Goal: Task Accomplishment & Management: Manage account settings

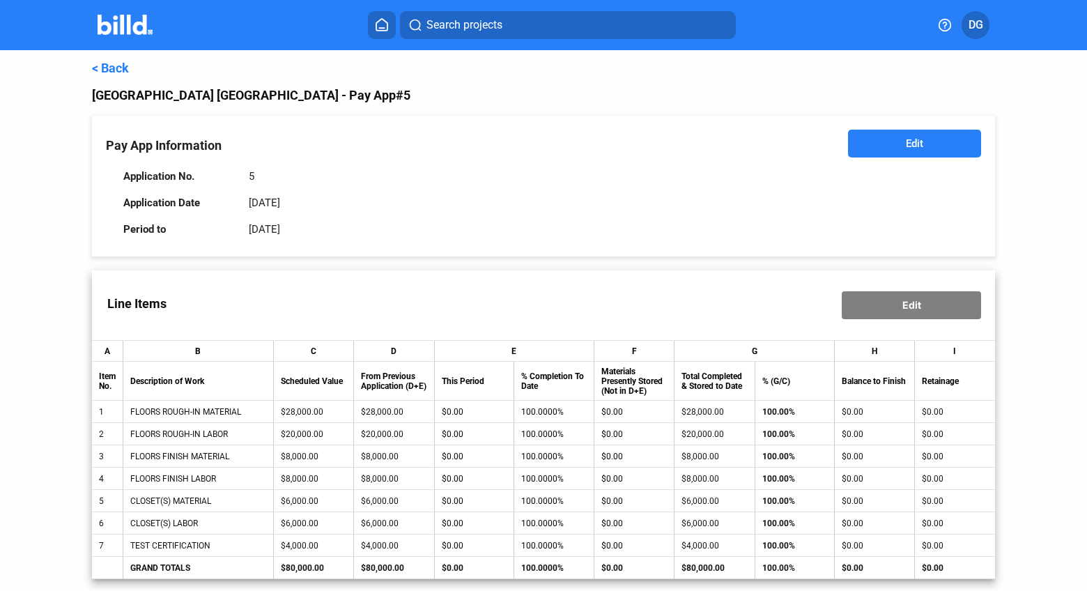
click at [111, 69] on link "< Back" at bounding box center [110, 68] width 37 height 15
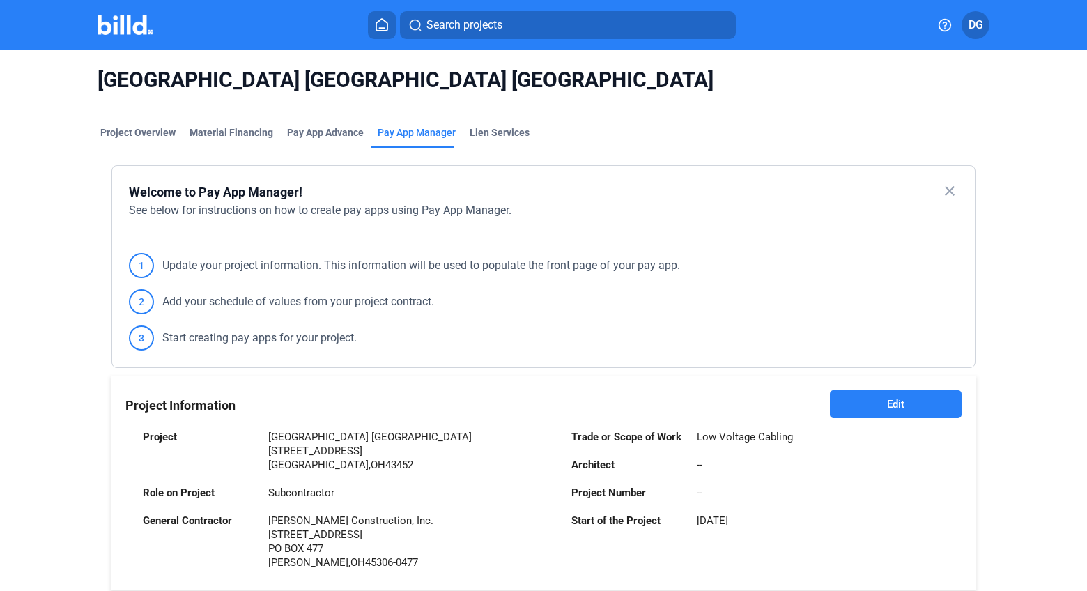
click at [380, 22] on icon at bounding box center [382, 24] width 14 height 13
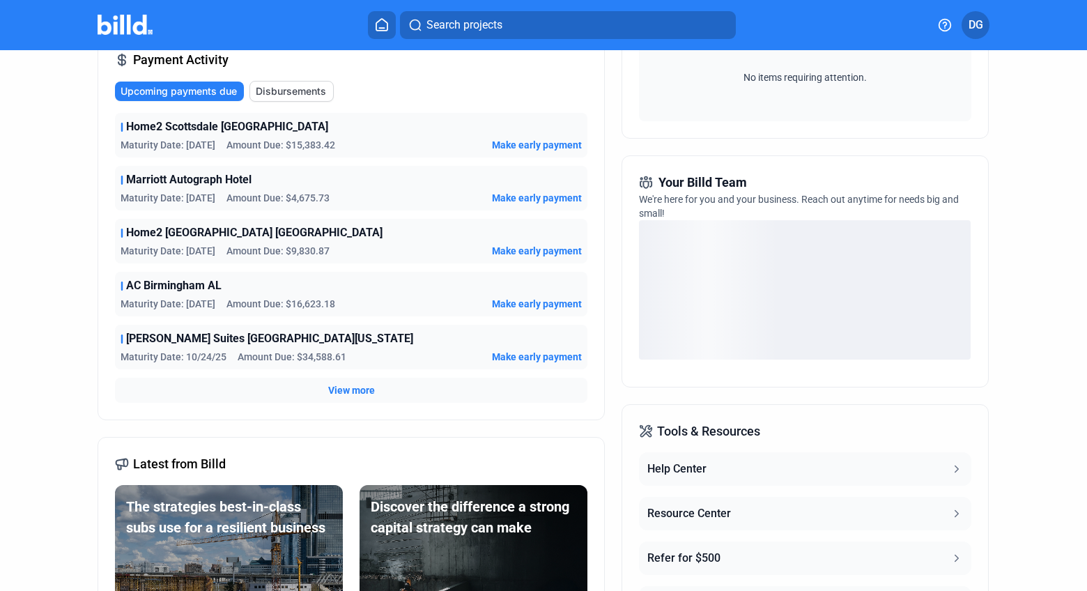
scroll to position [246, 0]
click at [347, 387] on span "View more" at bounding box center [351, 389] width 47 height 14
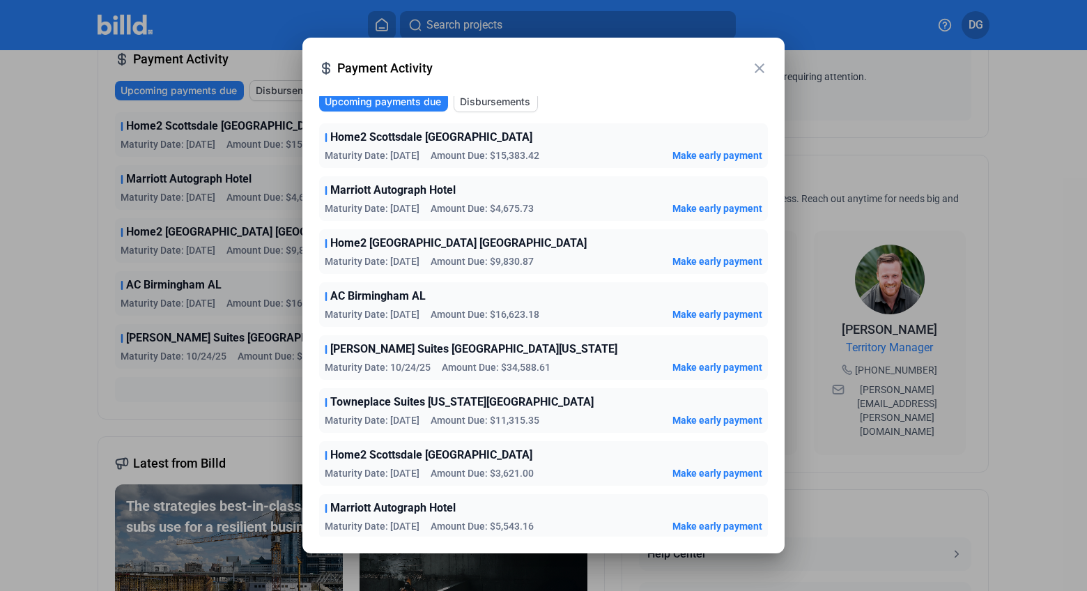
scroll to position [0, 0]
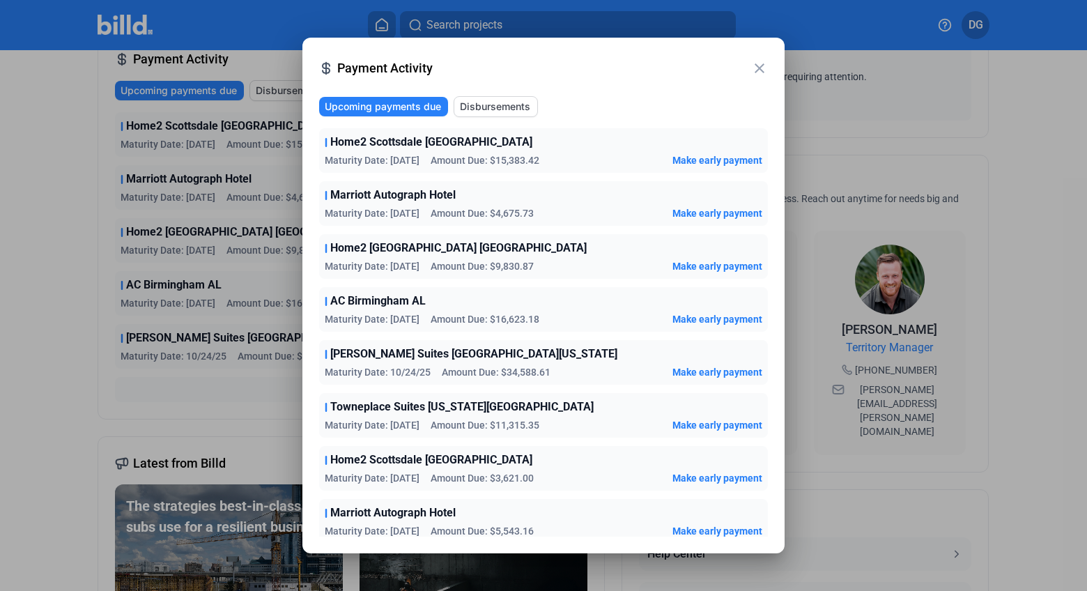
click at [72, 357] on div at bounding box center [543, 295] width 1087 height 591
click at [759, 70] on mat-icon "close" at bounding box center [759, 68] width 17 height 17
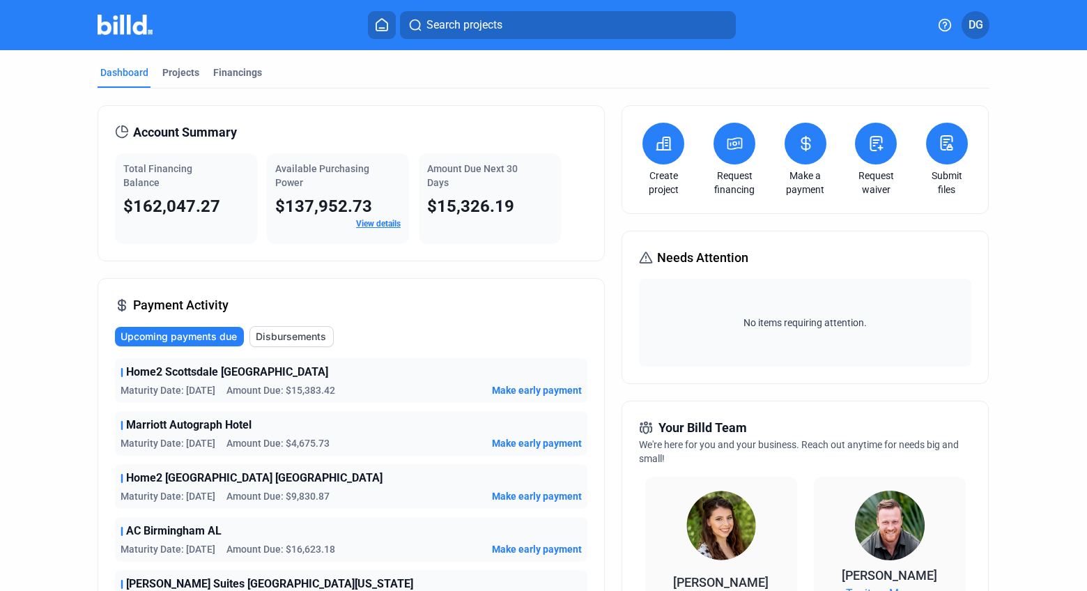
click at [474, 26] on span "Search projects" at bounding box center [464, 25] width 76 height 17
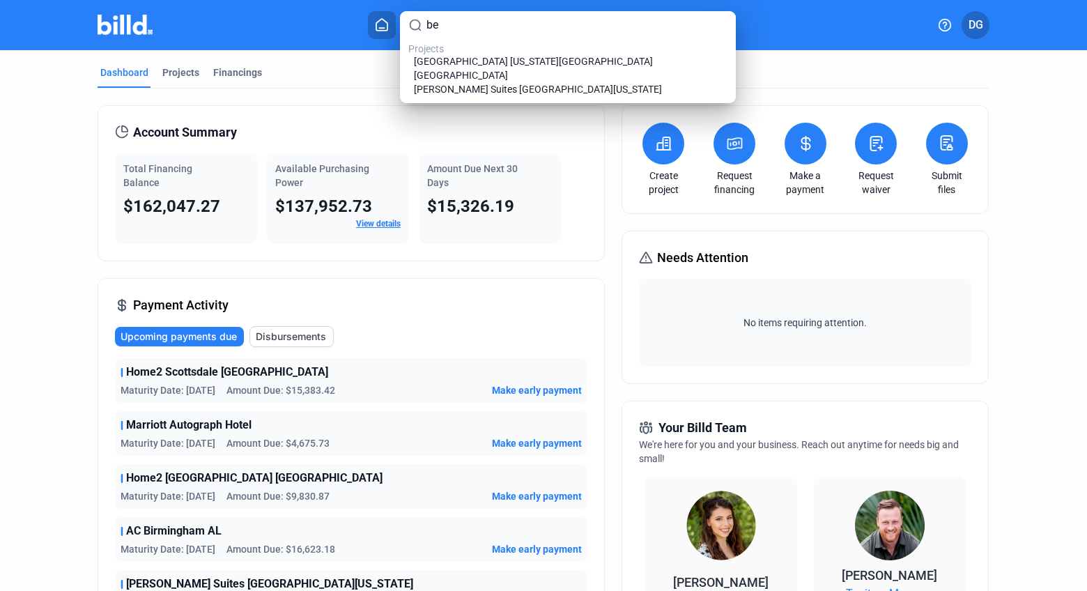
type input "b"
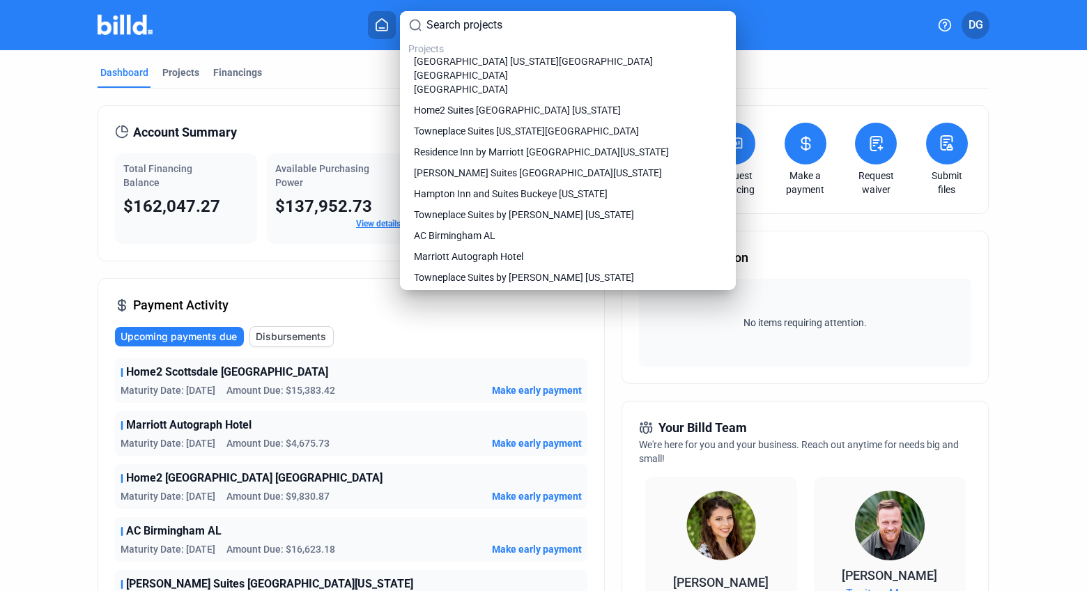
click at [422, 318] on div at bounding box center [543, 295] width 1087 height 591
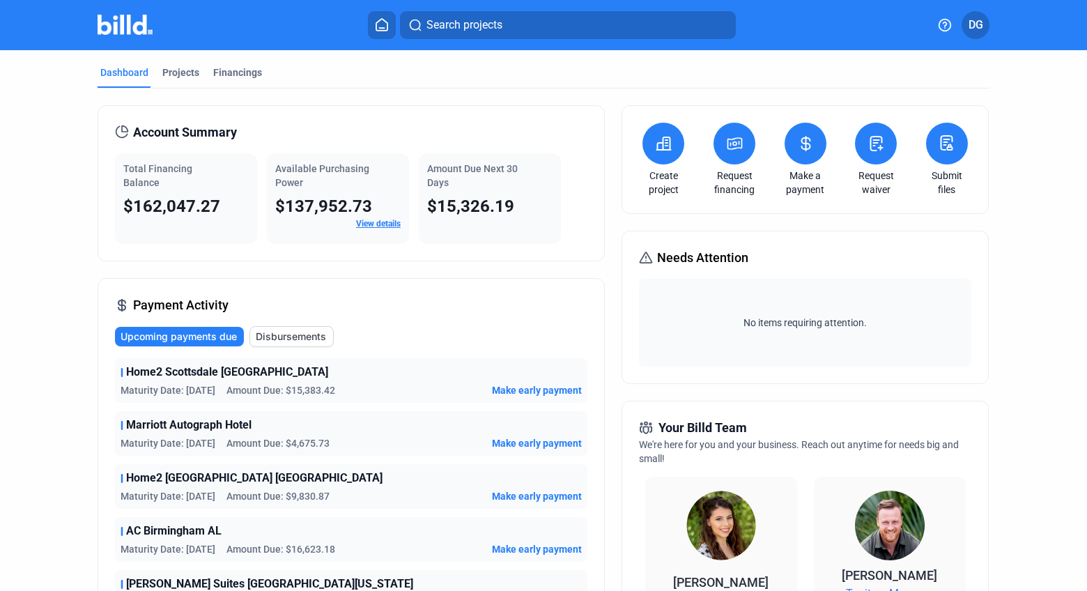
click at [506, 31] on button "Search projects" at bounding box center [568, 25] width 336 height 28
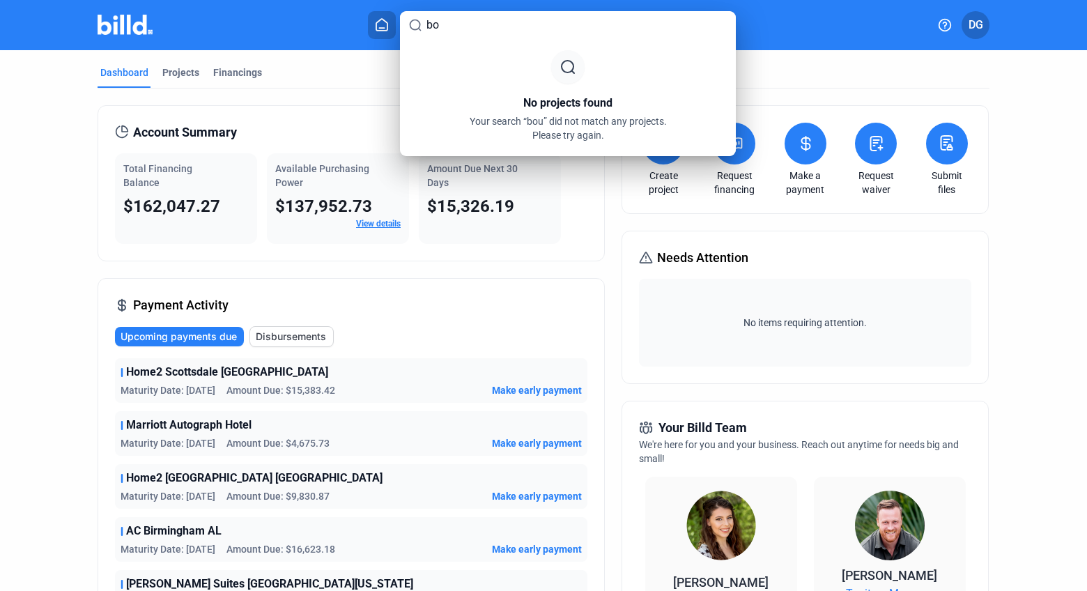
type input "b"
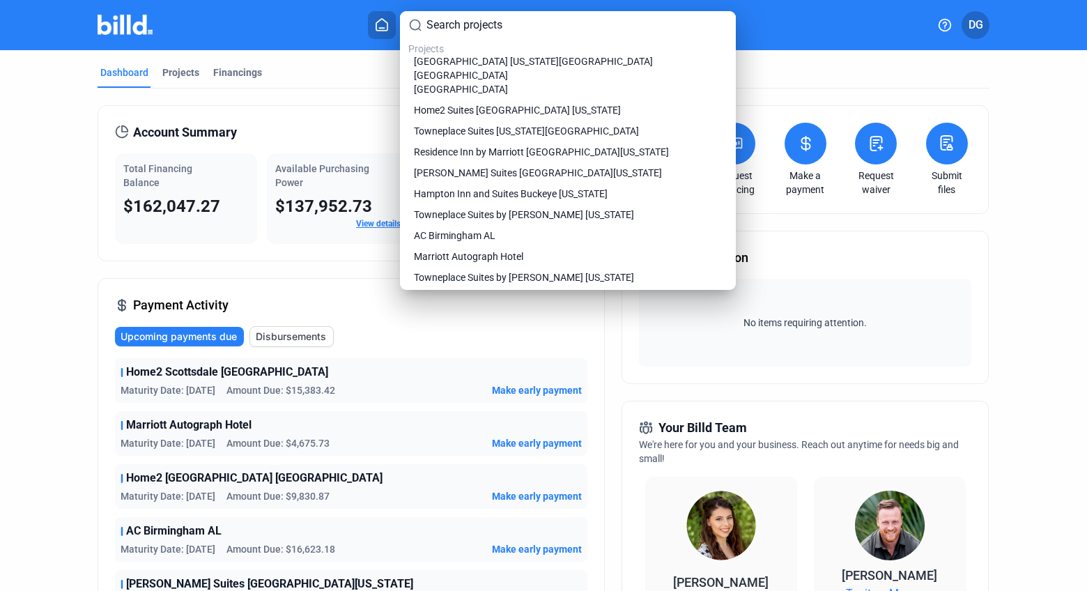
click at [46, 229] on div at bounding box center [543, 295] width 1087 height 591
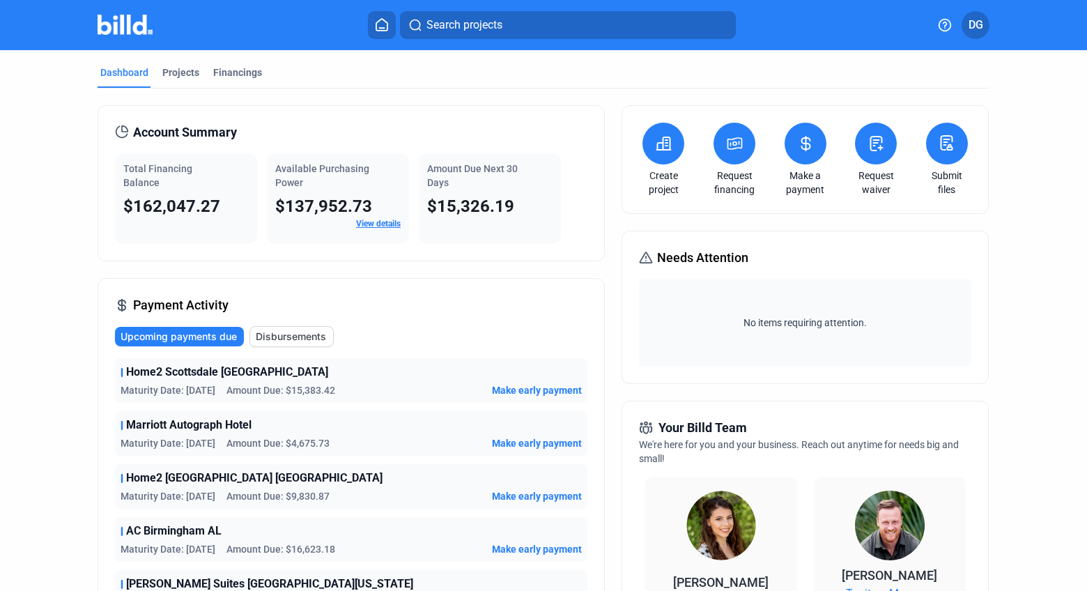
click at [659, 144] on icon at bounding box center [664, 143] width 14 height 13
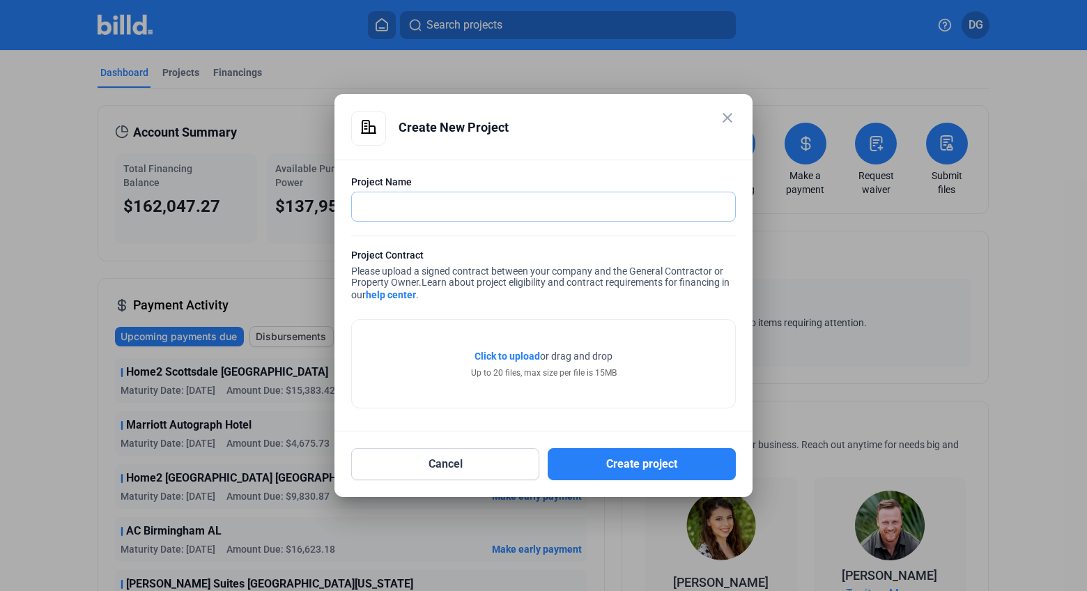
click at [374, 204] on input "text" at bounding box center [536, 206] width 368 height 29
paste input "Holiday Inn Express [GEOGRAPHIC_DATA] [US_STATE]"
type input "Holiday Inn Express [GEOGRAPHIC_DATA] [US_STATE]"
click at [491, 356] on span "Click to upload" at bounding box center [506, 355] width 65 height 11
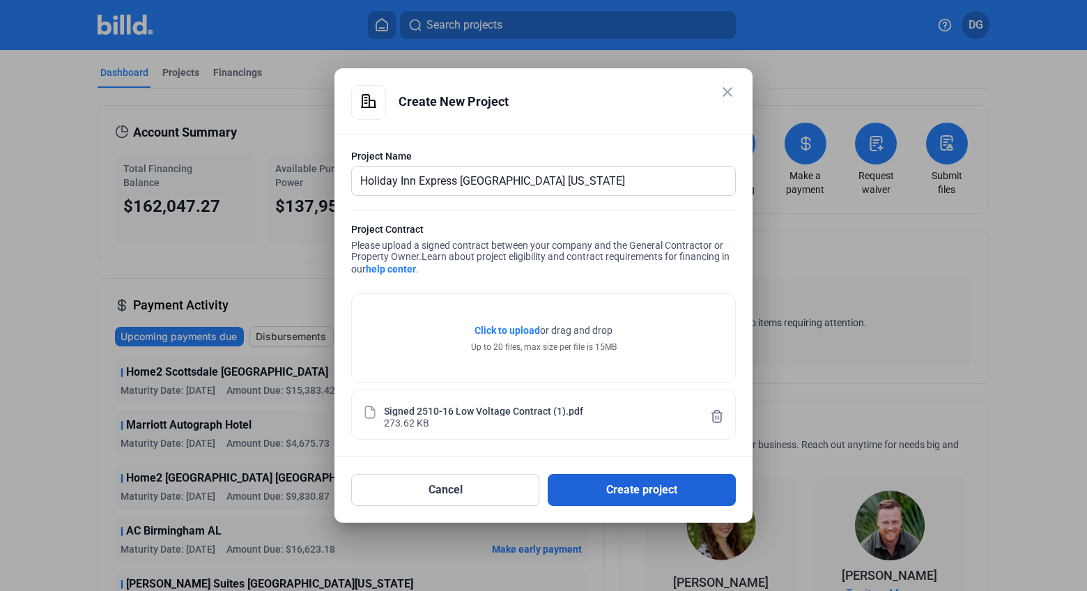
click at [627, 488] on button "Create project" at bounding box center [642, 490] width 188 height 32
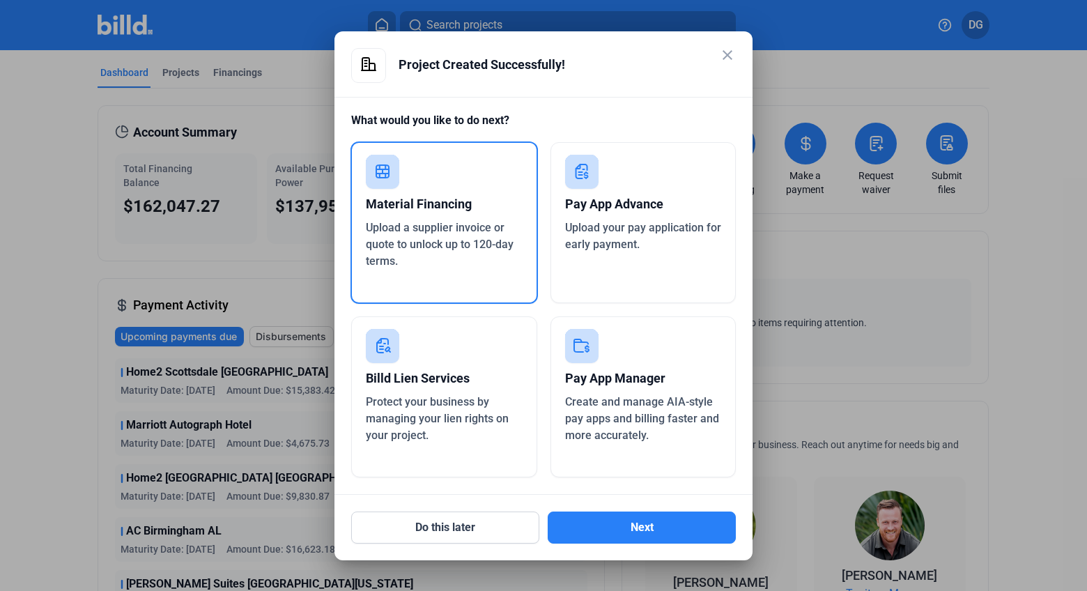
click at [589, 344] on rect at bounding box center [581, 345] width 33 height 33
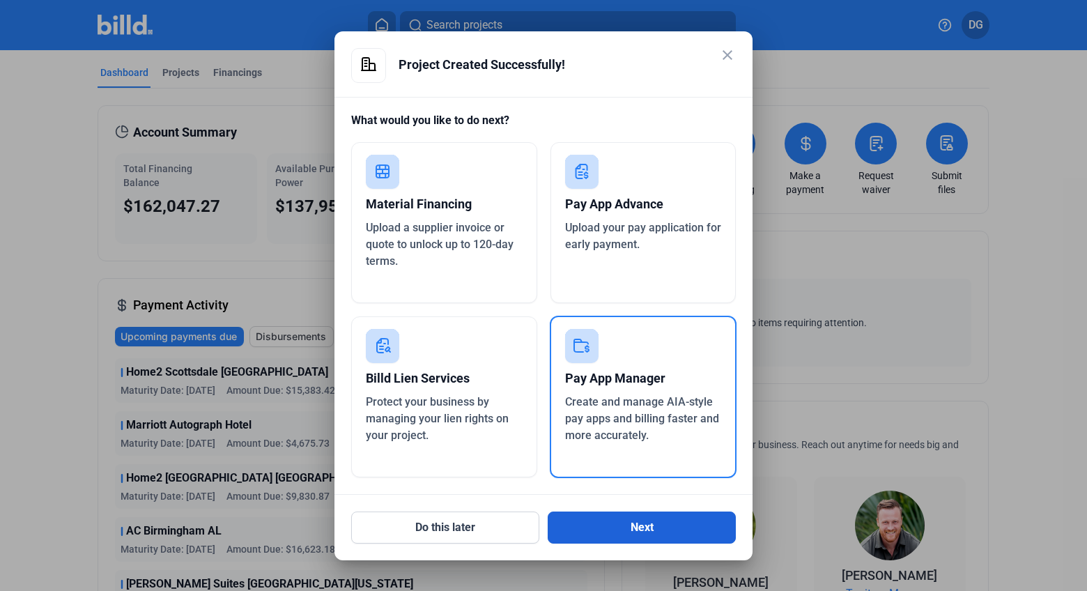
click at [631, 527] on button "Next" at bounding box center [642, 527] width 188 height 32
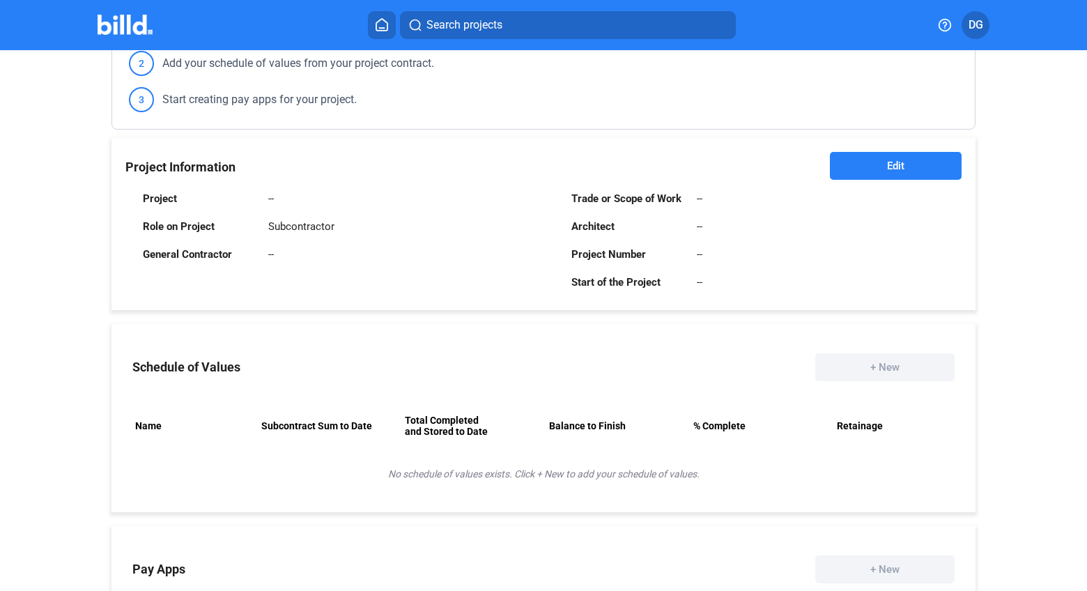
scroll to position [237, 0]
click at [887, 167] on span "Edit" at bounding box center [895, 167] width 17 height 14
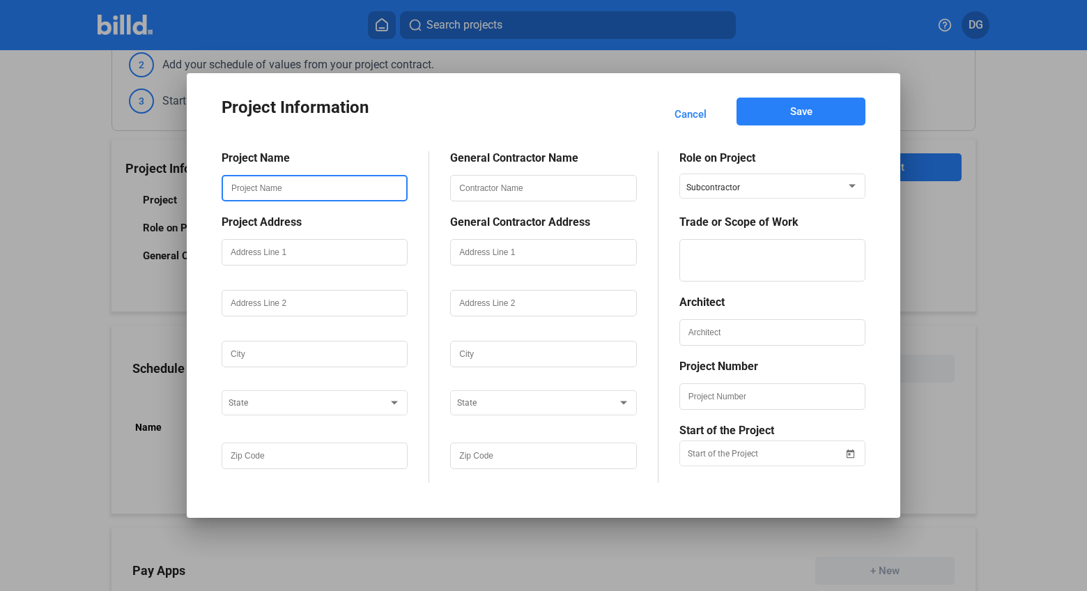
click at [259, 192] on input "text" at bounding box center [314, 188] width 183 height 24
paste input "Holiday Inn Express [GEOGRAPHIC_DATA] [US_STATE]"
type input "Holiday Inn Express [GEOGRAPHIC_DATA] [US_STATE]"
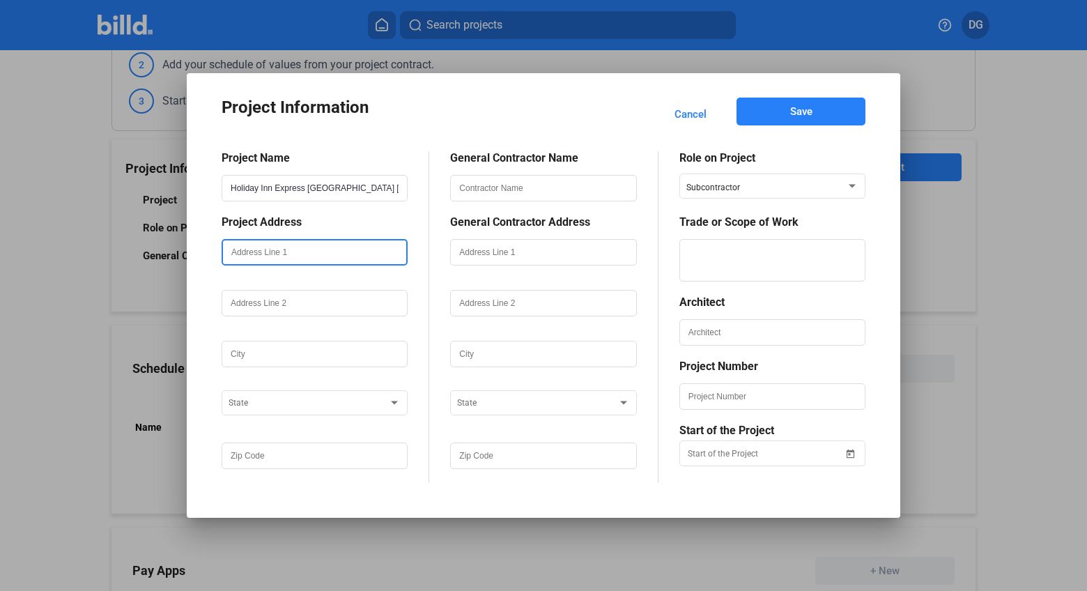
click at [268, 250] on input "text" at bounding box center [314, 252] width 183 height 24
paste input "[STREET_ADDRESS]"
type input "[STREET_ADDRESS]"
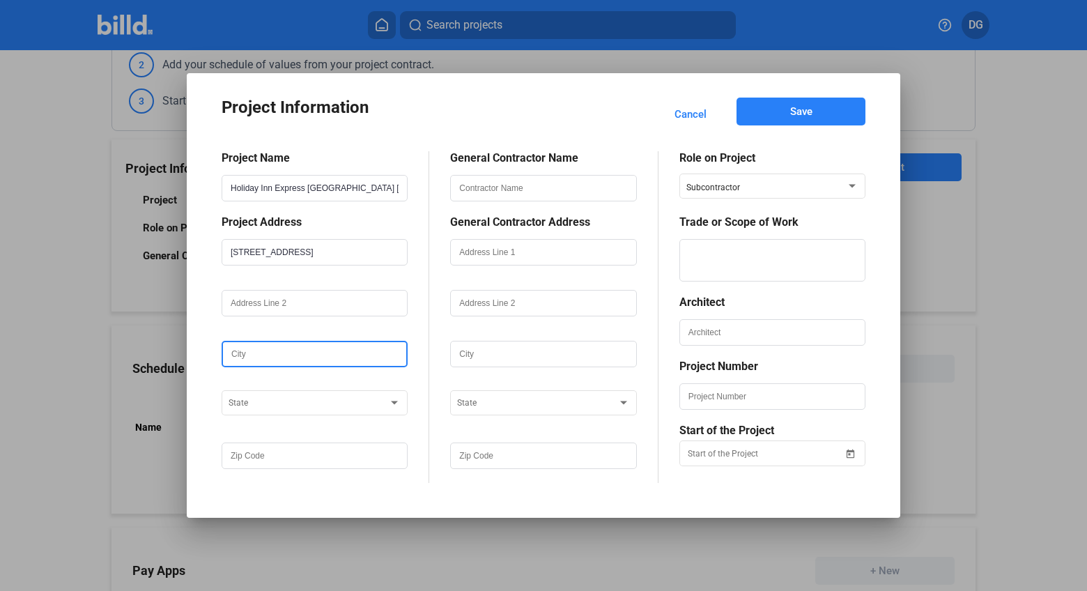
click at [259, 357] on input "text" at bounding box center [314, 354] width 183 height 24
type input "[GEOGRAPHIC_DATA]"
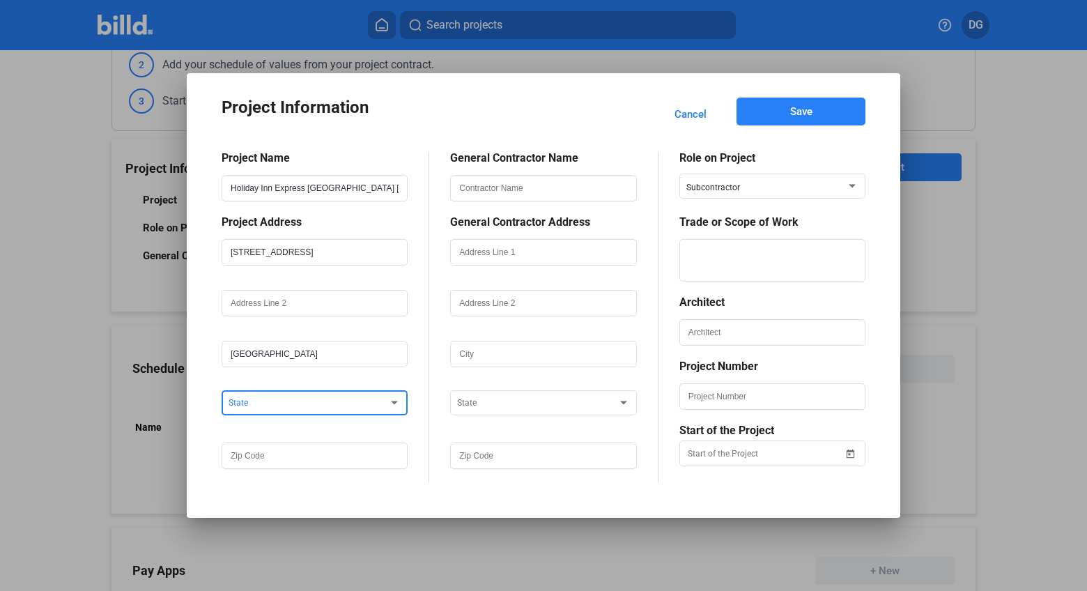
click at [261, 400] on span at bounding box center [308, 404] width 160 height 10
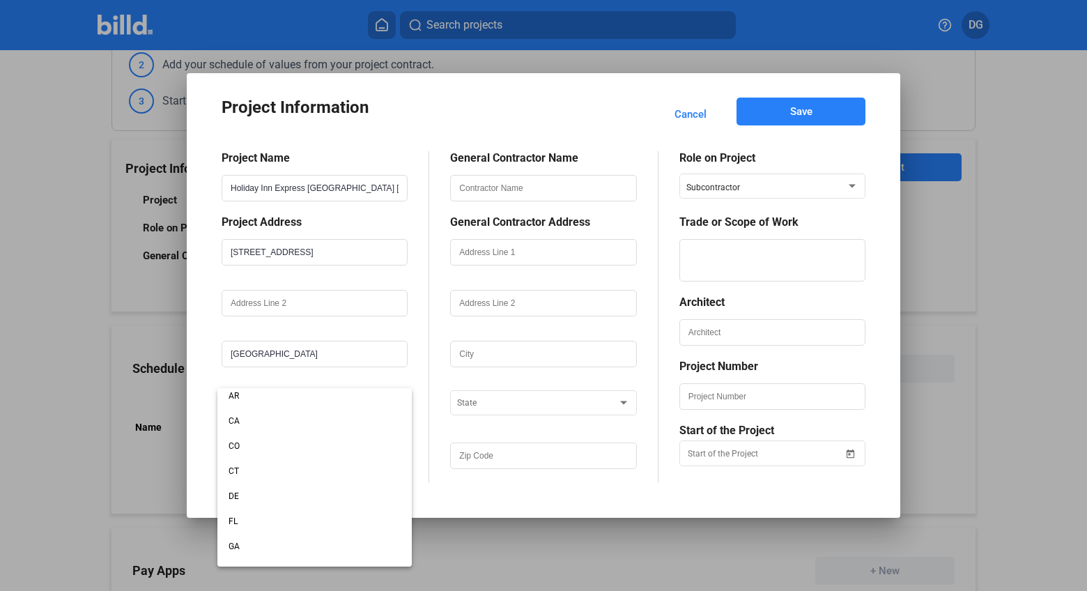
scroll to position [67, 0]
click at [242, 454] on span "CO" at bounding box center [314, 459] width 172 height 25
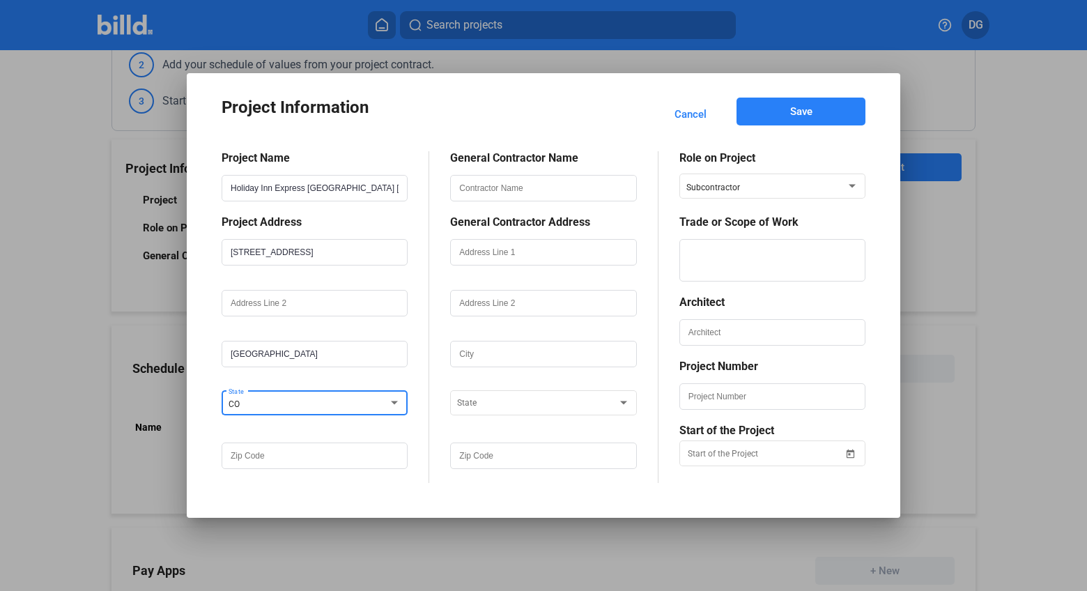
click at [253, 468] on div at bounding box center [315, 455] width 186 height 26
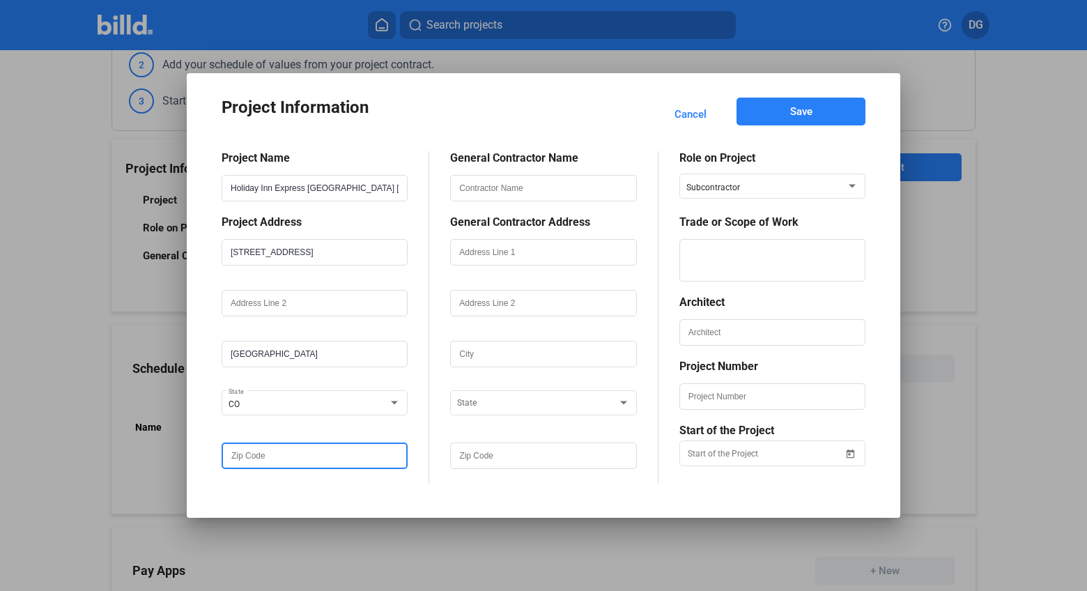
click at [251, 456] on input "text" at bounding box center [314, 456] width 183 height 24
paste input "80301"
type input "80301"
click at [448, 488] on div "Project Information Cancel Save Project Name Holiday Inn Express Boulder [US_ST…" at bounding box center [544, 295] width 672 height 403
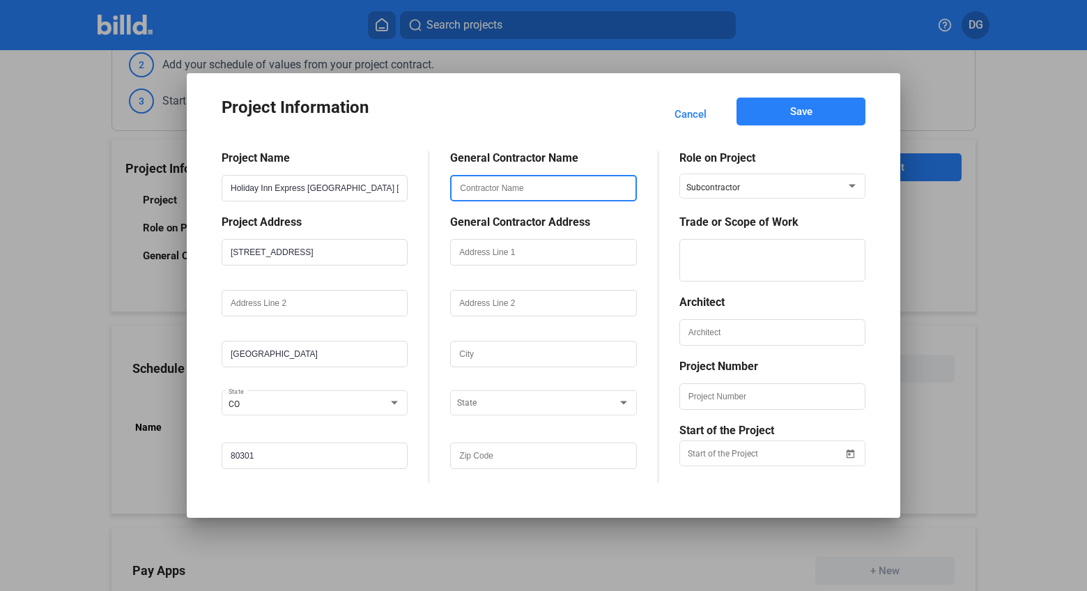
click at [473, 194] on input "text" at bounding box center [542, 188] width 183 height 24
paste input "[PERSON_NAME] Companies Construction"
type input "[PERSON_NAME] Companies Construction"
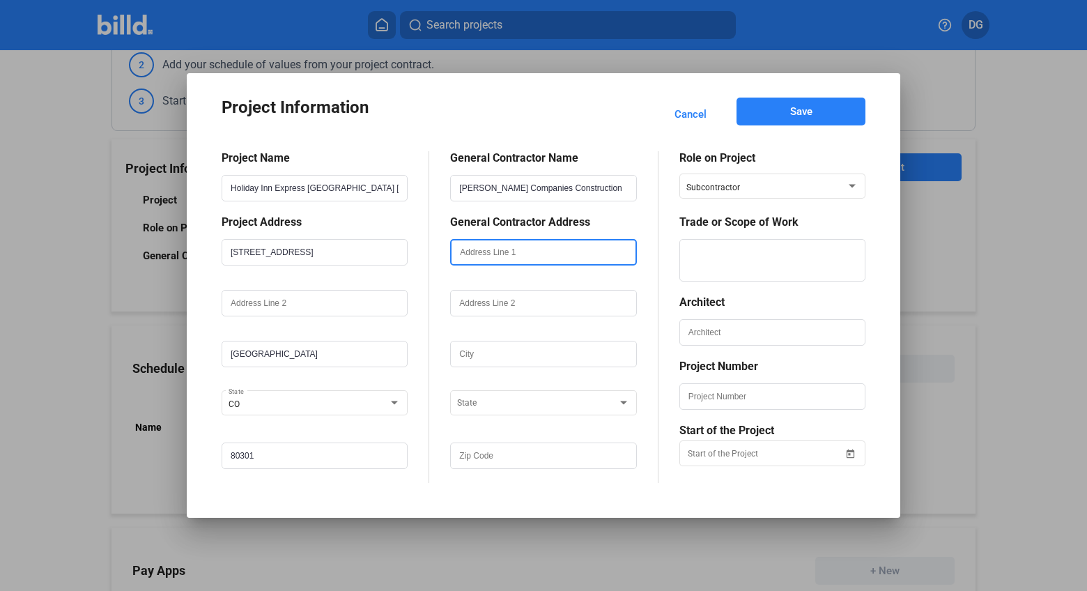
click at [486, 251] on input "text" at bounding box center [542, 252] width 183 height 24
paste input "[STREET_ADDRESS]"
type input "[STREET_ADDRESS]"
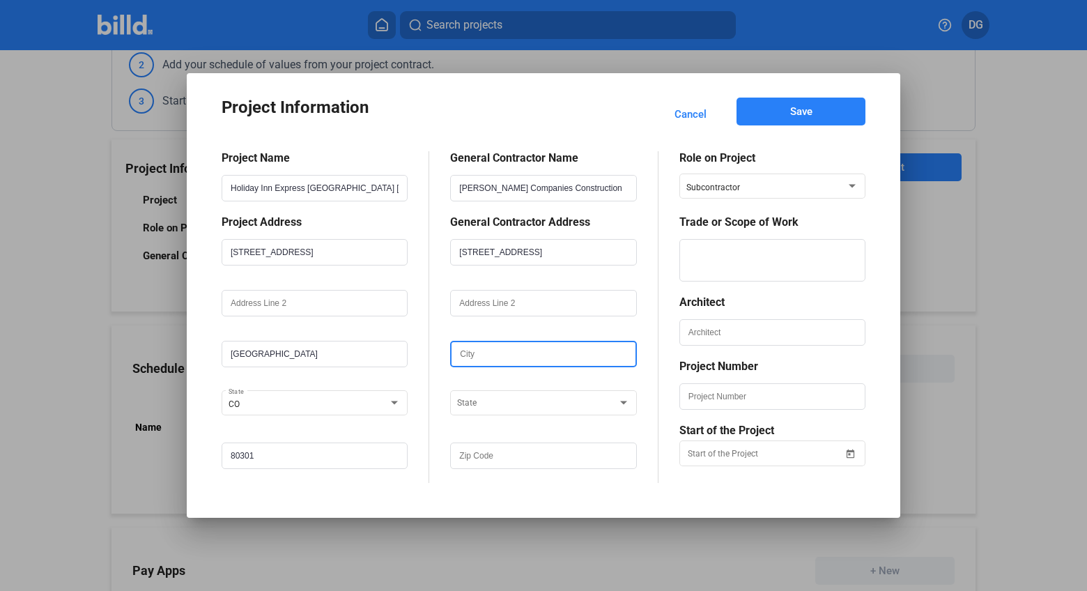
click at [476, 352] on input "text" at bounding box center [542, 354] width 183 height 24
type input "[GEOGRAPHIC_DATA]"
click at [498, 402] on span at bounding box center [537, 404] width 160 height 10
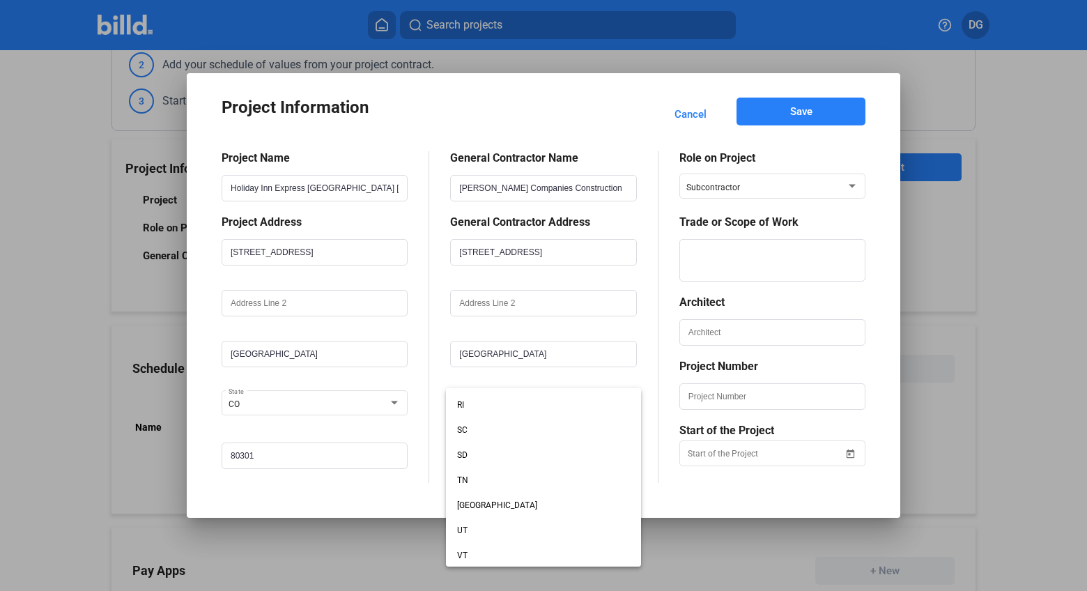
scroll to position [938, 0]
click at [469, 461] on span "SD" at bounding box center [543, 465] width 172 height 25
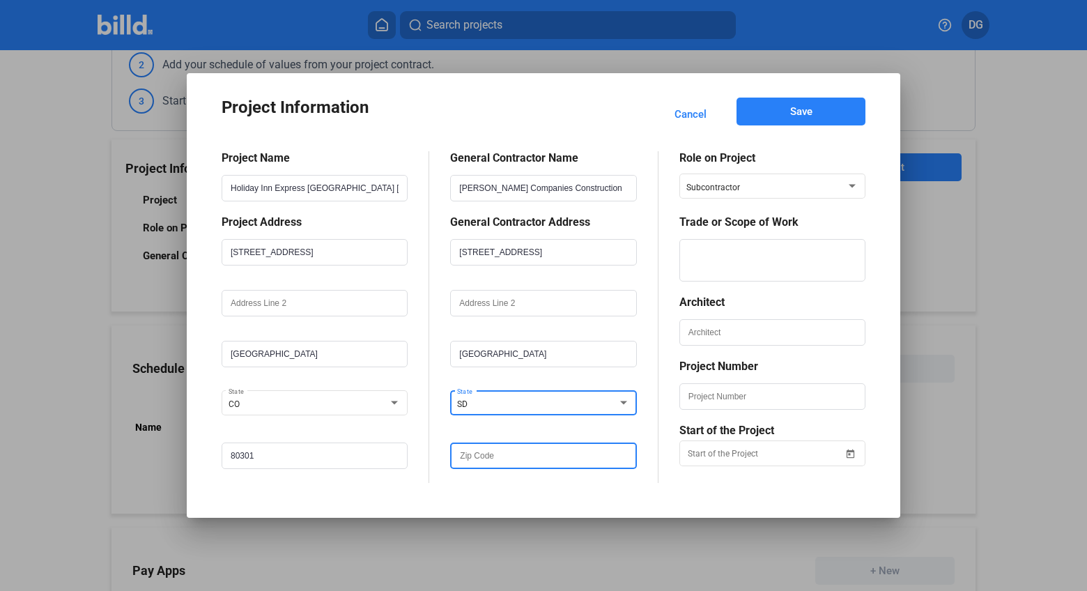
click at [502, 461] on input "text" at bounding box center [542, 456] width 183 height 24
paste input "57401"
type input "57401"
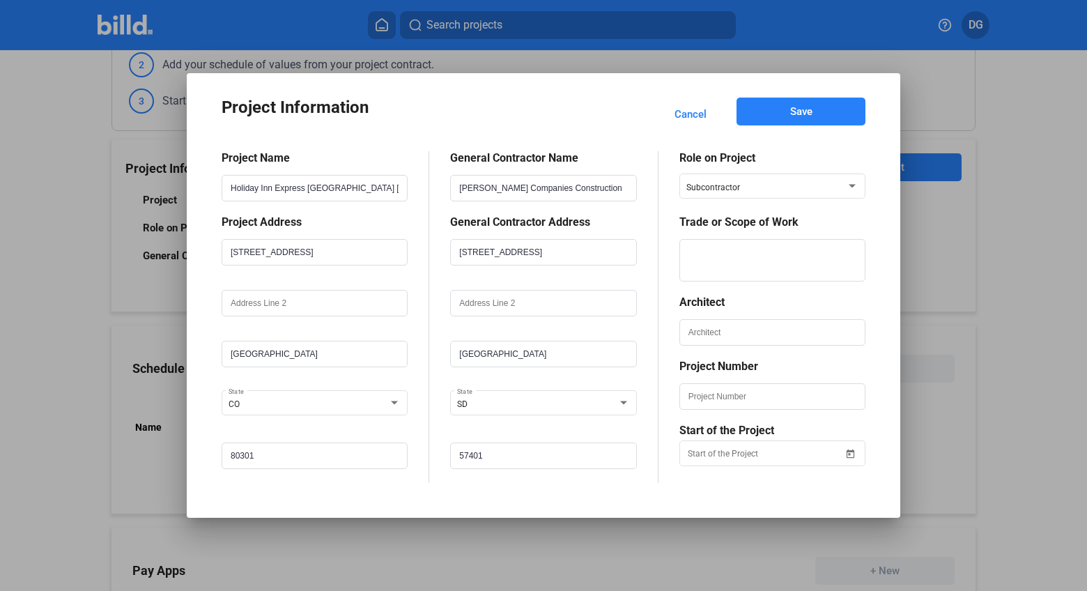
click at [882, 206] on mat-dialog-container "Project Information Cancel Save Project Name Holiday Inn Express Boulder [US_ST…" at bounding box center [543, 295] width 713 height 444
click at [762, 265] on textarea at bounding box center [772, 260] width 183 height 42
type textarea "Low Voltage"
click at [718, 402] on input "text" at bounding box center [772, 397] width 183 height 24
type input "HIEXBOULDER"
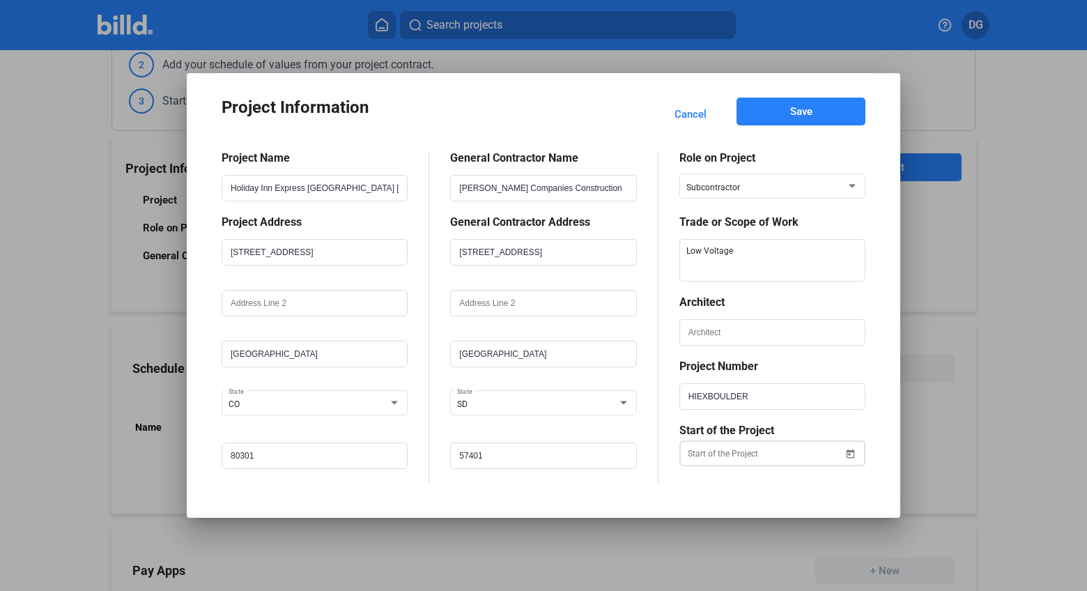
click at [728, 457] on div "Project Information Cancel Save Project Name Holiday Inn Express Boulder [US_ST…" at bounding box center [543, 295] width 1087 height 591
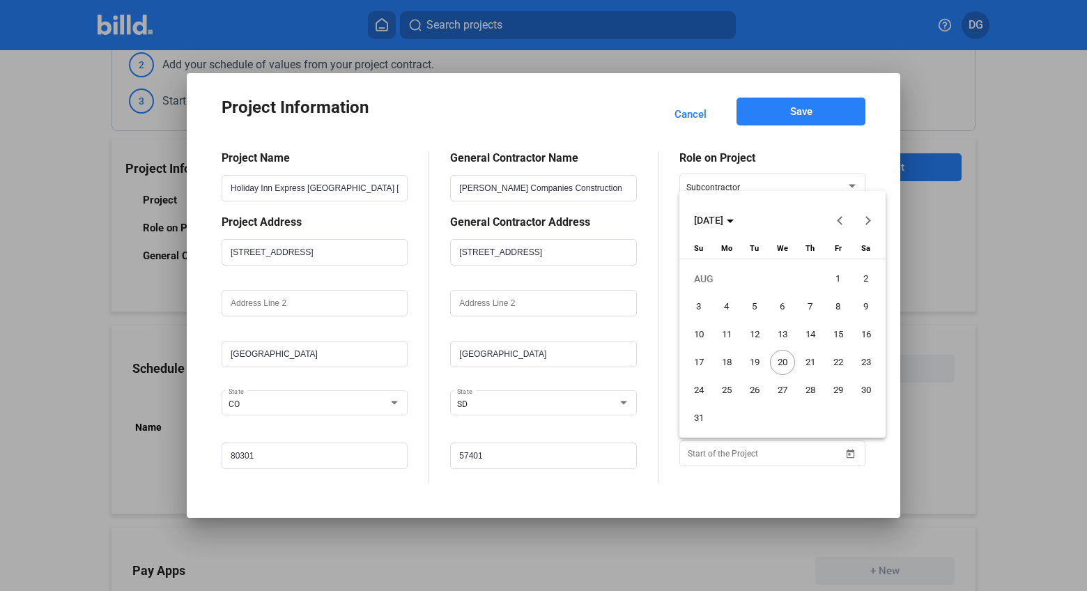
click at [871, 219] on span "Next month" at bounding box center [867, 219] width 33 height 33
click at [839, 279] on span "3" at bounding box center [838, 278] width 25 height 25
type input "[DATE]"
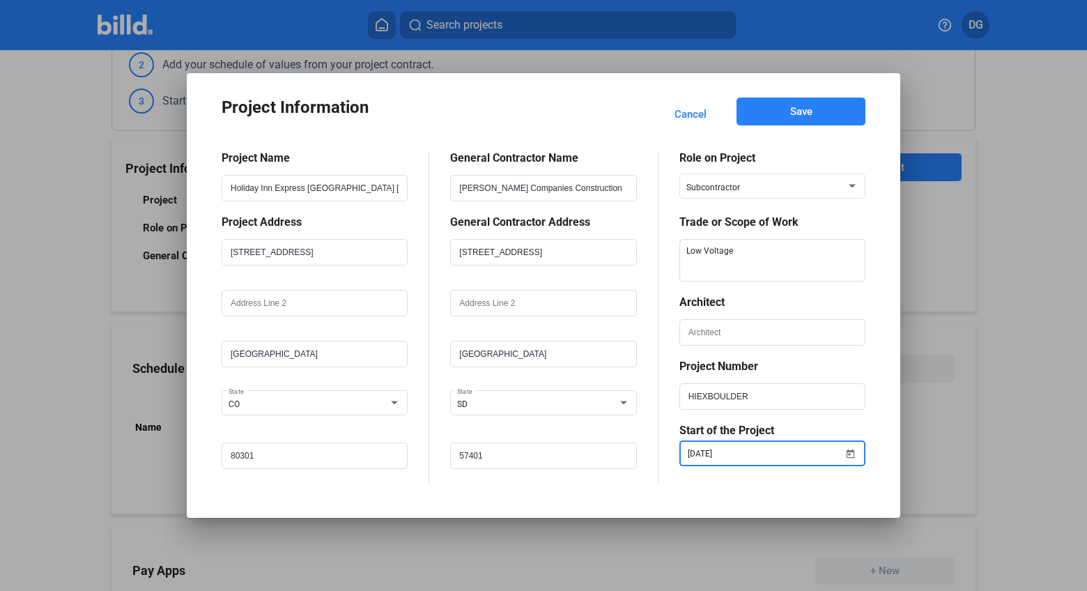
click at [877, 373] on mat-dialog-content "Project Name Holiday Inn Express Boulder [US_STATE] Project Address [STREET_ADD…" at bounding box center [543, 306] width 677 height 352
click at [794, 114] on span "Save" at bounding box center [801, 111] width 22 height 14
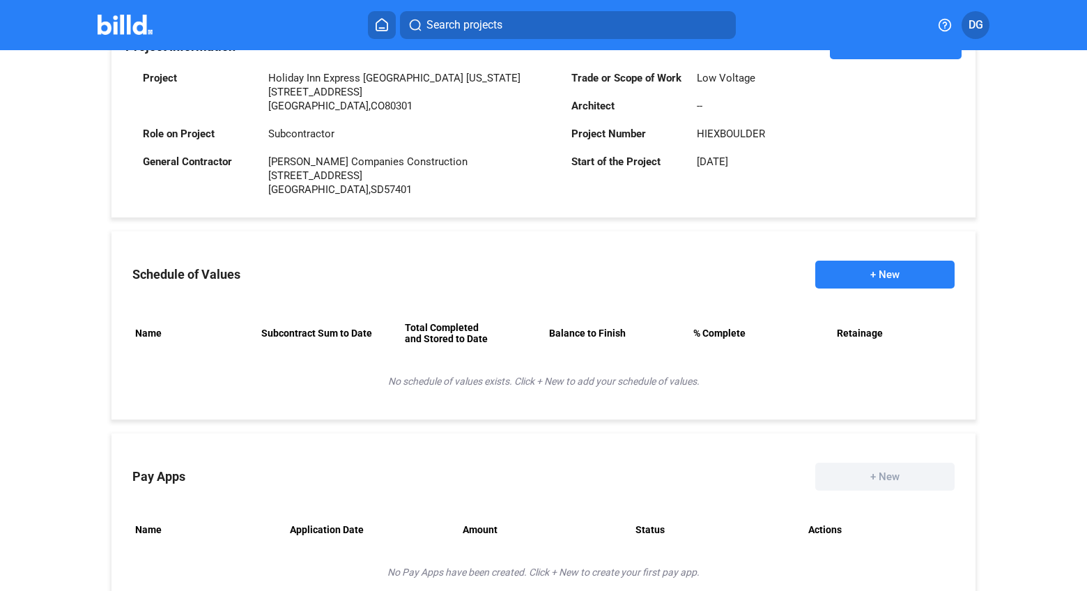
scroll to position [361, 0]
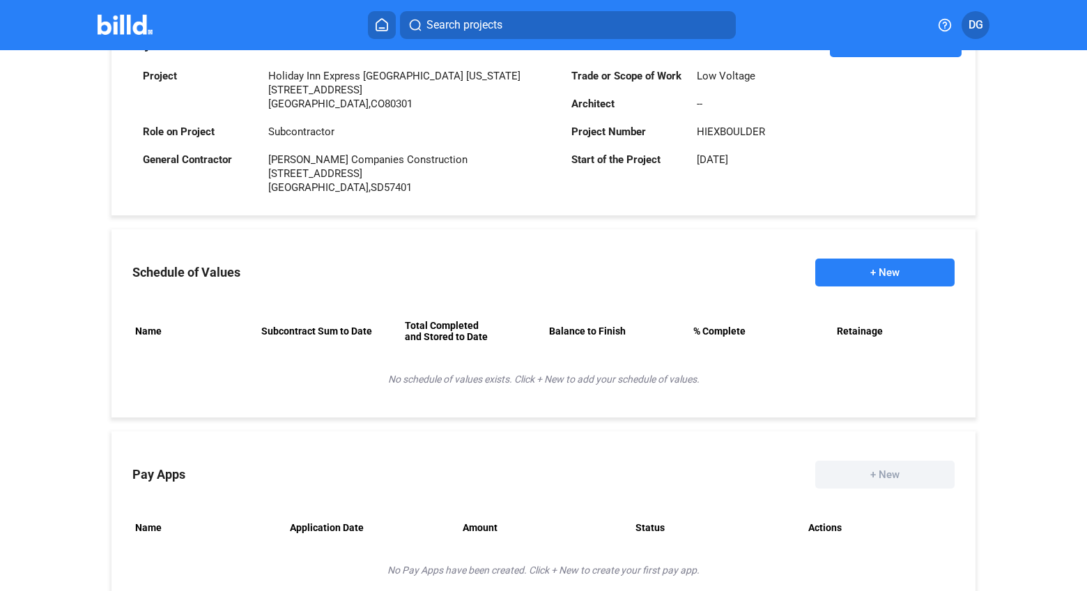
click at [887, 271] on button "+ New" at bounding box center [884, 272] width 139 height 28
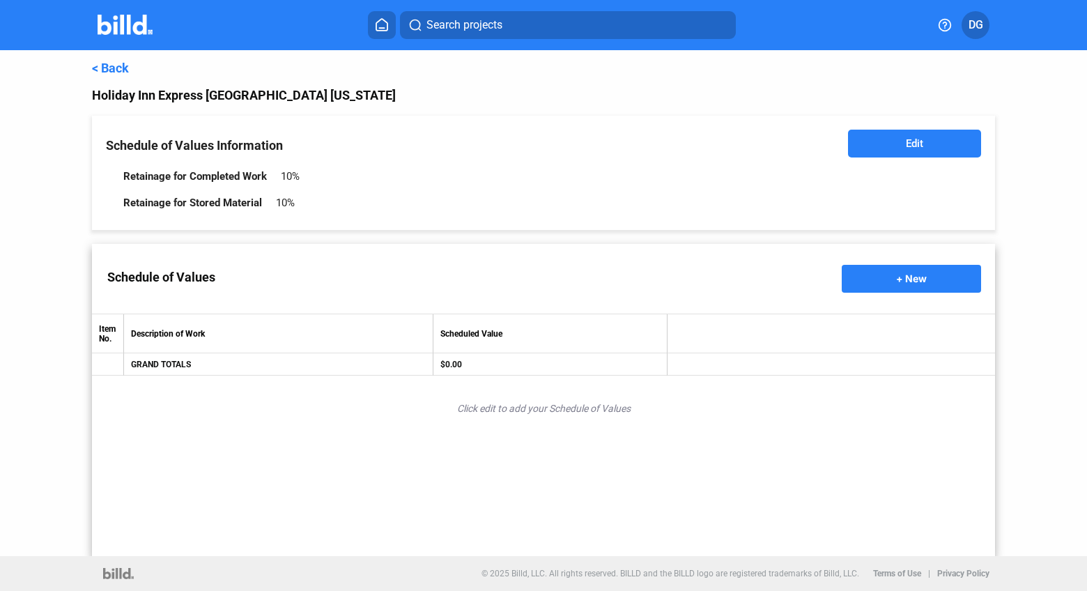
click at [908, 280] on span "+ New" at bounding box center [911, 278] width 31 height 12
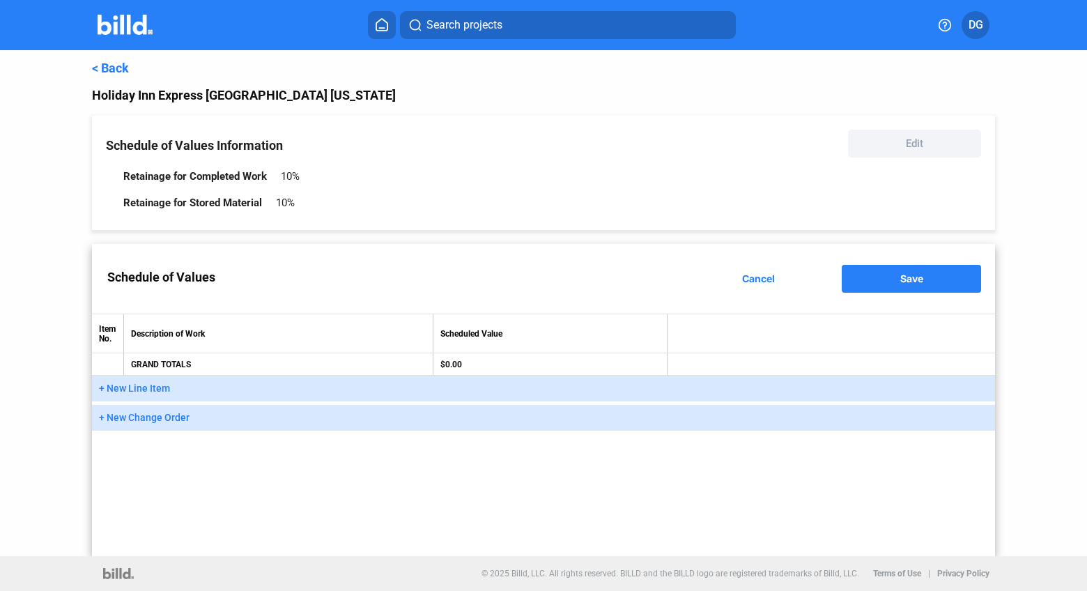
click at [120, 384] on span "+ New Line Item" at bounding box center [134, 387] width 71 height 11
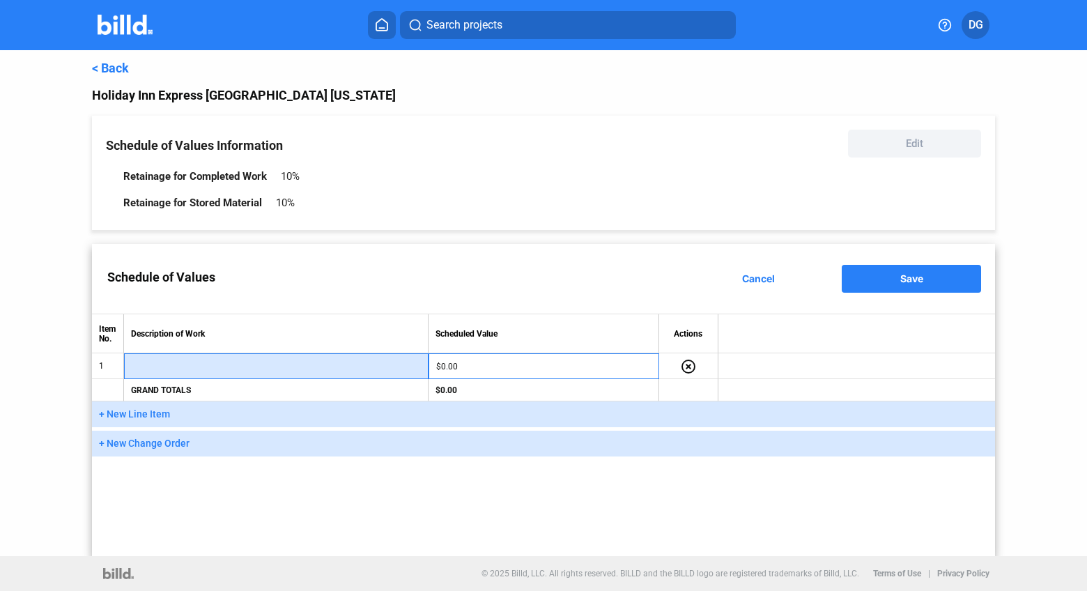
paste input "FLOORS ROUGH-IN MATERIAL"
type input "FLOORS ROUGH-IN MATERIAL"
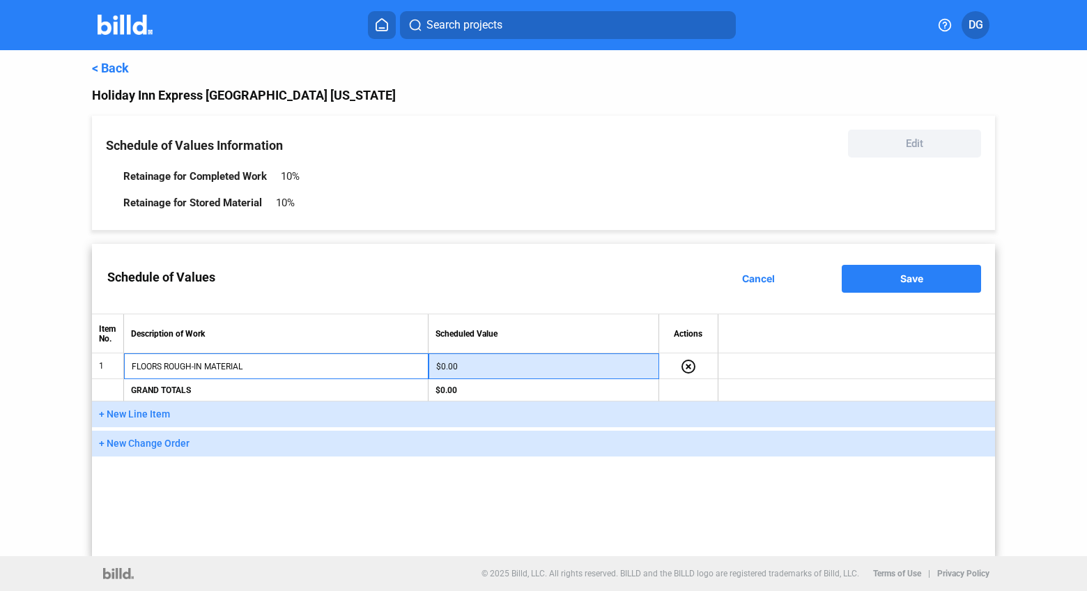
click at [502, 372] on input "$0.00" at bounding box center [543, 366] width 215 height 21
type input "$41,300.00"
click at [651, 499] on div "Schedule of Values Cancel Save Item No. Description of Work Scheduled Value Act…" at bounding box center [543, 400] width 903 height 312
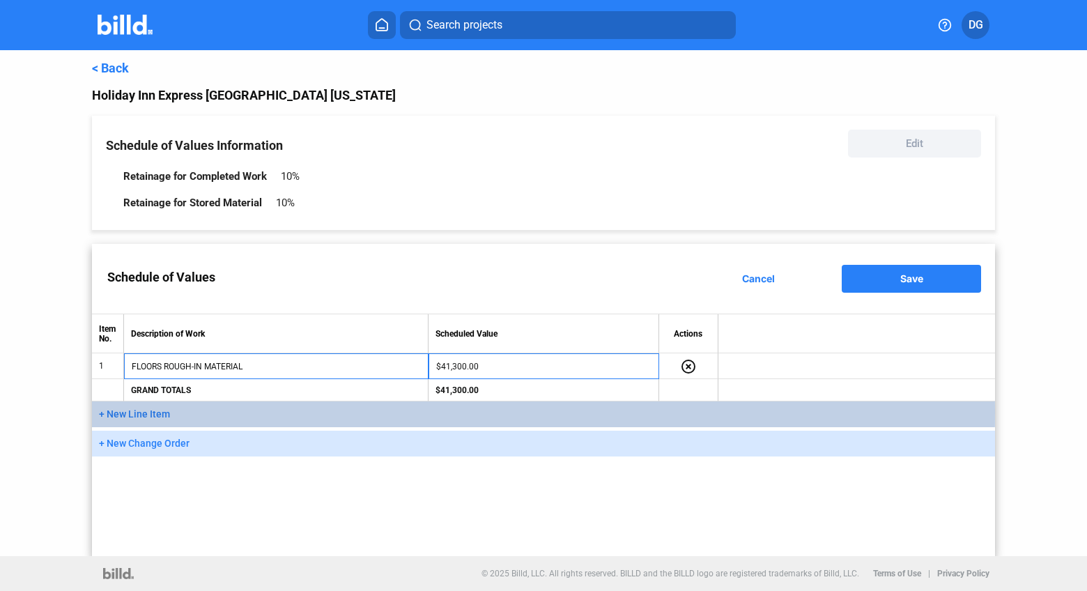
click at [123, 409] on span "+ New Line Item" at bounding box center [134, 413] width 71 height 11
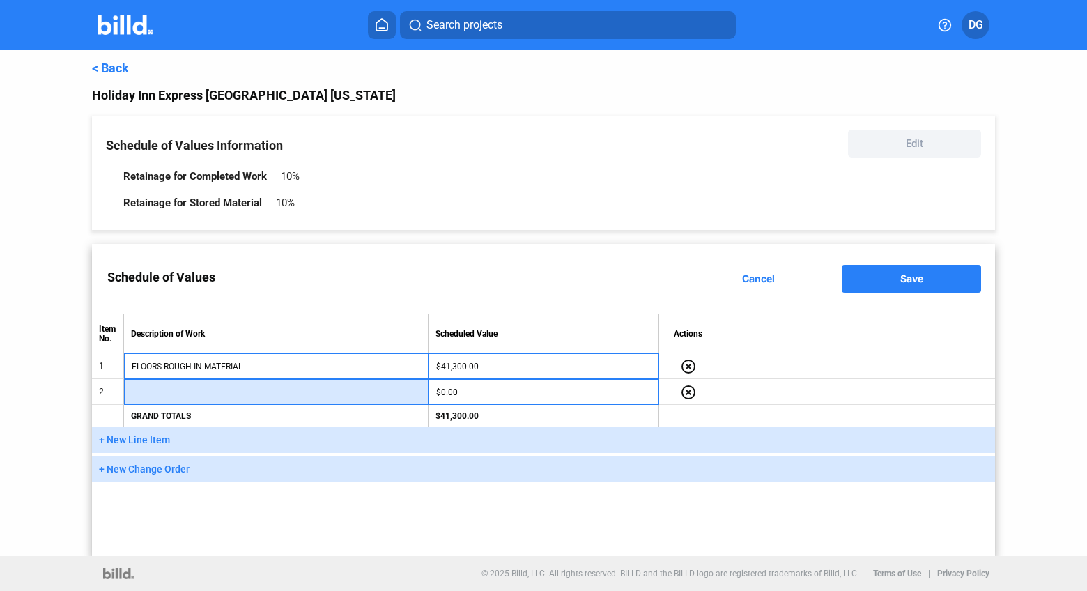
click at [187, 391] on input "text" at bounding box center [276, 392] width 289 height 21
paste input "FLOORS ROUGH-IN LABOR"
type input "FLOORS ROUGH-IN LABOR"
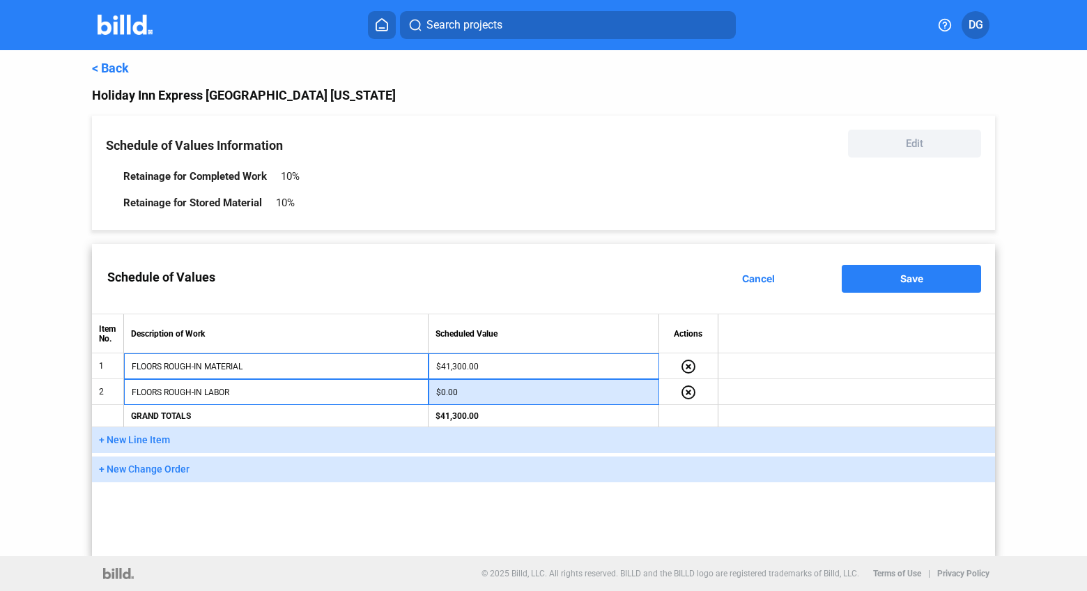
click at [503, 395] on input "$0.00" at bounding box center [543, 392] width 215 height 21
type input "$29,500.00"
click at [340, 522] on div "Schedule of Values Cancel Save Item No. Description of Work Scheduled Value Act…" at bounding box center [543, 400] width 903 height 312
click at [141, 437] on span "+ New Line Item" at bounding box center [134, 439] width 71 height 11
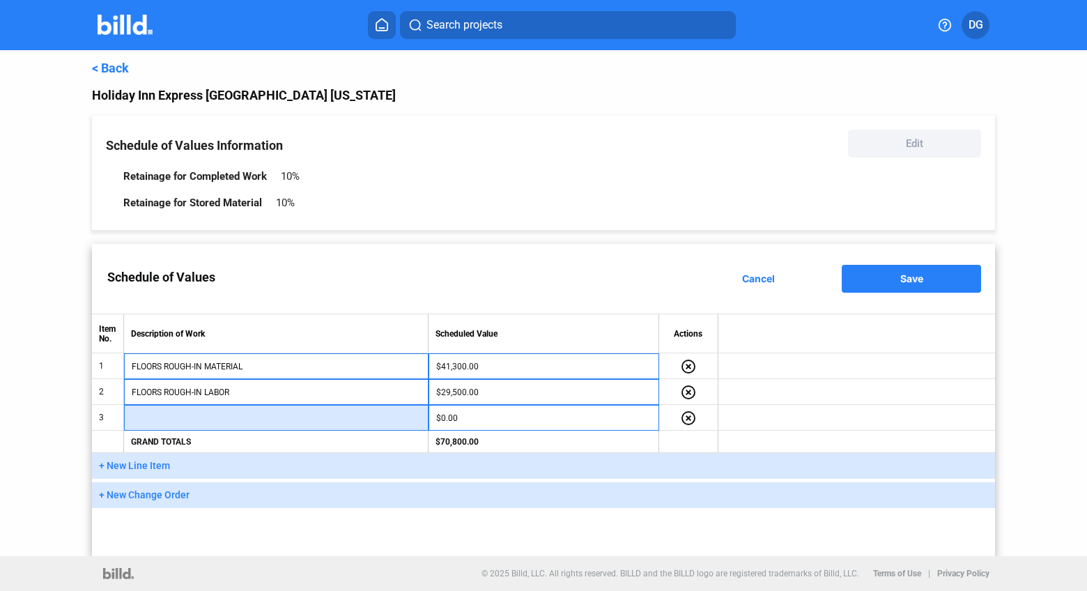
click at [165, 419] on input "text" at bounding box center [276, 418] width 289 height 21
paste input "FLOORS FINISH MATERIAL"
type input "FLOORS FINISH MATERIAL"
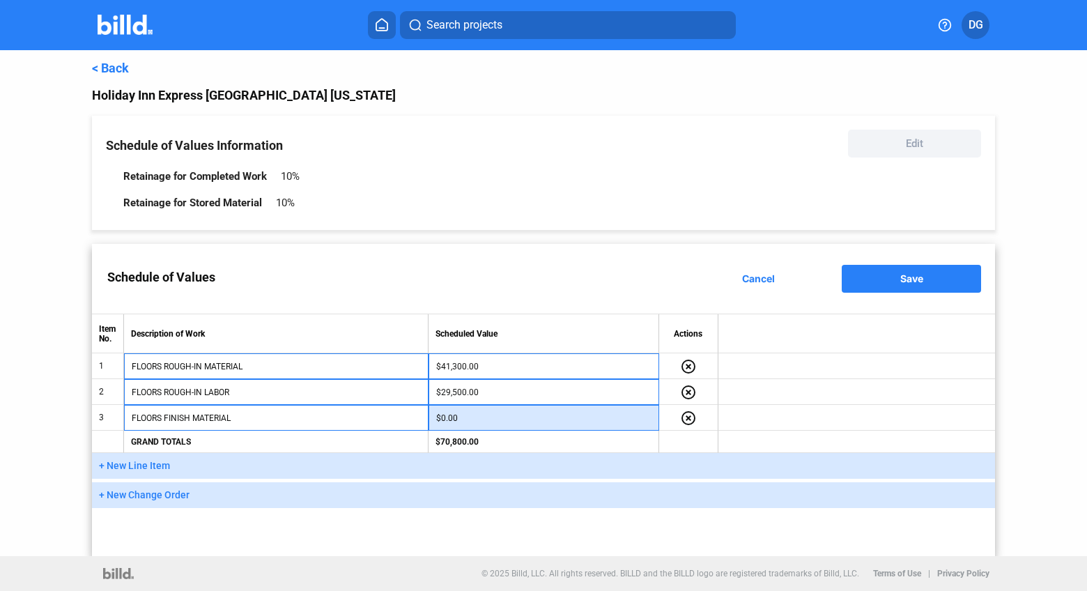
click at [494, 419] on input "$0.00" at bounding box center [543, 418] width 215 height 21
type input "$11,800.00"
click at [474, 537] on div "Schedule of Values Cancel Save Item No. Description of Work Scheduled Value Act…" at bounding box center [543, 400] width 903 height 312
click at [154, 463] on span "+ New Line Item" at bounding box center [134, 465] width 71 height 11
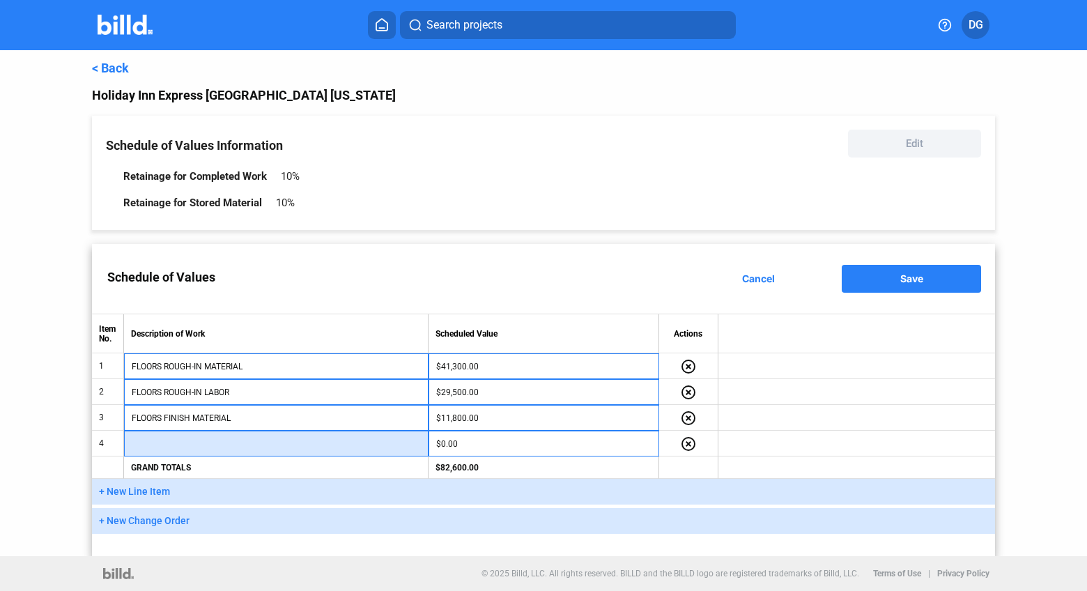
click at [174, 444] on input "text" at bounding box center [276, 443] width 289 height 21
paste input "FLOORS FINISH LABOR"
type input "FLOORS FINISH LABOR"
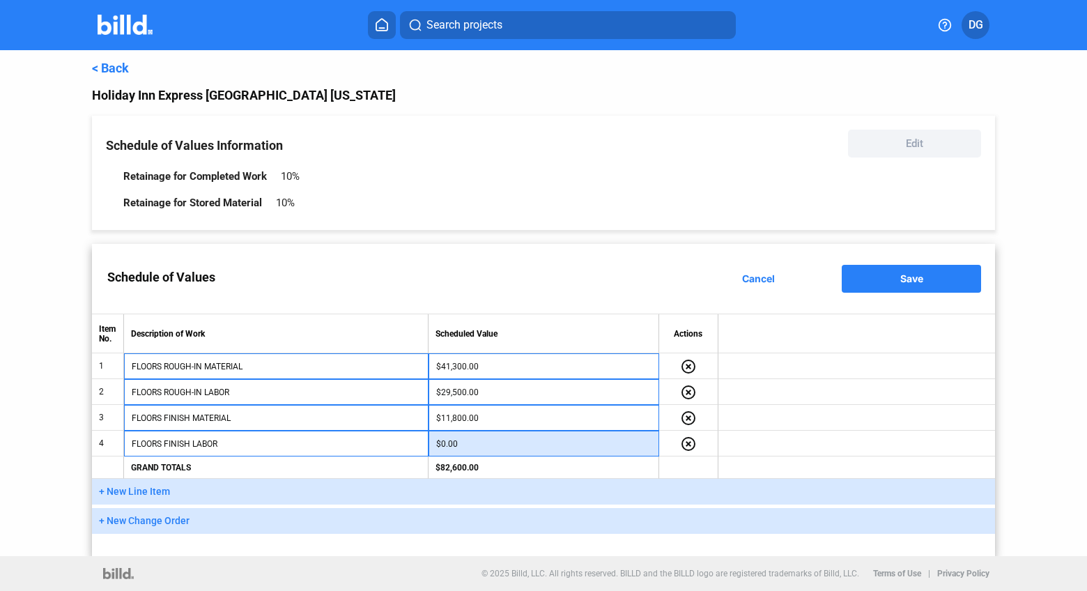
click at [483, 443] on input "$0.00" at bounding box center [543, 443] width 215 height 21
type input "$11,800.00"
click at [127, 483] on button "+ New Line Item" at bounding box center [543, 492] width 903 height 26
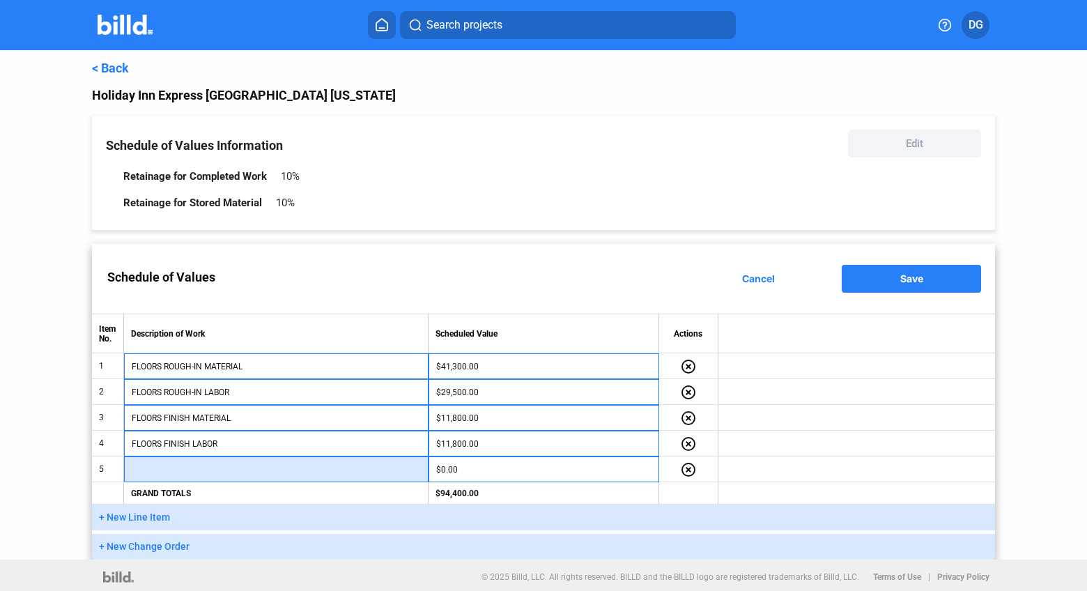
click at [206, 469] on input "text" at bounding box center [276, 469] width 289 height 21
paste input "CLOSET(S) MATERIAL"
type input "CLOSET(S) MATERIAL"
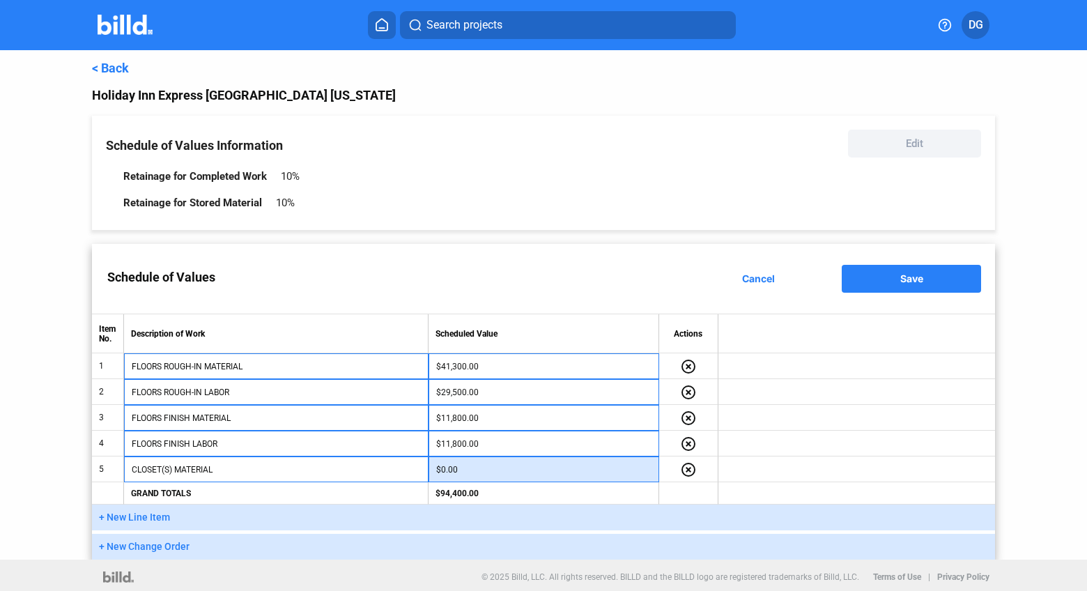
click at [499, 470] on input "$0.00" at bounding box center [543, 469] width 215 height 21
type input "$8,850.00"
click at [121, 515] on span "+ New Line Item" at bounding box center [134, 516] width 71 height 11
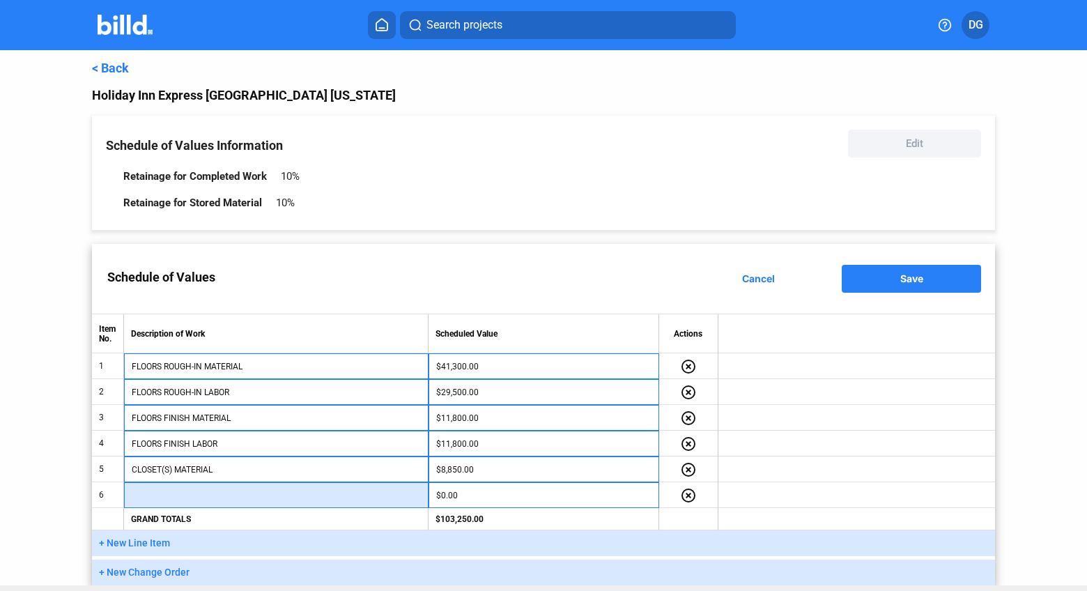
click at [171, 496] on input "text" at bounding box center [276, 495] width 289 height 21
paste input "CLOSET(S) LABOR"
type input "CLOSET(S) LABOR"
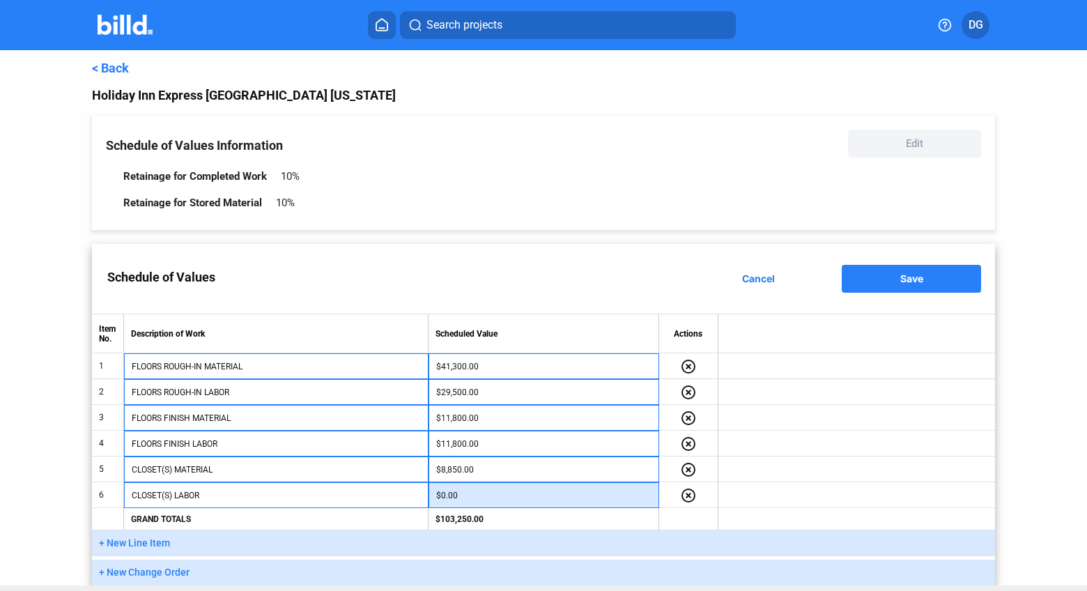
click at [479, 493] on input "$0.00" at bounding box center [543, 495] width 215 height 21
type input "$8,850.00"
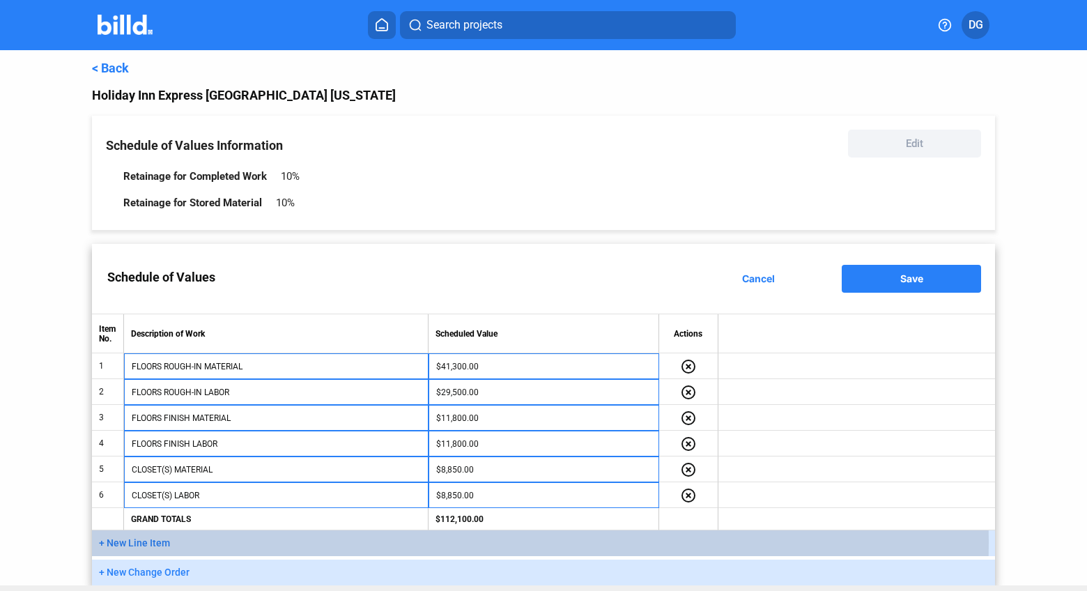
click at [131, 540] on span "+ New Line Item" at bounding box center [134, 542] width 71 height 11
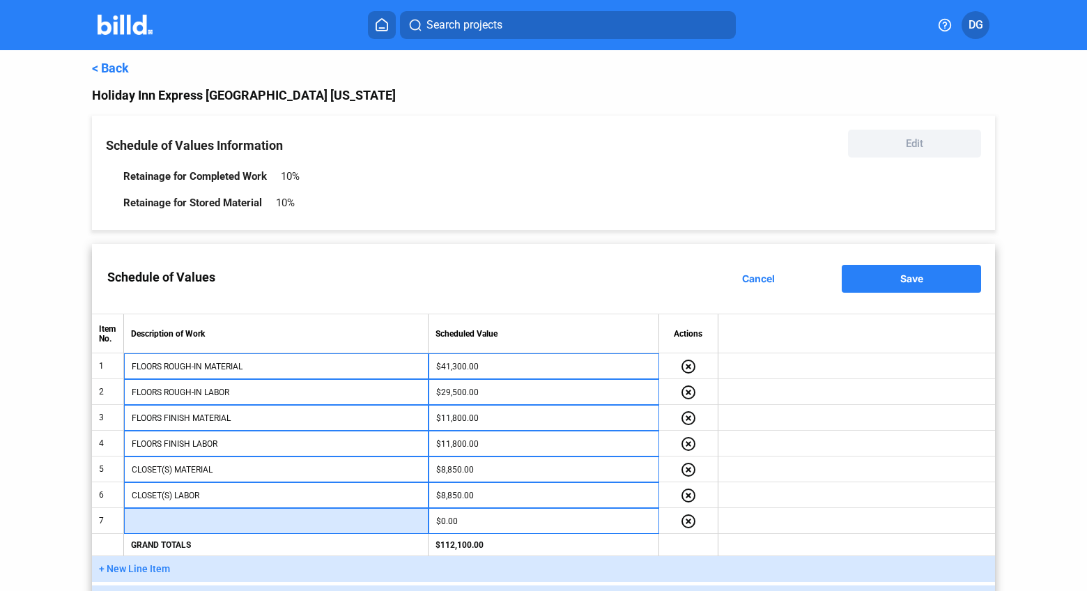
click at [153, 518] on input "text" at bounding box center [276, 521] width 289 height 21
paste input "TEST CERTIFICATION"
type input "TEST CERTIFICATION"
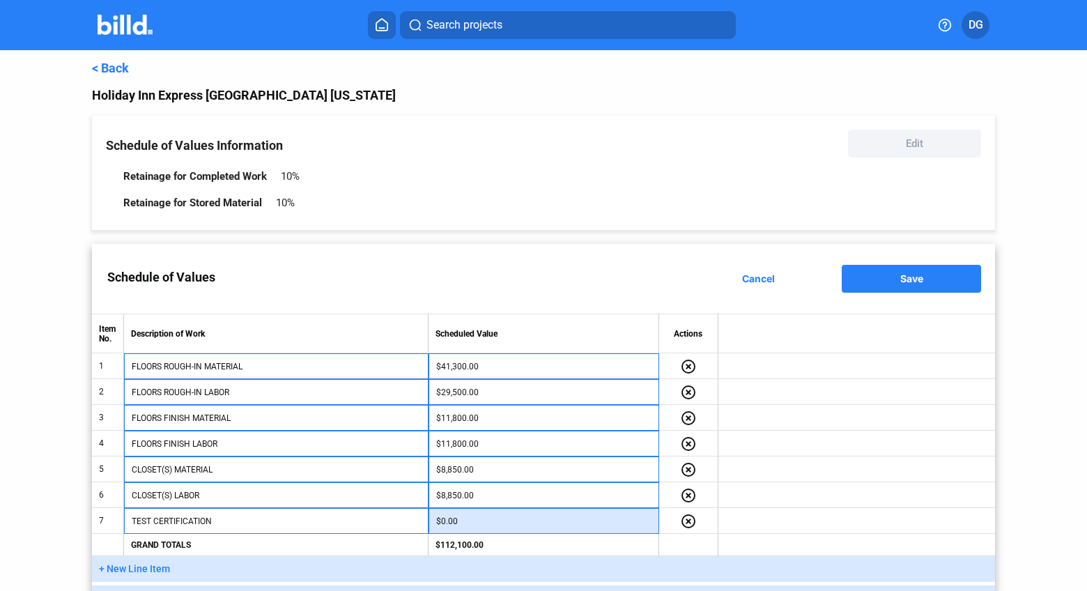
click at [482, 518] on input "$0.00" at bounding box center [543, 521] width 215 height 21
type input "$5,900.00"
click at [809, 448] on td at bounding box center [856, 444] width 277 height 26
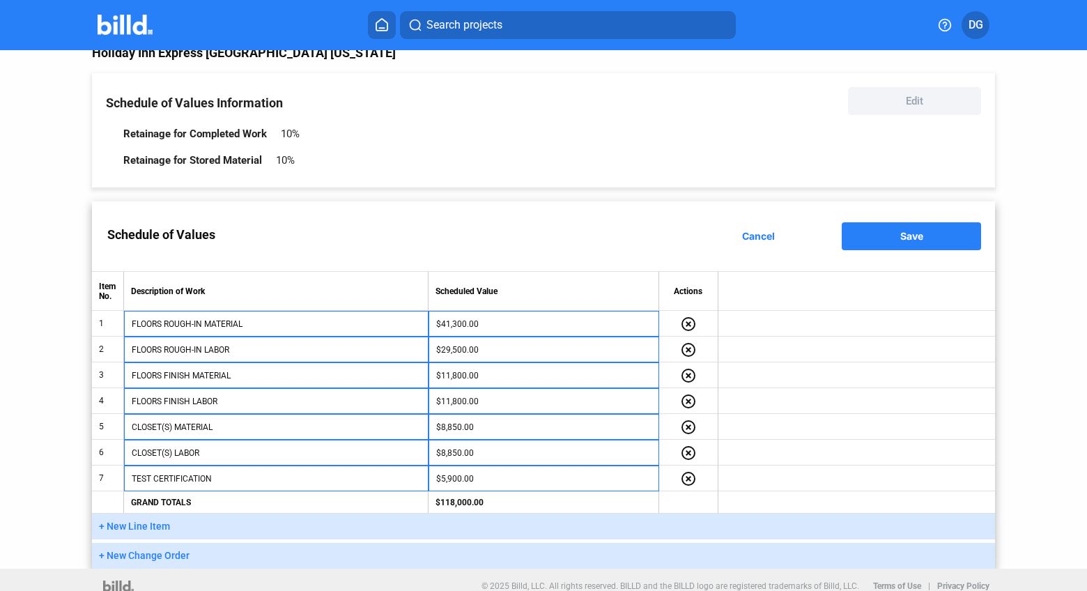
scroll to position [54, 0]
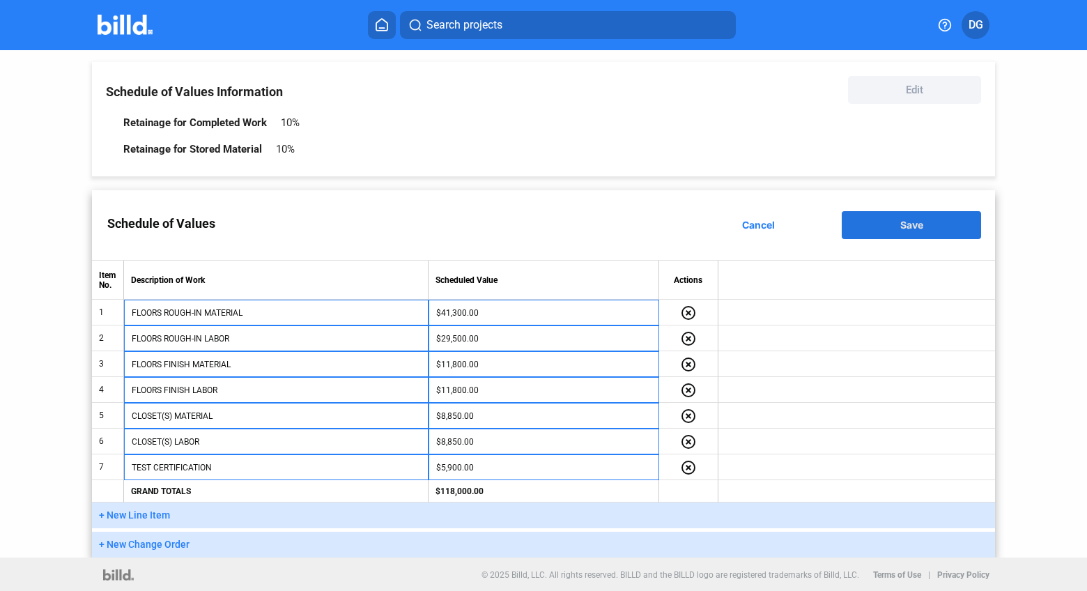
click at [903, 227] on span "Save" at bounding box center [911, 225] width 23 height 12
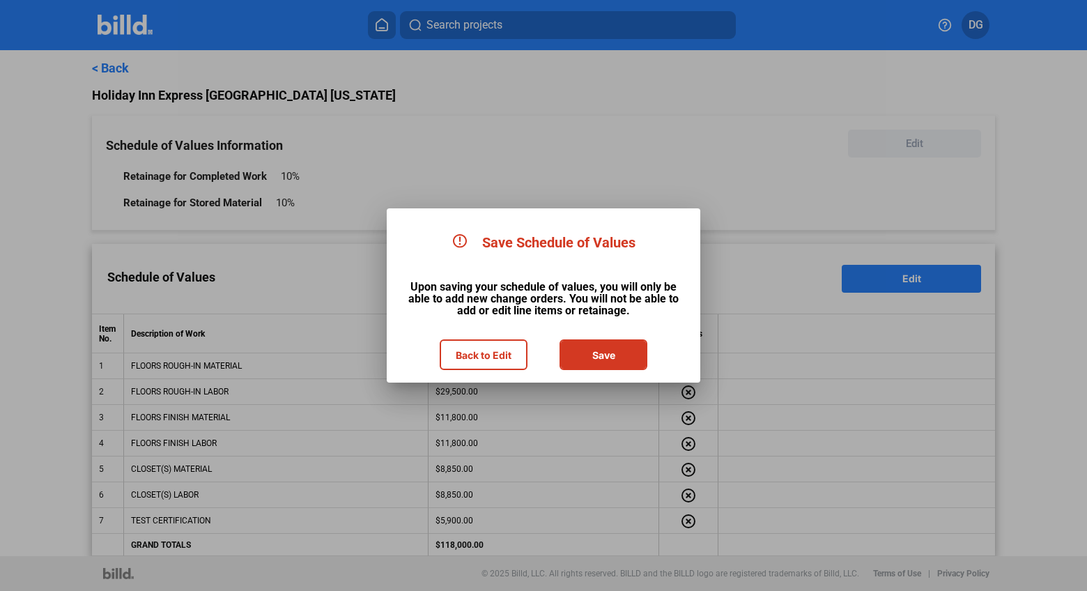
click at [450, 352] on button "Back to Edit" at bounding box center [483, 355] width 85 height 28
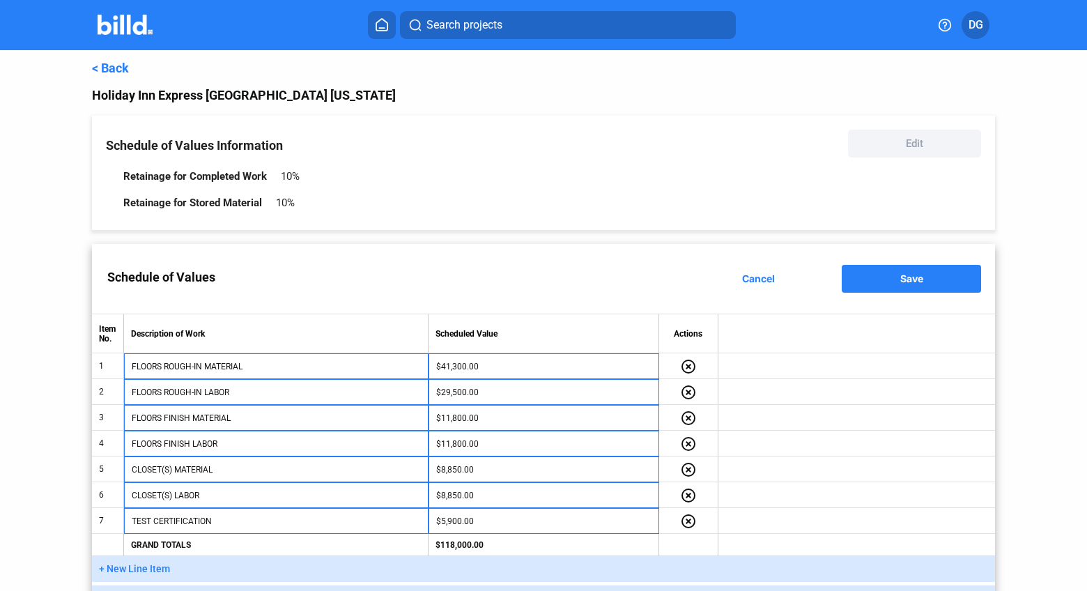
click at [773, 205] on div "Retainage for Completed Work 10% Retainage for Stored Material 10%" at bounding box center [543, 188] width 875 height 56
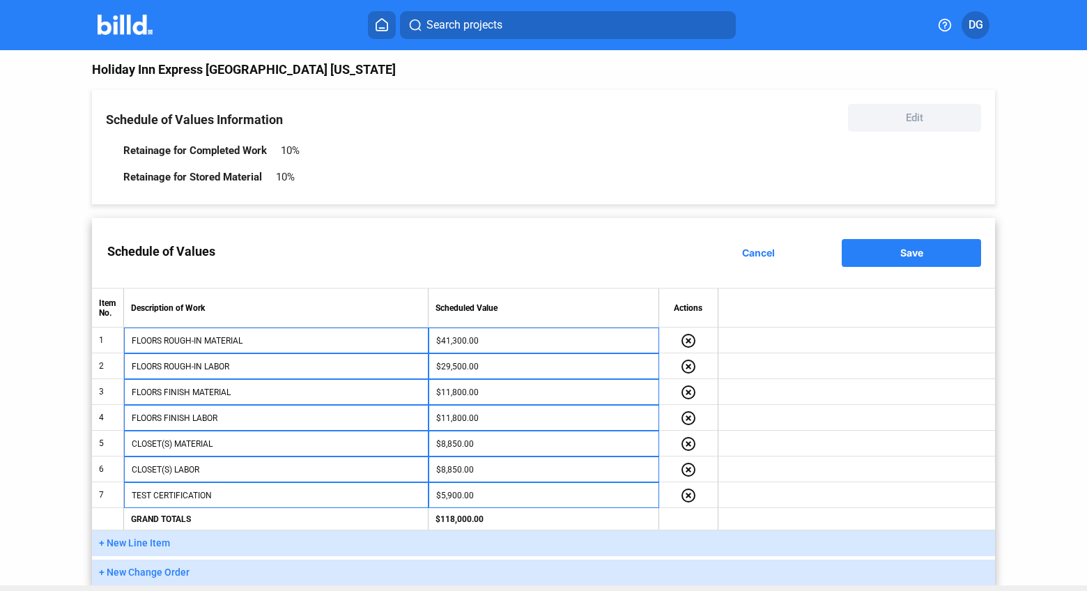
scroll to position [54, 0]
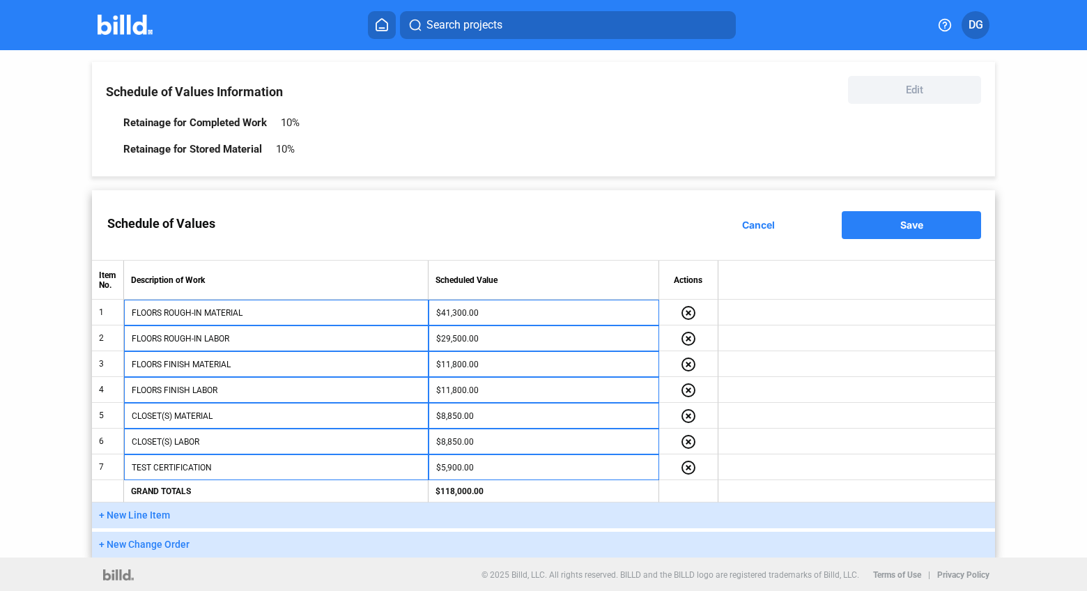
click at [828, 418] on td at bounding box center [856, 416] width 277 height 26
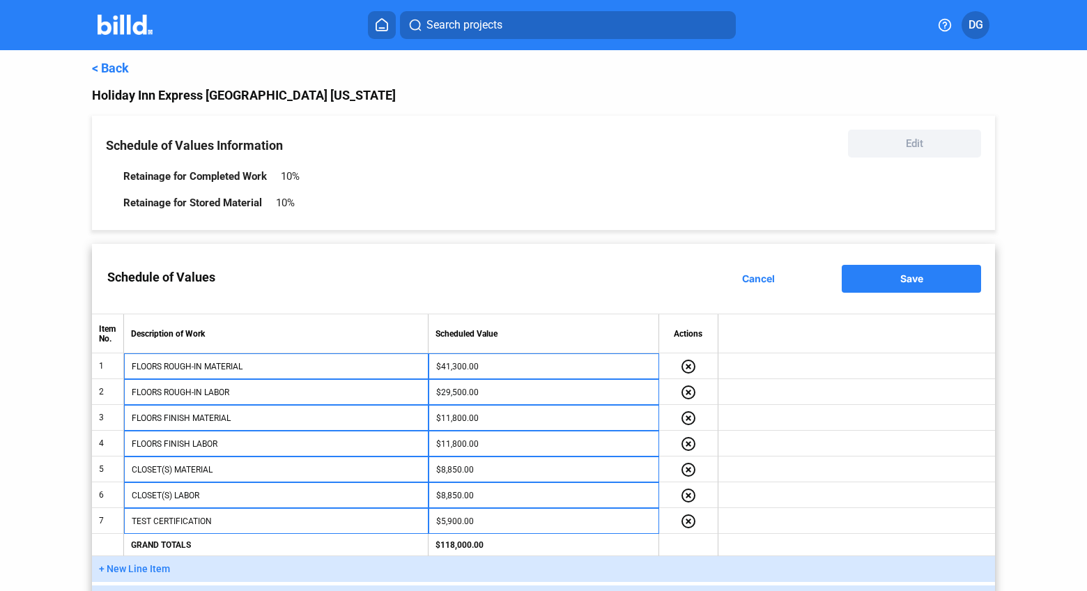
click at [286, 166] on div "Retainage for Completed Work 10%" at bounding box center [341, 176] width 437 height 26
click at [197, 100] on div "Holiday Inn Express [GEOGRAPHIC_DATA] [US_STATE]" at bounding box center [543, 96] width 903 height 20
click at [875, 284] on button "Save" at bounding box center [911, 279] width 139 height 28
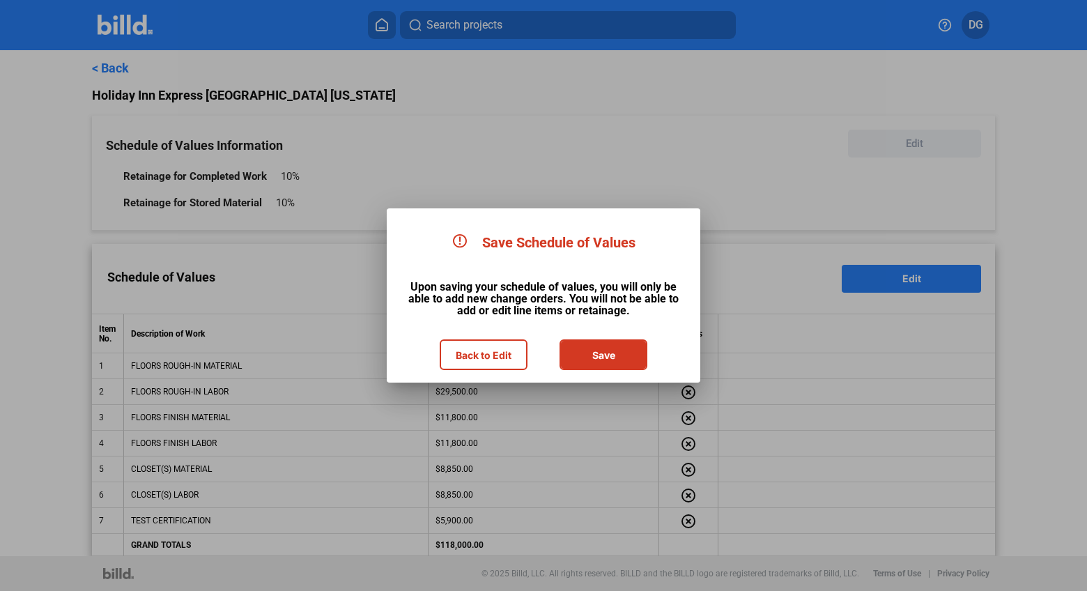
click at [819, 208] on div at bounding box center [543, 295] width 1087 height 591
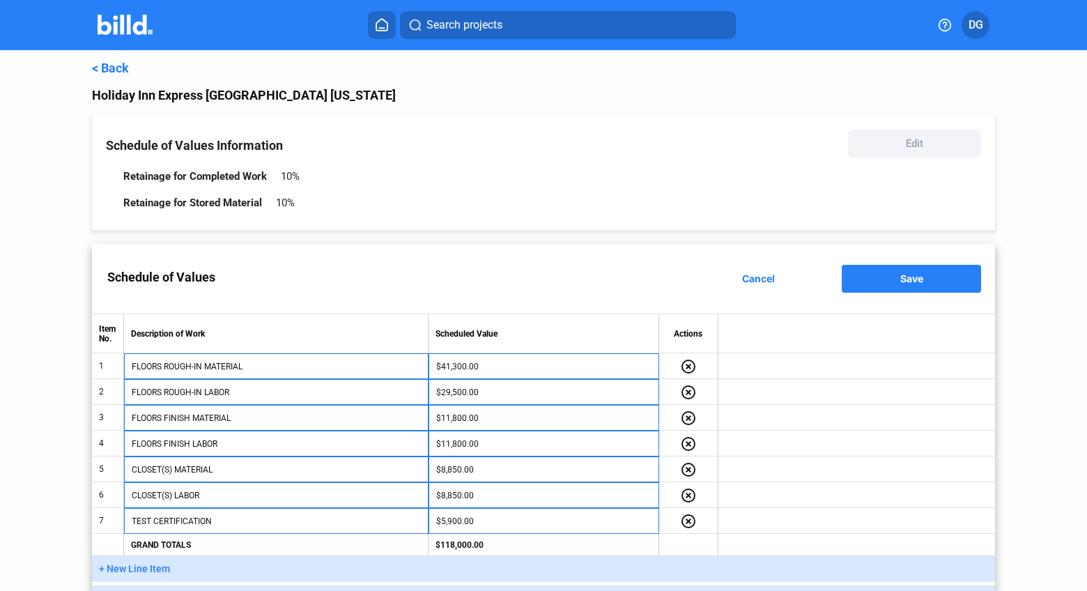
click at [752, 280] on span "Cancel" at bounding box center [758, 278] width 33 height 12
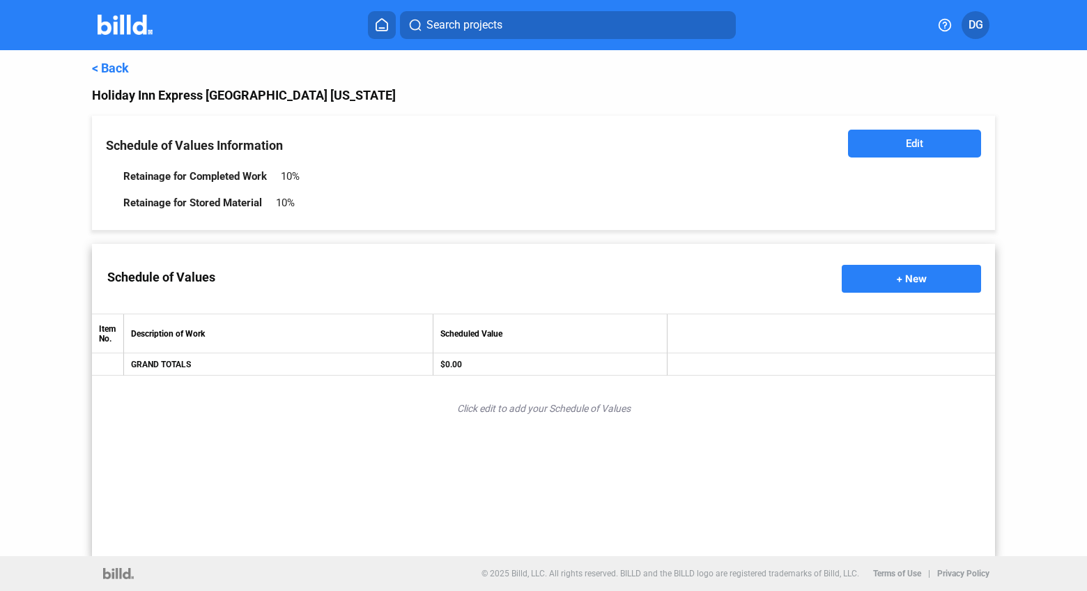
click at [897, 139] on button "Edit" at bounding box center [914, 144] width 133 height 28
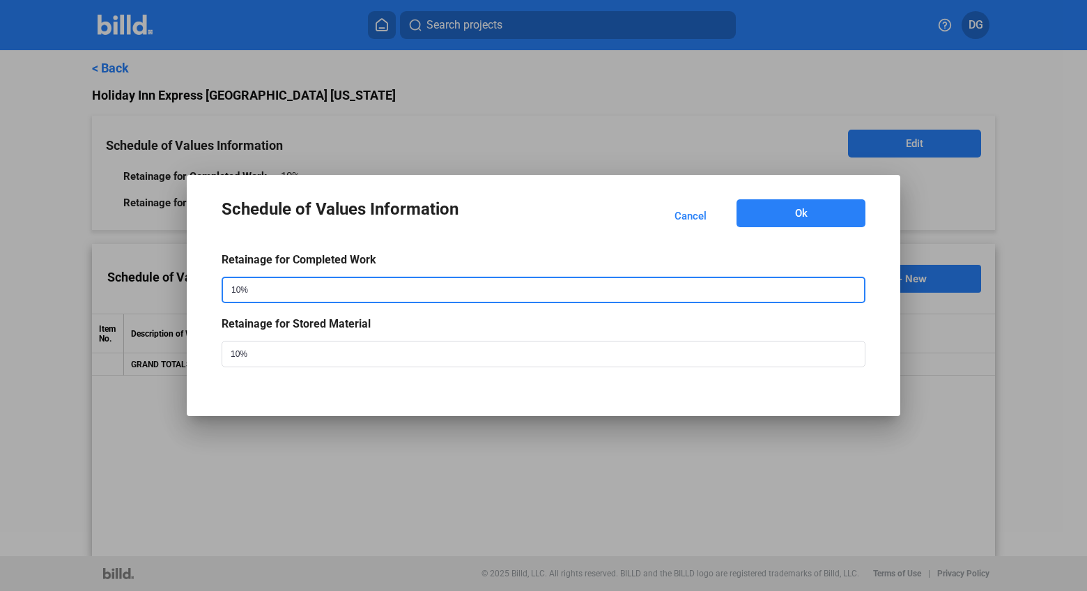
drag, startPoint x: 267, startPoint y: 294, endPoint x: 222, endPoint y: 294, distance: 45.3
click at [220, 294] on mat-dialog-content "Retainage for Completed Work 10% Retainage for Stored Material 10%" at bounding box center [543, 306] width 677 height 149
type input "5%"
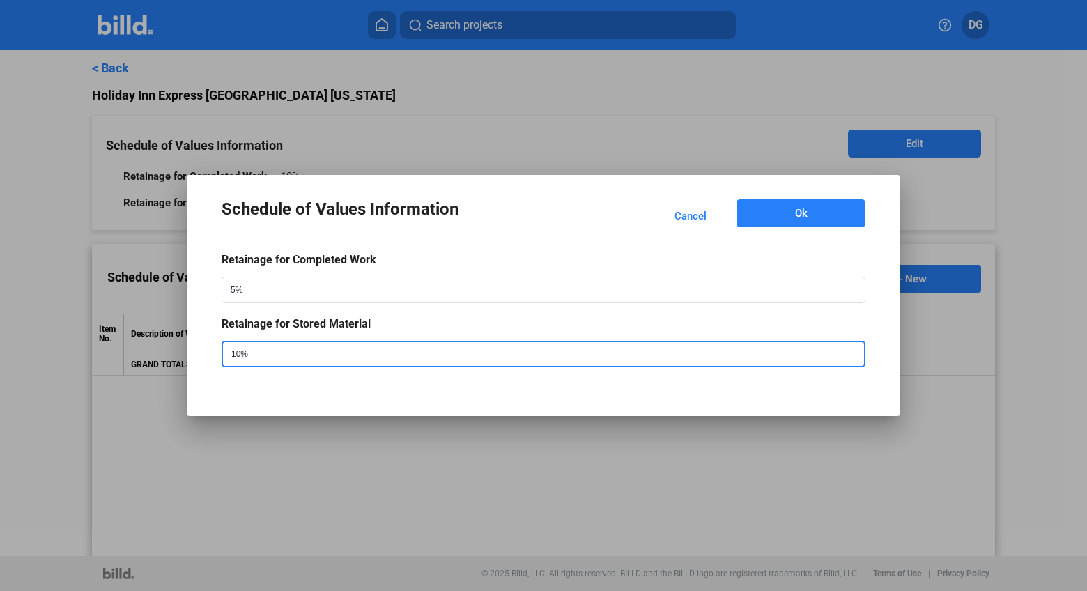
drag, startPoint x: 256, startPoint y: 357, endPoint x: 233, endPoint y: 357, distance: 23.0
click at [233, 357] on input "10%" at bounding box center [529, 354] width 613 height 24
type input "5%"
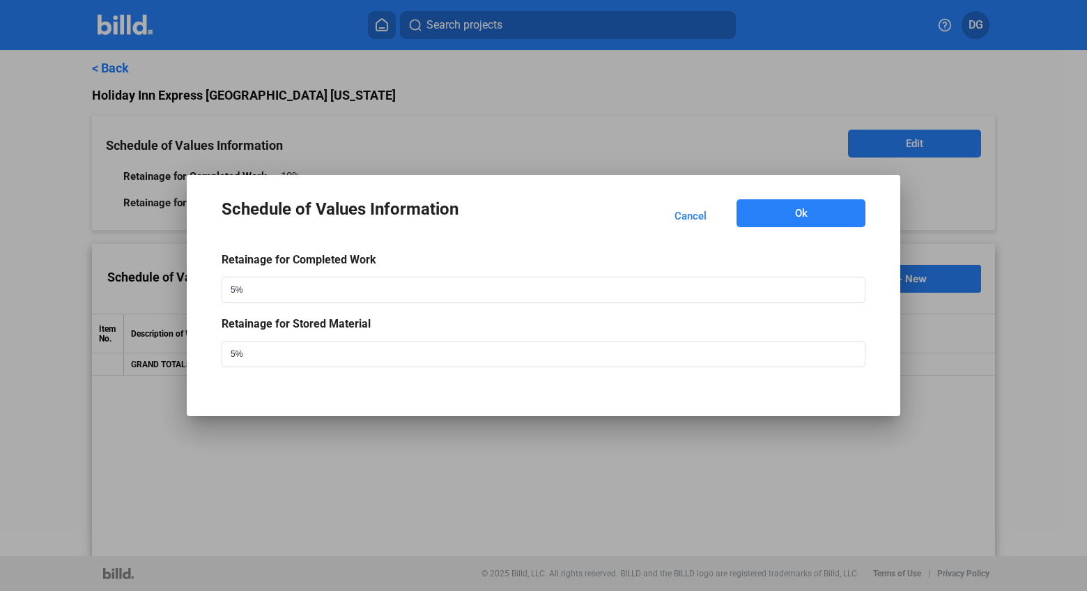
click at [795, 217] on span "Ok" at bounding box center [801, 213] width 13 height 14
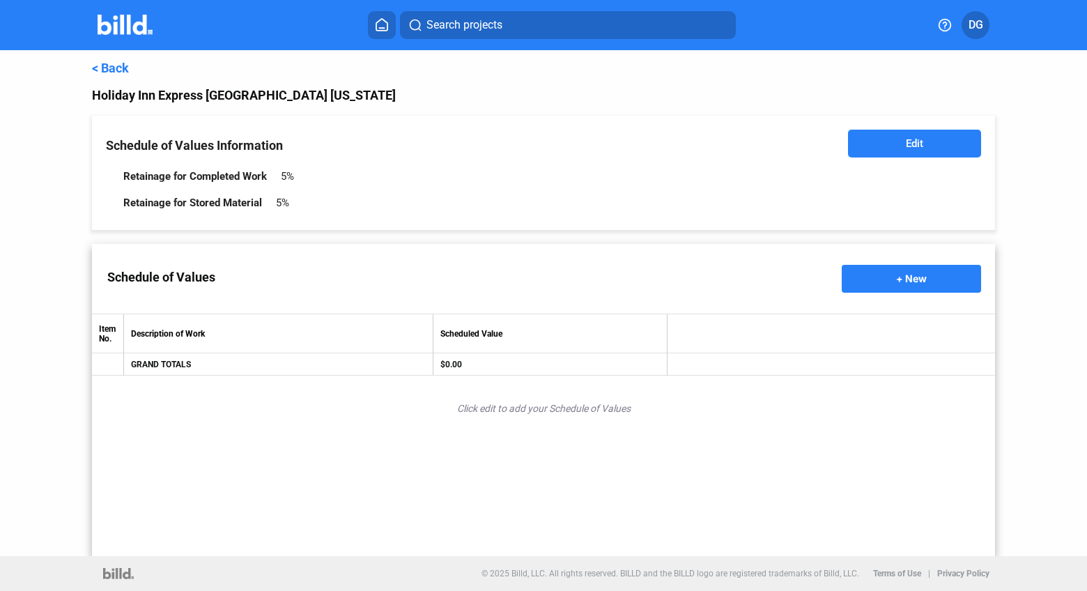
click at [908, 273] on span "+ New" at bounding box center [911, 278] width 31 height 12
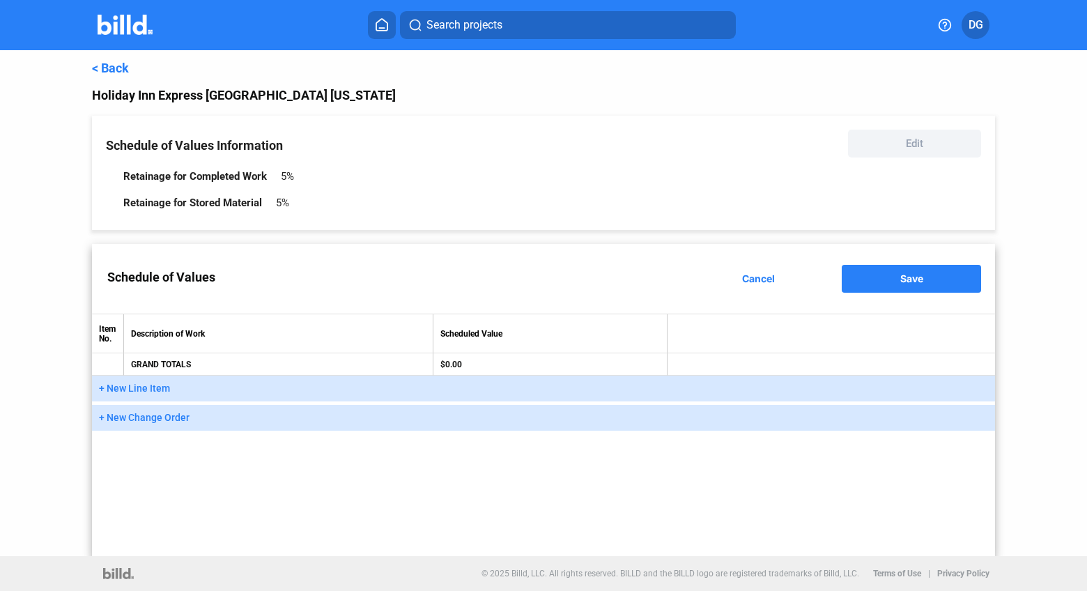
click at [143, 385] on span "+ New Line Item" at bounding box center [134, 387] width 71 height 11
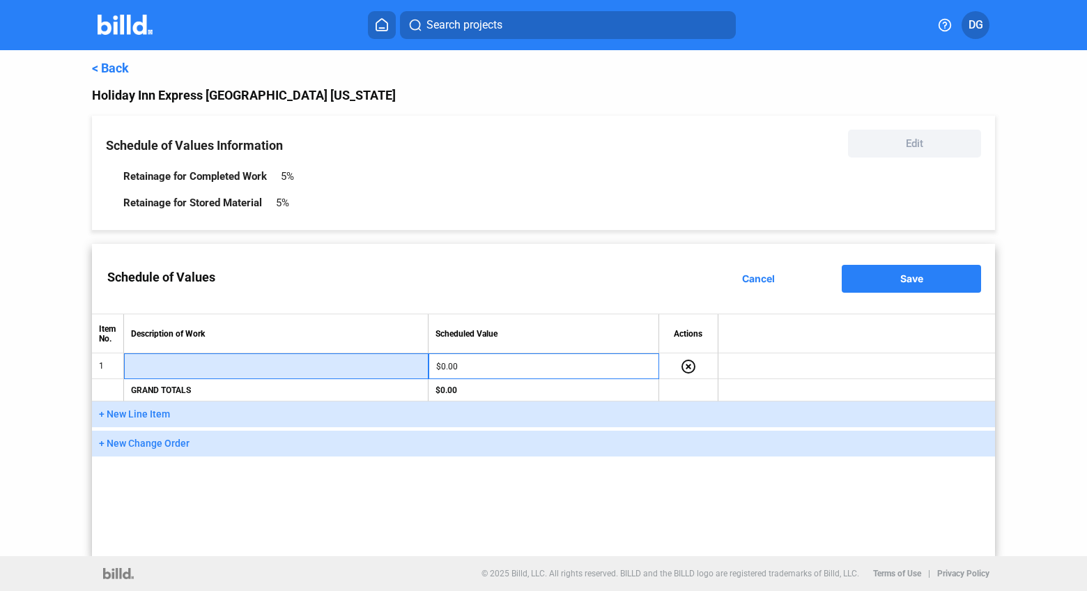
click at [171, 369] on input "text" at bounding box center [276, 366] width 289 height 21
paste input "FLOORS ROUGH-IN MATERIAL"
type input "FLOORS ROUGH-IN MATERIAL"
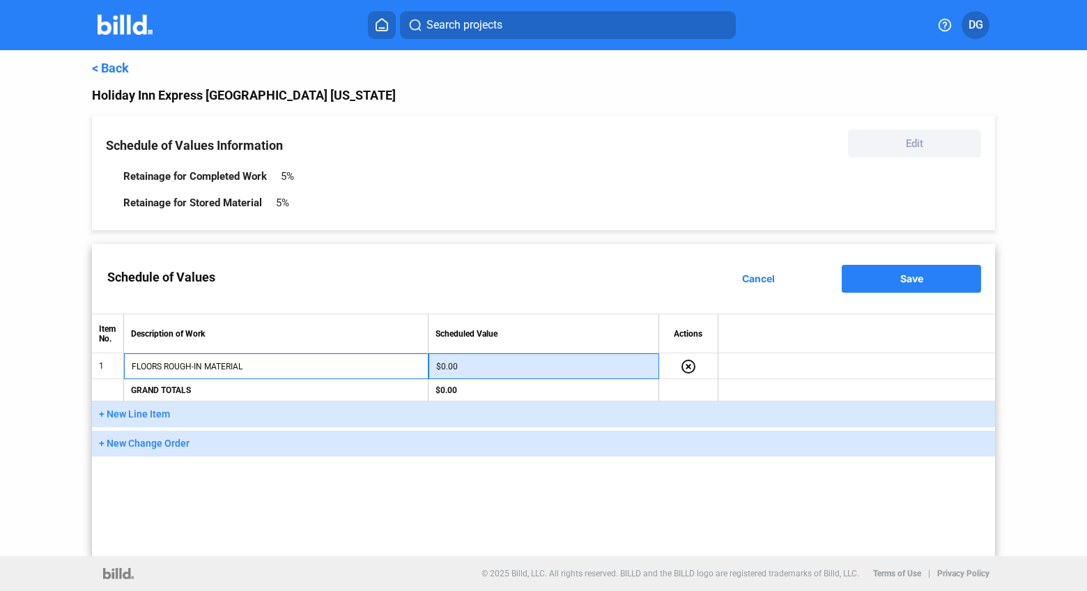
click at [500, 368] on input "$0.00" at bounding box center [543, 366] width 215 height 21
type input "$41,300.00"
click at [577, 480] on div "Schedule of Values Cancel Save Item No. Description of Work Scheduled Value Act…" at bounding box center [543, 400] width 903 height 312
click at [132, 412] on span "+ New Line Item" at bounding box center [134, 413] width 71 height 11
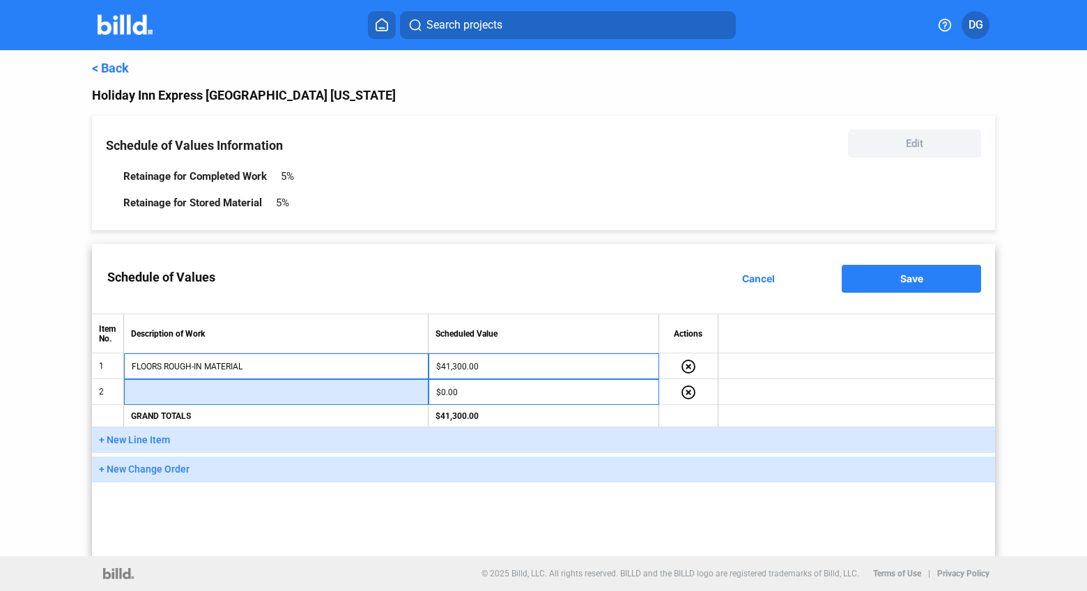
click at [186, 393] on input "text" at bounding box center [276, 392] width 289 height 21
paste input "FLOORS ROUGH-IN LABOR"
type input "FLOORS ROUGH-IN LABOR"
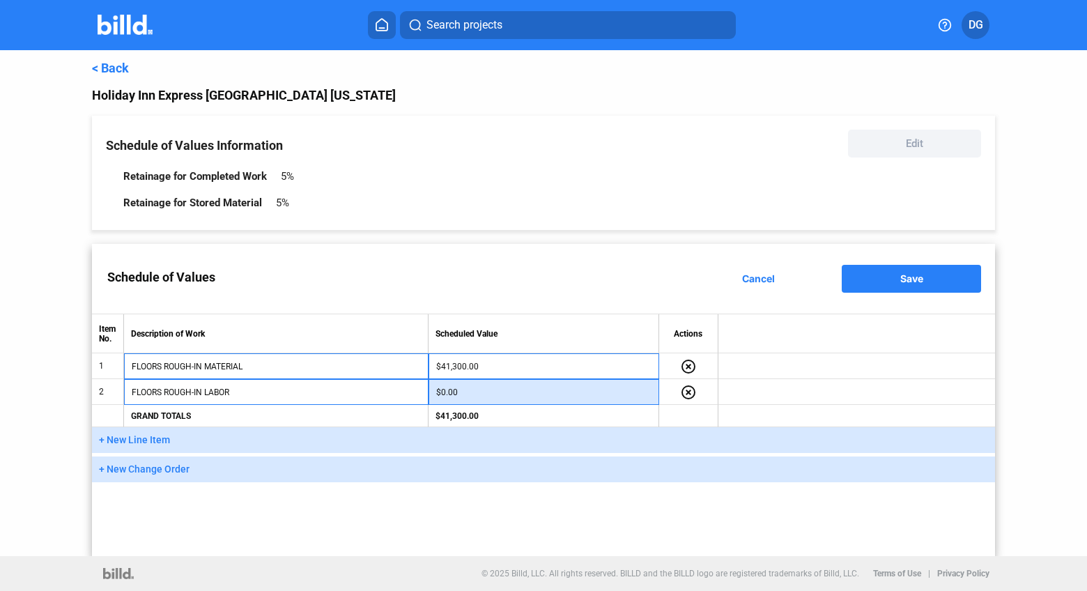
click at [481, 390] on input "$0.00" at bounding box center [543, 392] width 215 height 21
type input "$29,500.00"
click at [501, 507] on div "Schedule of Values Cancel Save Item No. Description of Work Scheduled Value Act…" at bounding box center [543, 400] width 903 height 312
click at [136, 437] on span "+ New Line Item" at bounding box center [134, 439] width 71 height 11
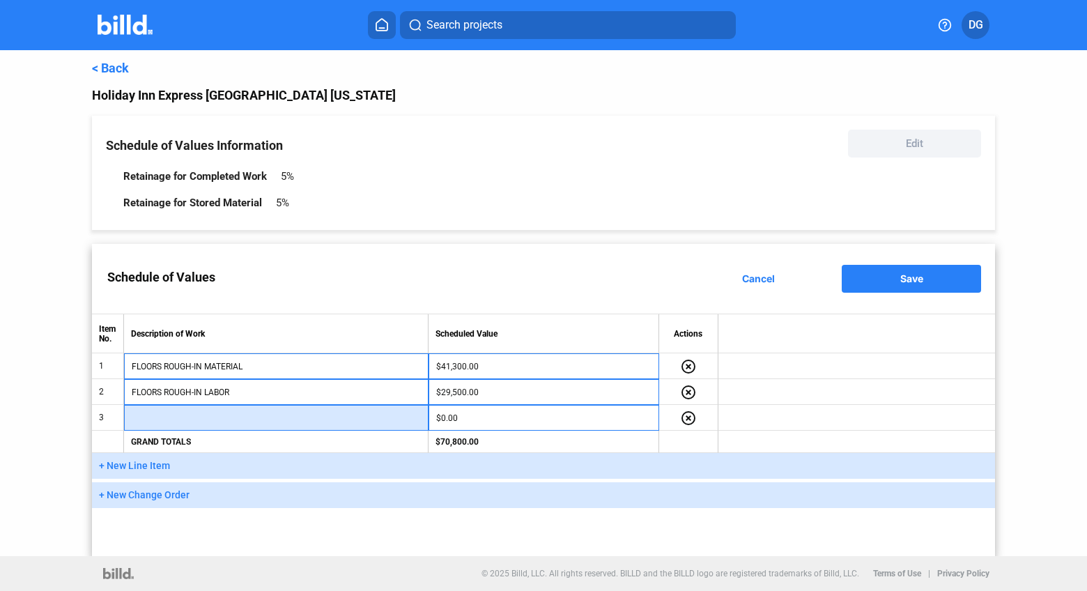
click at [160, 420] on input "text" at bounding box center [276, 418] width 289 height 21
paste input "FLOORS FINISH MATERIAL"
type input "FLOORS FINISH MATERIAL"
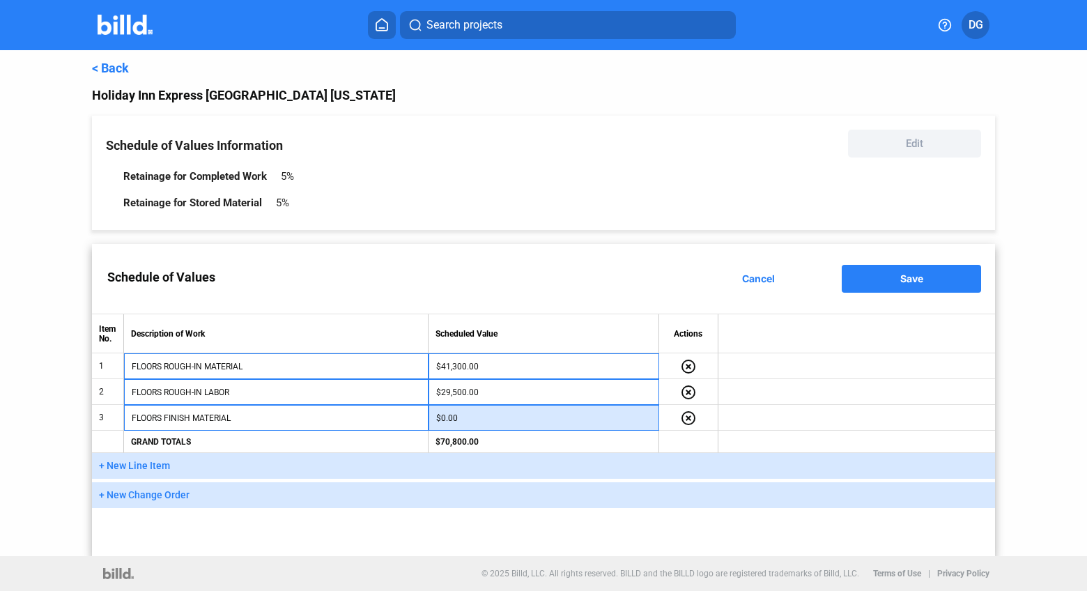
click at [497, 417] on input "$0.00" at bounding box center [543, 418] width 215 height 21
type input "$11,800.00"
click at [124, 466] on span "+ New Line Item" at bounding box center [134, 465] width 71 height 11
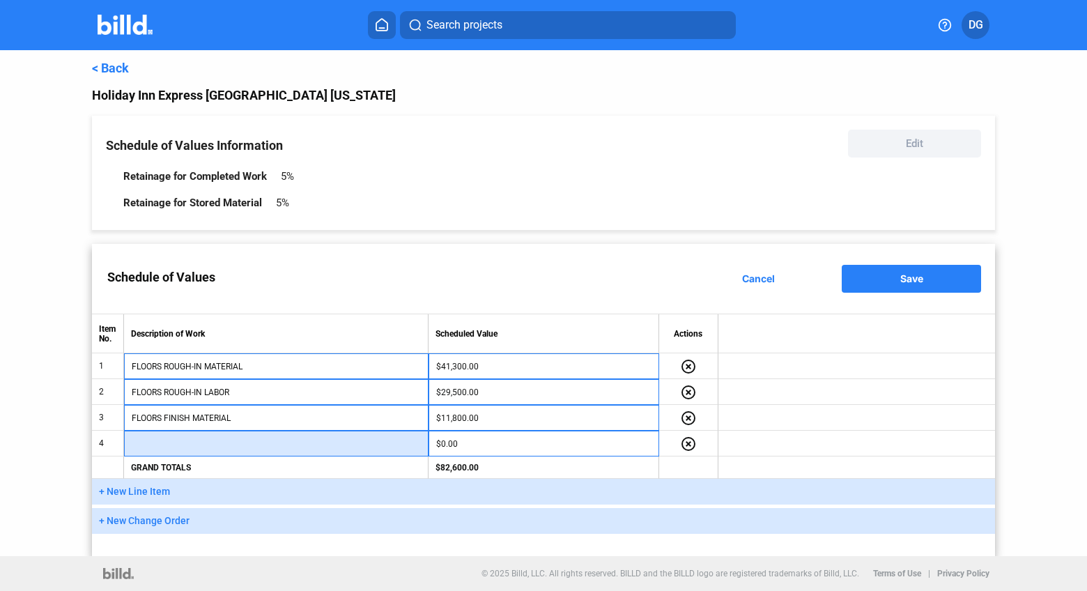
click at [183, 445] on input "text" at bounding box center [276, 443] width 289 height 21
paste input "FLOORS FINISH LABOR"
type input "FLOORS FINISH LABOR"
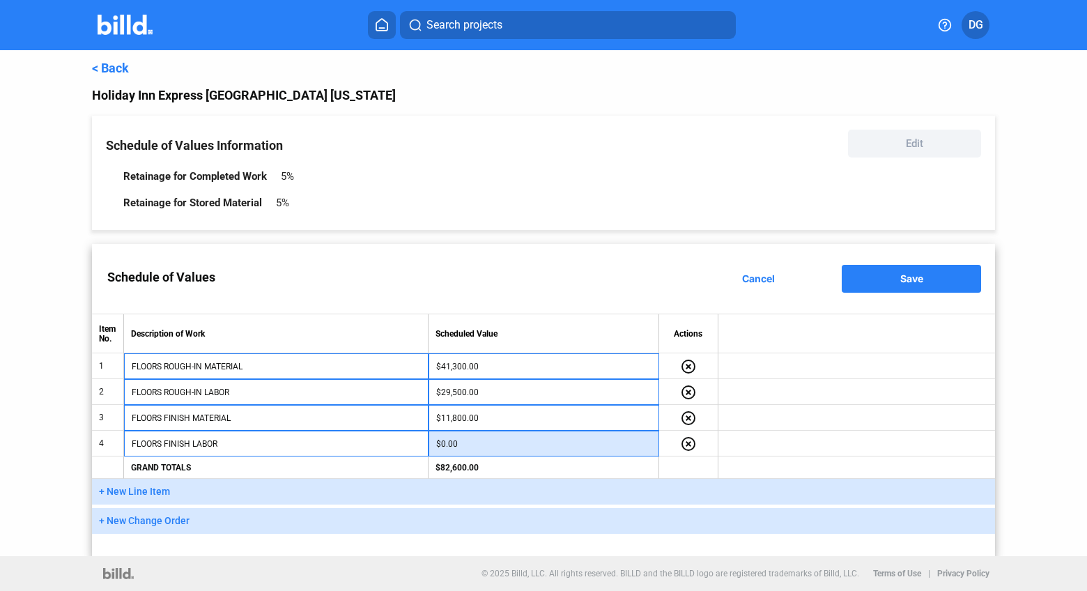
click at [460, 441] on input "$0.00" at bounding box center [543, 443] width 215 height 21
type input "$11,800.00"
click at [130, 492] on span "+ New Line Item" at bounding box center [134, 491] width 71 height 11
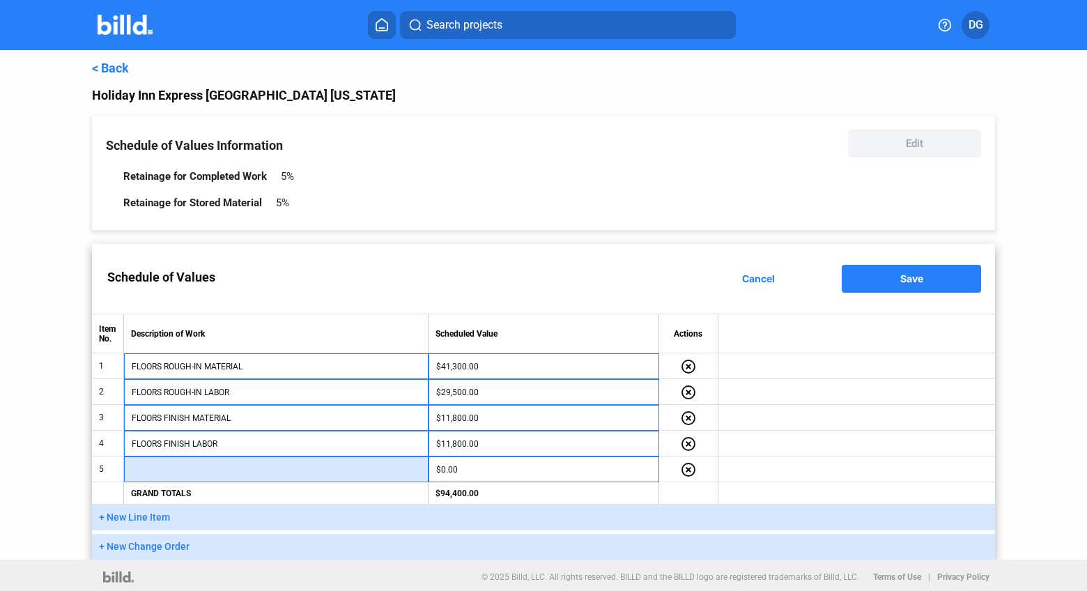
click at [166, 470] on input "text" at bounding box center [276, 469] width 289 height 21
paste input "CLOSET(S) MATERIAL"
type input "CLOSET(S) MATERIAL"
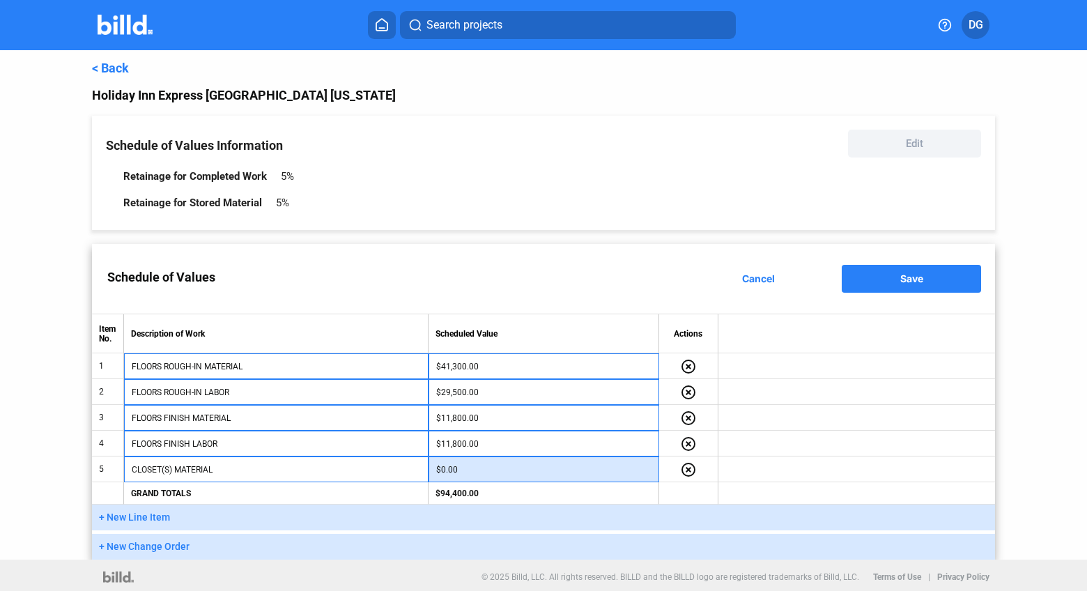
click at [492, 467] on input "$0.00" at bounding box center [543, 469] width 215 height 21
type input "$8,850.00"
click at [133, 513] on span "+ New Line Item" at bounding box center [134, 516] width 71 height 11
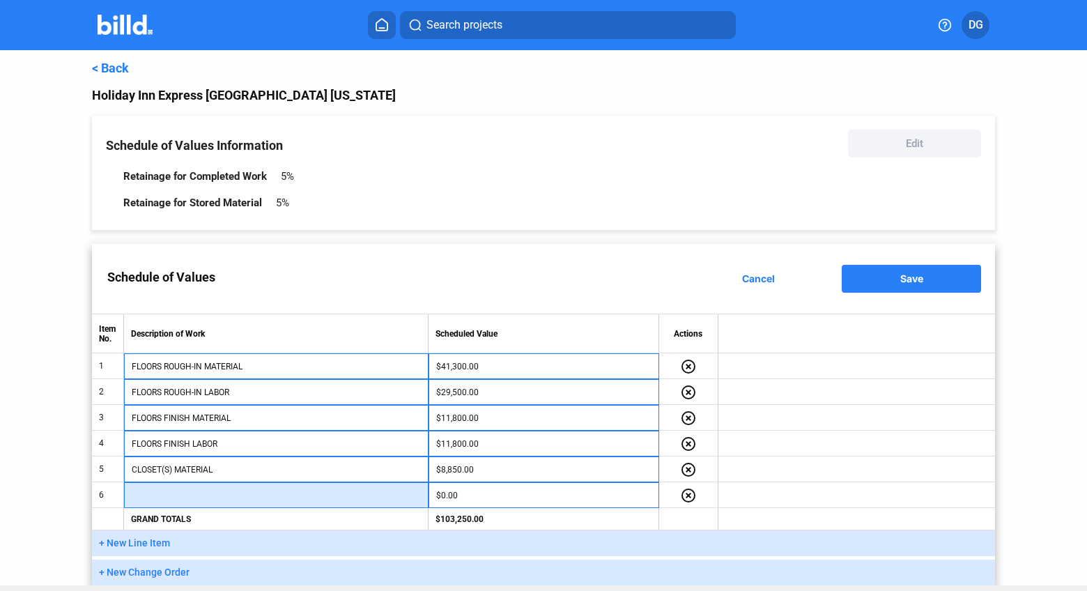
click at [156, 496] on input "text" at bounding box center [276, 495] width 289 height 21
paste input "CLOSET(S) LABOR"
type input "CLOSET(S) LABOR"
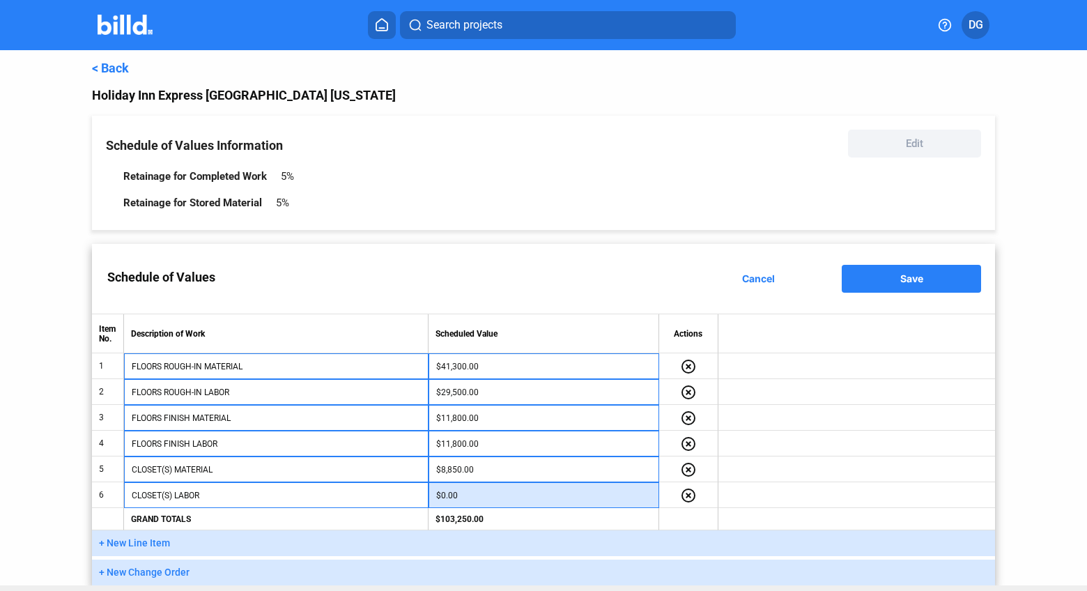
click at [461, 496] on input "$0.00" at bounding box center [543, 495] width 215 height 21
type input "$8,850.00"
click at [146, 537] on span "+ New Line Item" at bounding box center [134, 542] width 71 height 11
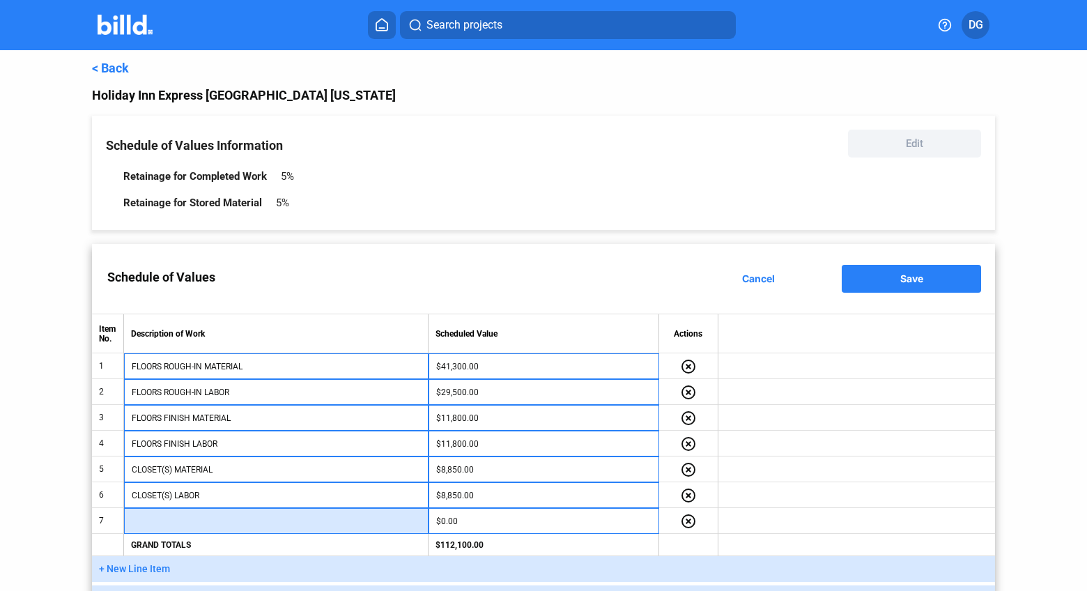
click at [153, 517] on input "text" at bounding box center [276, 521] width 289 height 21
paste input "TEST CERTIFICATION"
type input "TEST CERTIFICATION"
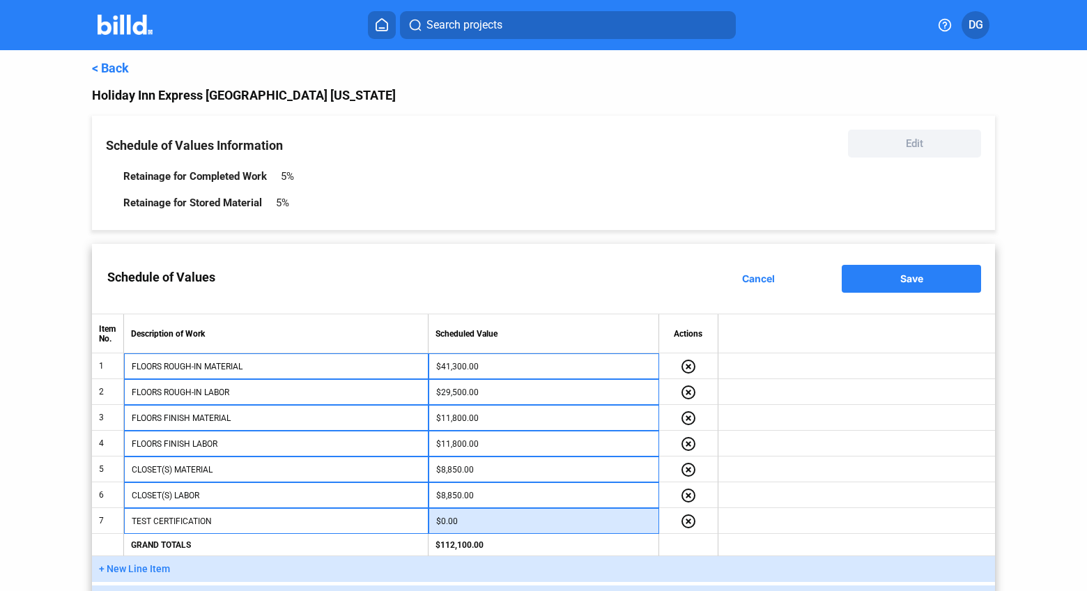
click at [478, 526] on input "$0.00" at bounding box center [543, 521] width 215 height 21
type input "$5,900.00"
click at [718, 523] on td at bounding box center [856, 521] width 277 height 26
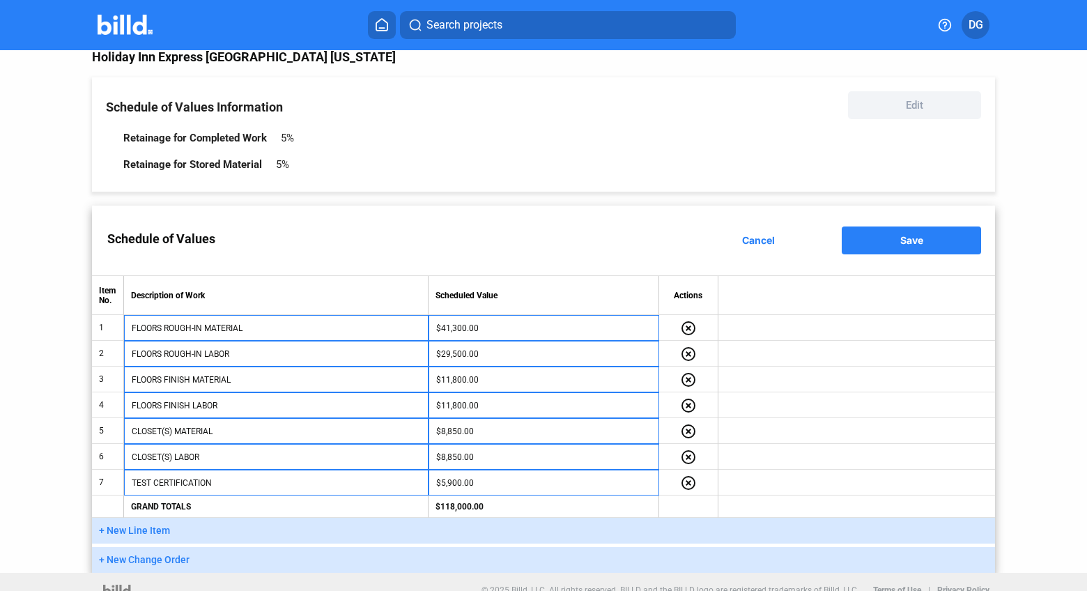
scroll to position [54, 0]
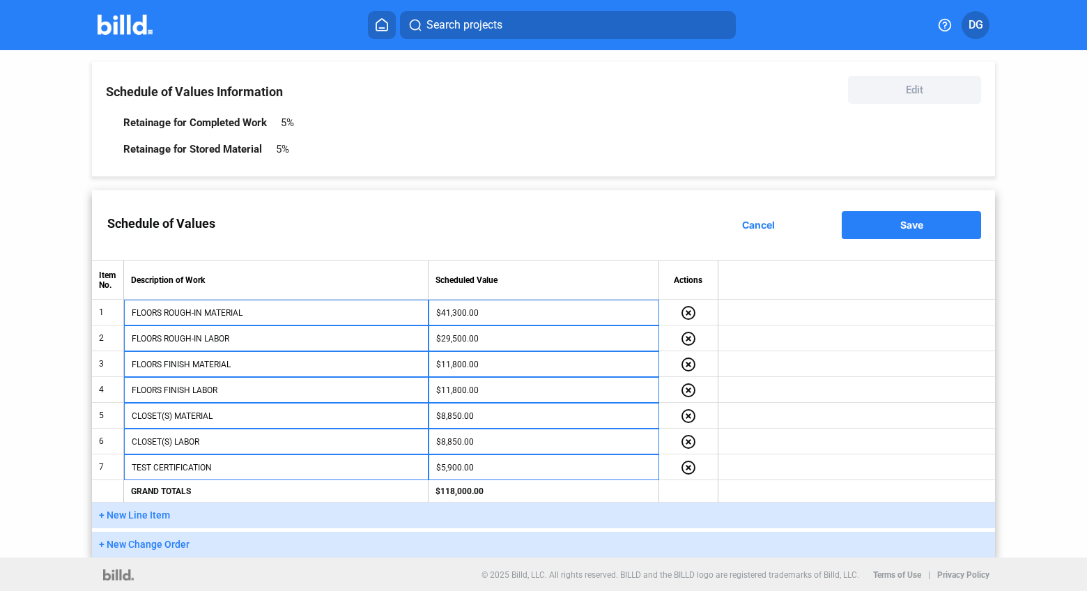
click at [901, 222] on span "Save" at bounding box center [911, 225] width 23 height 12
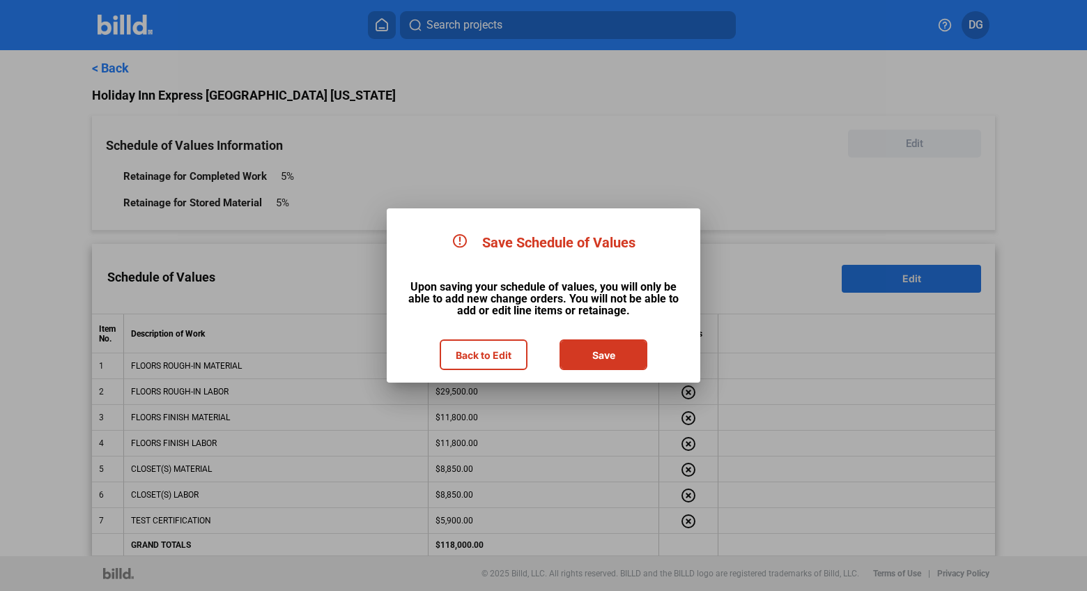
scroll to position [0, 0]
click at [614, 357] on button "Save" at bounding box center [603, 355] width 85 height 28
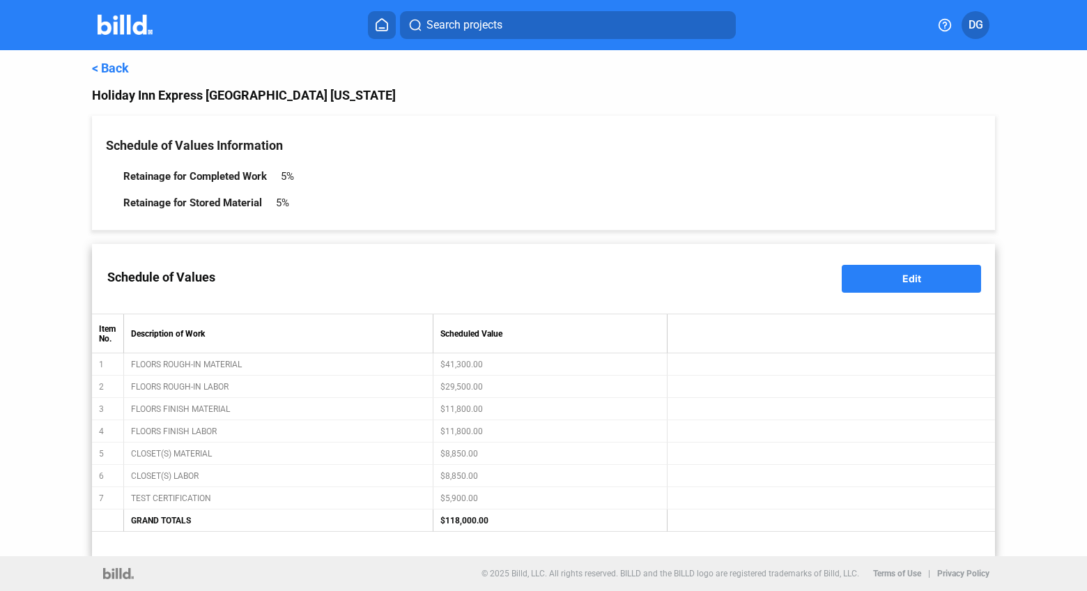
click at [100, 66] on link "< Back" at bounding box center [110, 68] width 37 height 15
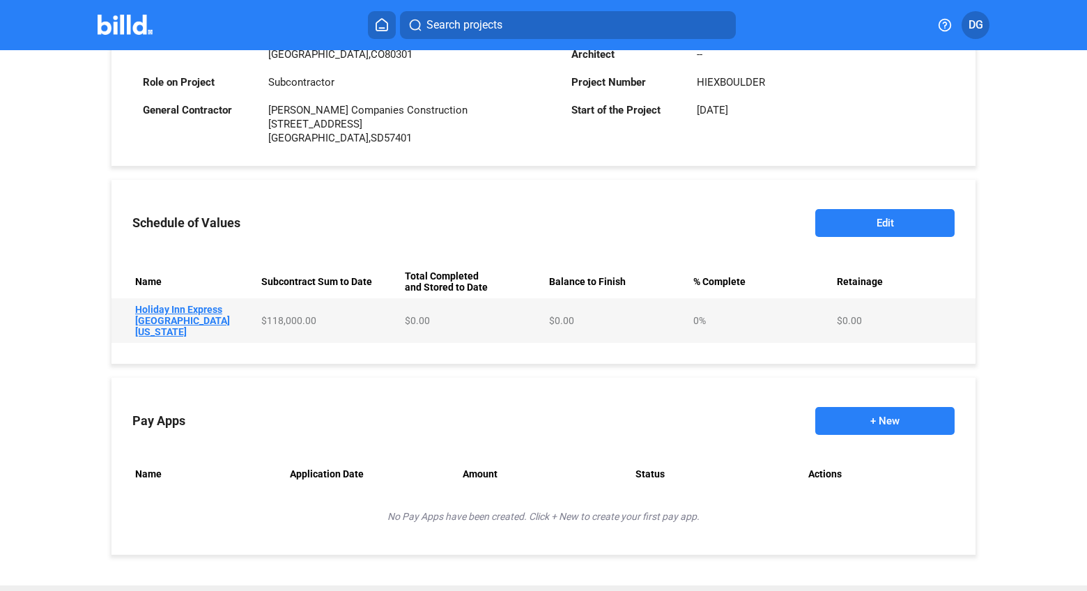
scroll to position [430, 0]
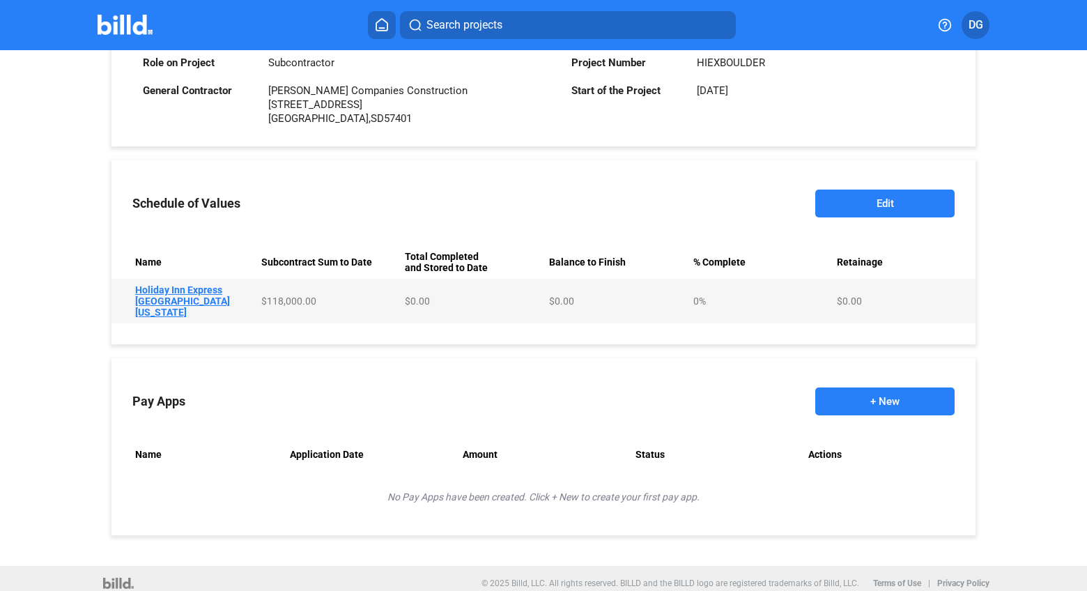
click at [874, 397] on button "+ New" at bounding box center [884, 401] width 139 height 28
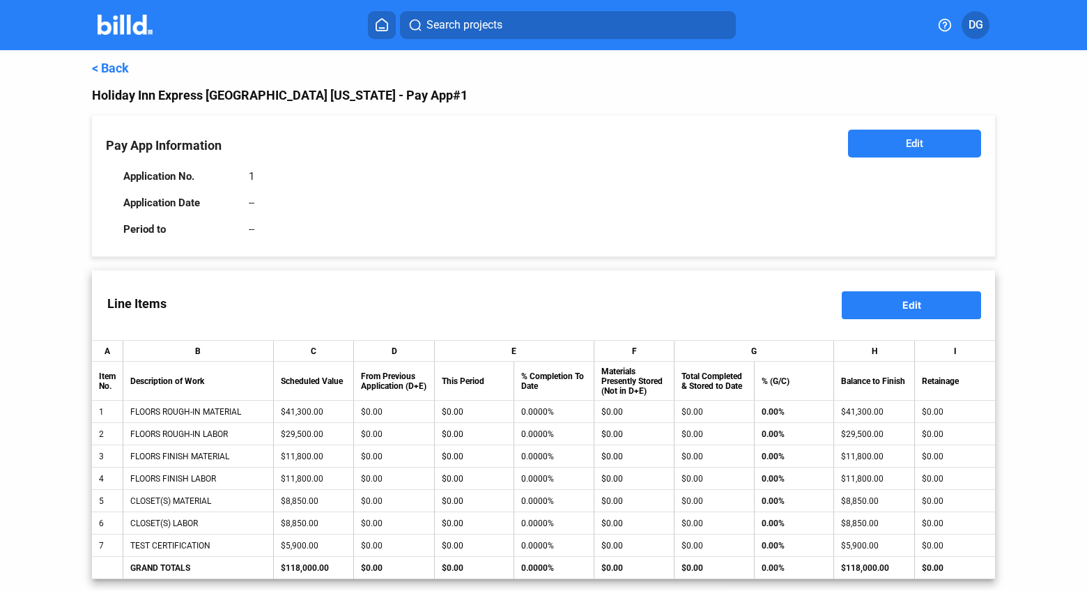
click at [894, 142] on button "Edit" at bounding box center [914, 144] width 133 height 28
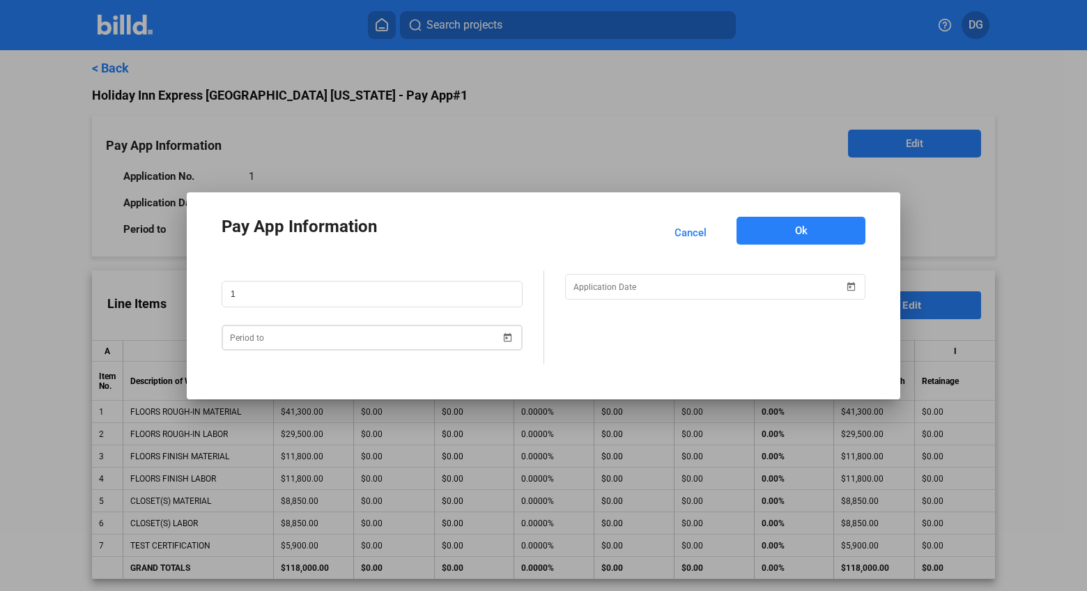
click at [314, 341] on div "Pay App Information Cancel Ok 1" at bounding box center [543, 295] width 1087 height 591
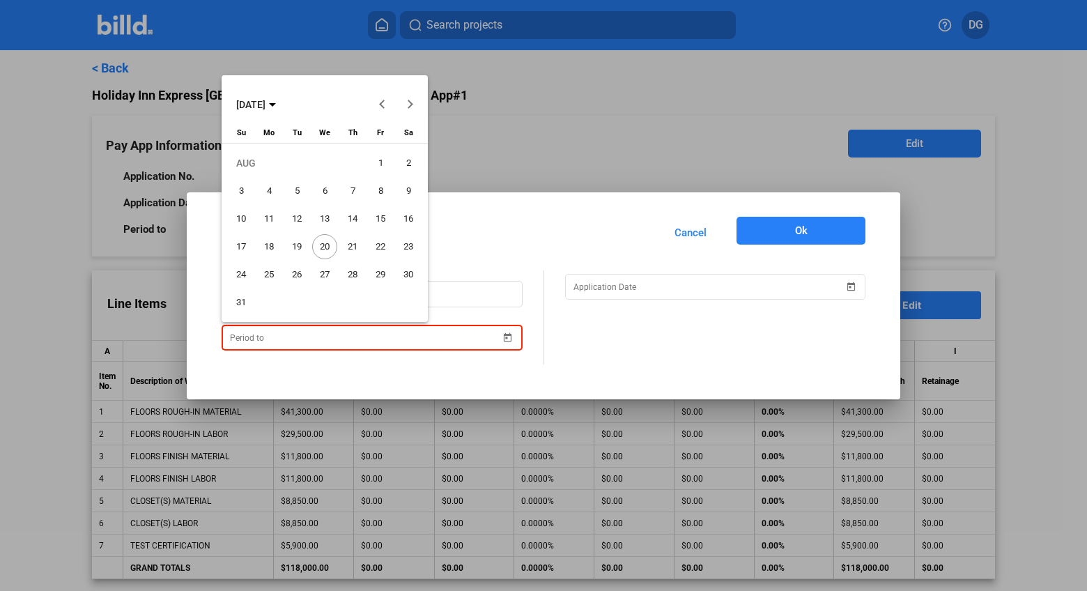
click at [244, 299] on span "31" at bounding box center [240, 302] width 25 height 25
type input "[DATE]"
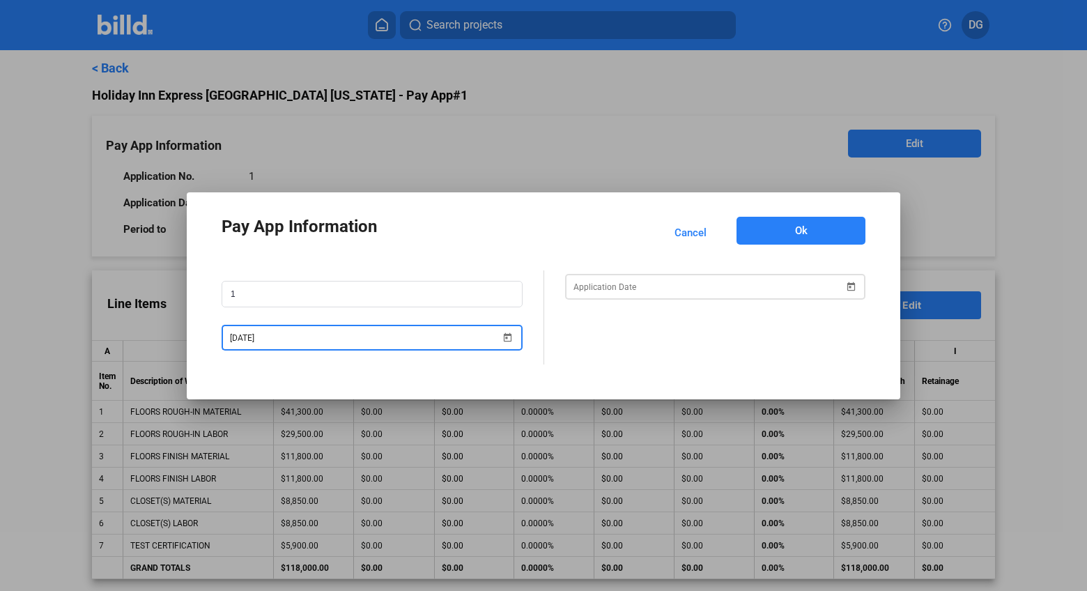
click at [694, 285] on div "Pay App Information Cancel Ok 1 [DATE]" at bounding box center [543, 295] width 1087 height 591
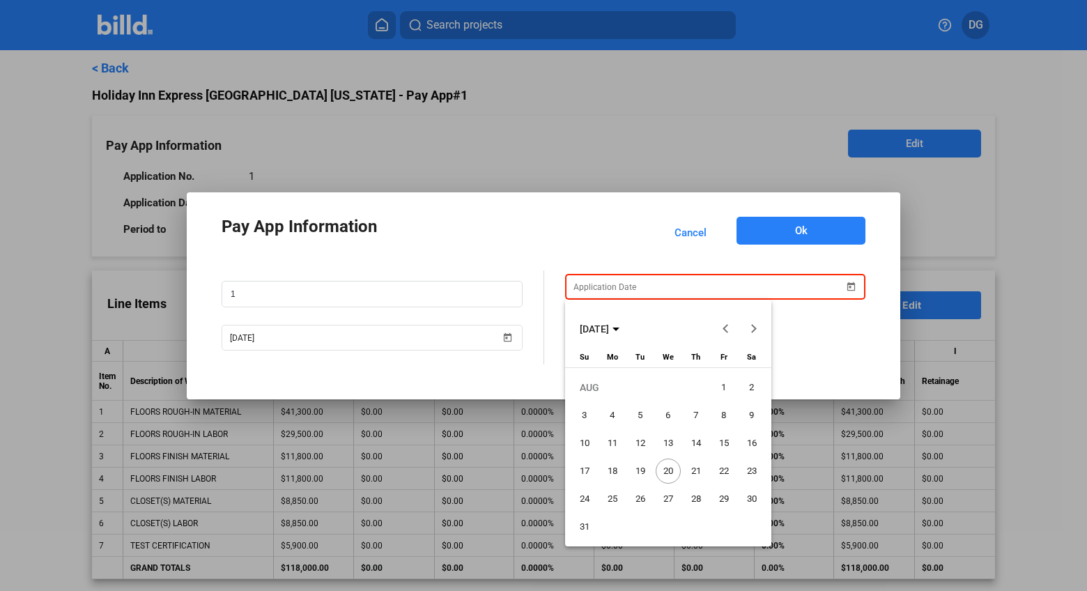
click at [670, 471] on span "20" at bounding box center [668, 470] width 25 height 25
type input "[DATE]"
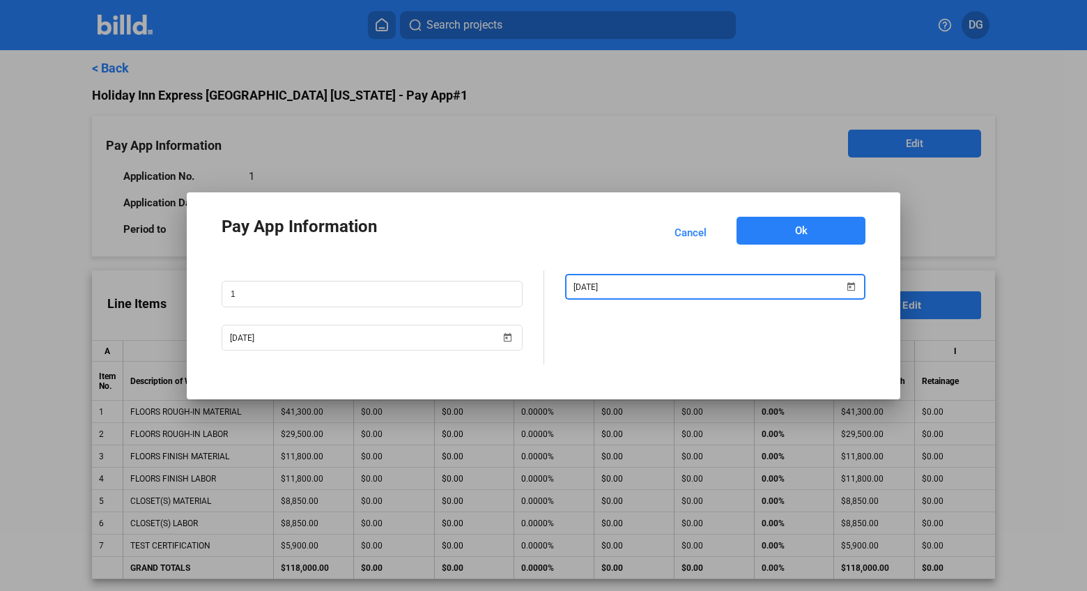
click at [784, 236] on button "Ok" at bounding box center [800, 231] width 129 height 28
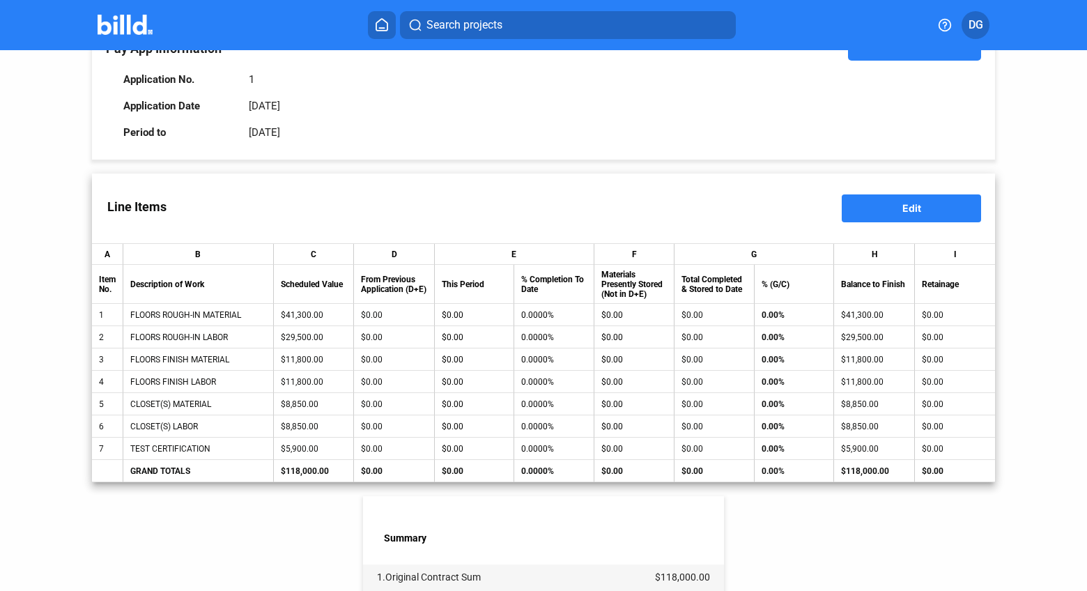
scroll to position [89, 0]
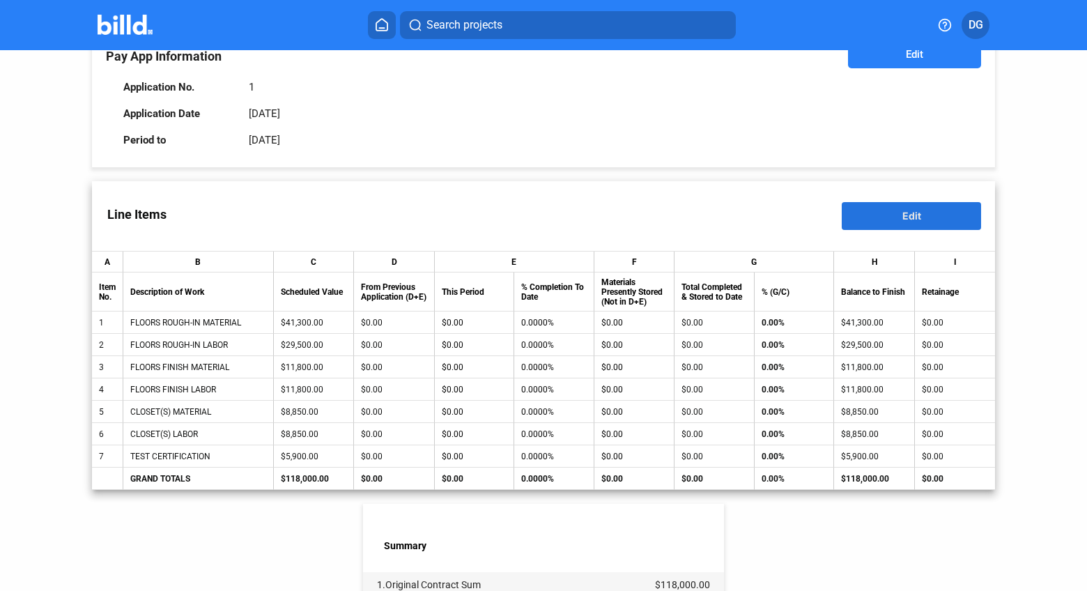
click at [902, 212] on span "Edit" at bounding box center [911, 216] width 19 height 12
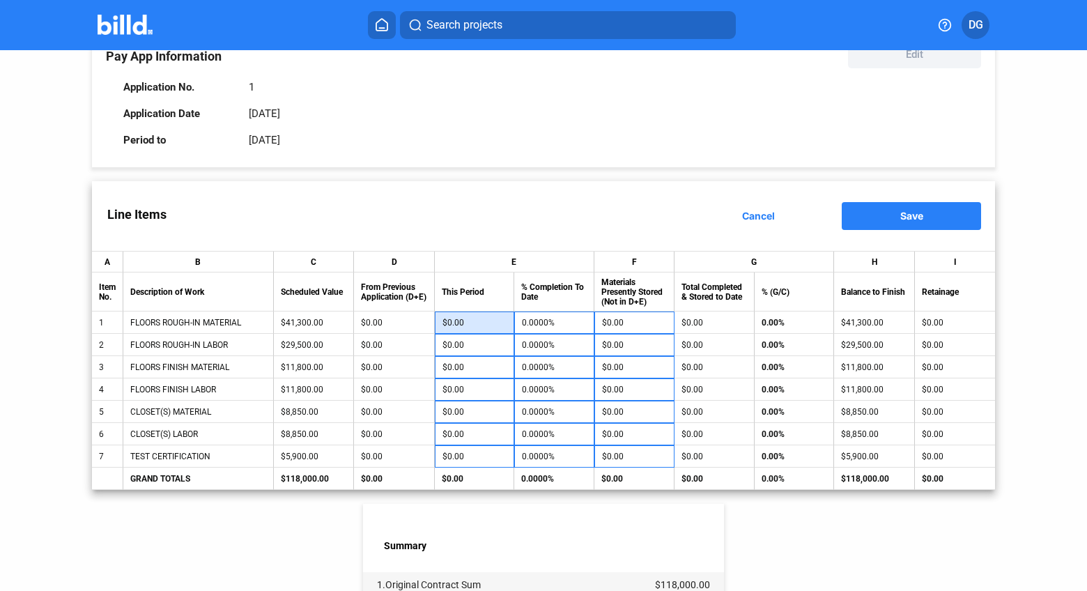
click at [475, 323] on input "$0.00" at bounding box center [474, 322] width 64 height 21
type input "2"
type input "0.0048%"
type input "25"
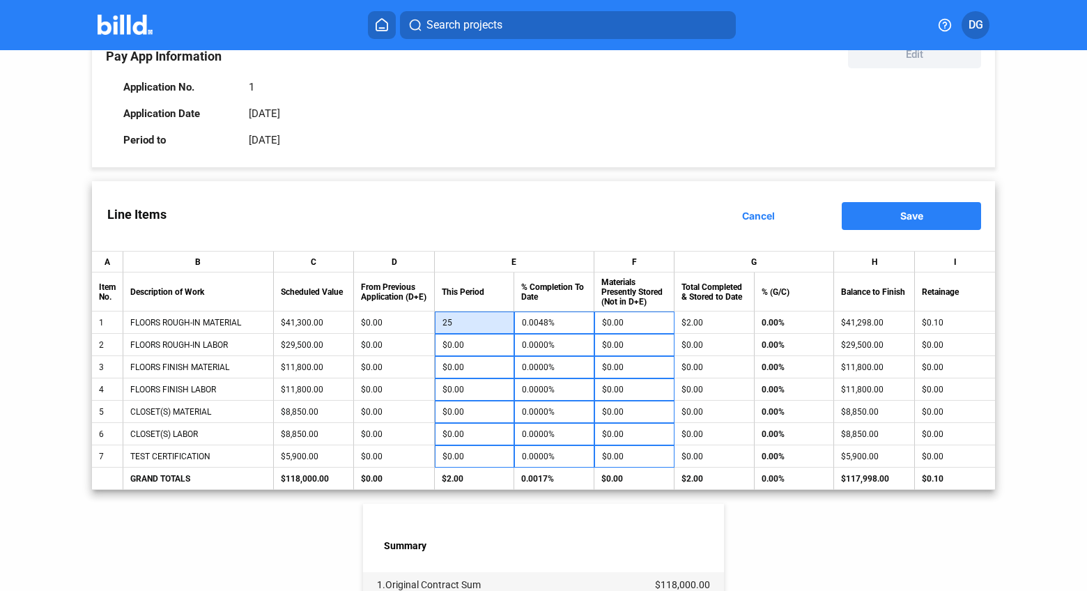
type input "0.0605%"
type input "250"
type input "0.6053%"
type input "2,500"
type input "6.0533%"
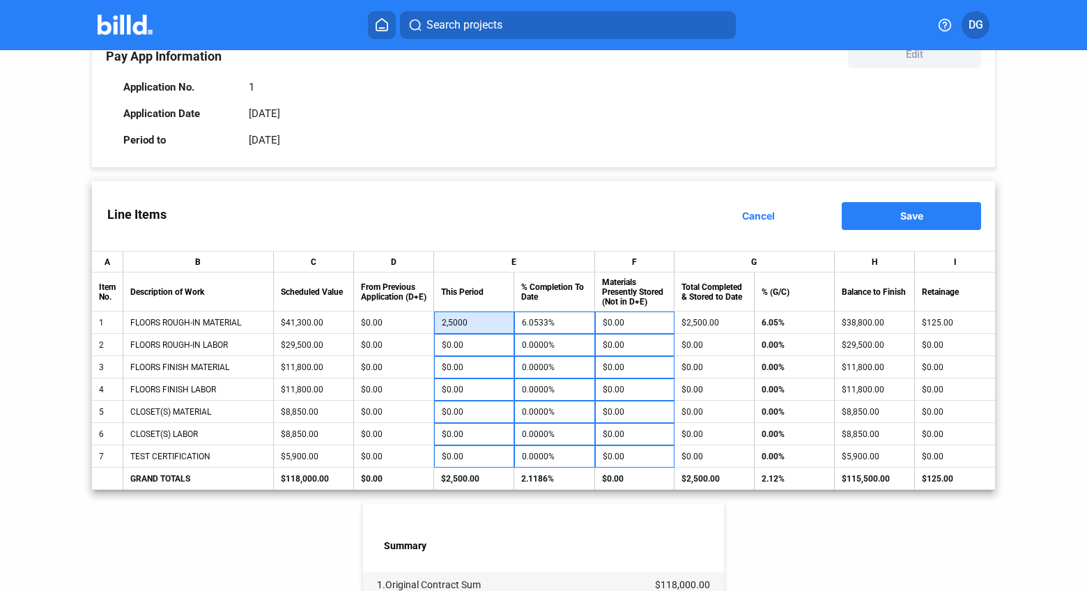
type input "25,000"
type input "60.5327%"
click at [527, 196] on div "Line Items Cancel Save" at bounding box center [543, 216] width 903 height 70
click at [488, 319] on input "$25,000.00" at bounding box center [474, 322] width 65 height 21
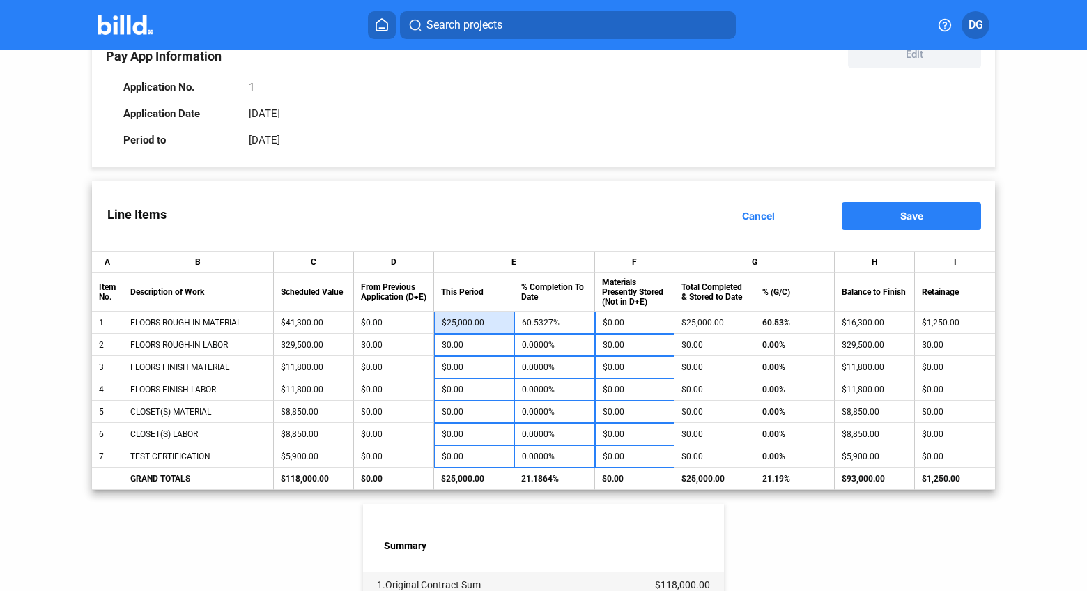
click at [488, 319] on input "$25,000.00" at bounding box center [474, 322] width 65 height 21
type input "3"
type input "0.0073%"
type input "30"
type input "0.0726%"
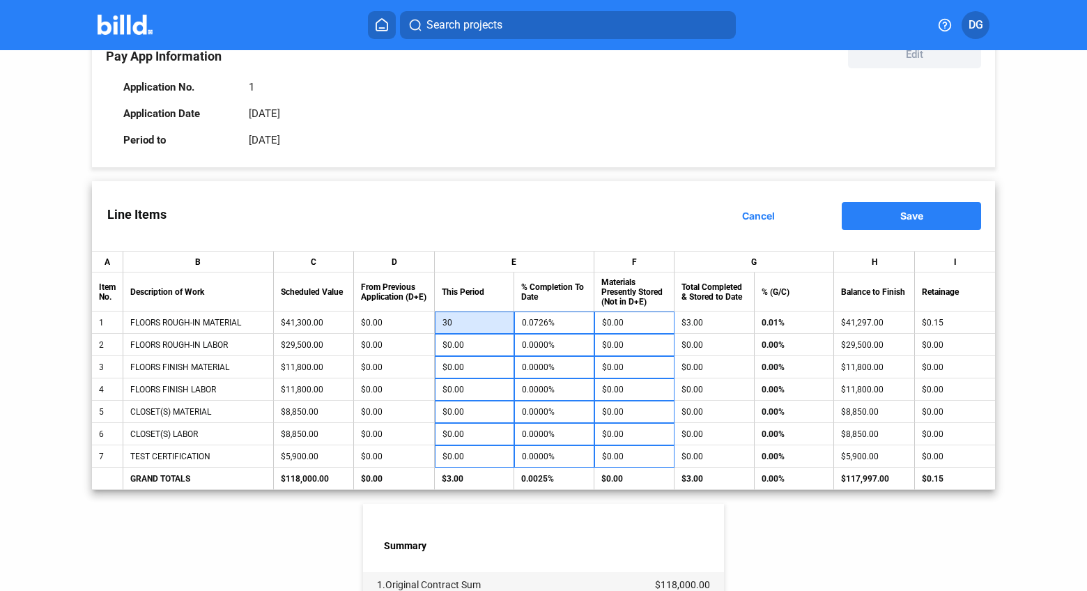
type input "300"
type input "0.7264%"
type input "3,000"
type input "7.2639%"
type input "30,000"
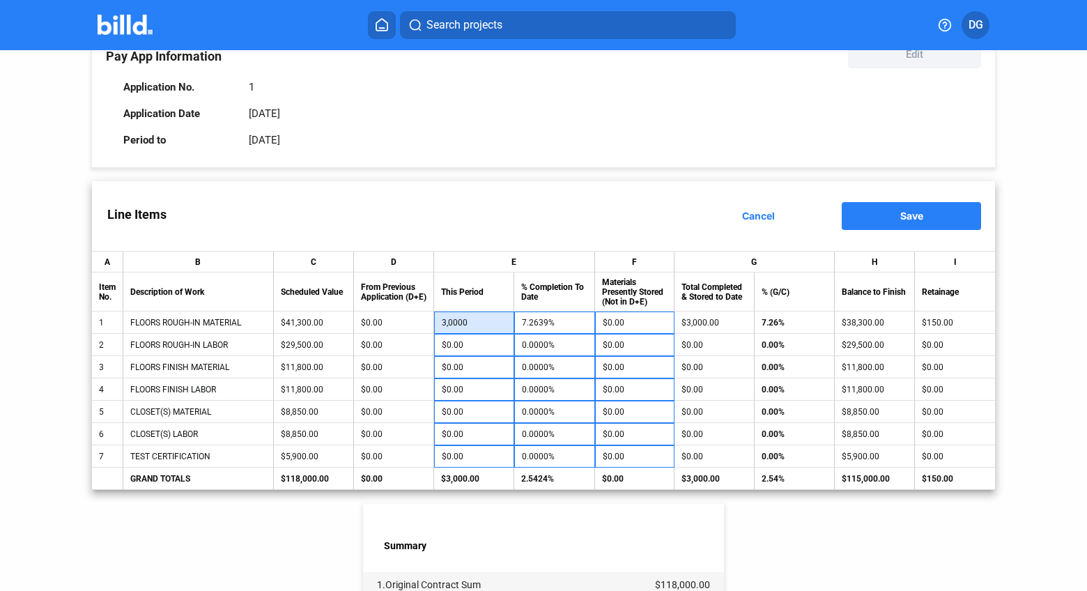
type input "72.6392%"
type input "$30,000.00"
click at [536, 220] on div "Line Items Cancel Save" at bounding box center [543, 216] width 903 height 70
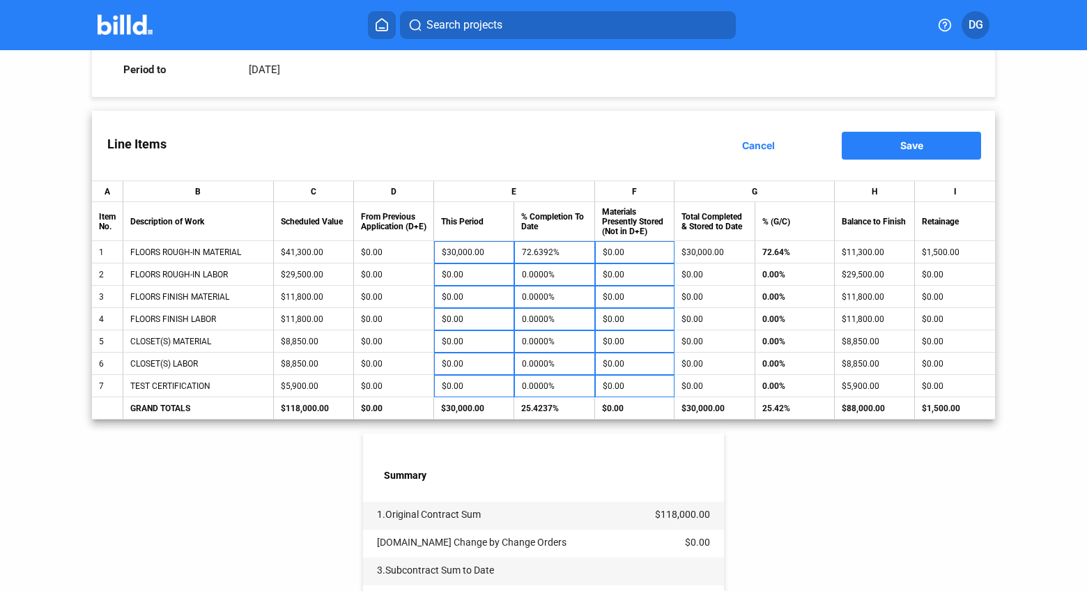
scroll to position [157, 0]
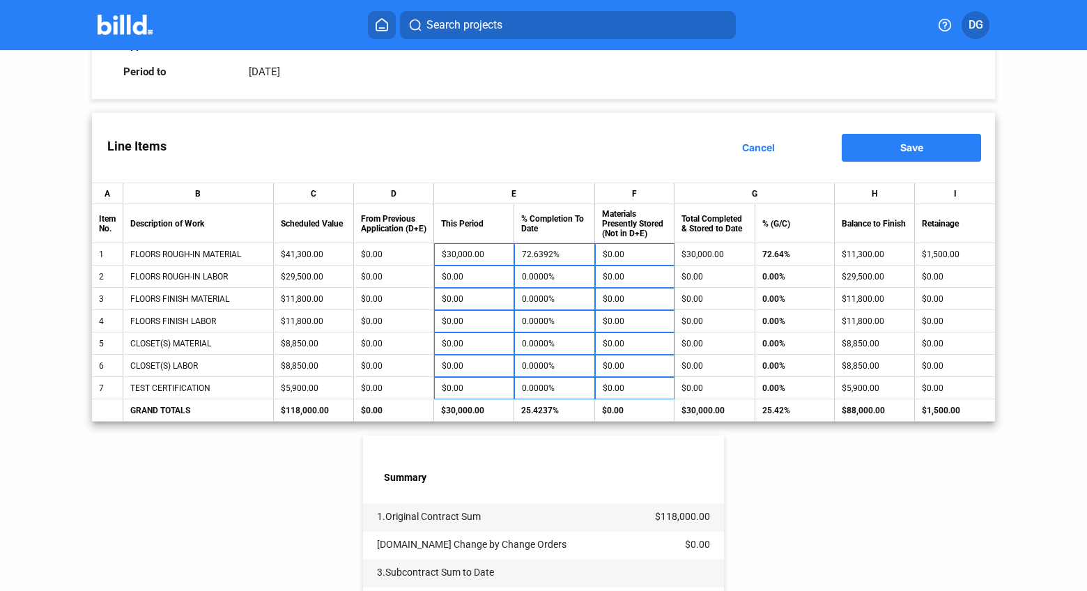
click at [906, 147] on span "Save" at bounding box center [911, 147] width 23 height 12
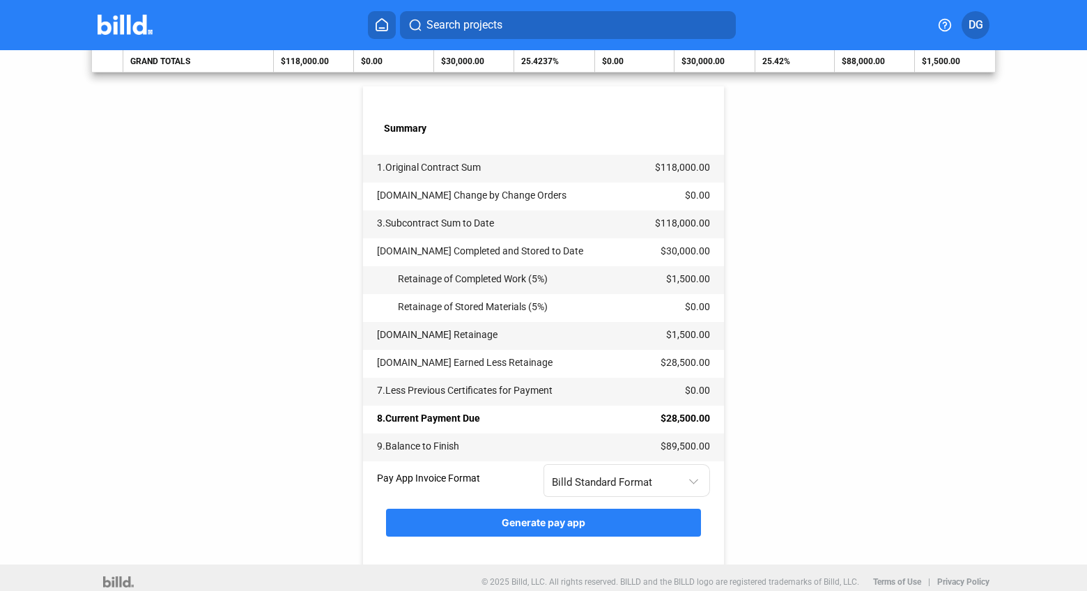
scroll to position [514, 0]
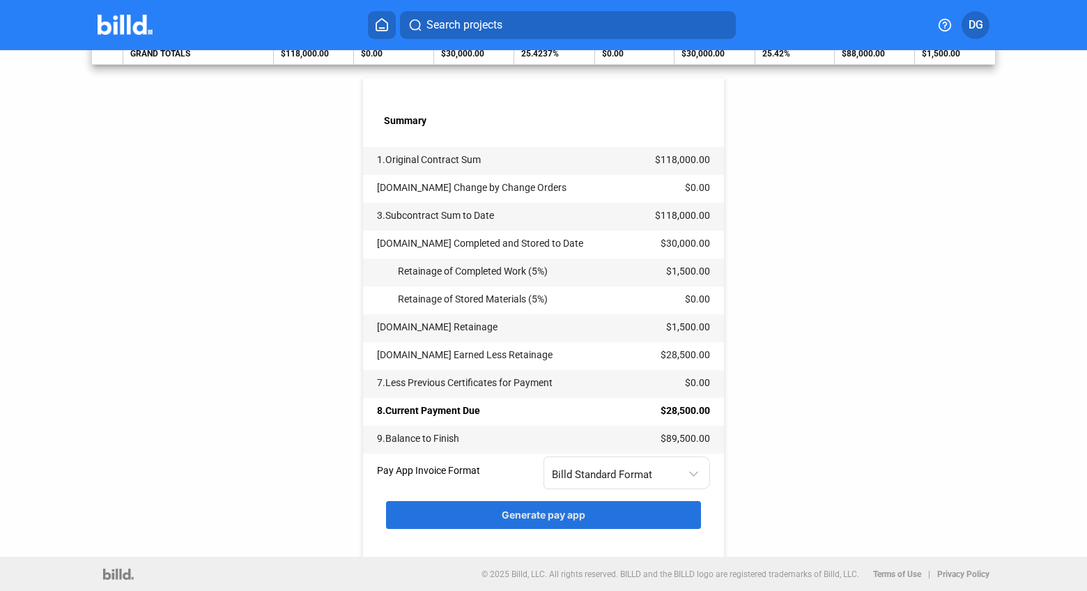
click at [537, 511] on span "Generate pay app" at bounding box center [544, 515] width 84 height 12
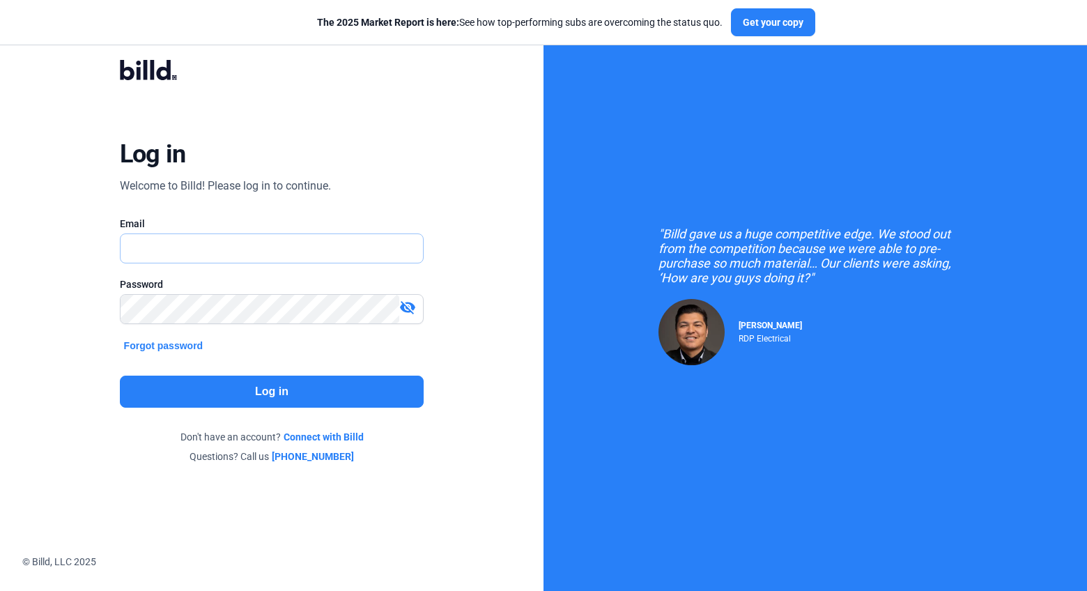
type input "[PERSON_NAME][EMAIL_ADDRESS][DOMAIN_NAME]"
click at [265, 389] on button "Log in" at bounding box center [272, 391] width 304 height 32
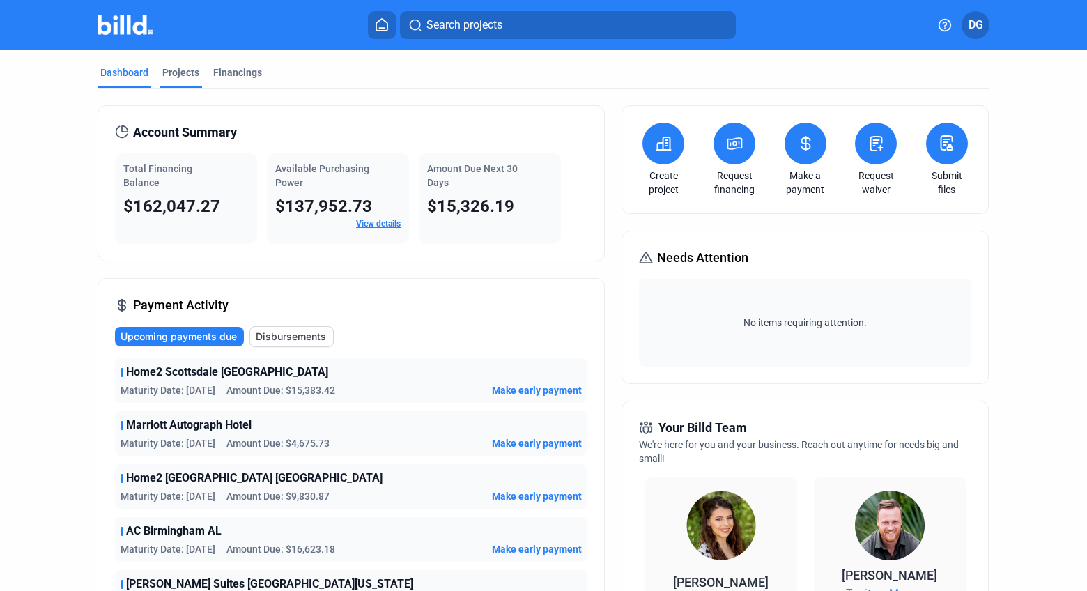
click at [167, 71] on div "Projects" at bounding box center [180, 72] width 37 height 14
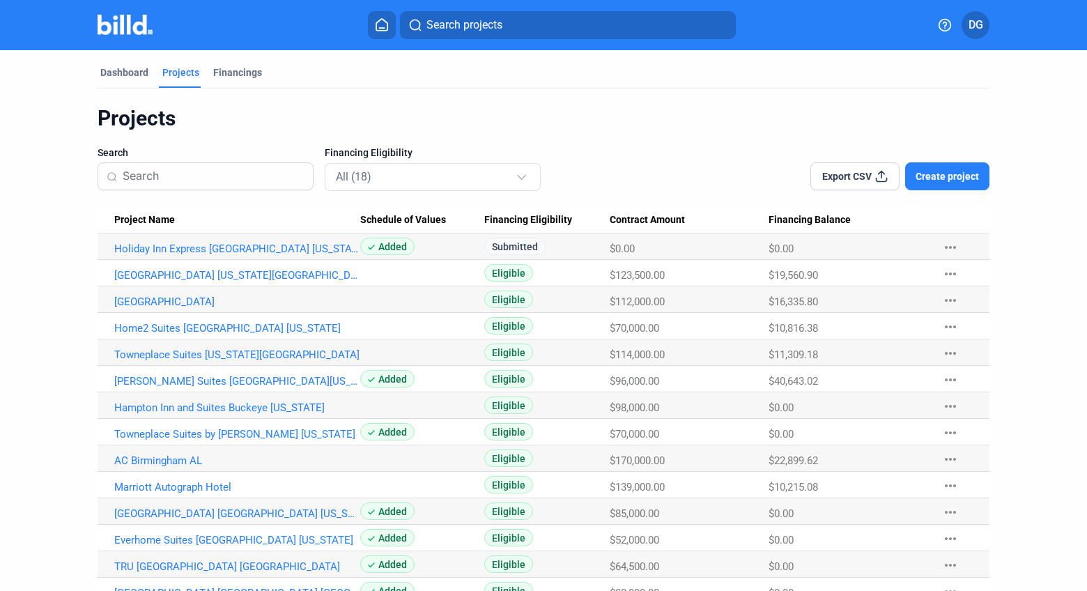
click at [468, 25] on span "Search projects" at bounding box center [464, 25] width 76 height 17
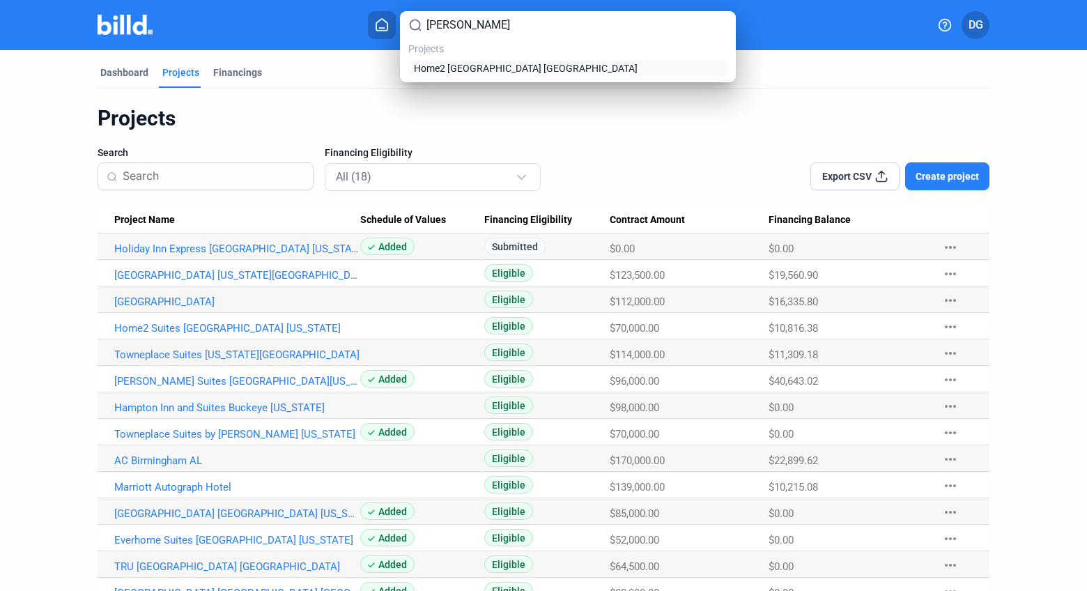
type input "[PERSON_NAME]"
click at [465, 72] on span "Home2 [GEOGRAPHIC_DATA] [GEOGRAPHIC_DATA]" at bounding box center [526, 68] width 224 height 14
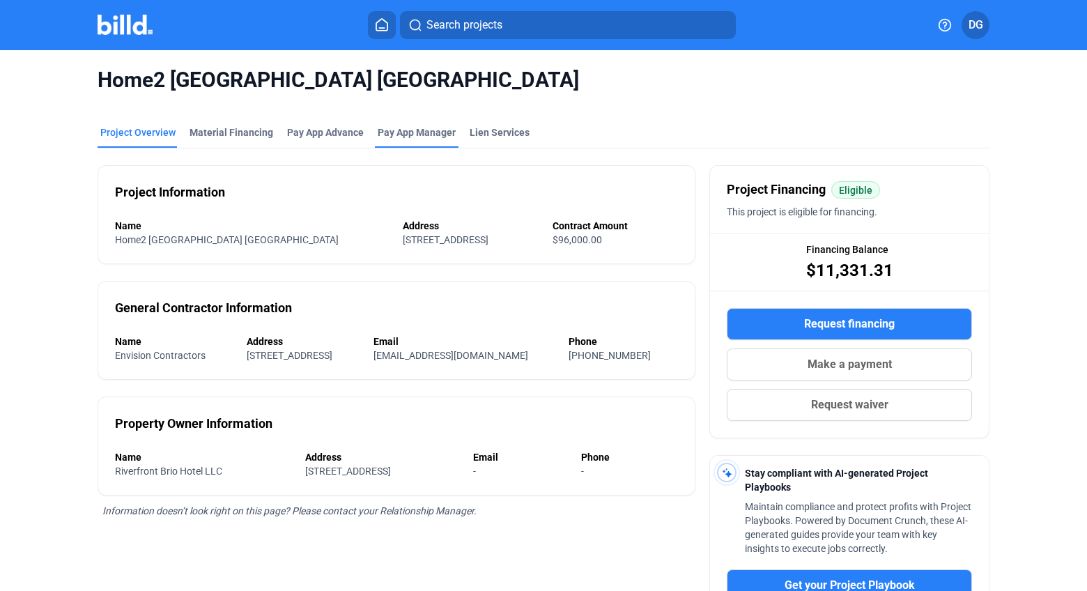
click at [409, 128] on span "Pay App Manager" at bounding box center [417, 132] width 78 height 14
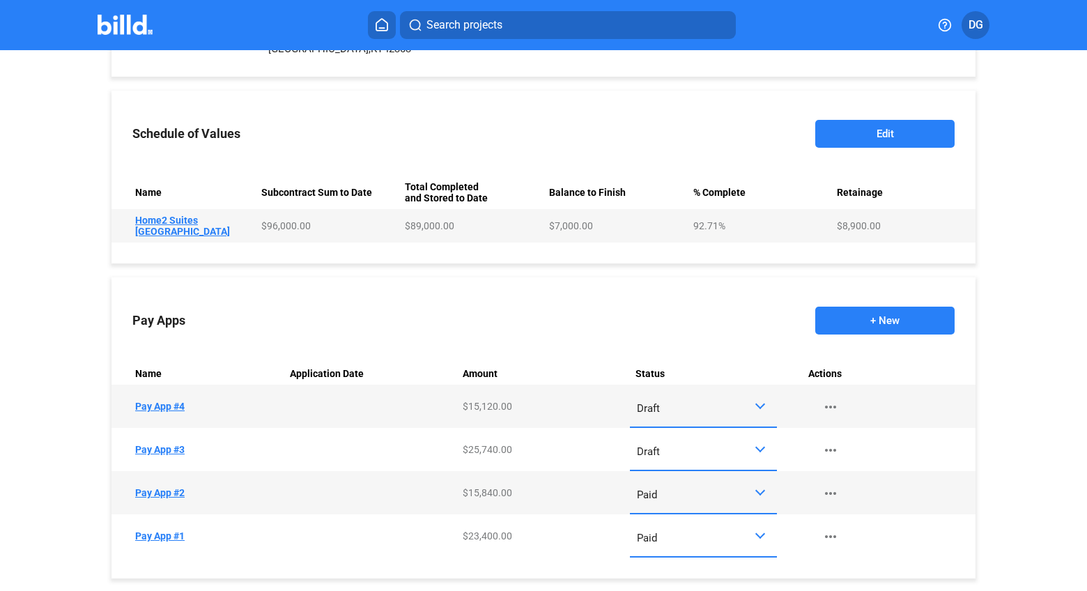
scroll to position [543, 0]
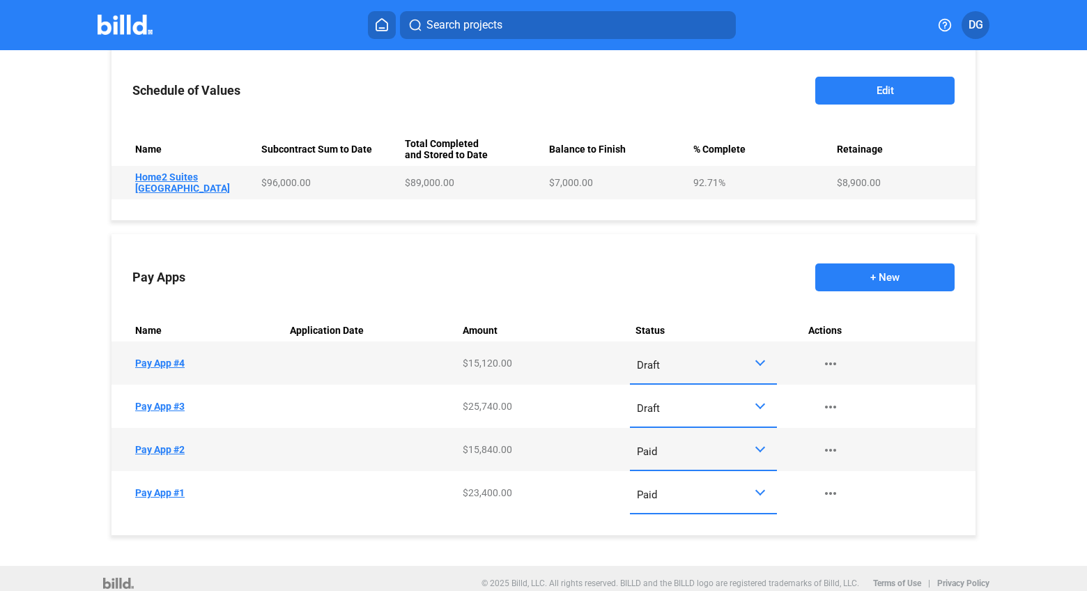
click at [757, 399] on div at bounding box center [760, 404] width 10 height 10
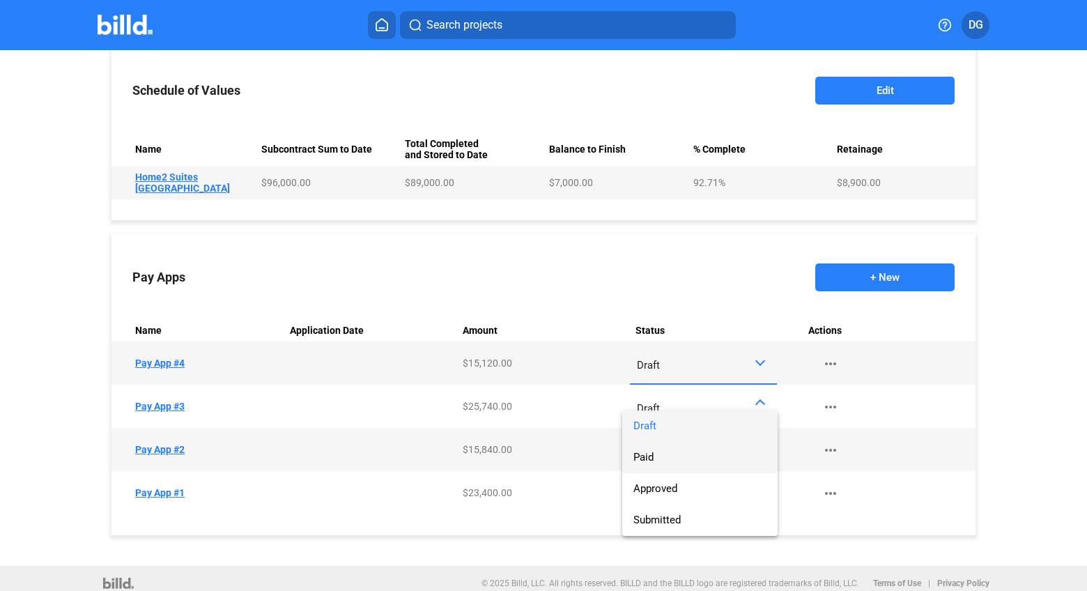
click at [671, 445] on span "Paid" at bounding box center [699, 457] width 133 height 31
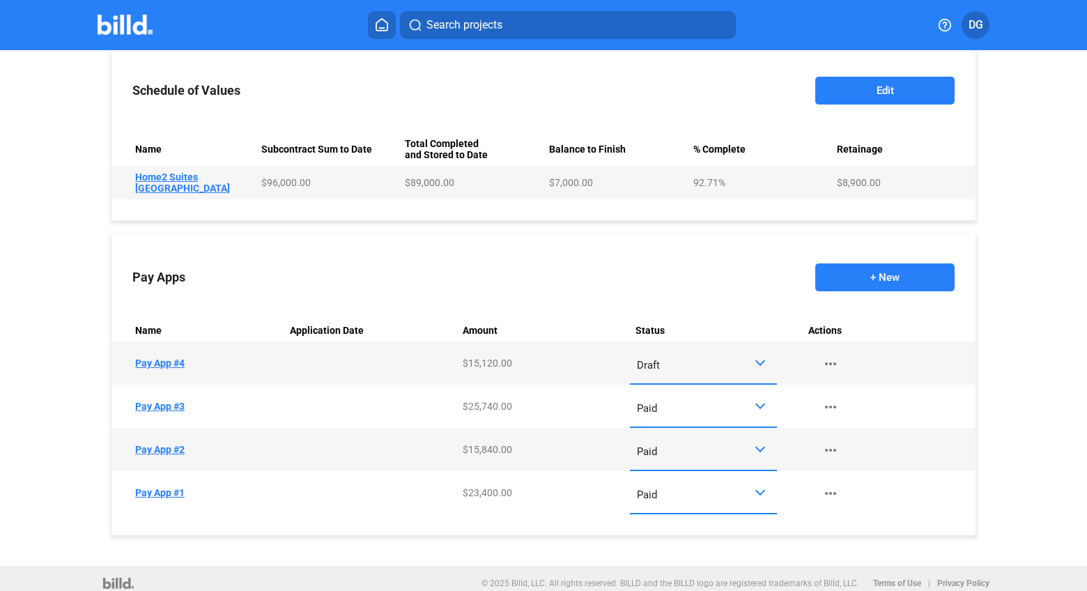
click at [878, 265] on button "+ New" at bounding box center [884, 277] width 139 height 28
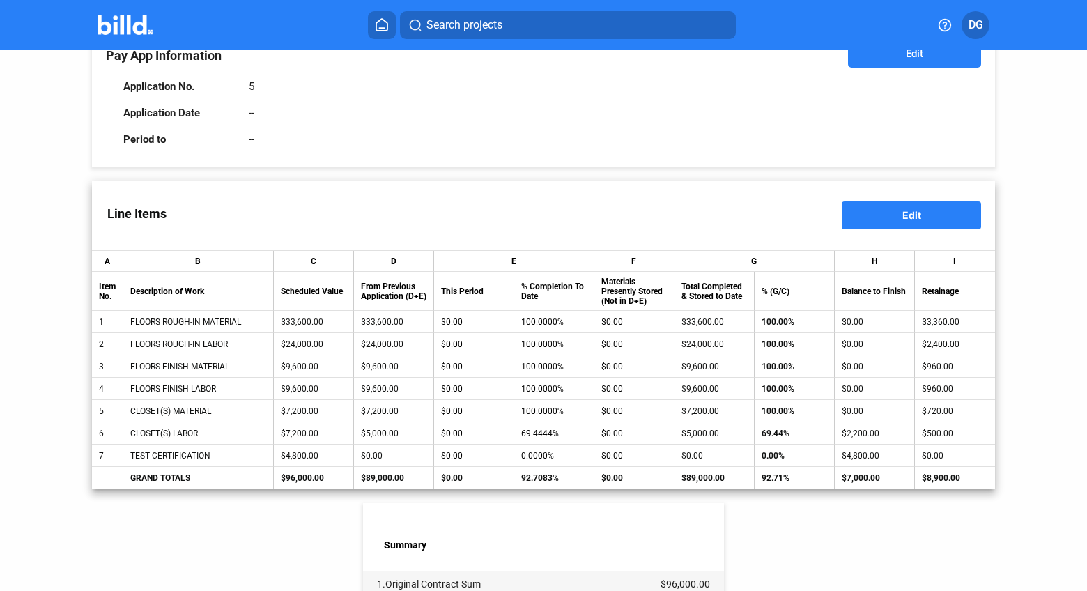
scroll to position [91, 0]
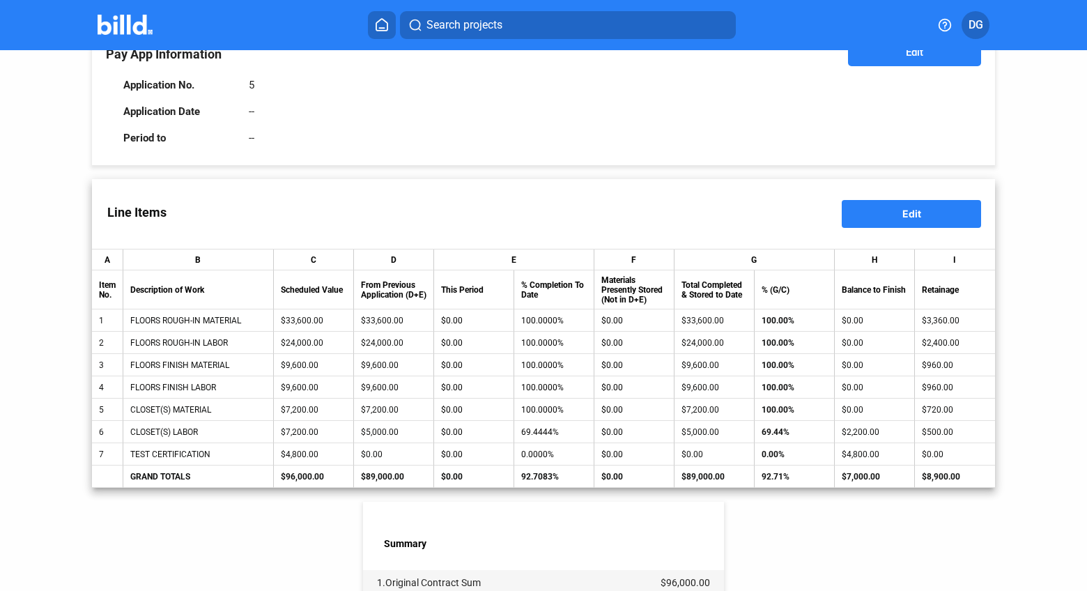
click at [905, 212] on span "Edit" at bounding box center [911, 214] width 19 height 12
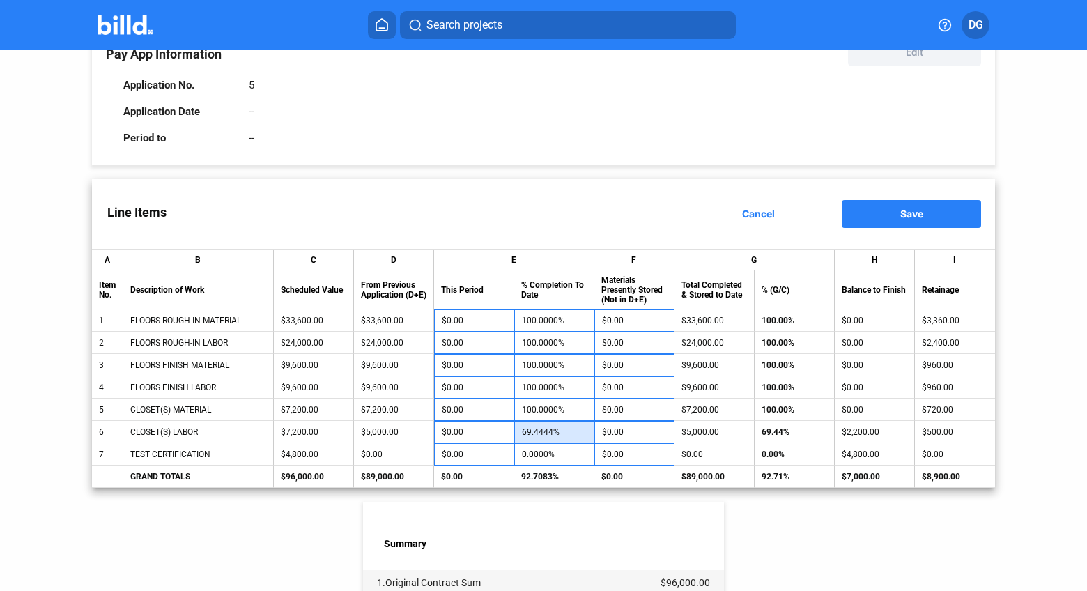
click at [554, 433] on input "69.4444%" at bounding box center [554, 431] width 65 height 21
type input "2"
type input "-$4,856.00"
type input "22"
type input "-$3,416.00"
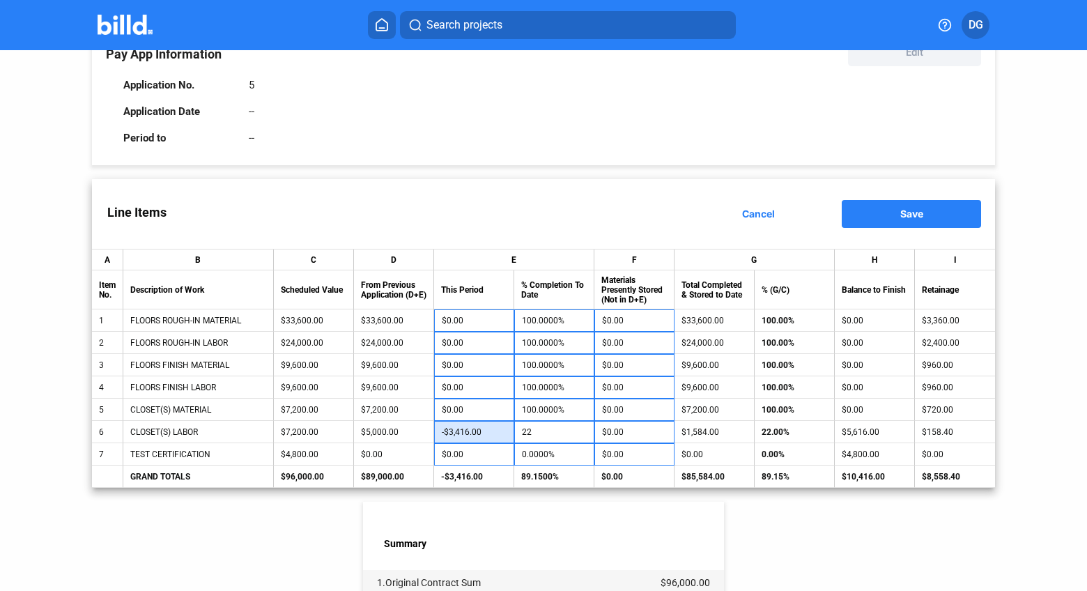
type input "22.0000%"
click at [479, 426] on input "-$3,416.00" at bounding box center [474, 431] width 65 height 21
type input "2"
type input "69.4722%"
type input "22"
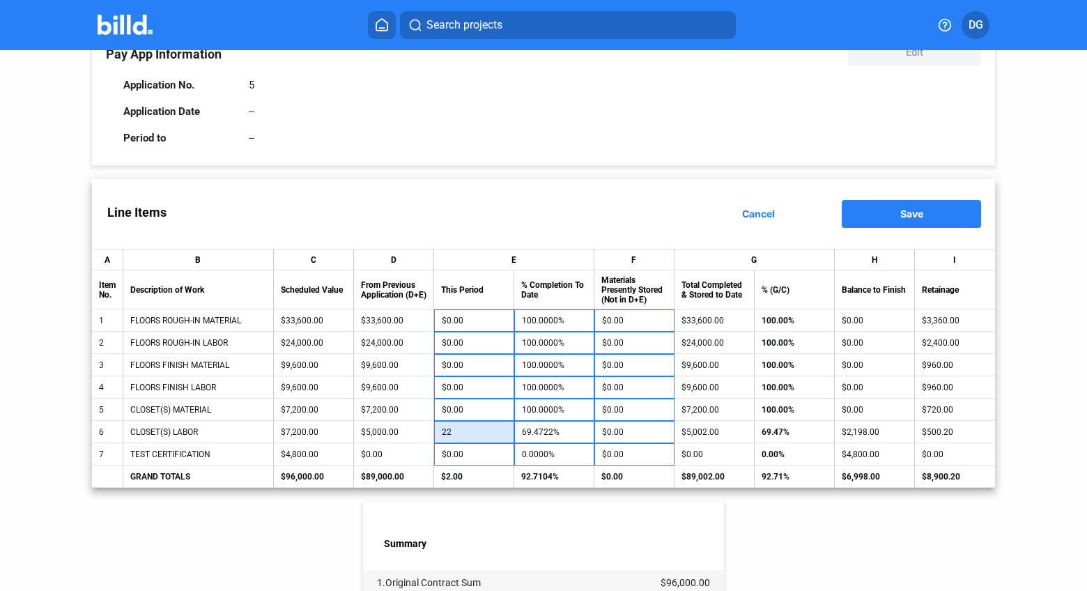
type input "69.7500%"
type input "220"
type input "72.5000%"
type input "2,200"
type input "100.0000%"
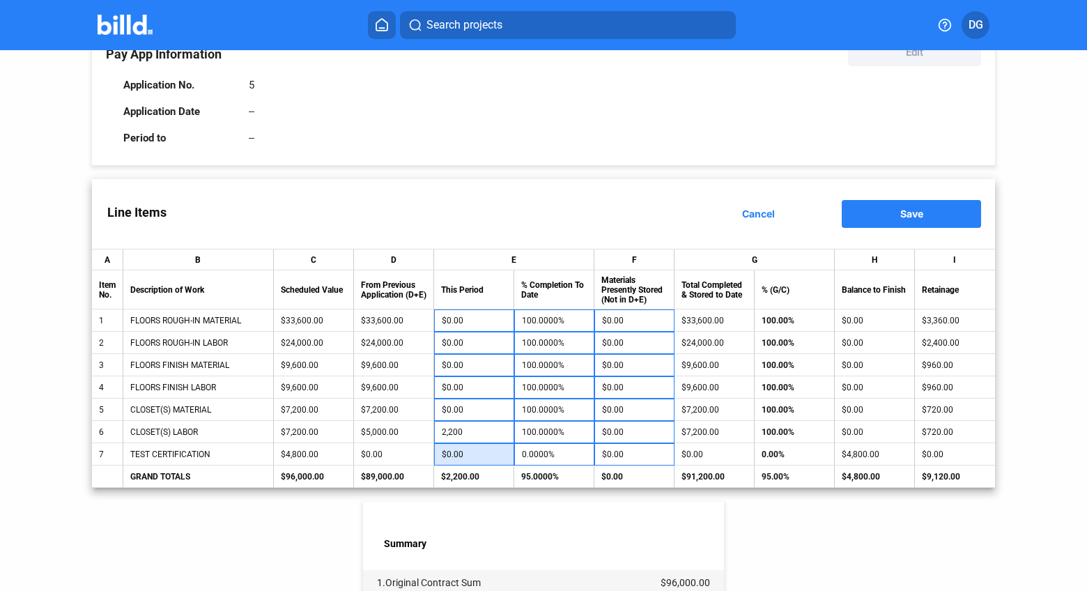
type input "$2,200.00"
click at [483, 450] on input "$0.00" at bounding box center [474, 454] width 65 height 21
type input "4"
type input "0.0833%"
type input "48"
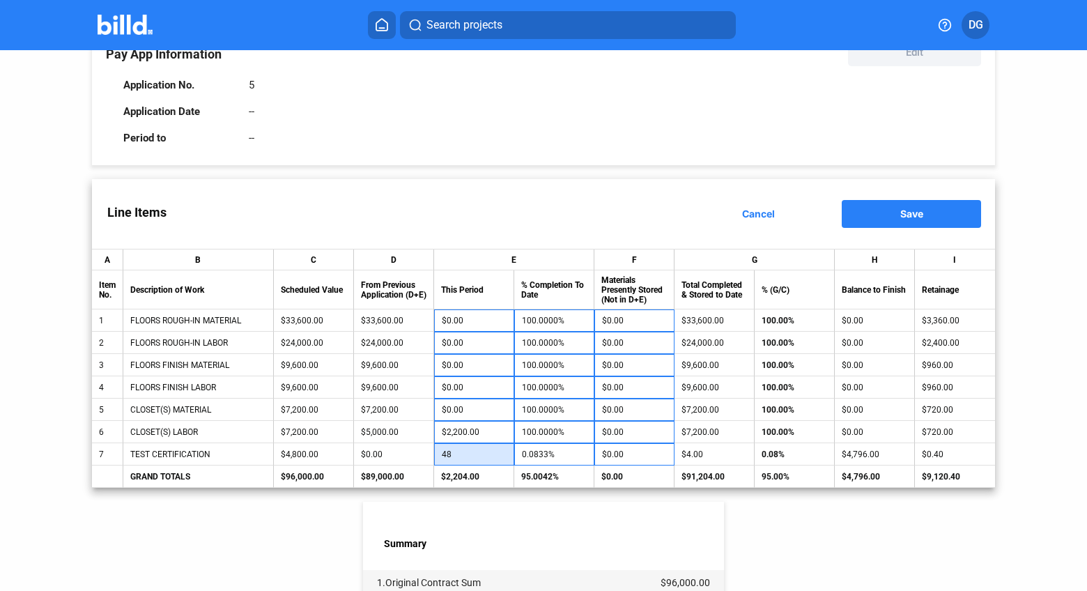
type input "1.0000%"
type input "480"
type input "10.0000%"
type input "4,800"
type input "100.0000%"
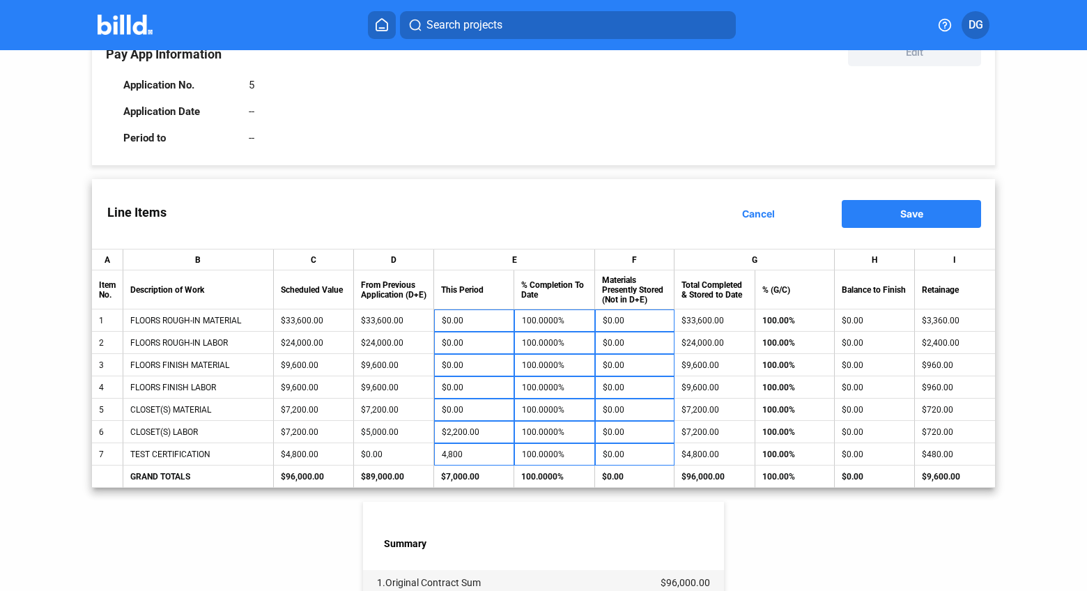
type input "$4,800.00"
click at [676, 209] on div "Line Items Cancel Save" at bounding box center [543, 214] width 903 height 70
click at [903, 210] on span "Save" at bounding box center [911, 214] width 23 height 12
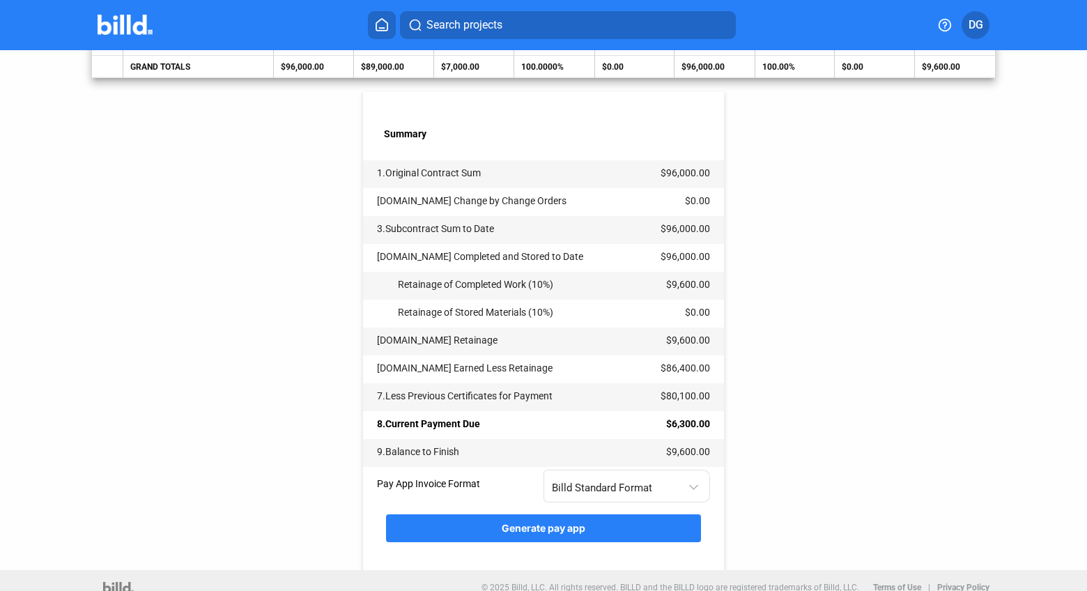
scroll to position [514, 0]
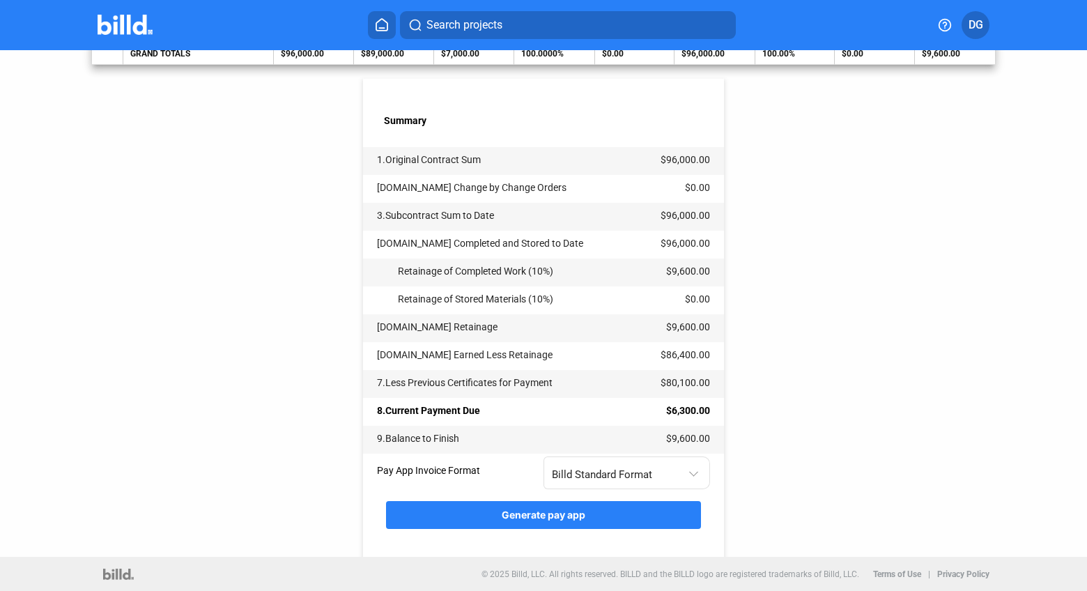
click at [522, 518] on span "Generate pay app" at bounding box center [544, 515] width 84 height 12
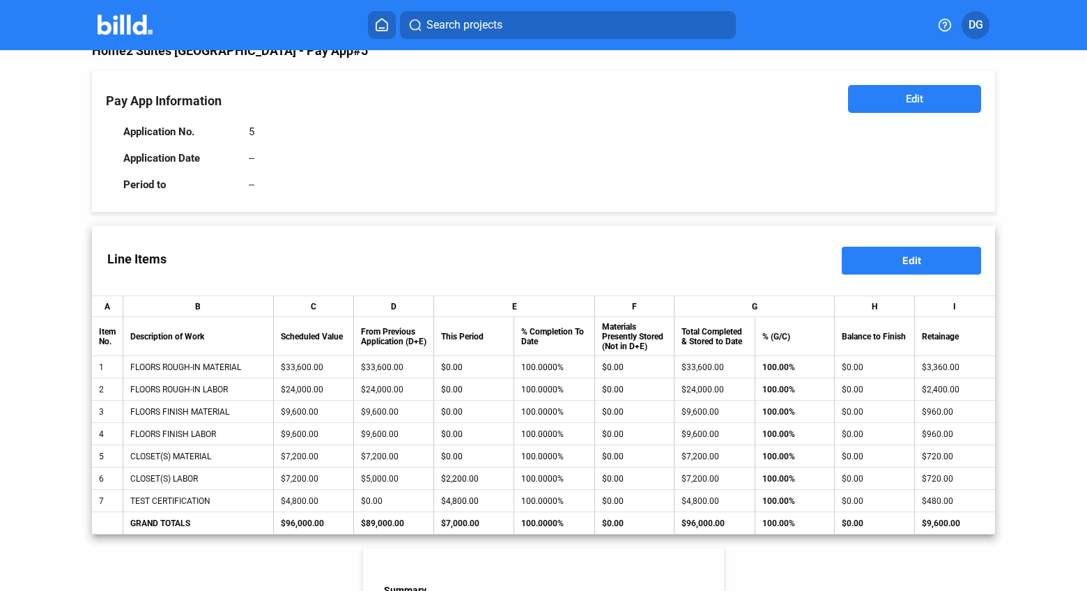
scroll to position [0, 0]
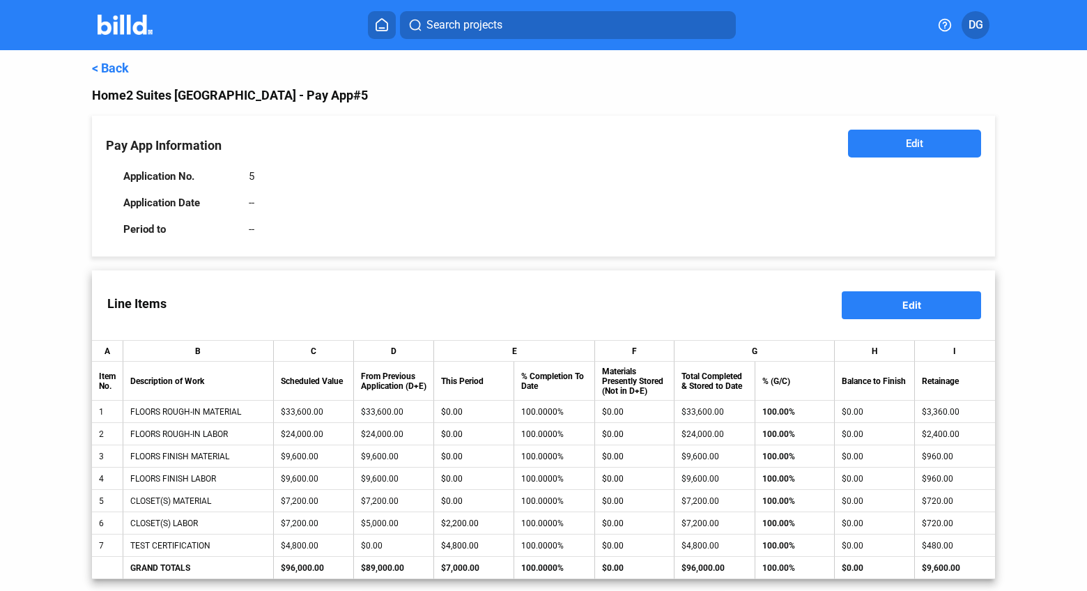
click at [104, 72] on link "< Back" at bounding box center [110, 68] width 37 height 15
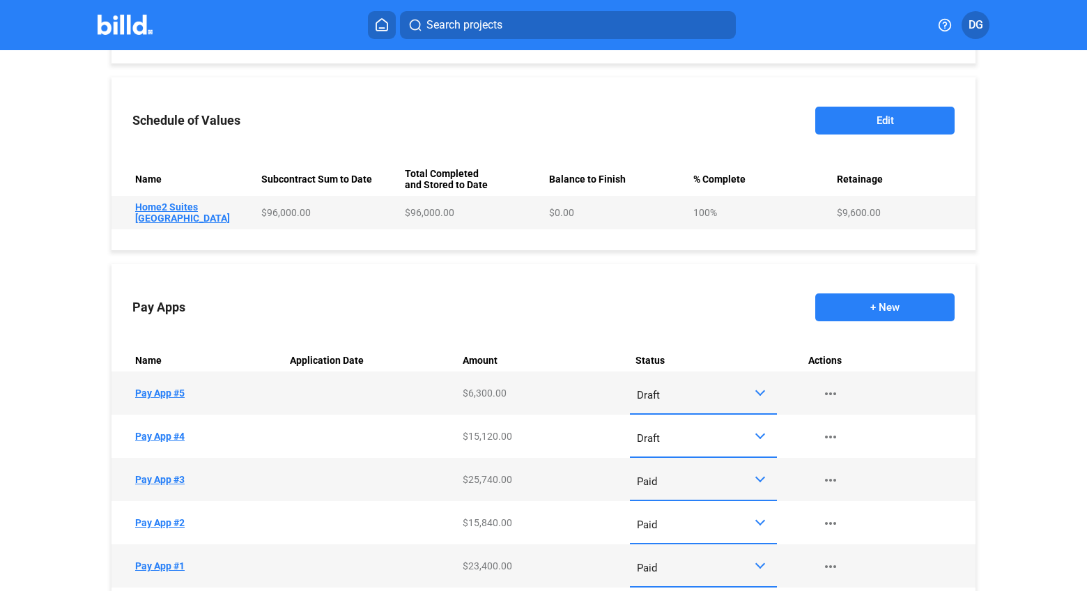
scroll to position [525, 0]
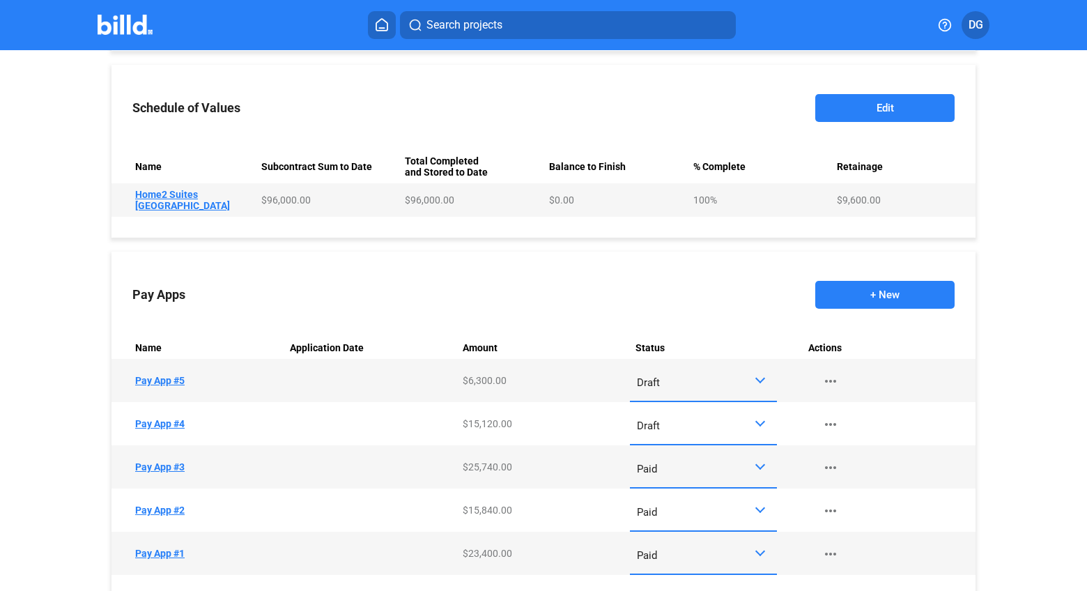
click at [757, 417] on div at bounding box center [762, 422] width 16 height 11
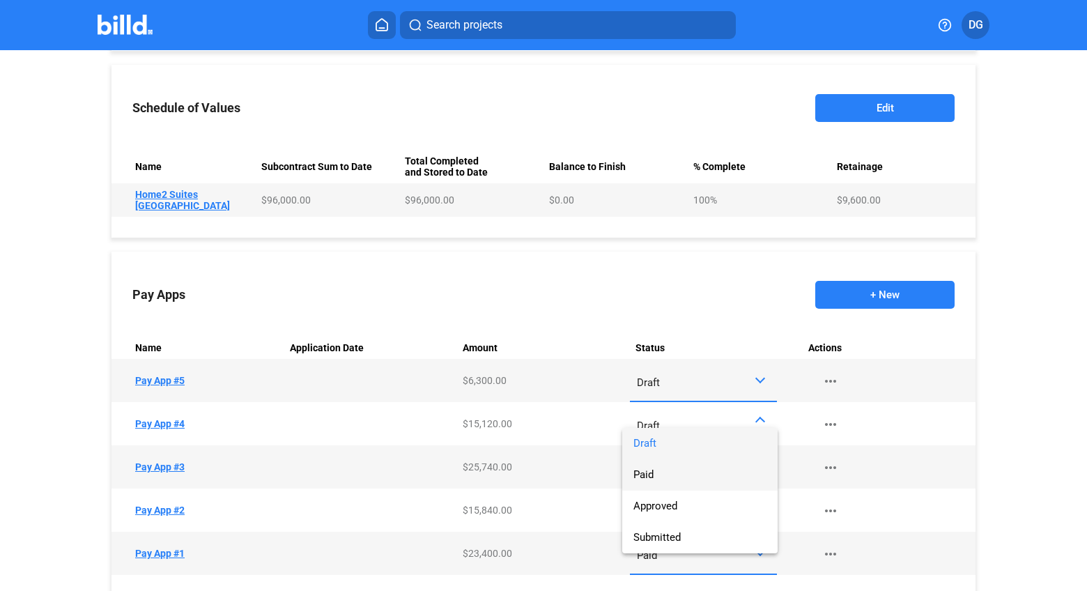
click at [672, 479] on span "Paid" at bounding box center [699, 474] width 133 height 31
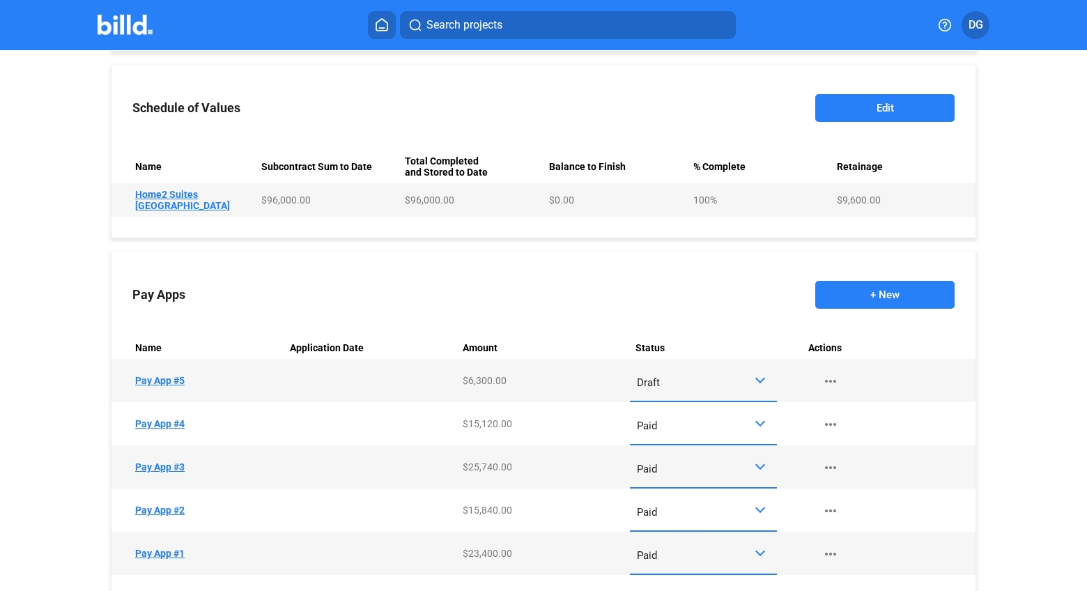
click at [759, 374] on div at bounding box center [762, 379] width 16 height 11
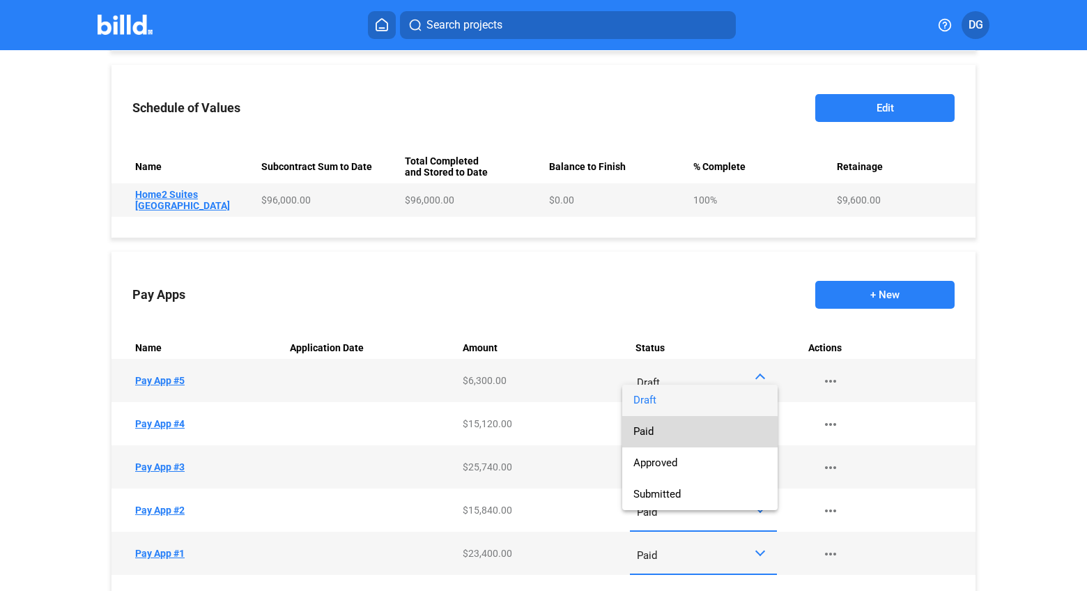
click at [694, 438] on span "Paid" at bounding box center [699, 431] width 133 height 31
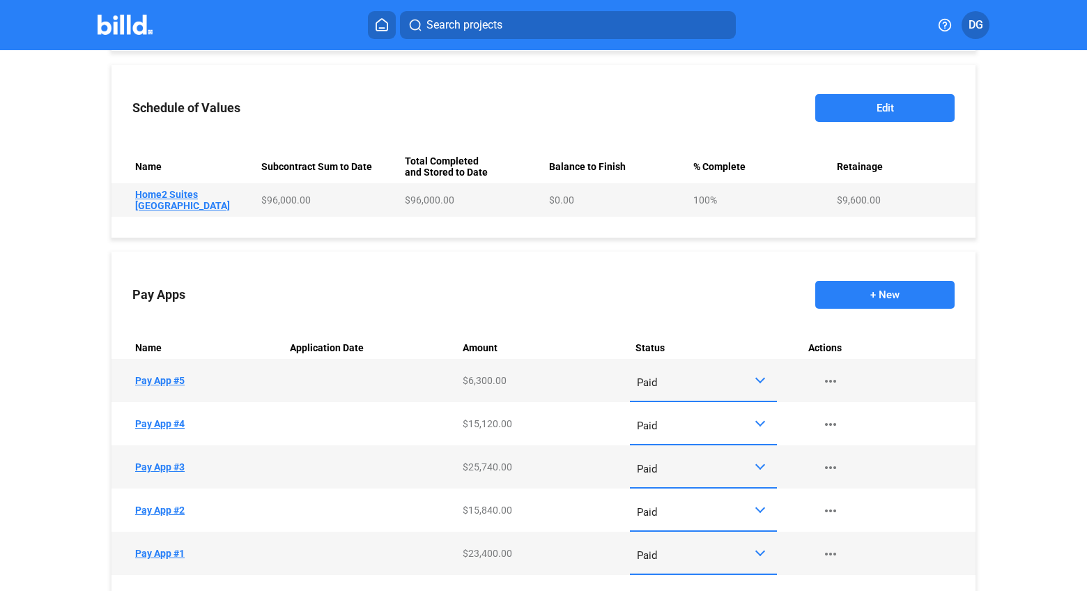
click at [878, 285] on button "+ New" at bounding box center [884, 295] width 139 height 28
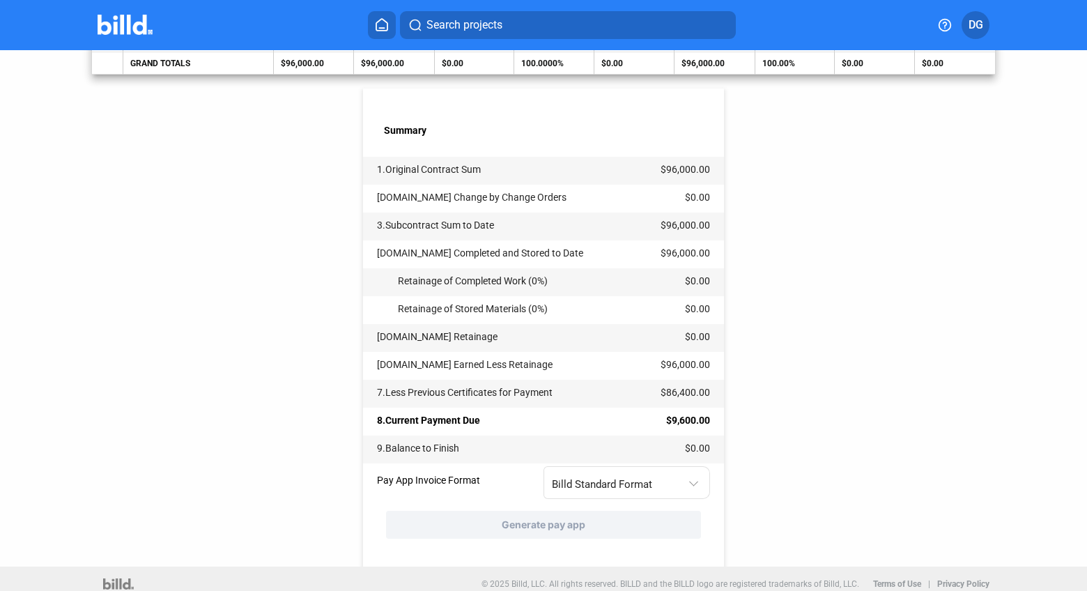
scroll to position [514, 0]
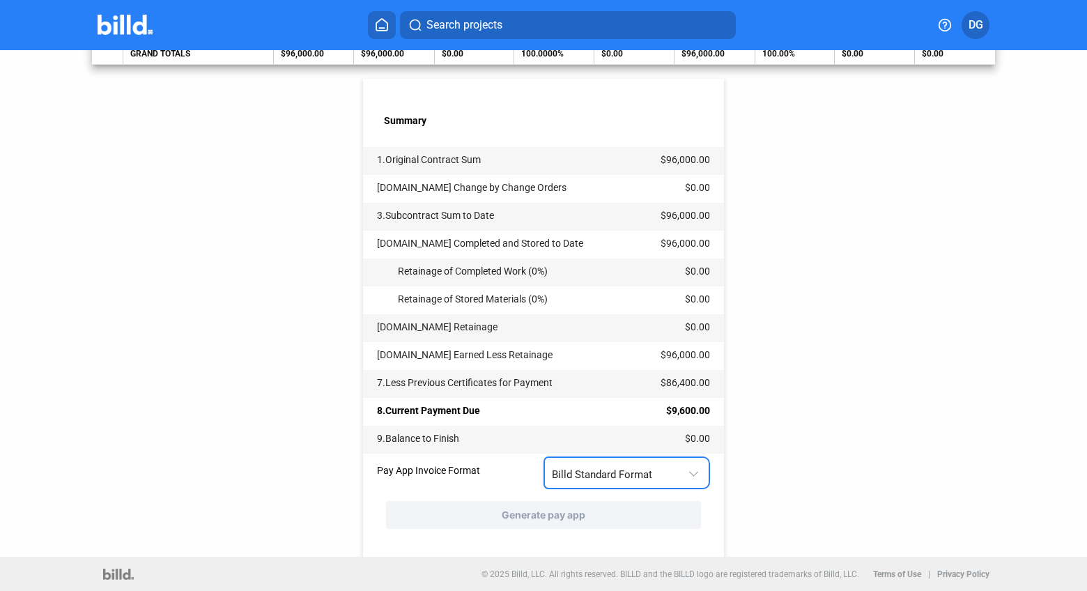
click at [658, 472] on div "Billd Standard Format" at bounding box center [620, 472] width 136 height 18
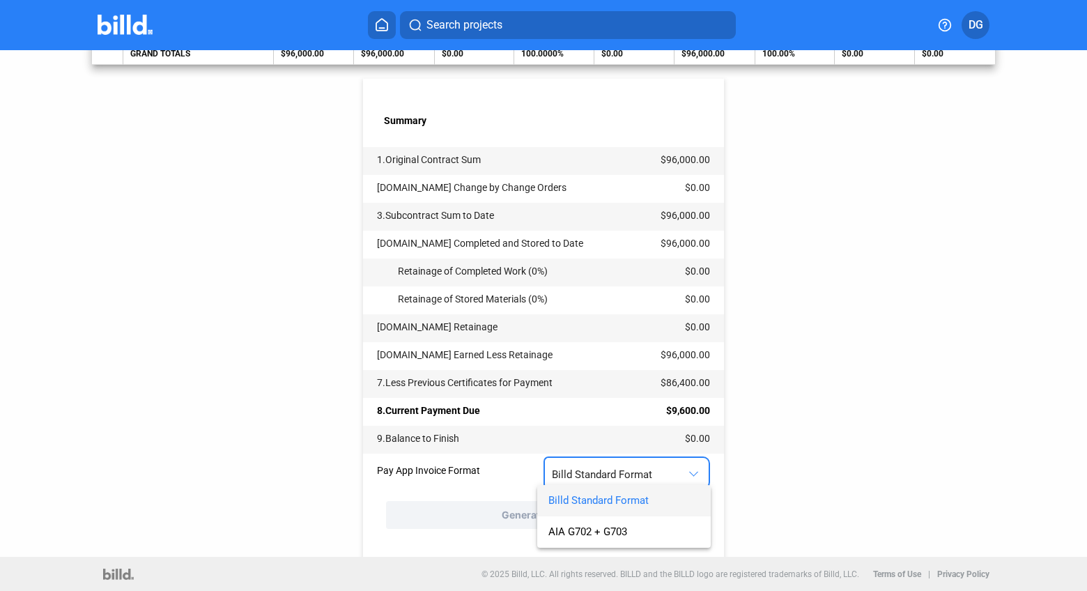
click at [796, 462] on div at bounding box center [543, 295] width 1087 height 591
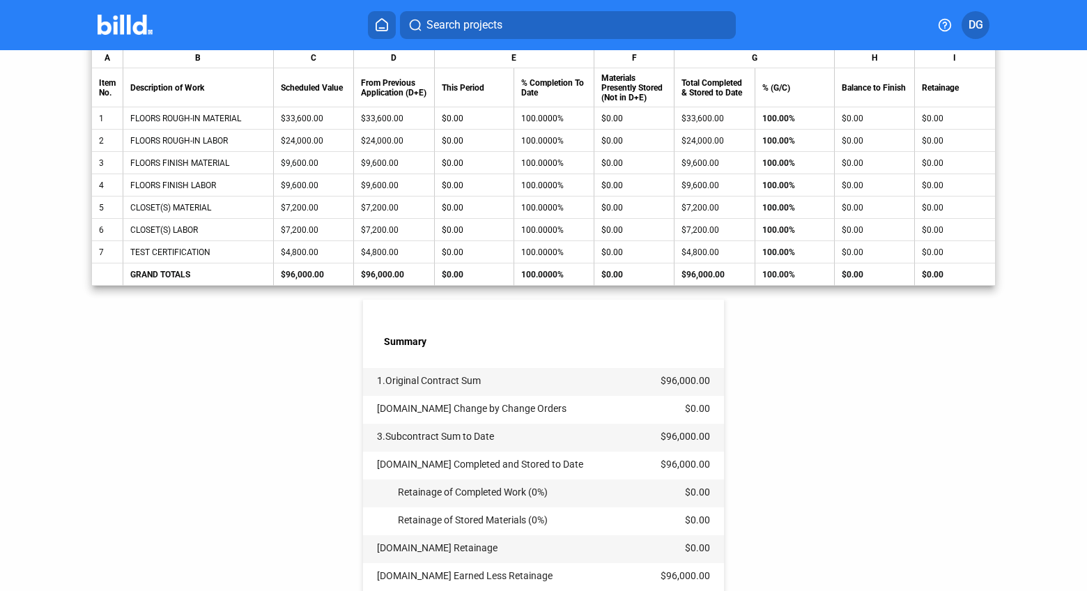
scroll to position [0, 0]
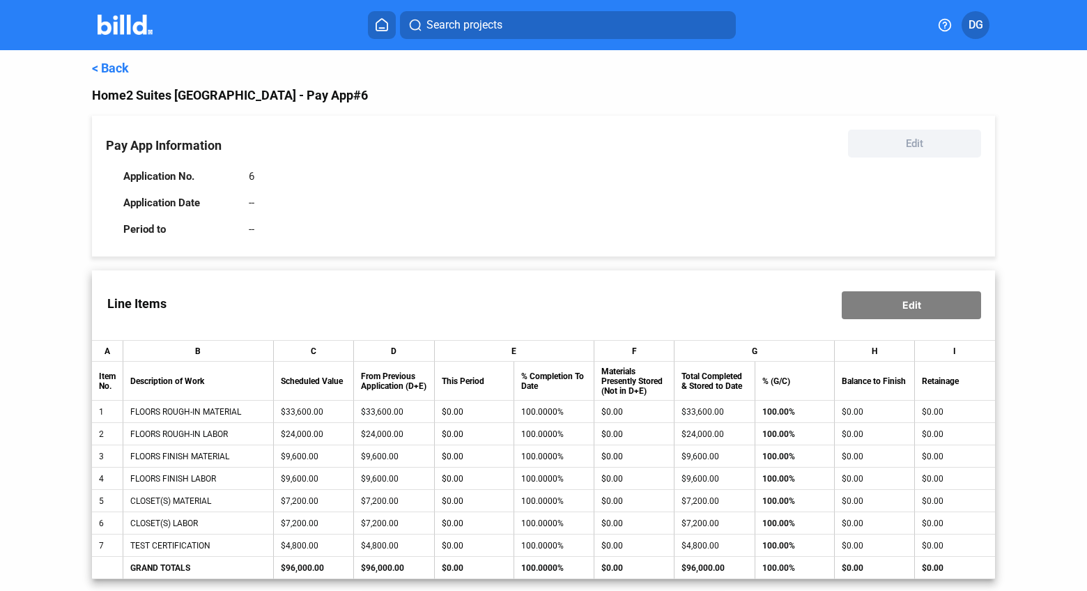
click at [105, 65] on link "< Back" at bounding box center [110, 68] width 37 height 15
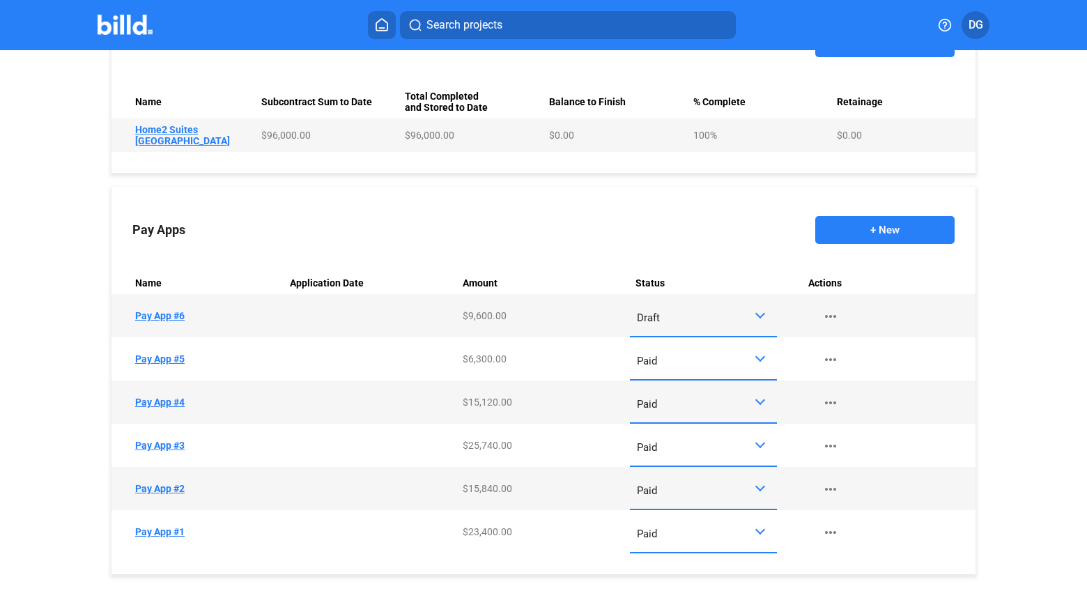
scroll to position [629, 0]
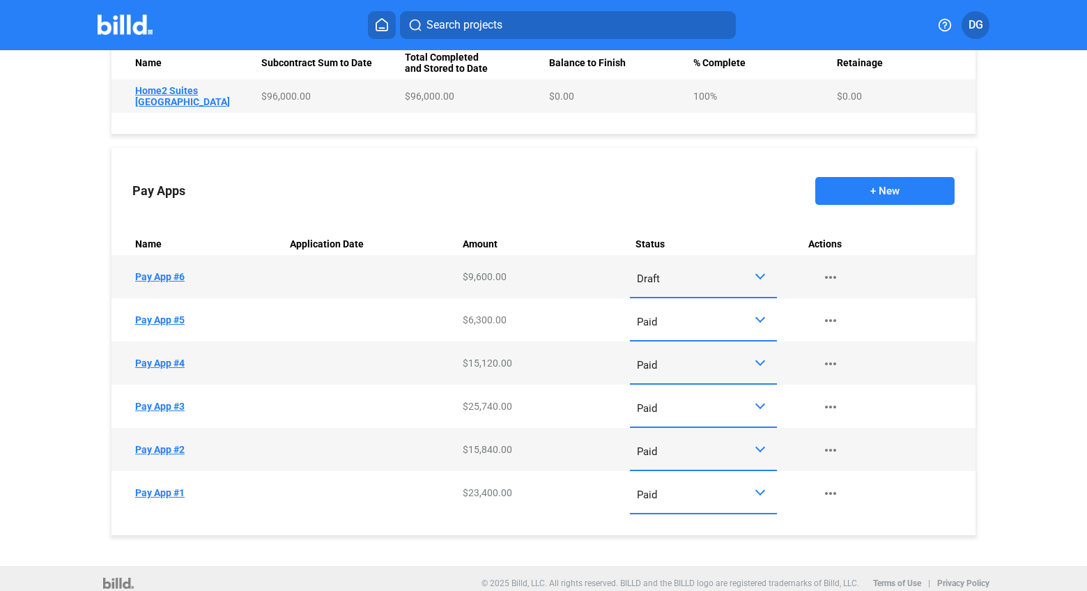
click at [153, 263] on td "Name Pay App #6" at bounding box center [197, 276] width 173 height 43
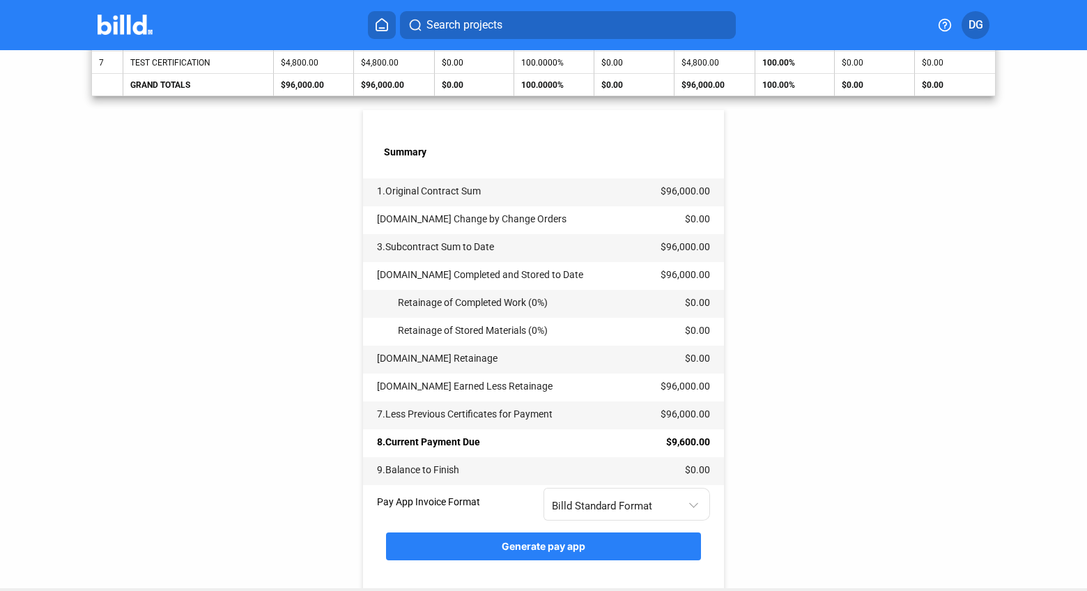
scroll to position [514, 0]
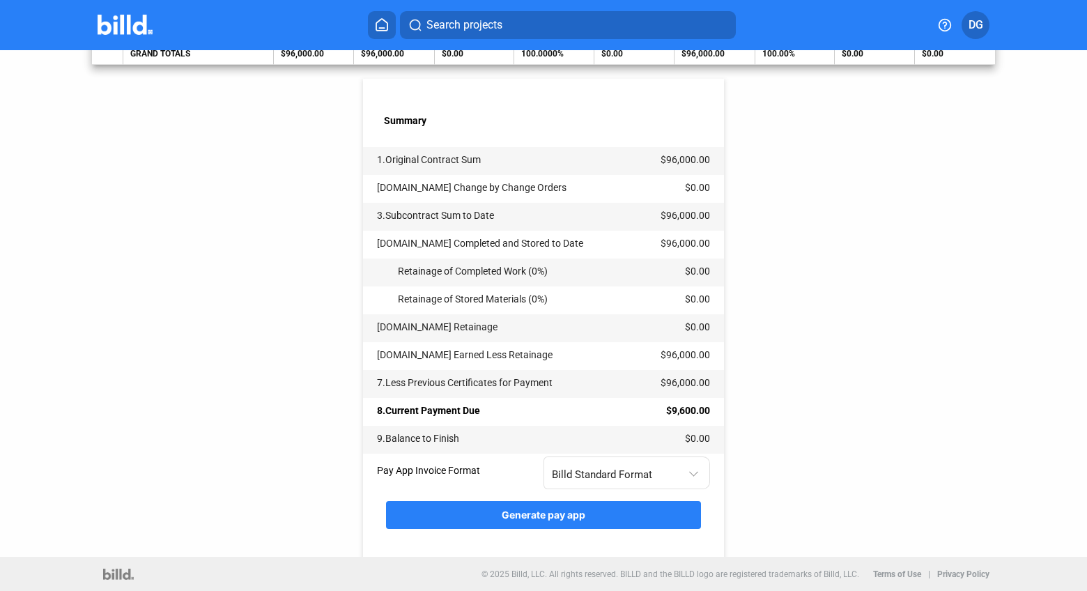
click at [548, 515] on span "Generate pay app" at bounding box center [544, 515] width 84 height 12
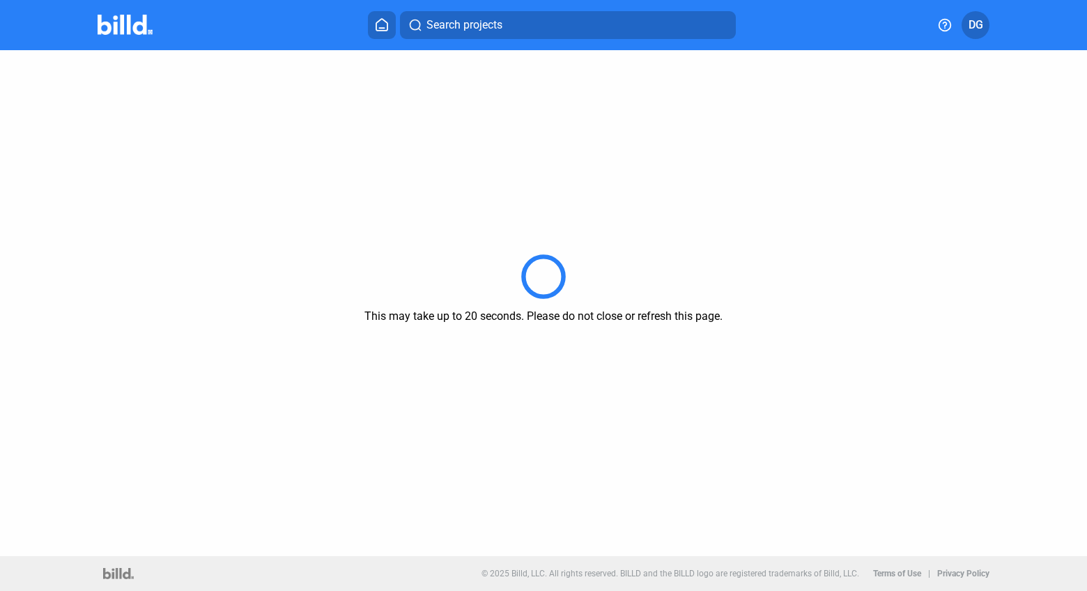
scroll to position [0, 0]
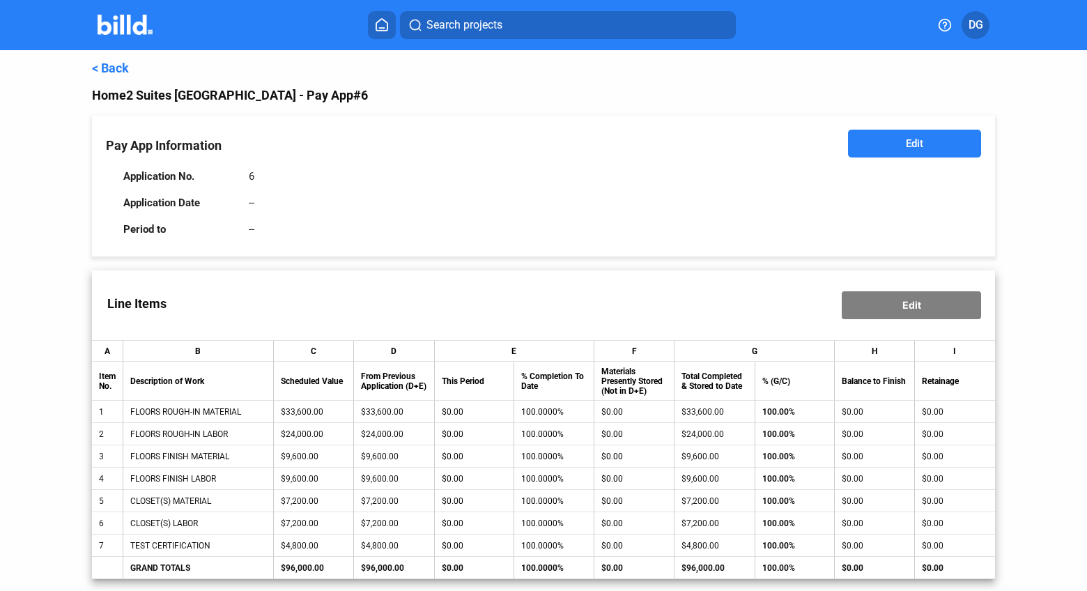
click at [110, 66] on link "< Back" at bounding box center [110, 68] width 37 height 15
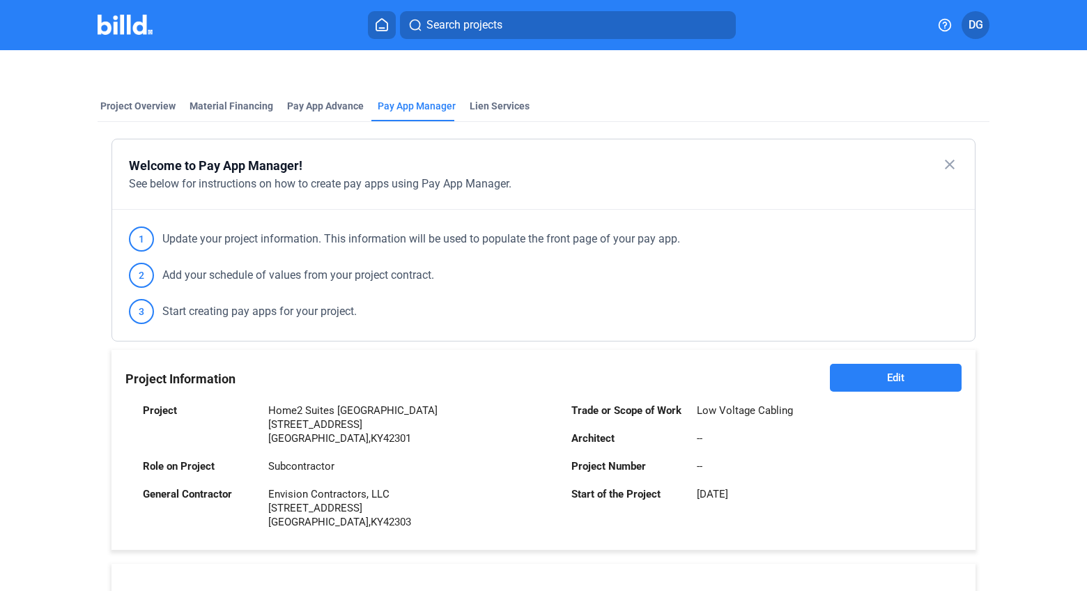
click at [373, 24] on home-icon at bounding box center [381, 24] width 17 height 13
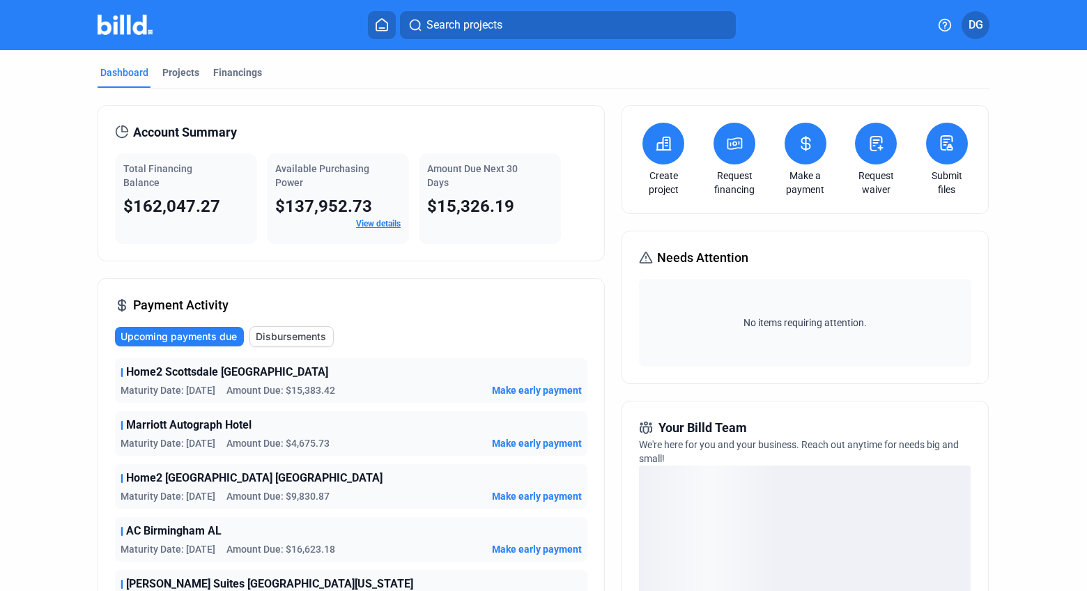
click at [485, 31] on span "Search projects" at bounding box center [464, 25] width 76 height 17
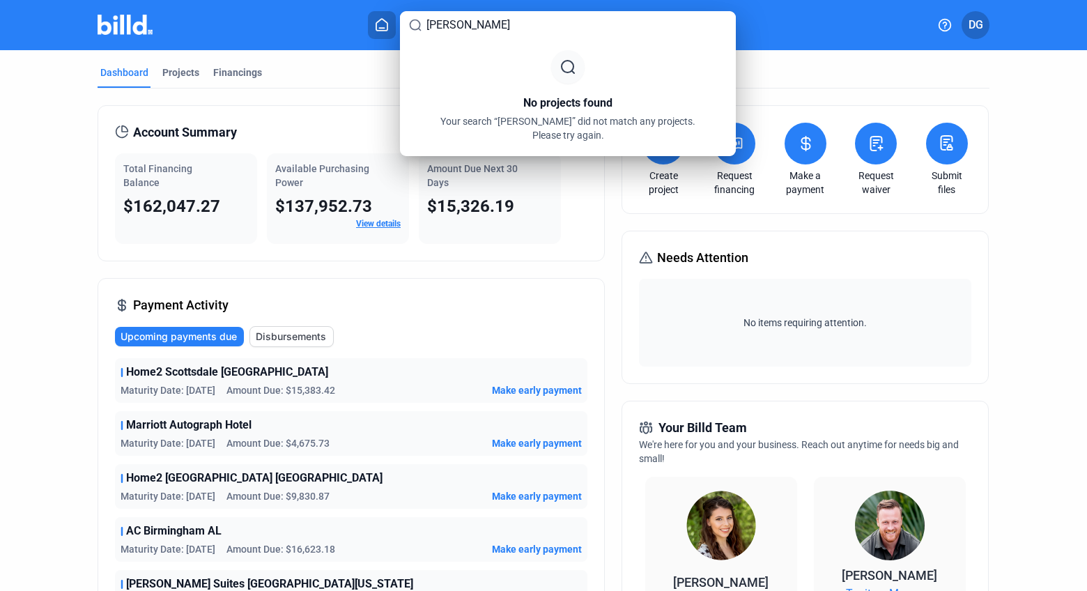
type input "gilbert"
click at [171, 72] on div at bounding box center [543, 295] width 1087 height 591
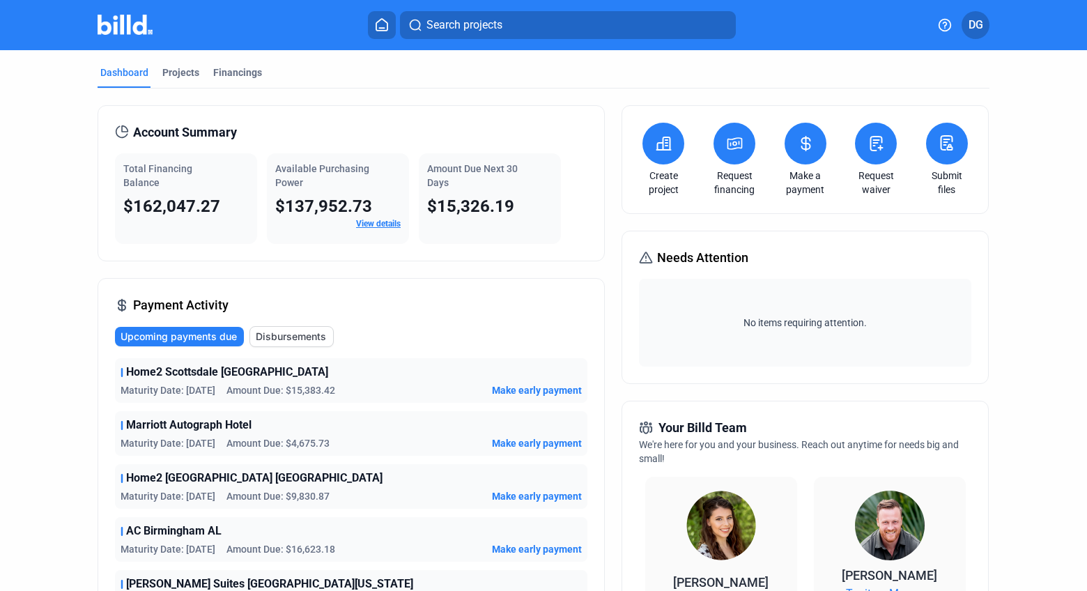
click at [171, 72] on div "Projects" at bounding box center [180, 72] width 37 height 14
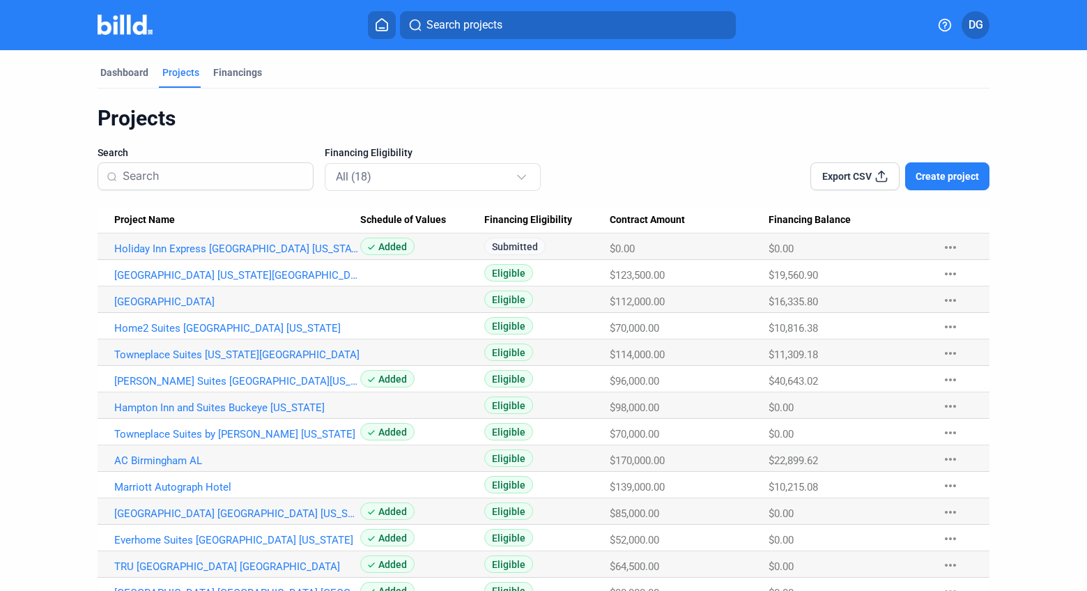
click at [492, 27] on span "Search projects" at bounding box center [464, 25] width 76 height 17
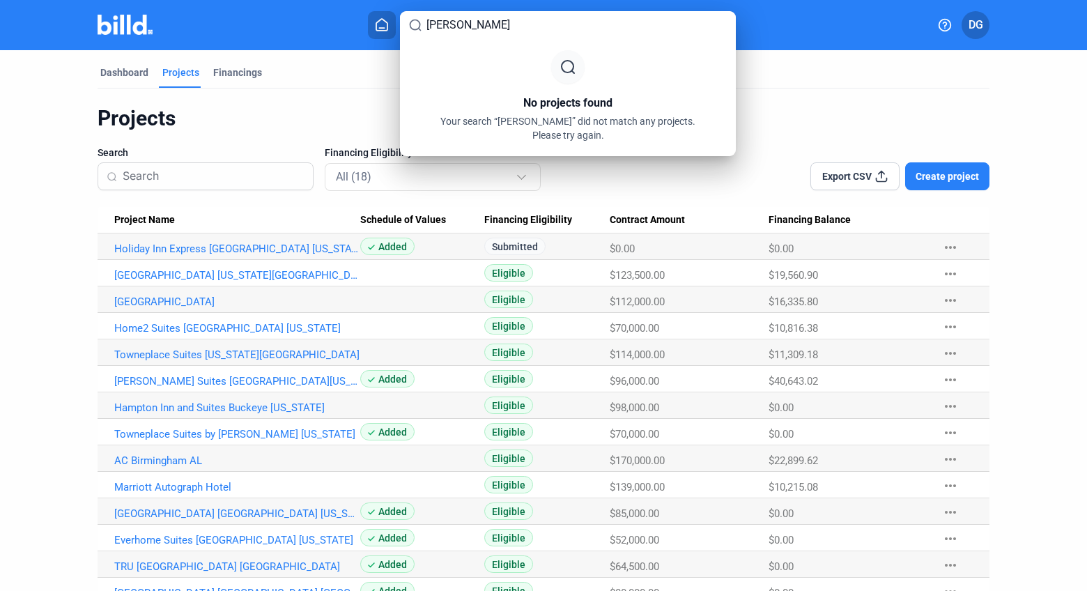
type input "gilbert"
click at [867, 78] on div at bounding box center [543, 295] width 1087 height 591
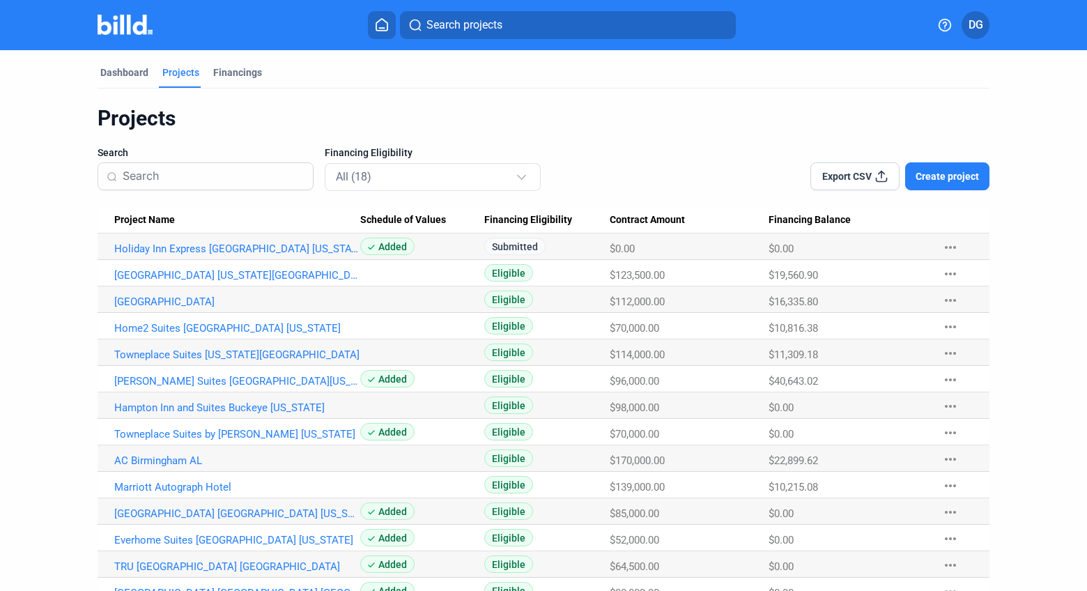
click at [936, 177] on span "Create project" at bounding box center [946, 176] width 63 height 14
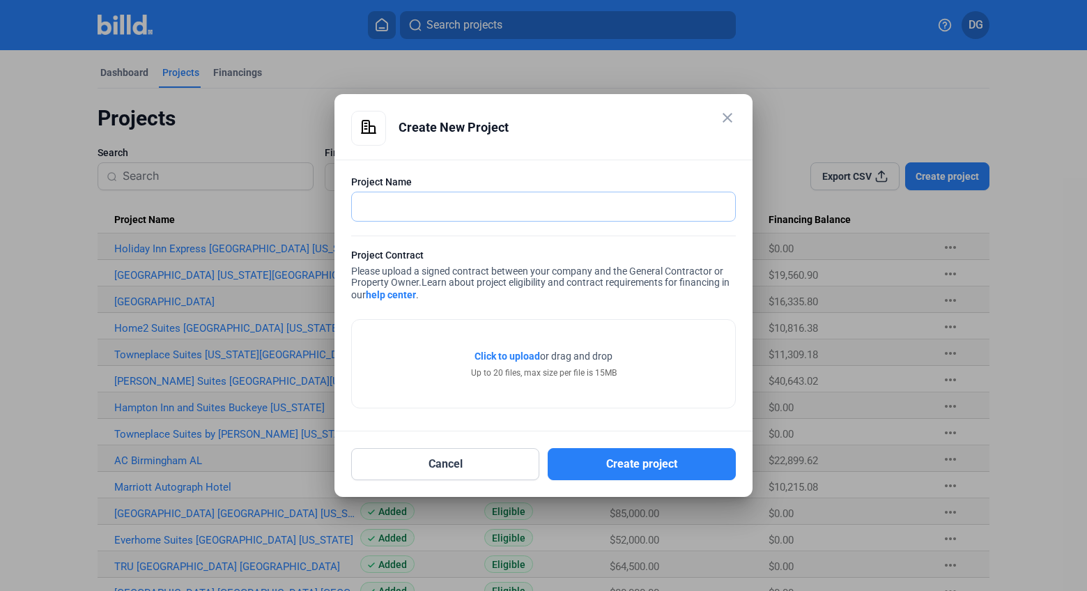
click at [370, 204] on input "text" at bounding box center [543, 206] width 383 height 29
paste input "Gilbert Northside Springhill Suites"
click at [361, 207] on input "Gilbert Northside Springhill Suites" at bounding box center [543, 206] width 383 height 29
click at [629, 208] on input "Springhill Suites Gilbert Northside Springhill Suites" at bounding box center [543, 206] width 383 height 29
type input "Springhill Suites Gilbert Northside"
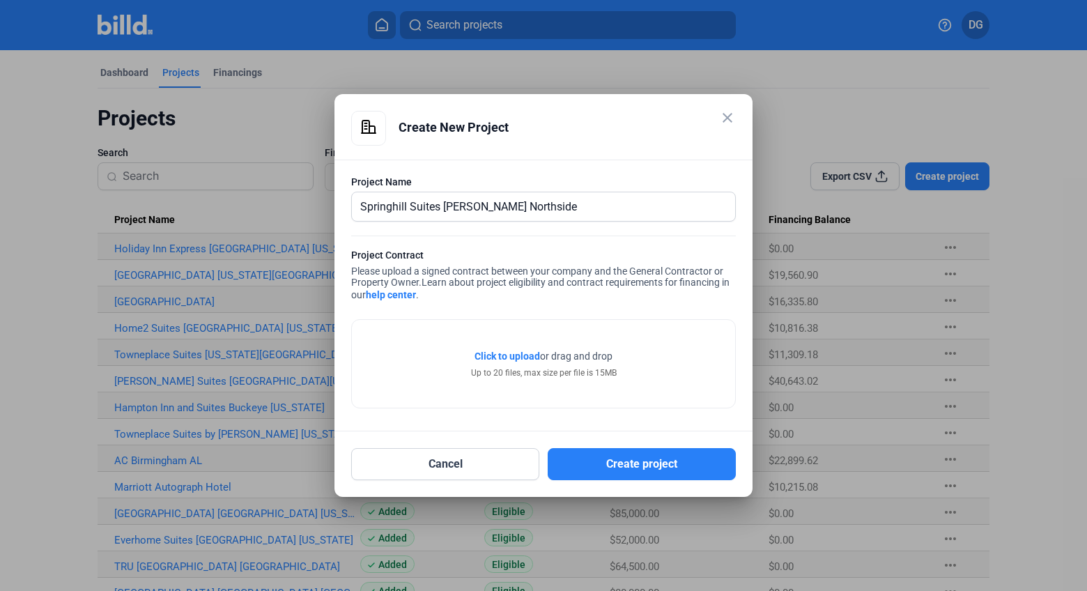
click at [499, 358] on span "Click to upload" at bounding box center [506, 355] width 65 height 11
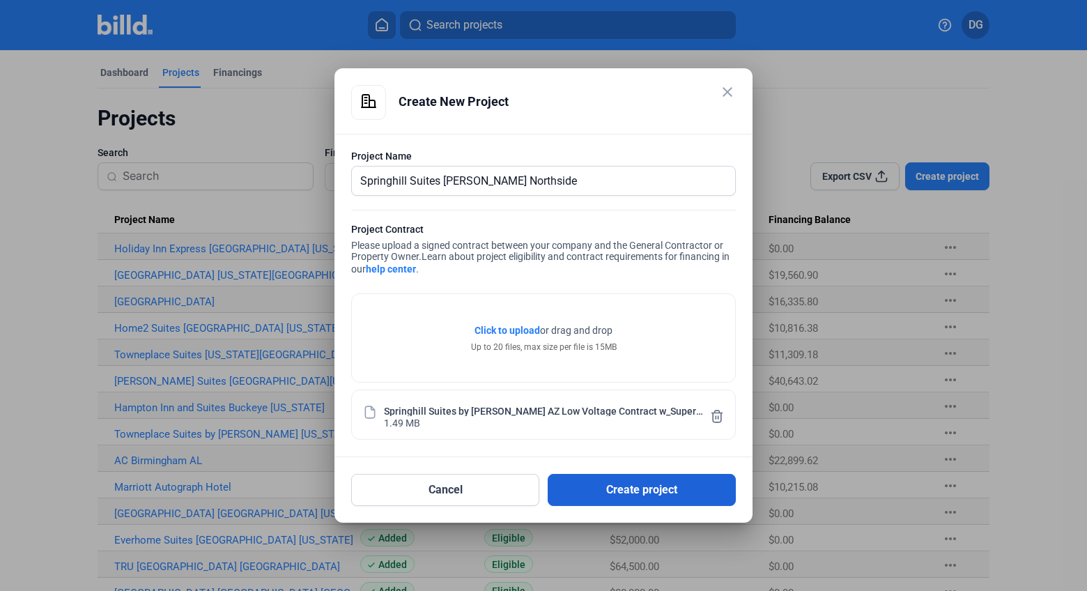
click at [632, 487] on button "Create project" at bounding box center [642, 490] width 188 height 32
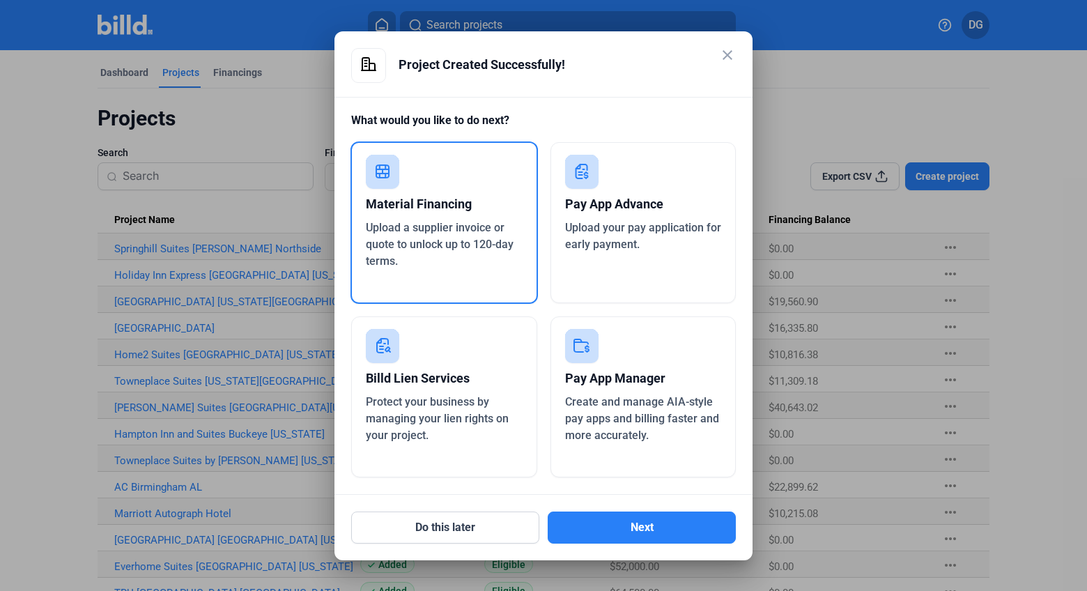
click at [627, 394] on div "Create and manage AIA-style pay apps and billing faster and more accurately." at bounding box center [643, 419] width 157 height 50
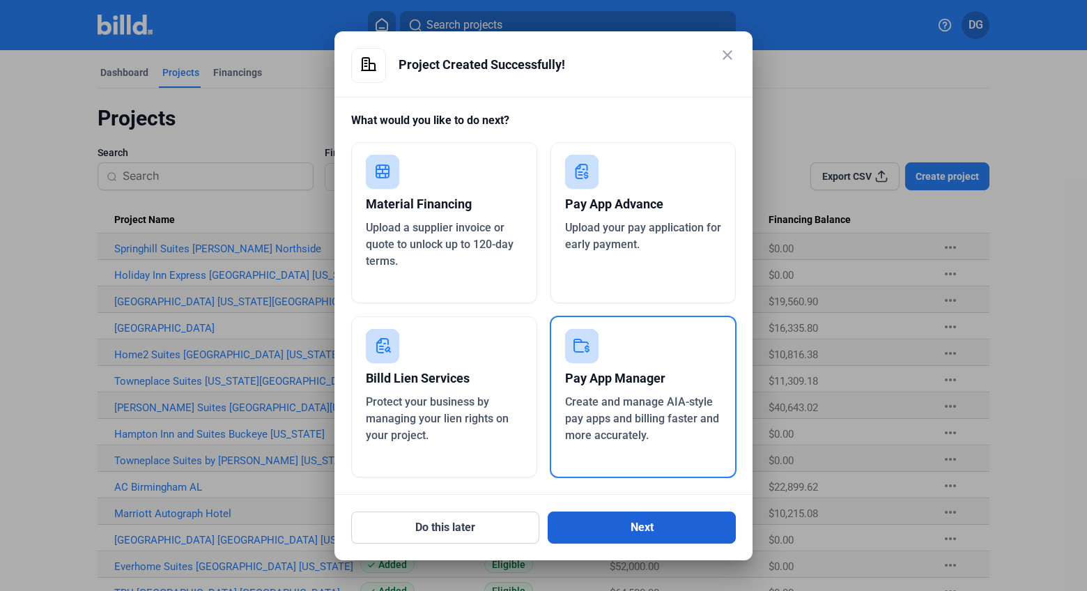
click at [646, 522] on button "Next" at bounding box center [642, 527] width 188 height 32
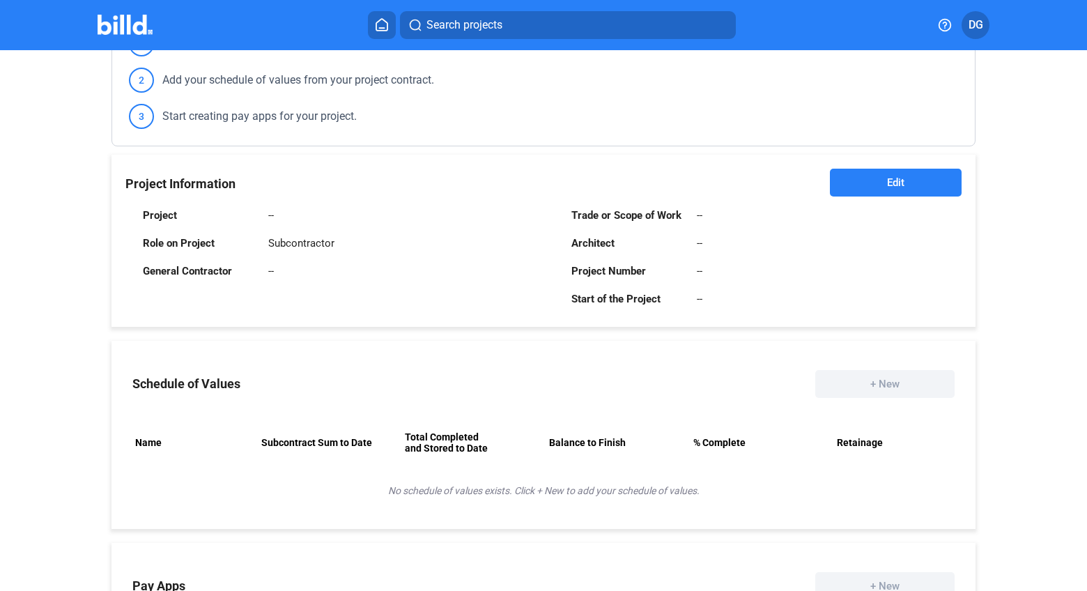
scroll to position [226, 0]
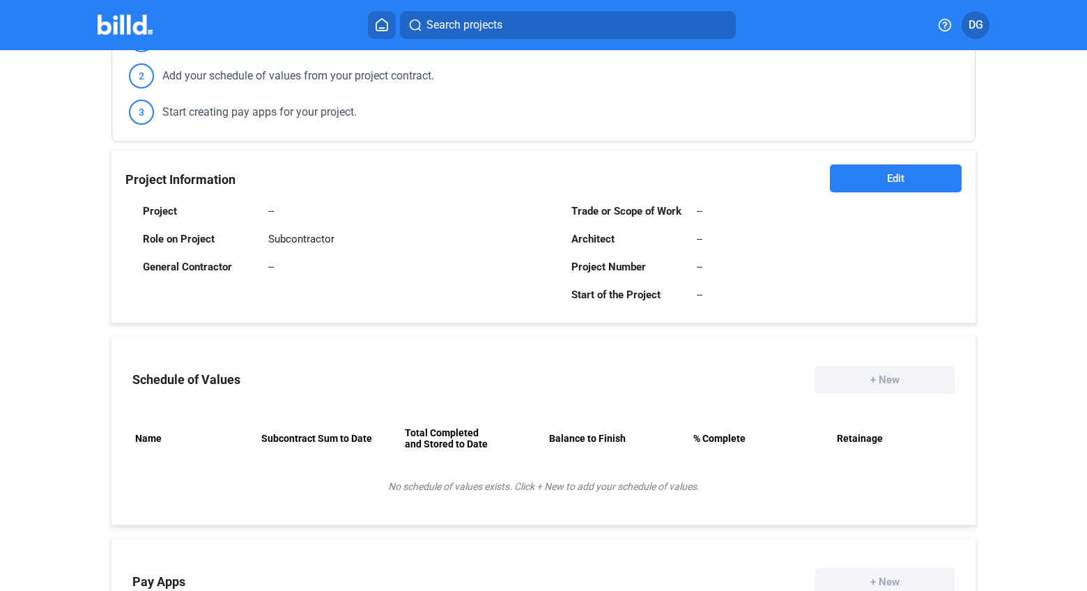
click at [880, 178] on button "Edit" at bounding box center [896, 178] width 132 height 28
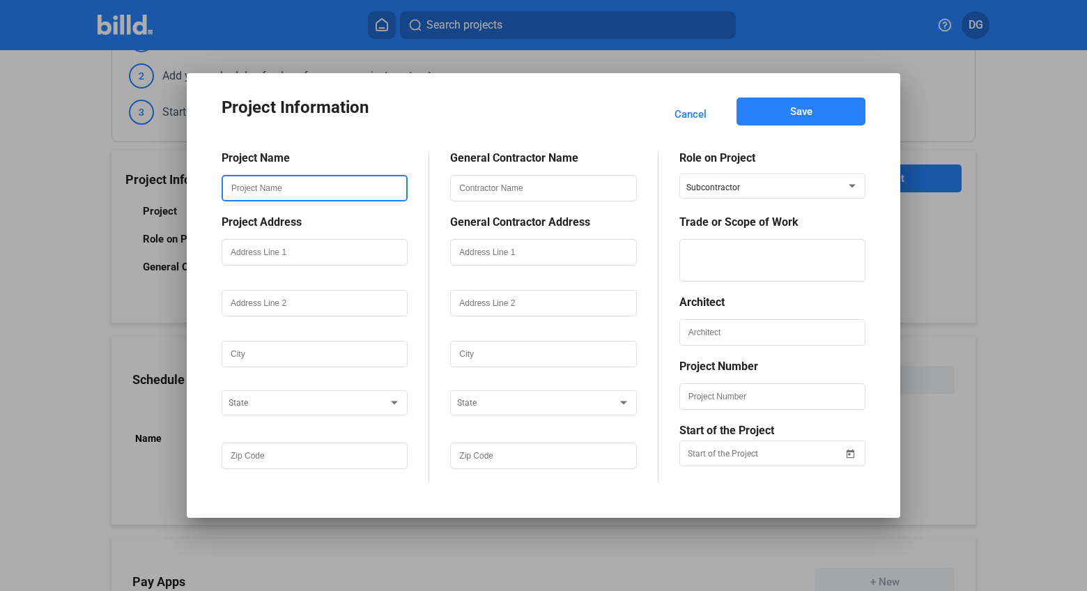
click at [255, 190] on input "text" at bounding box center [314, 188] width 183 height 24
paste input "Gilbert Northside Springhill Suites"
click at [232, 187] on input "Gilbert Northside Springhill Suites" at bounding box center [314, 188] width 183 height 24
drag, startPoint x: 357, startPoint y: 190, endPoint x: 296, endPoint y: 189, distance: 60.6
click at [296, 189] on input "Gilbert Northside Springhill Suites" at bounding box center [314, 188] width 183 height 24
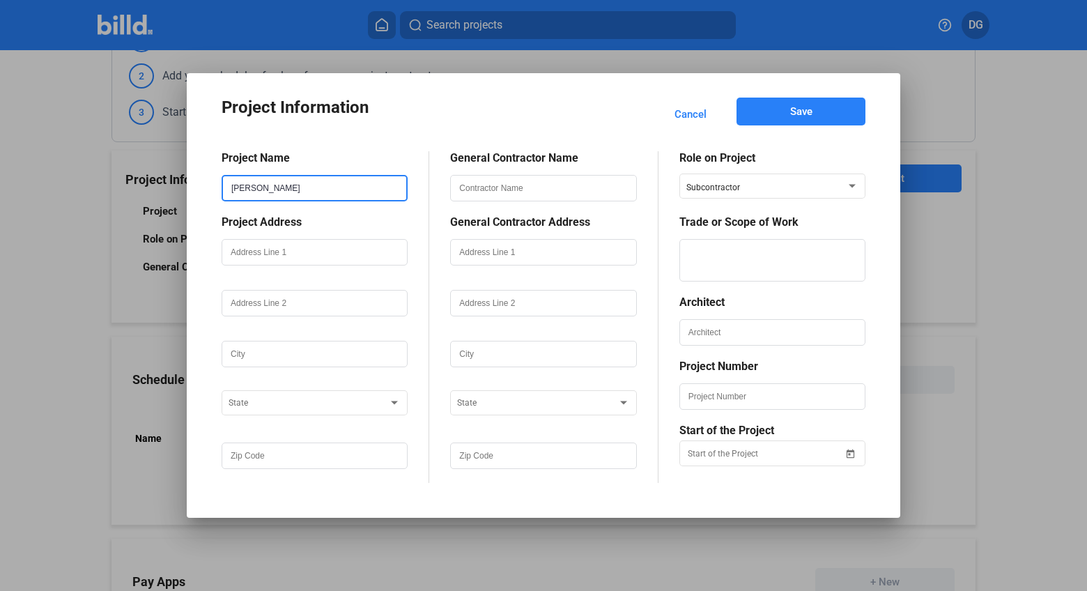
click at [230, 189] on input "Gilbert Northside" at bounding box center [314, 188] width 183 height 24
paste input "Springhill Suites"
type input "Springhill Suites Gilbert Northside"
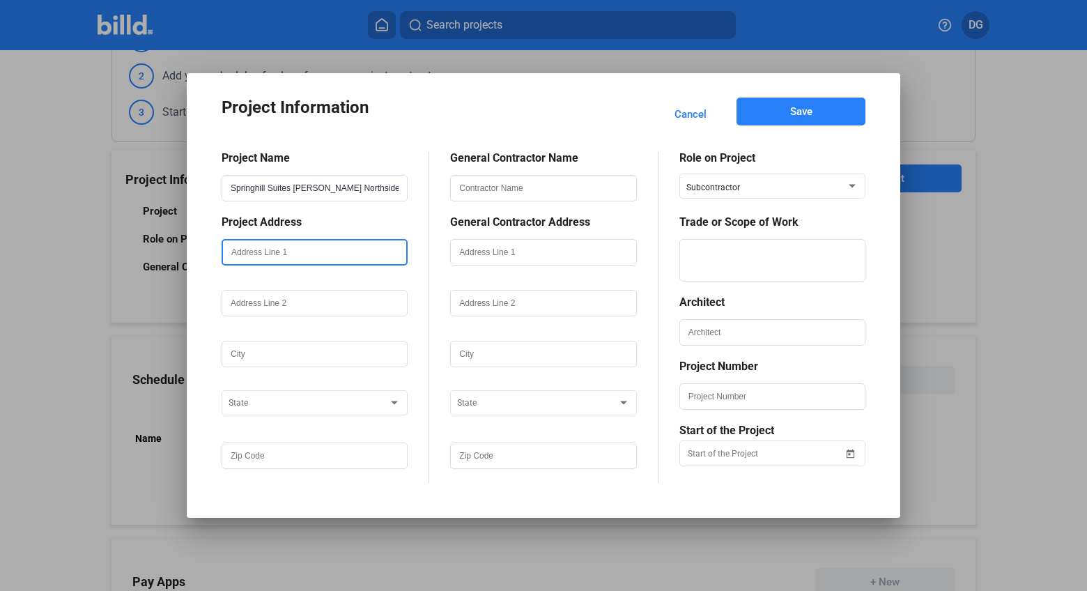
click at [271, 258] on input "text" at bounding box center [314, 252] width 183 height 24
paste input "1801 S Santan Village Parkway"
type input "1801 S Santan Village Parkway"
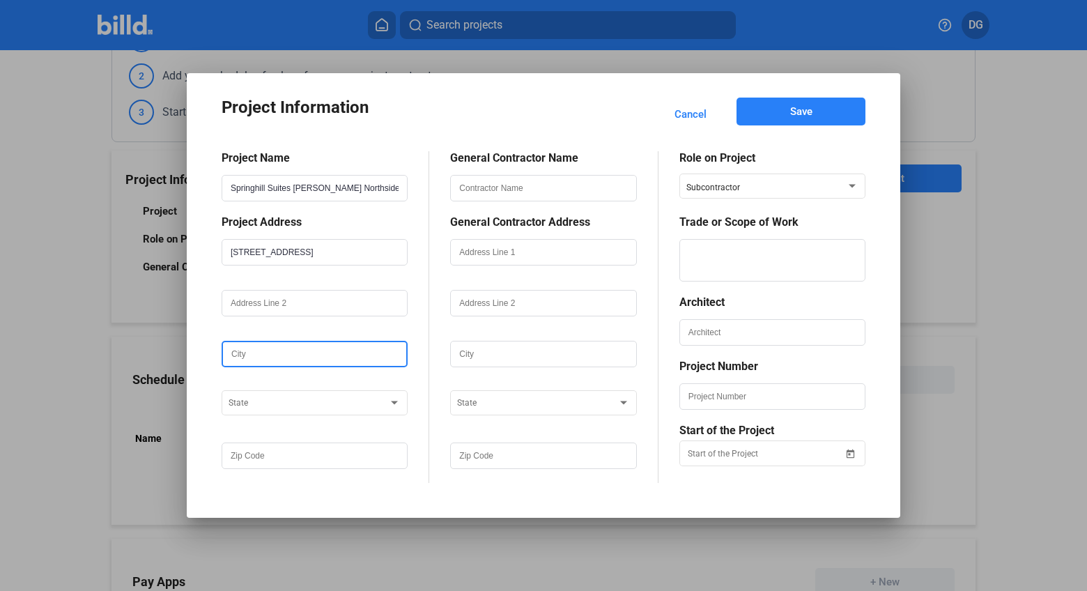
click at [251, 359] on input "text" at bounding box center [314, 354] width 183 height 24
type input "Gilbert"
click at [261, 405] on span at bounding box center [308, 404] width 160 height 10
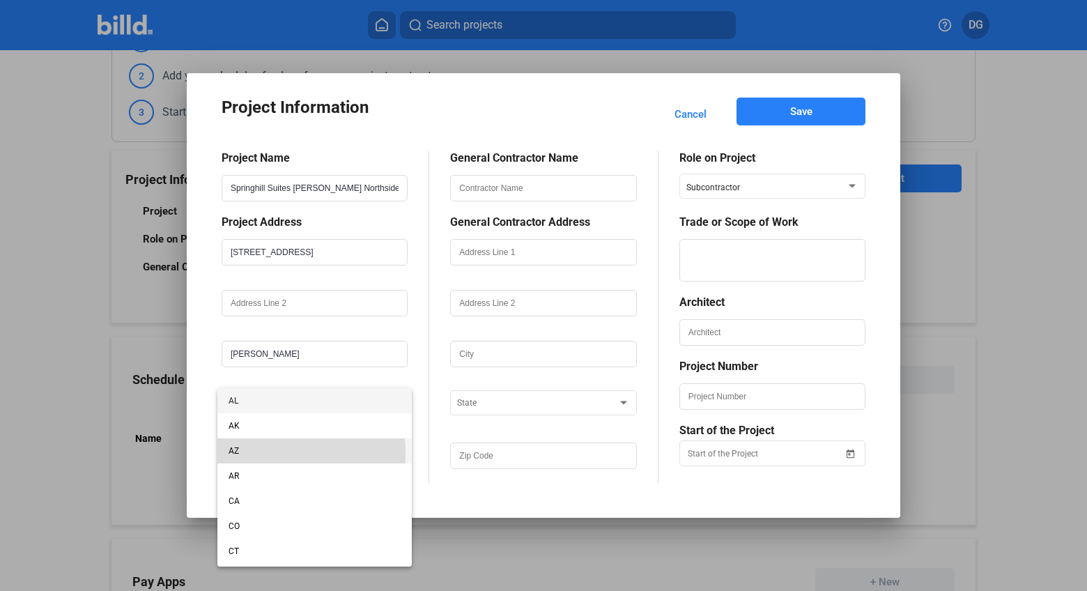
click at [247, 453] on span "AZ" at bounding box center [314, 450] width 172 height 25
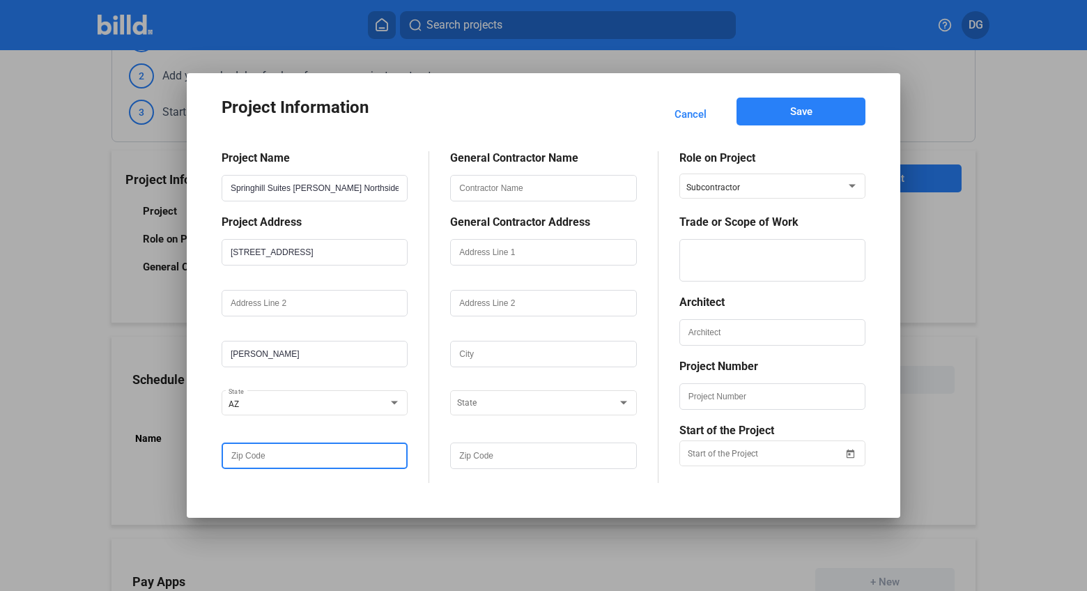
click at [252, 456] on input "text" at bounding box center [314, 456] width 183 height 24
paste input "85295"
type input "85295"
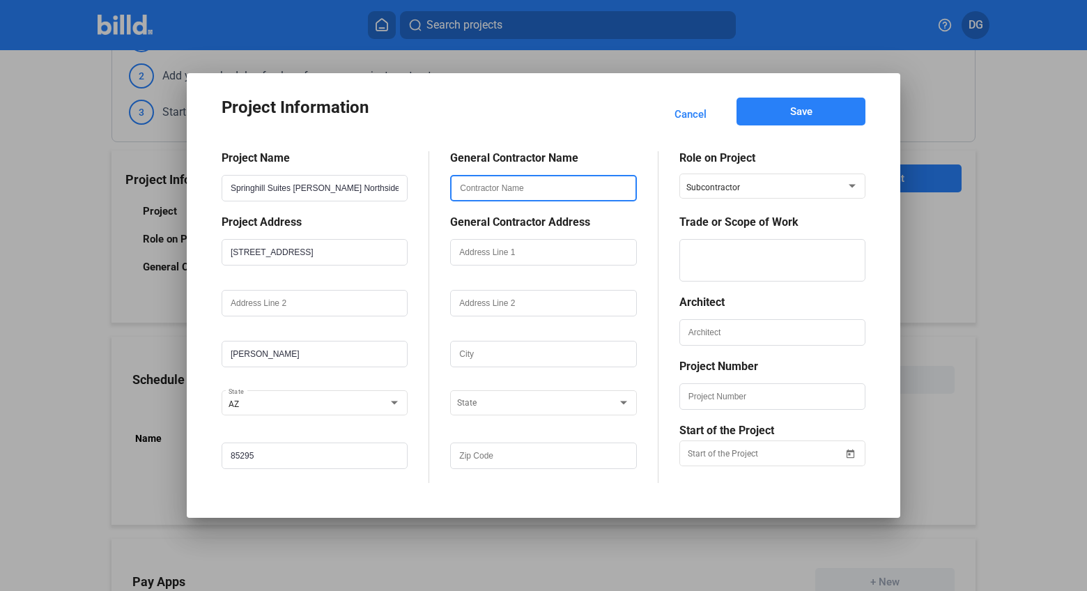
click at [511, 184] on input "text" at bounding box center [542, 188] width 183 height 24
click at [494, 191] on input "text" at bounding box center [542, 188] width 183 height 24
type input "Porter Brothers"
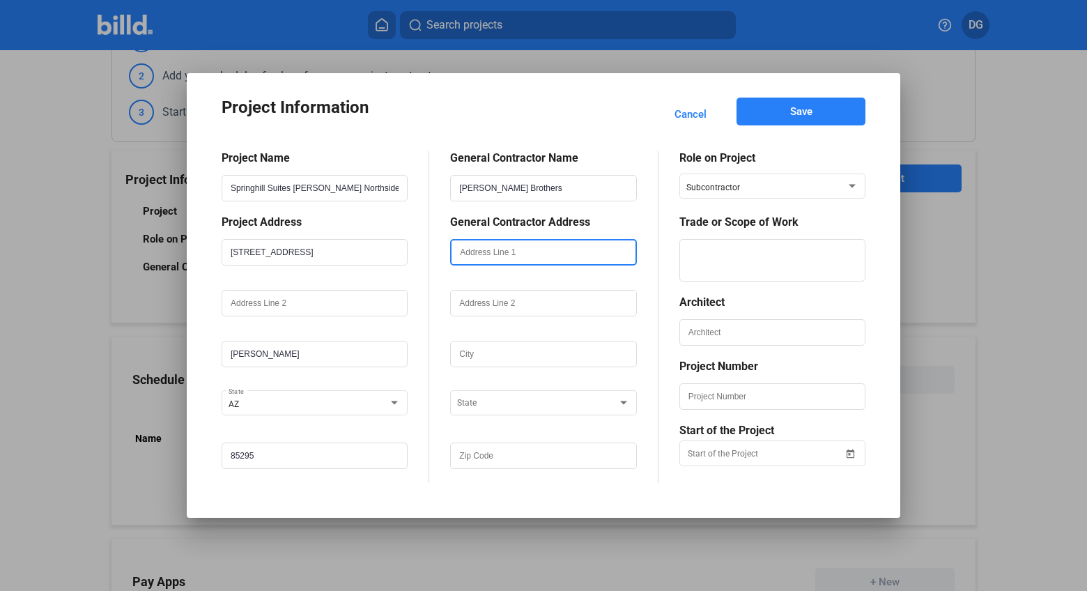
click at [476, 254] on input "text" at bounding box center [542, 252] width 183 height 24
paste input "1285 N. Fiesta Blvd."
type input "1285 N. Fiesta Blvd."
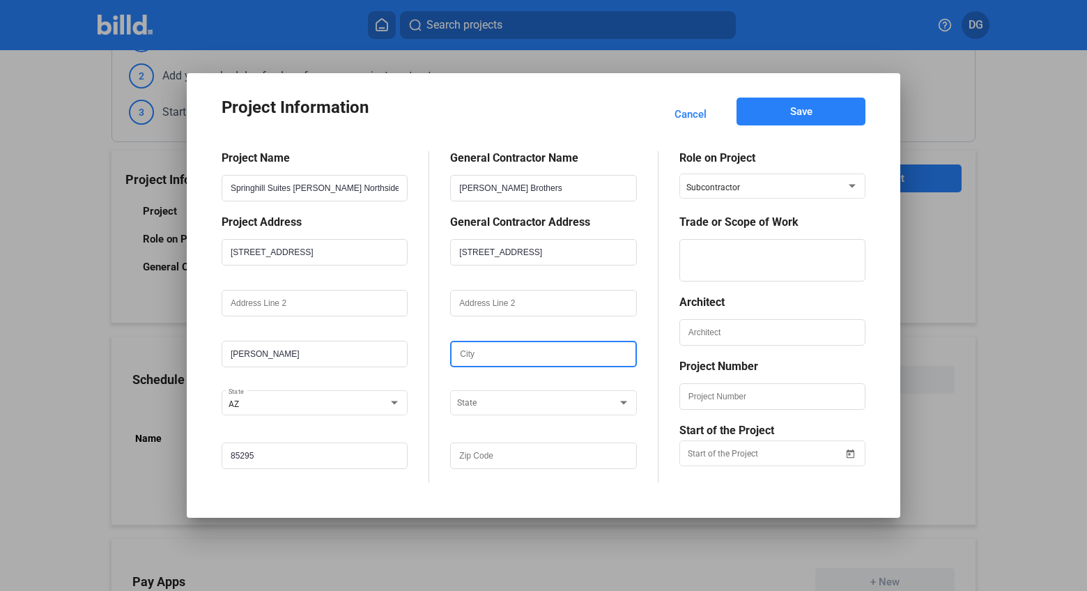
click at [474, 357] on input "text" at bounding box center [542, 354] width 183 height 24
type input "Gilbert"
click at [483, 398] on div at bounding box center [537, 400] width 160 height 17
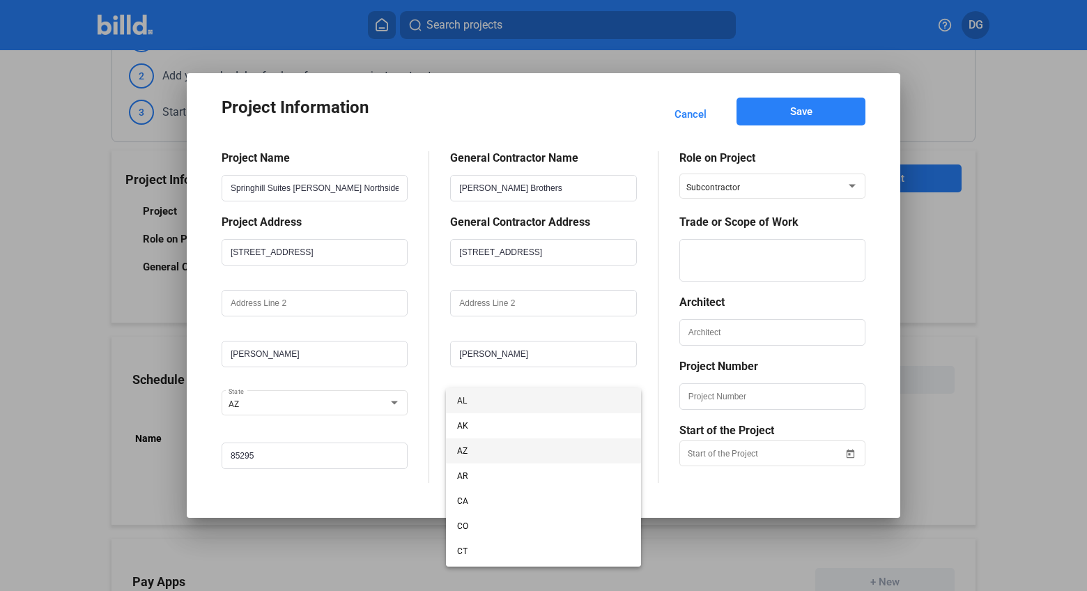
click at [474, 449] on span "AZ" at bounding box center [543, 450] width 172 height 25
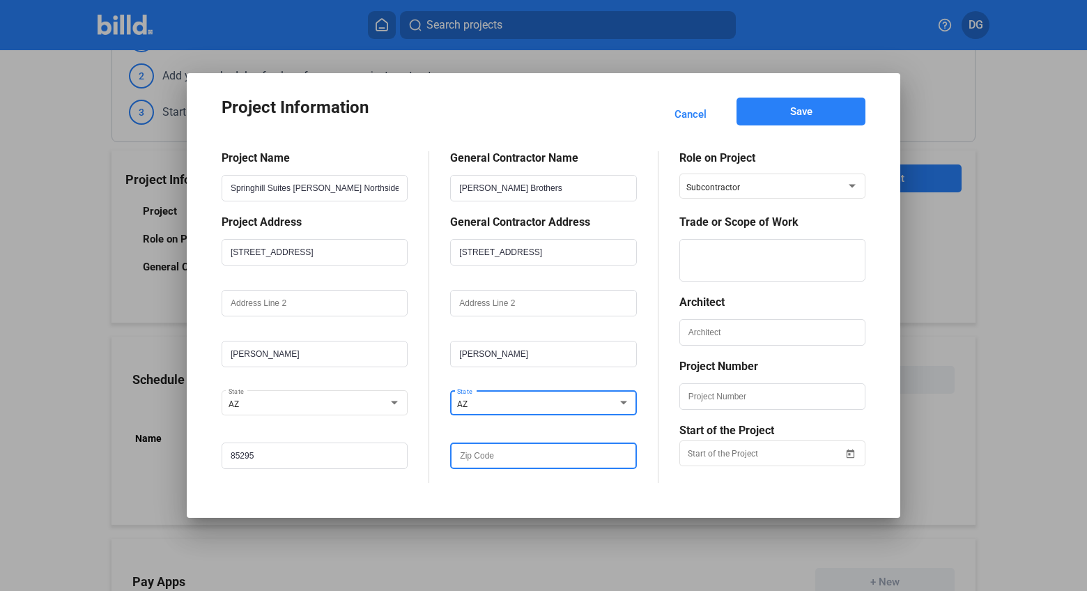
click at [493, 459] on input "text" at bounding box center [542, 456] width 183 height 24
paste input "85233"
type input "85233"
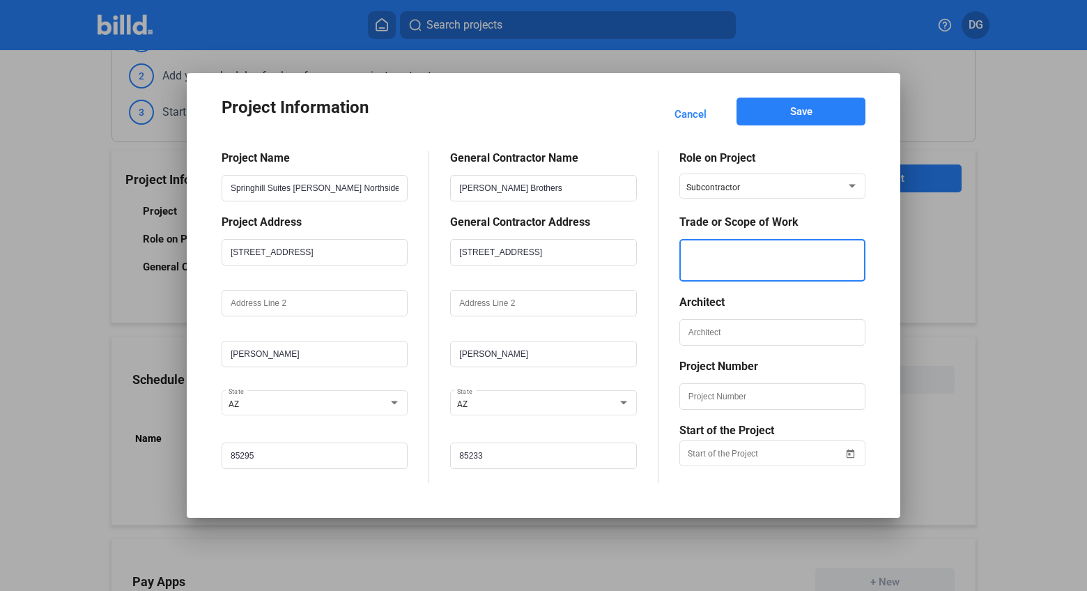
click at [745, 262] on textarea at bounding box center [772, 260] width 183 height 42
type textarea "Low Voltage"
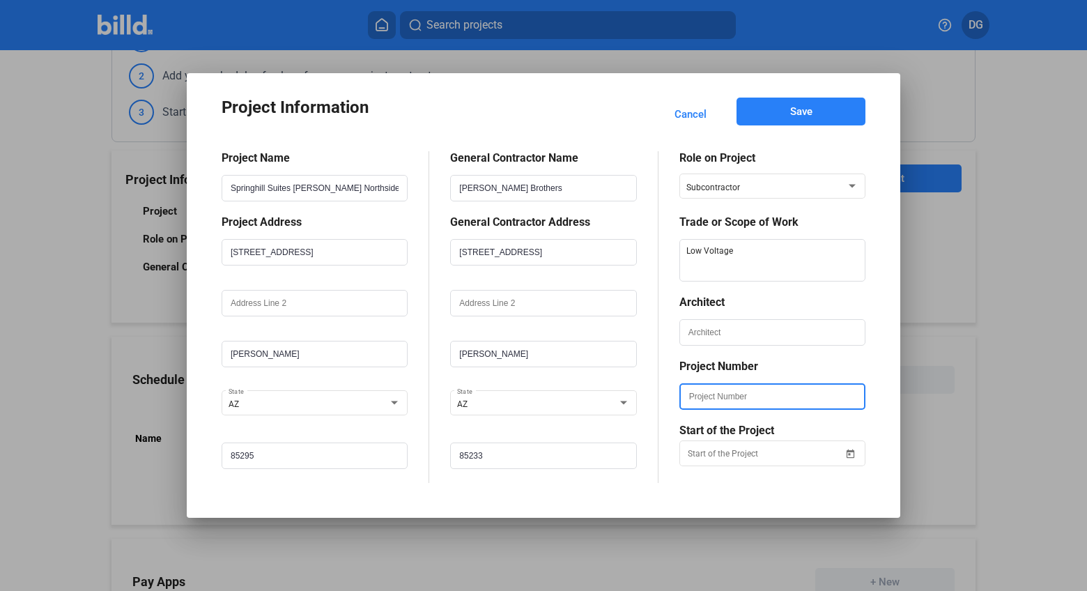
click at [721, 398] on input "text" at bounding box center [772, 397] width 183 height 24
type input "s"
type input "SHSGILBERT"
click at [735, 458] on div "Project Information Cancel Save Project Name Springhill Suites Gilbert Northsid…" at bounding box center [543, 295] width 1087 height 591
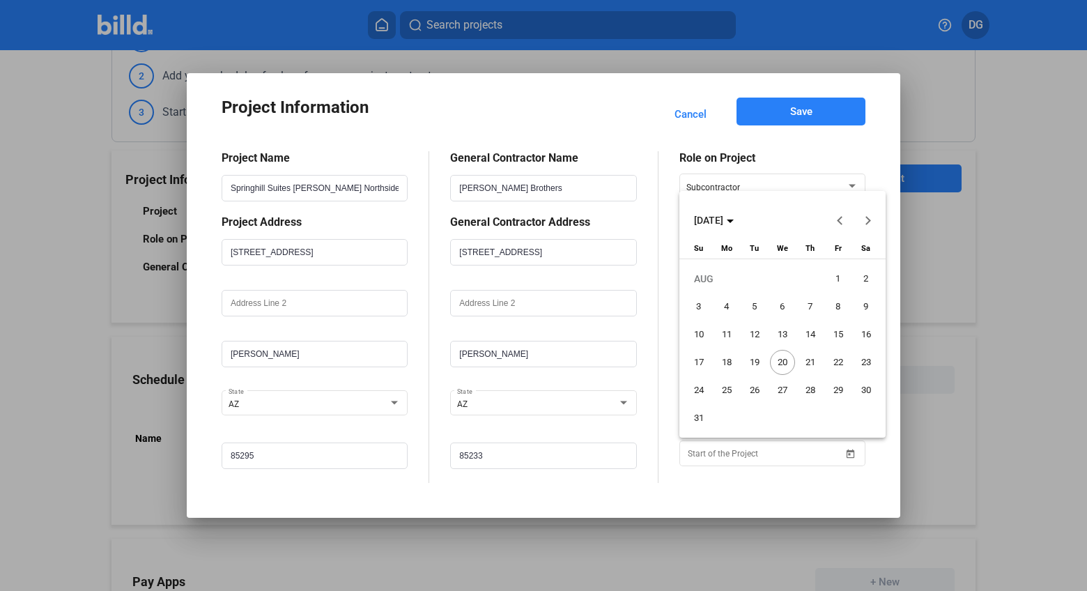
click at [840, 333] on span "15" at bounding box center [838, 334] width 25 height 25
type input "08/15/2025"
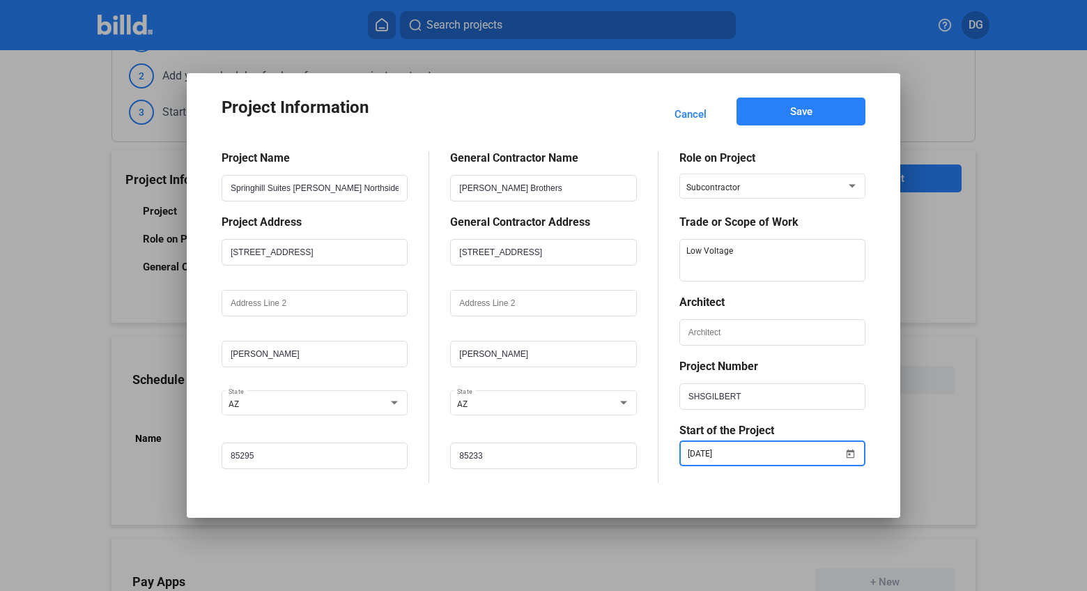
click at [782, 111] on button "Save" at bounding box center [800, 112] width 129 height 28
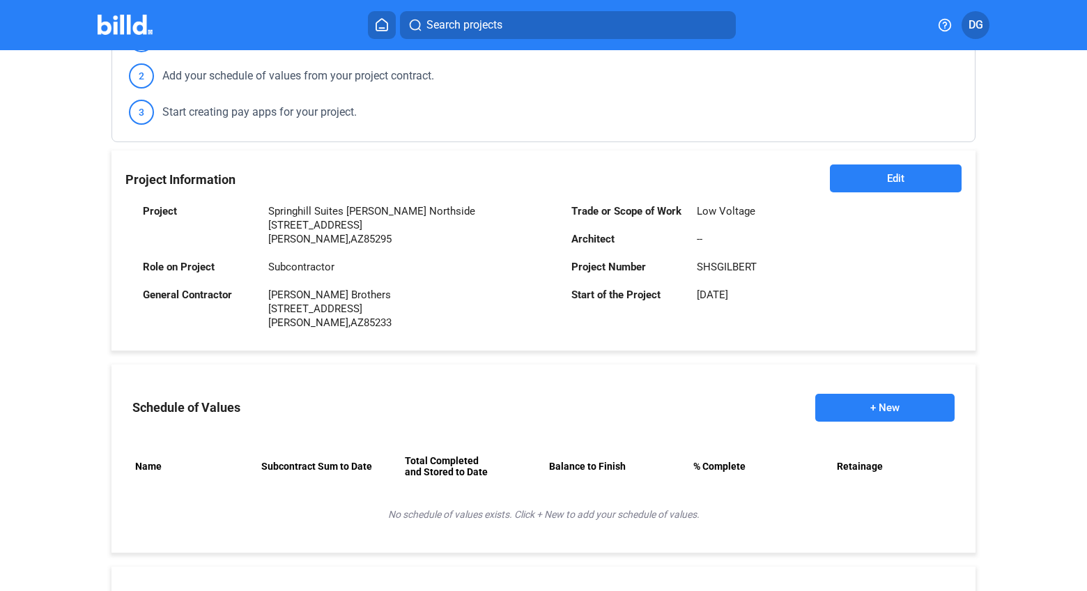
click at [860, 403] on button "+ New" at bounding box center [884, 408] width 139 height 28
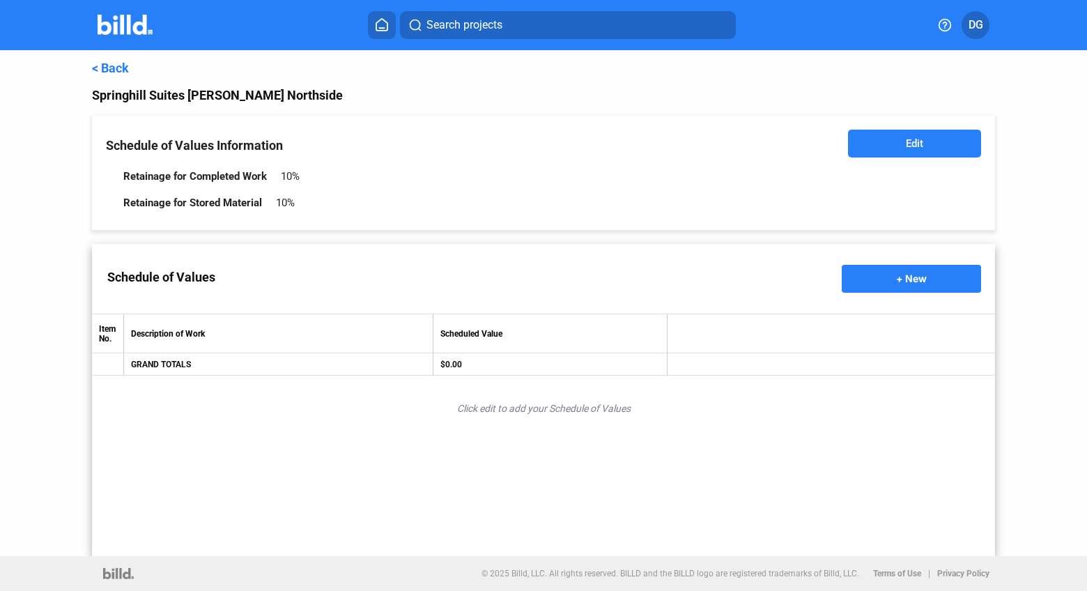
click at [912, 281] on span "+ New" at bounding box center [911, 278] width 31 height 12
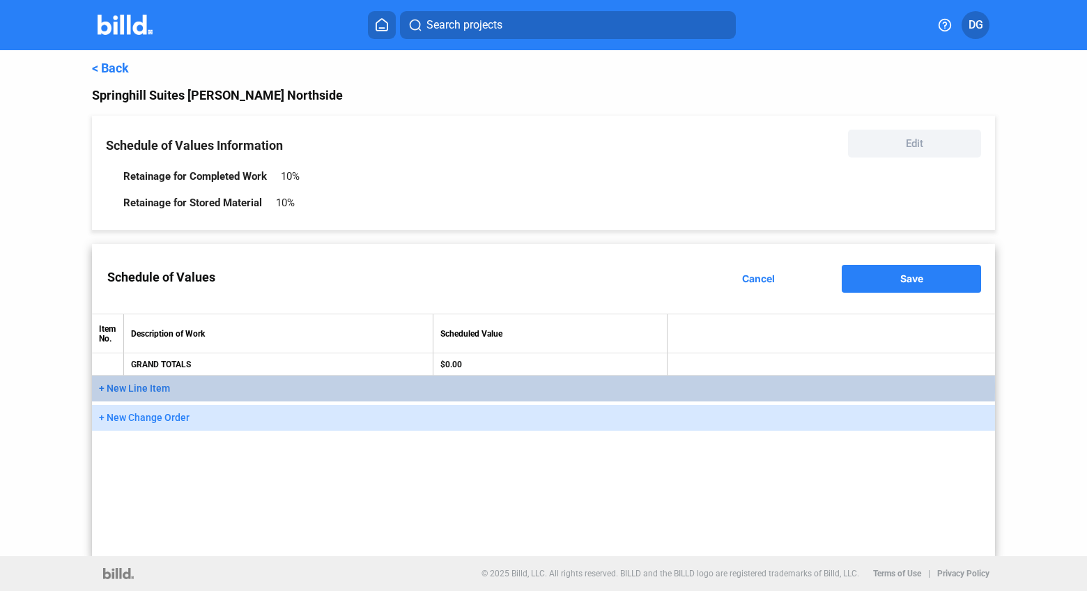
click at [141, 386] on span "+ New Line Item" at bounding box center [134, 387] width 71 height 11
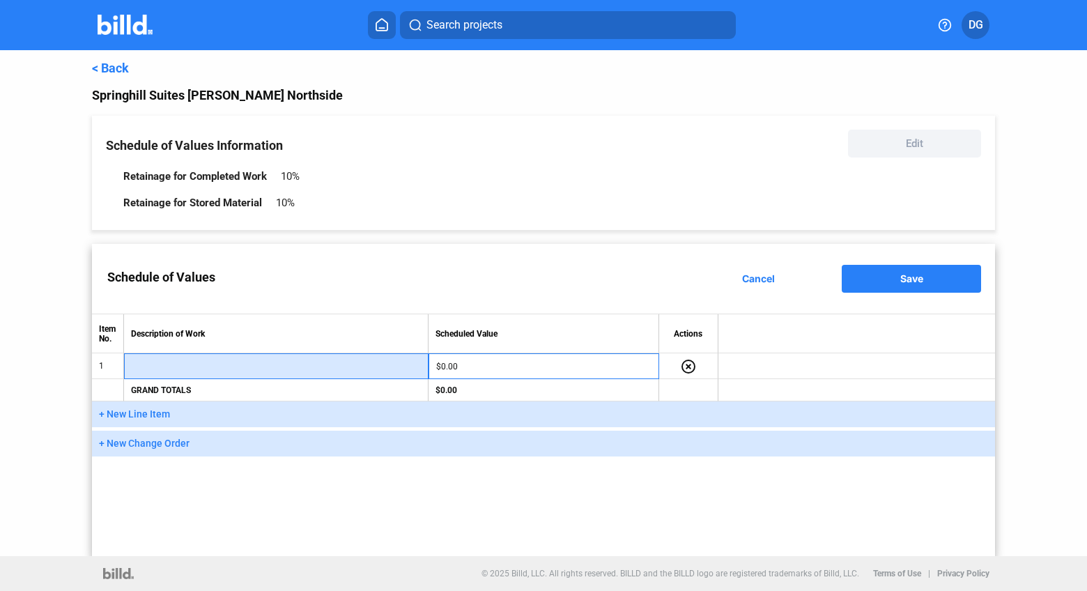
paste input "FLOORS ROUGH-IN MATERIAL"
click at [134, 364] on input "FLOORS ROUGH-IN MATERIAL" at bounding box center [276, 366] width 289 height 21
type input "FLOORS ROUGH-IN MATERIAL"
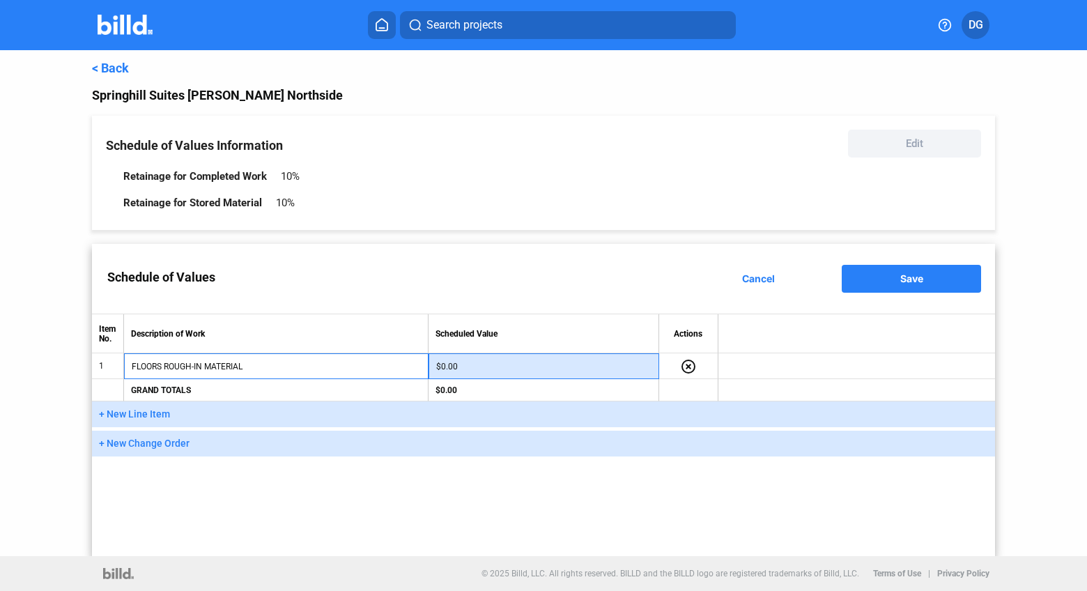
click at [490, 367] on input "$0.00" at bounding box center [543, 366] width 215 height 21
paste input "31,85"
type input "$31,850.00"
click at [132, 412] on span "+ New Line Item" at bounding box center [134, 413] width 71 height 11
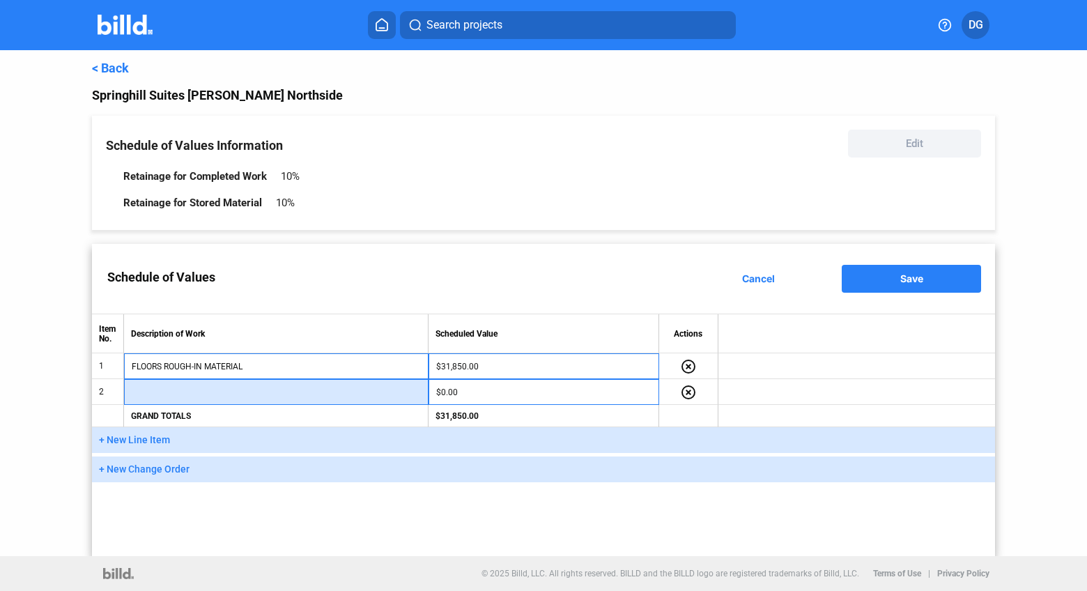
click at [163, 392] on input "text" at bounding box center [276, 392] width 289 height 21
paste input "FLOORS ROUGH-IN LABOR"
type input "FLOORS ROUGH-IN LABOR"
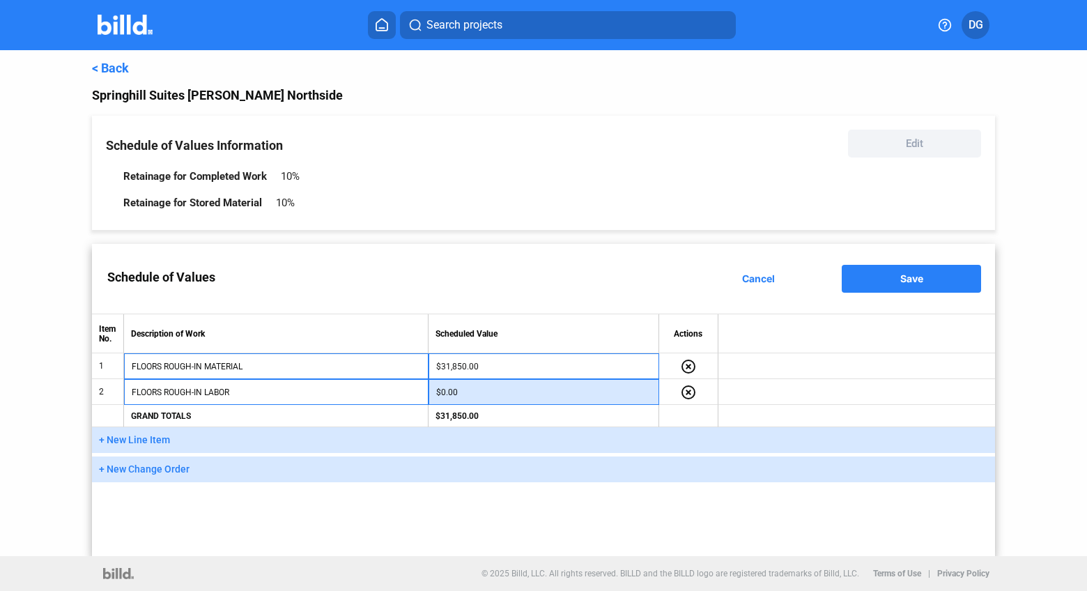
click at [450, 391] on input "$0.00" at bounding box center [543, 392] width 215 height 21
paste input "22,750.00"
type input "$22,750.00"
click at [134, 436] on span "+ New Line Item" at bounding box center [134, 439] width 71 height 11
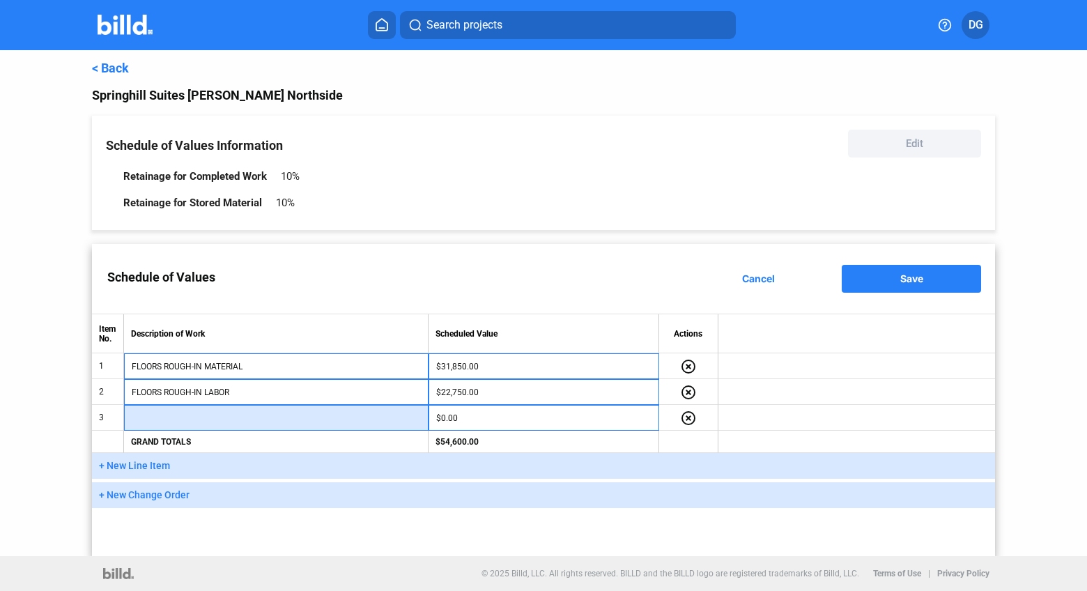
click at [150, 414] on input "text" at bounding box center [276, 418] width 289 height 21
paste input "FLOORS FINISH MATERIAL"
type input "FLOORS FINISH MATERIAL"
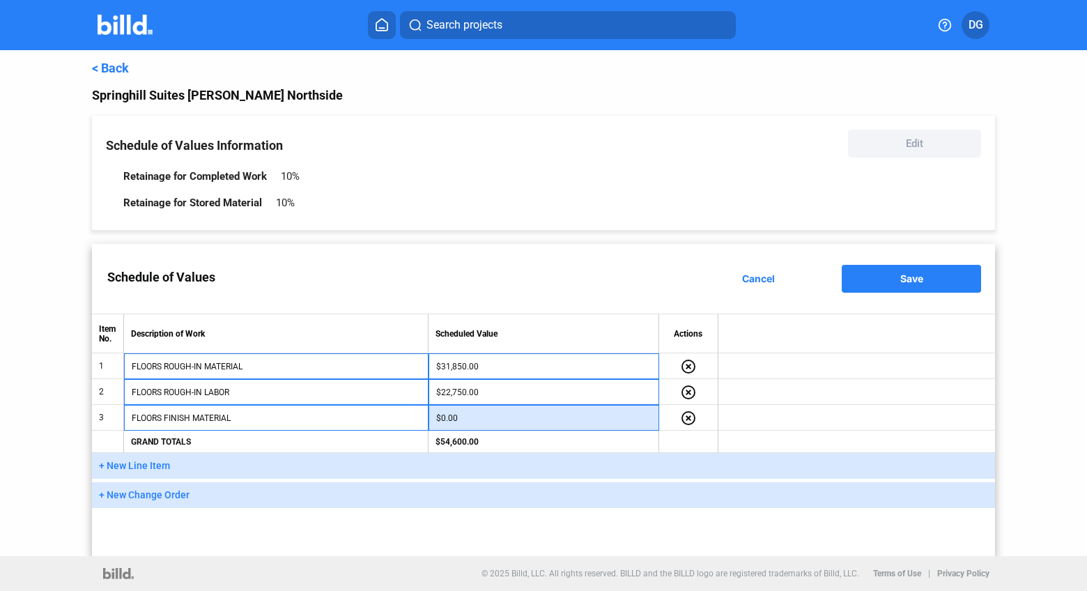
click at [470, 412] on input "$0.00" at bounding box center [543, 418] width 215 height 21
paste input "9,100.00"
type input "$9,100.00"
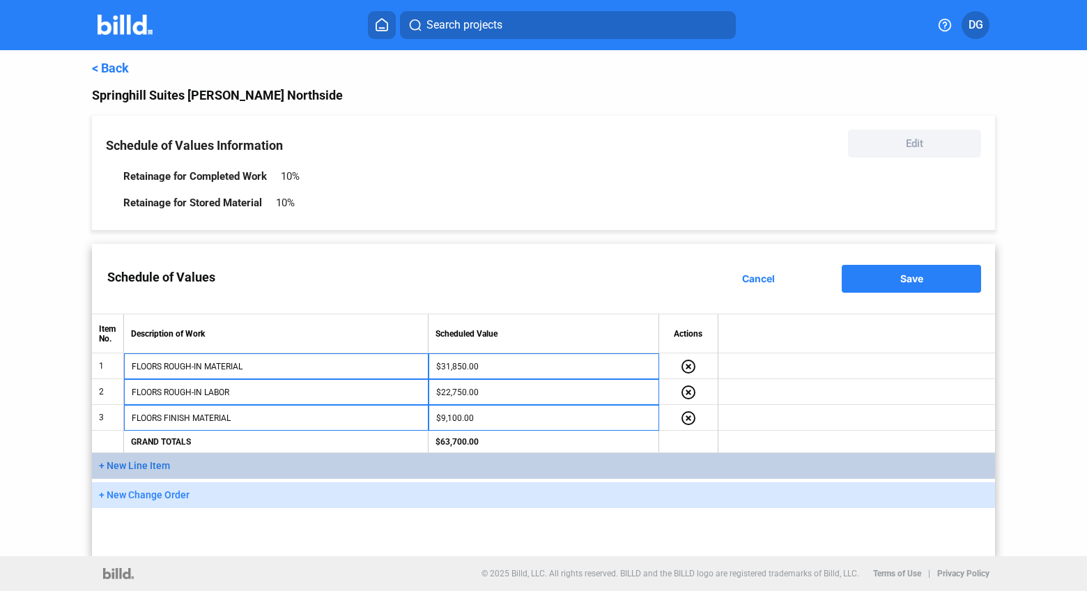
click at [141, 463] on span "+ New Line Item" at bounding box center [134, 465] width 71 height 11
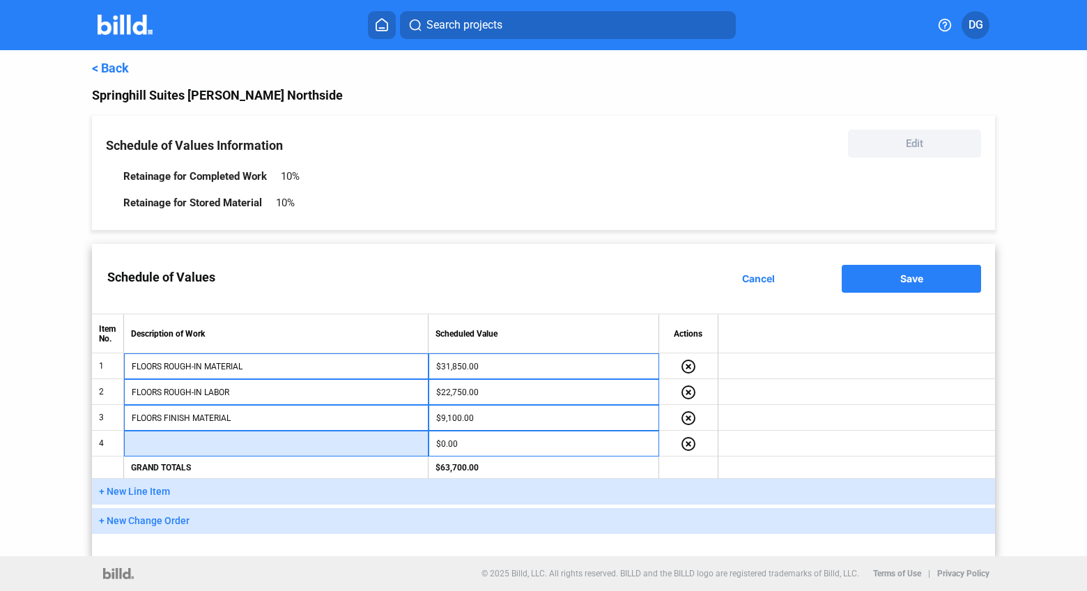
click at [164, 444] on input "text" at bounding box center [276, 443] width 289 height 21
paste input "FLOORS FINISH LABOR"
type input "FLOORS FINISH LABOR"
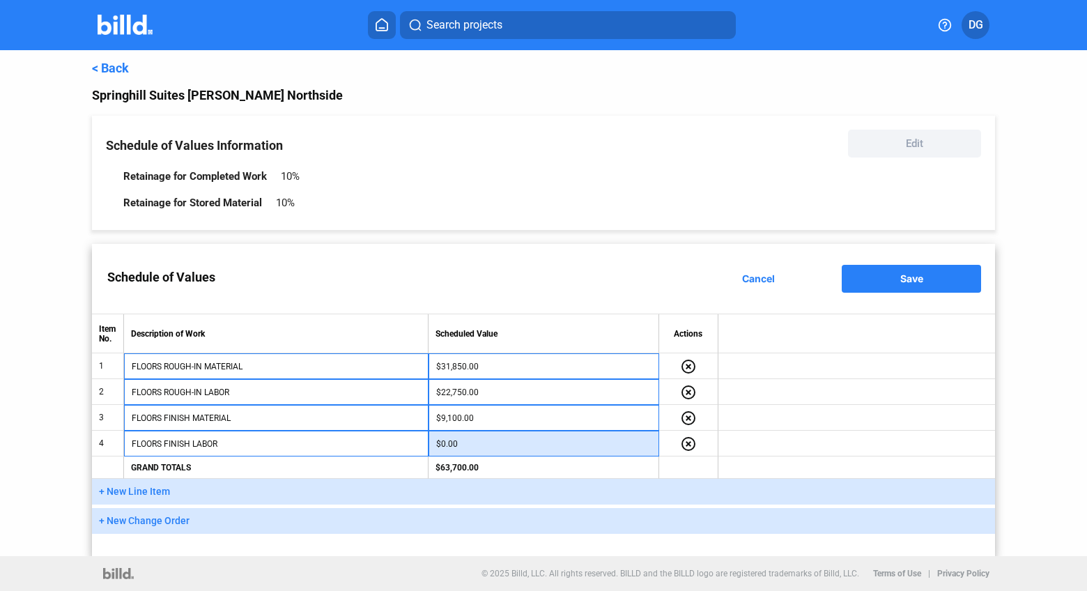
click at [490, 437] on input "$0.00" at bounding box center [543, 443] width 215 height 21
paste input "9,100.00"
type input "$9,100.00"
click at [125, 492] on span "+ New Line Item" at bounding box center [134, 491] width 71 height 11
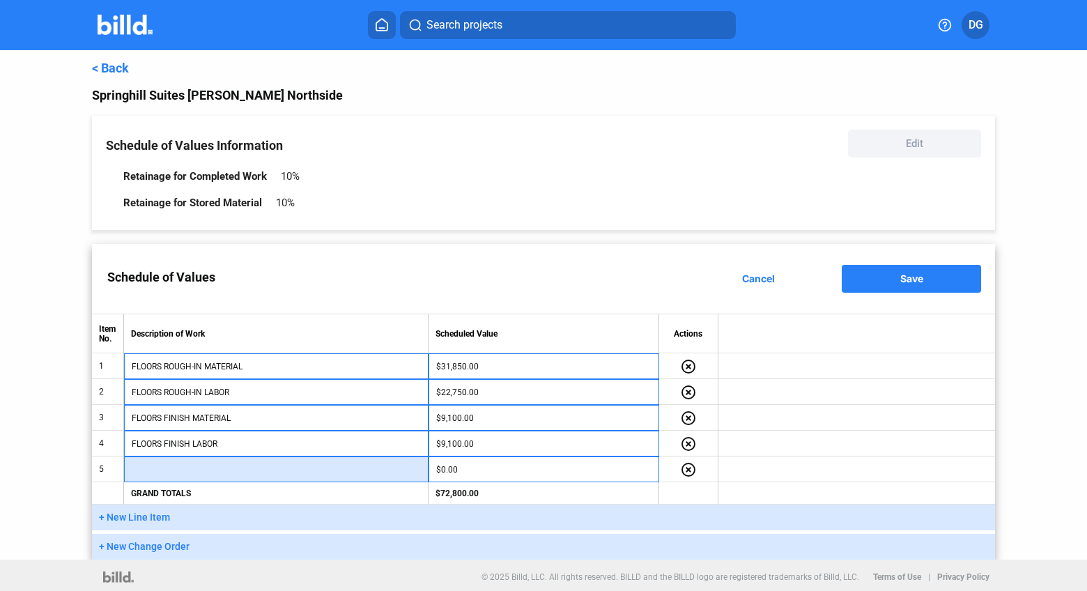
click at [140, 468] on input "text" at bounding box center [276, 469] width 289 height 21
paste input "CLOSET(S) MATERIAL"
type input "CLOSET(S) MATERIAL"
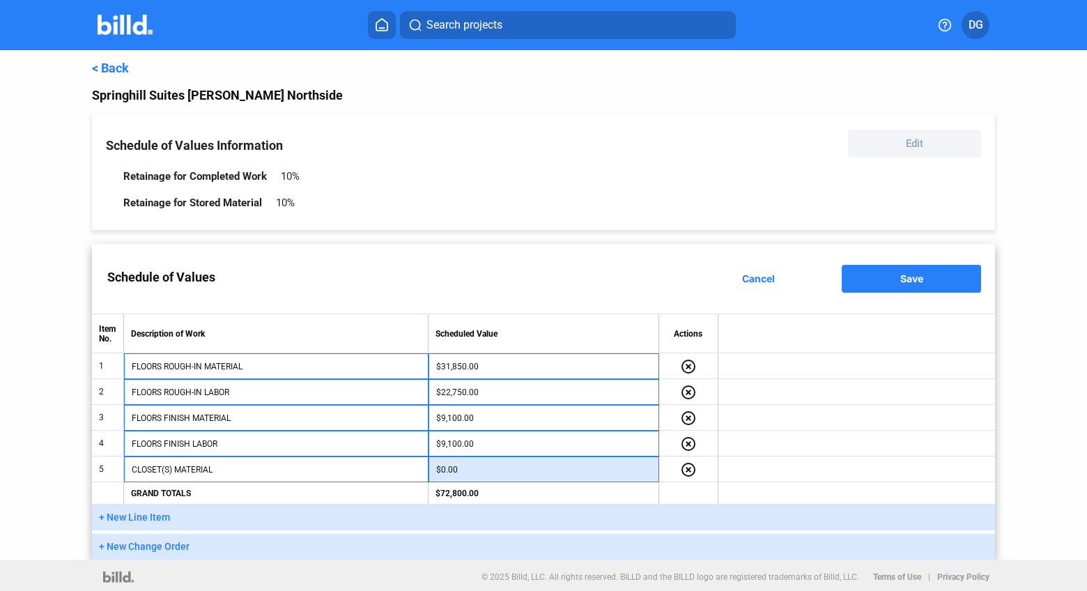
click at [495, 471] on input "$0.00" at bounding box center [543, 469] width 215 height 21
paste input "6,825.00"
type input "$6,825.00"
click at [128, 513] on span "+ New Line Item" at bounding box center [134, 516] width 71 height 11
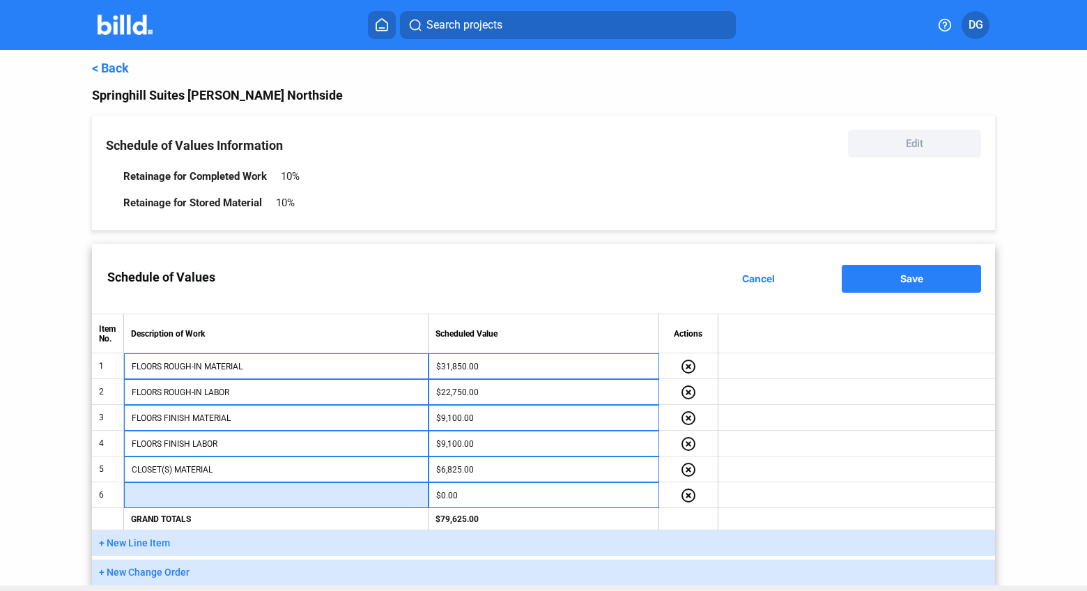
click at [156, 496] on input "text" at bounding box center [276, 495] width 289 height 21
paste input "CLOSET(S) LABOR"
type input "CLOSET(S) LABOR"
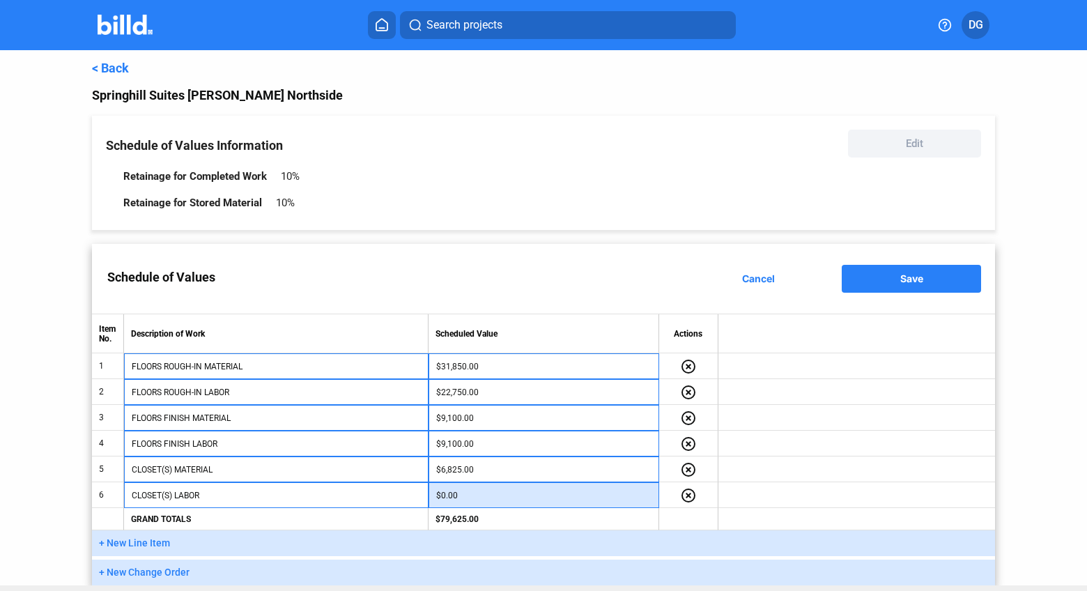
click at [483, 497] on input "$0.00" at bounding box center [543, 495] width 215 height 21
paste input "6,825.00"
type input "$6,825.00"
click at [116, 543] on span "+ New Line Item" at bounding box center [134, 542] width 71 height 11
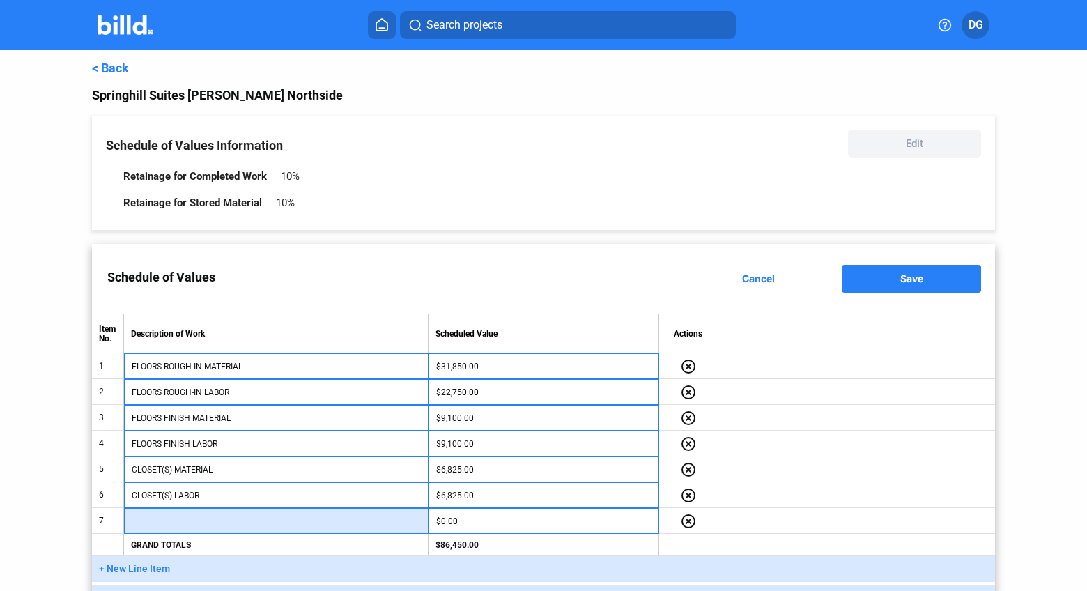
click at [157, 521] on input "text" at bounding box center [276, 521] width 289 height 21
paste input "TEST CERTIFICATION"
type input "TEST CERTIFICATION"
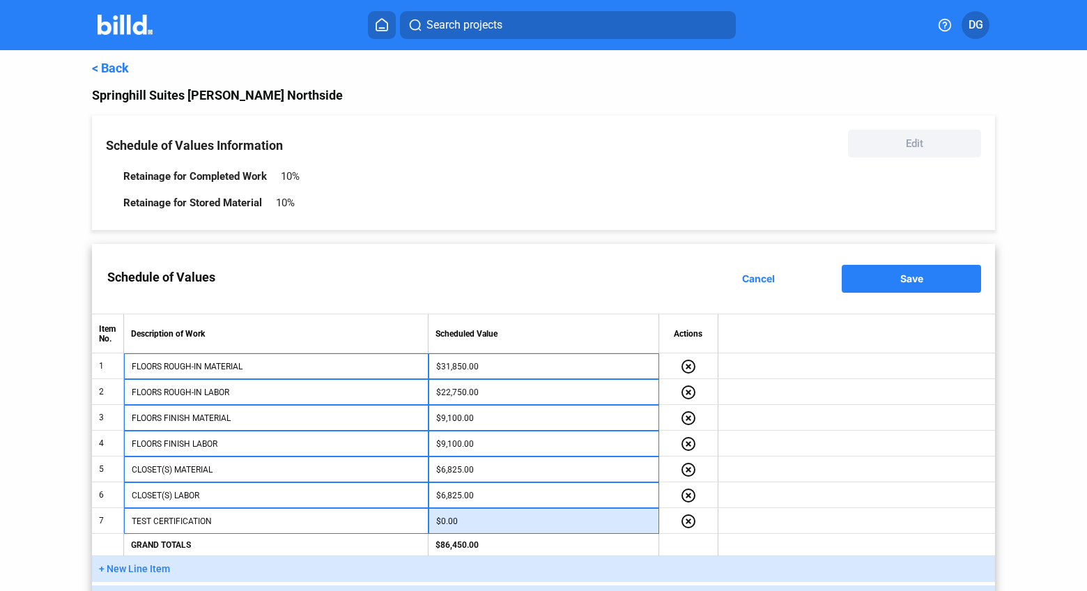
click at [468, 520] on input "$0.00" at bounding box center [543, 521] width 215 height 21
paste input "4,550.00"
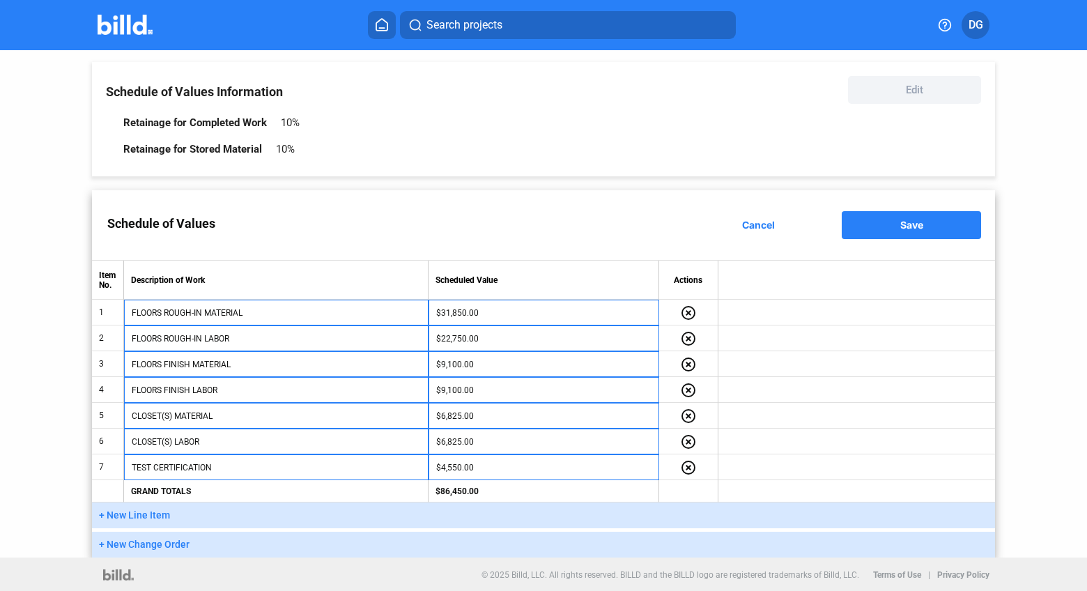
type input "$4,550.00"
click at [900, 226] on span "Save" at bounding box center [911, 225] width 23 height 12
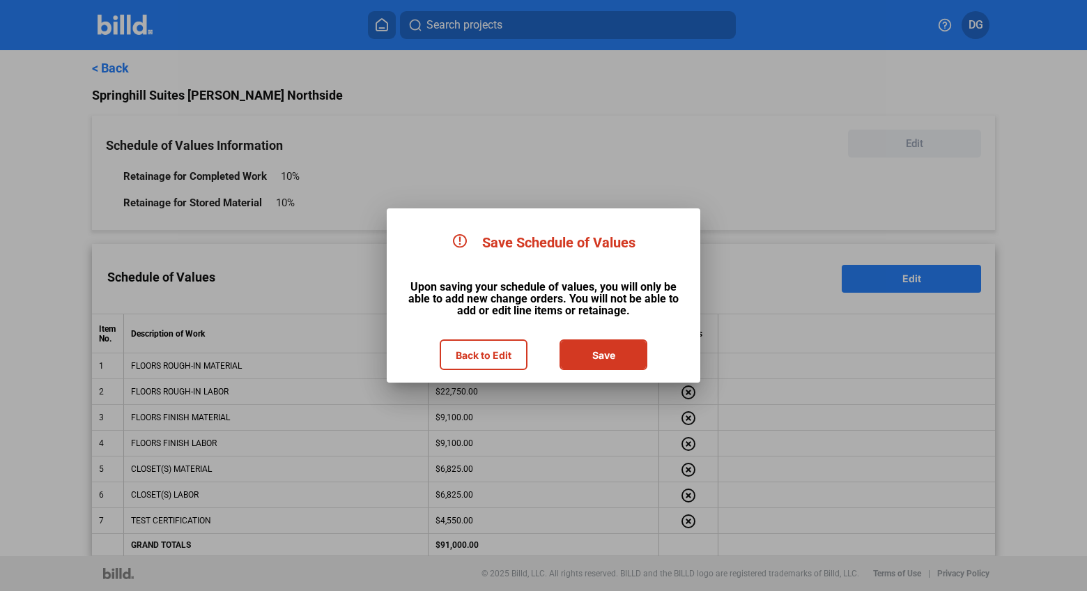
click at [591, 352] on button "Save" at bounding box center [603, 355] width 85 height 28
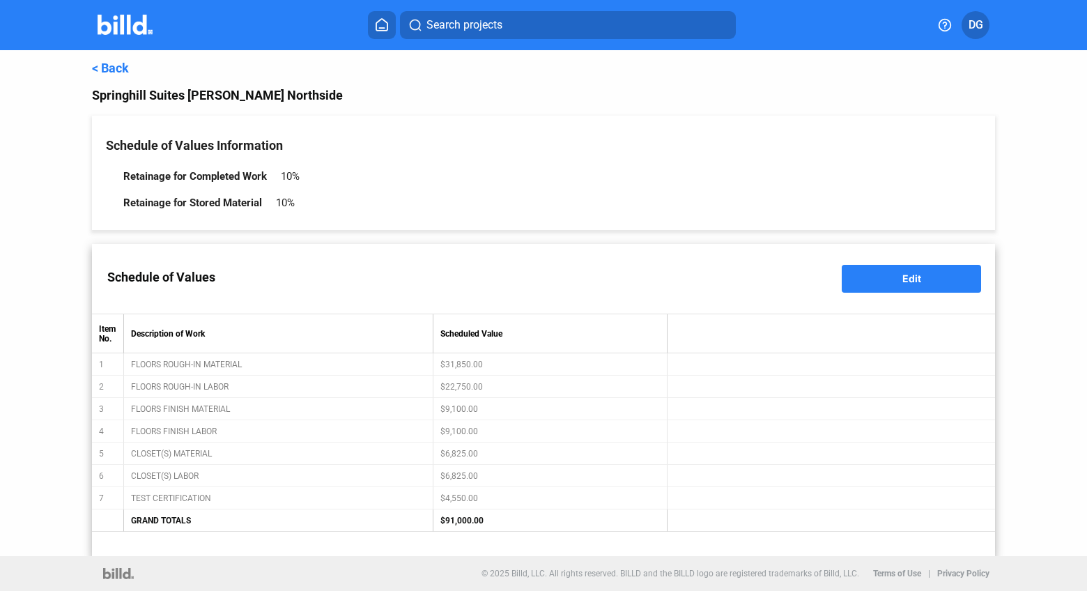
click at [104, 69] on link "< Back" at bounding box center [110, 68] width 37 height 15
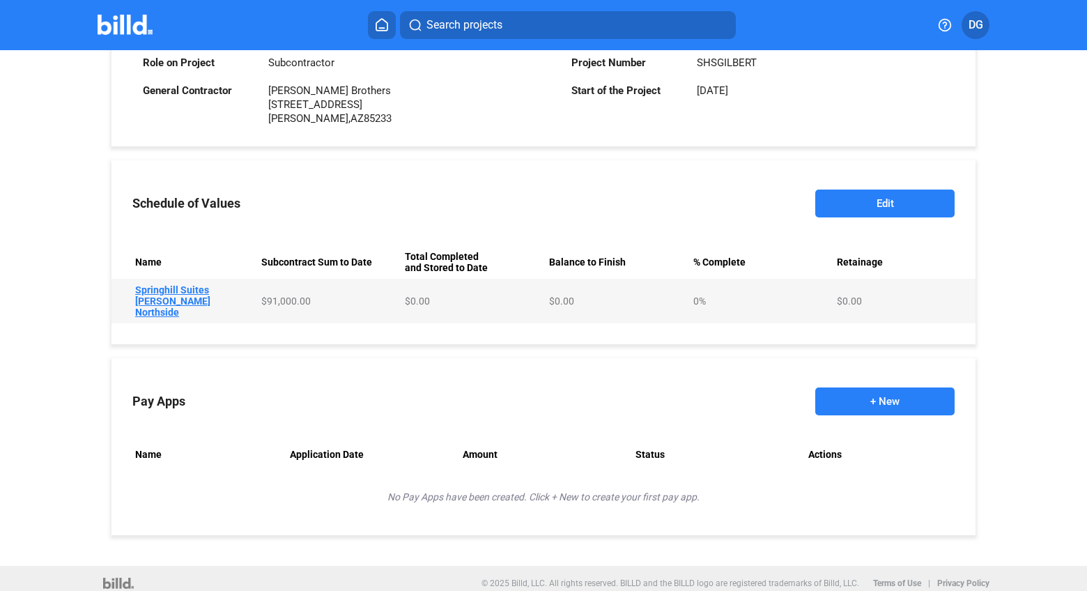
scroll to position [430, 0]
click at [886, 396] on button "+ New" at bounding box center [884, 401] width 139 height 28
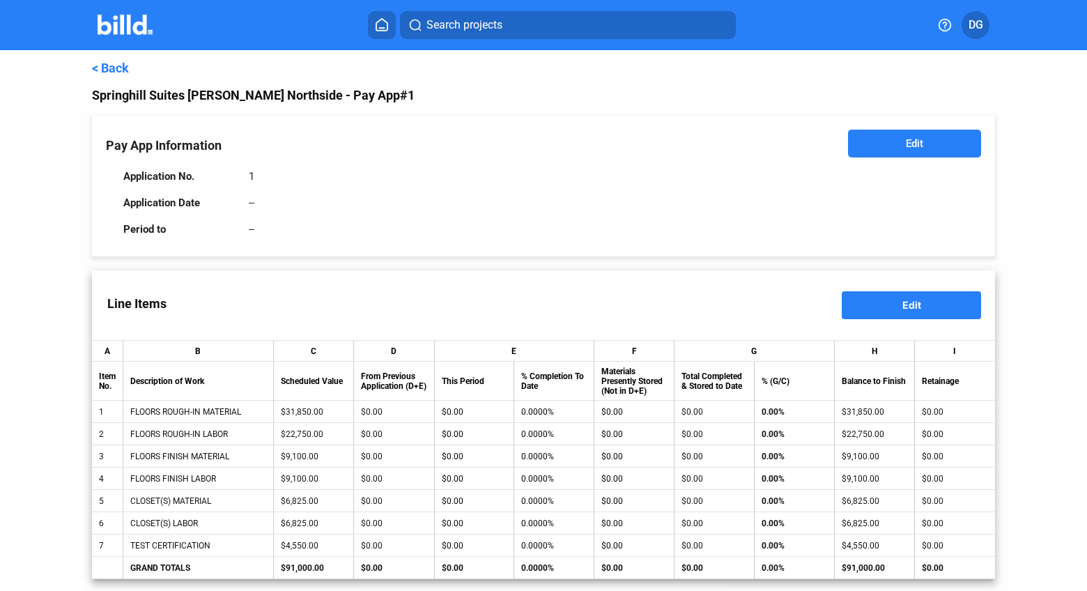
click at [894, 146] on button "Edit" at bounding box center [914, 144] width 133 height 28
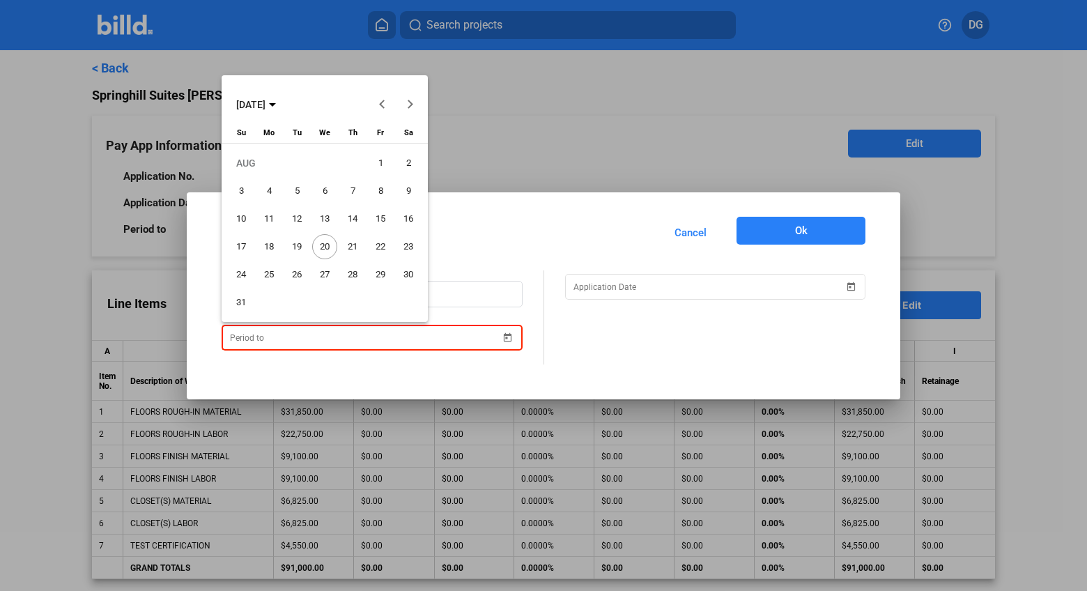
click at [449, 341] on div "Pay App Information Cancel Ok 1 AUG 2025 AUG 2025 Sunday Su Monday Mo Tuesday T…" at bounding box center [543, 295] width 1087 height 591
click at [382, 102] on button "Previous month" at bounding box center [383, 105] width 28 height 28
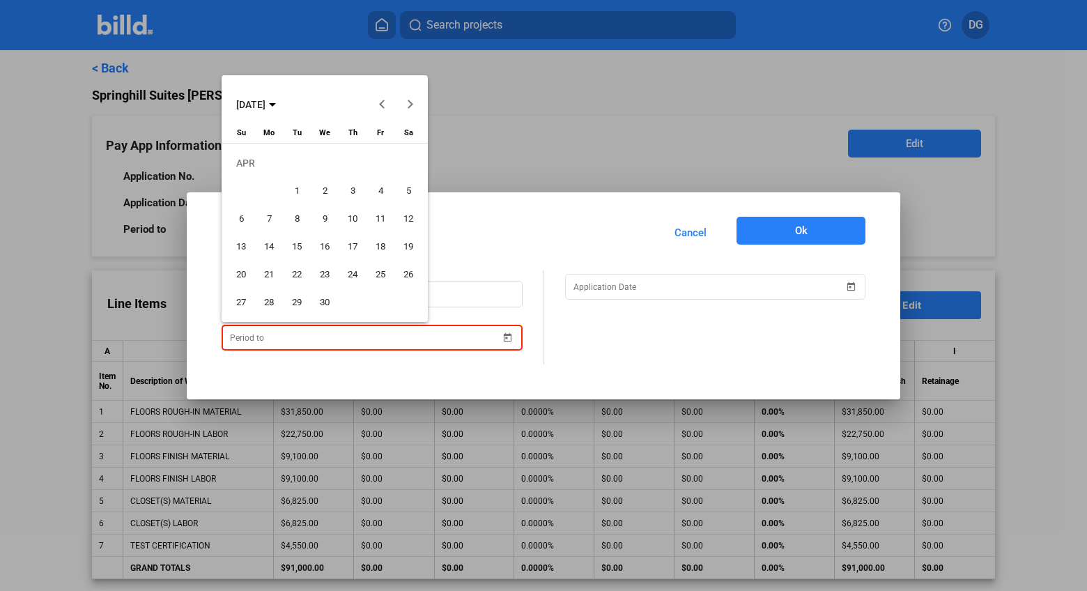
click at [382, 102] on button "Previous month" at bounding box center [383, 105] width 28 height 28
click at [267, 297] on span "31" at bounding box center [268, 302] width 25 height 25
type input "03/31/2025"
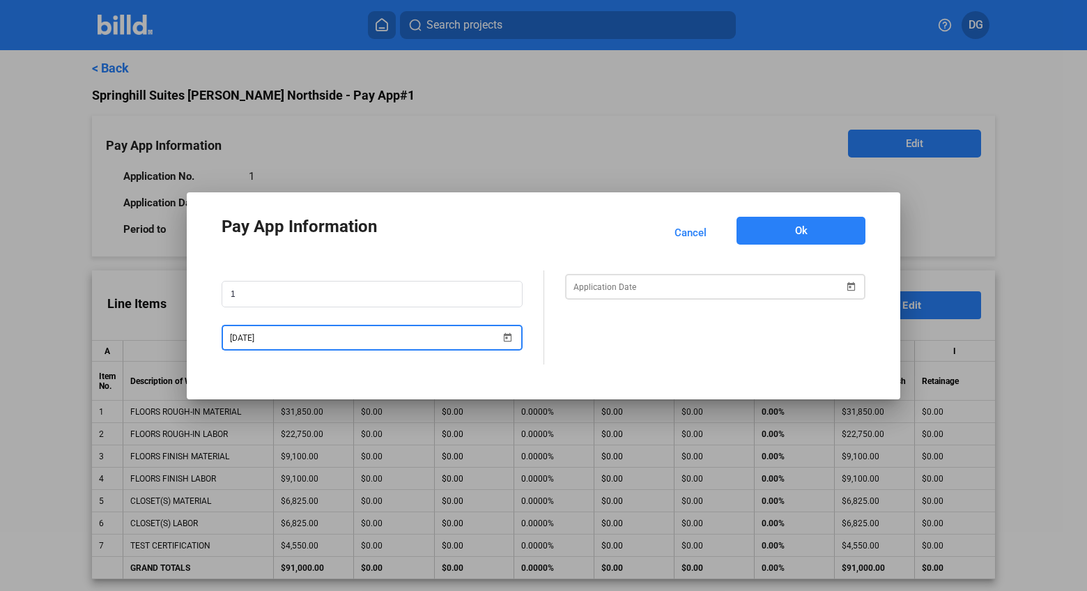
click at [773, 292] on div "Pay App Information Cancel Ok 1 03/31/2025" at bounding box center [543, 295] width 1087 height 591
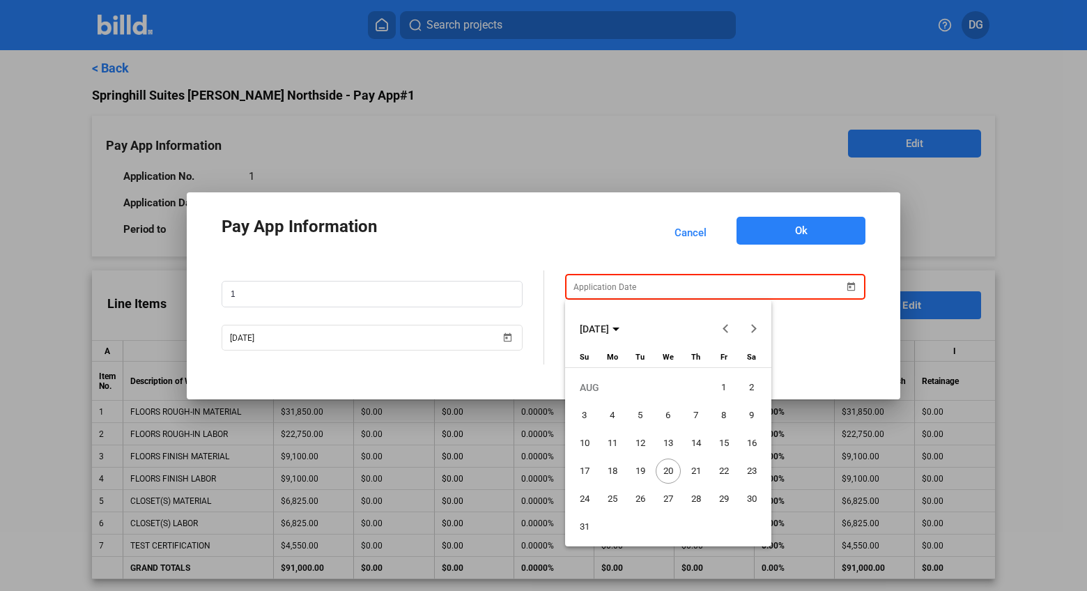
click at [727, 325] on button "Previous month" at bounding box center [725, 329] width 28 height 28
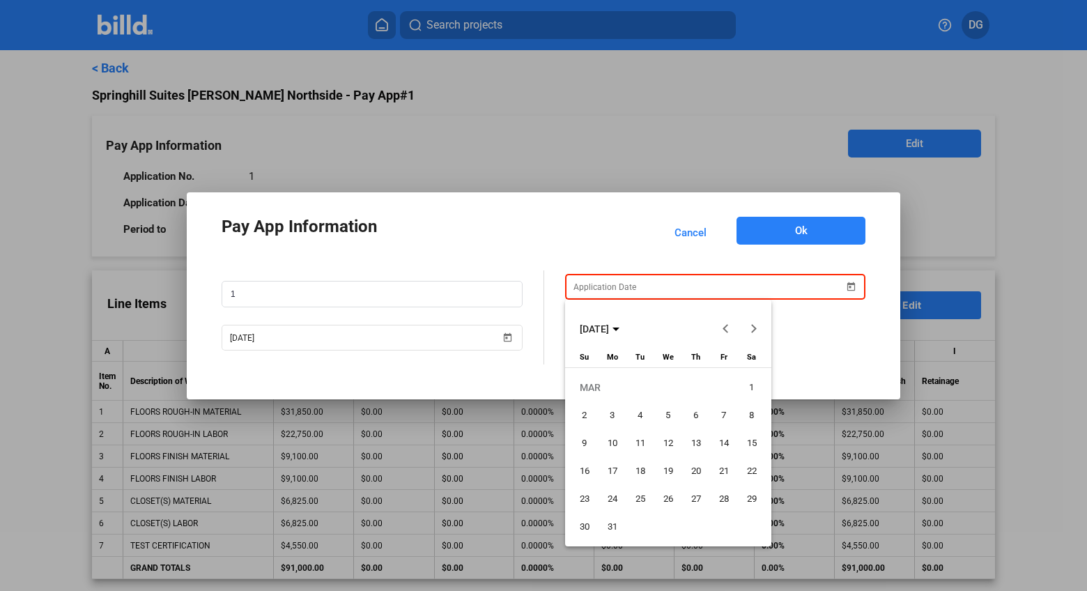
click at [727, 325] on button "Previous month" at bounding box center [725, 329] width 28 height 28
click at [757, 327] on span "Next month" at bounding box center [752, 328] width 33 height 33
click at [612, 527] on span "31" at bounding box center [612, 526] width 25 height 25
type input "03/31/2025"
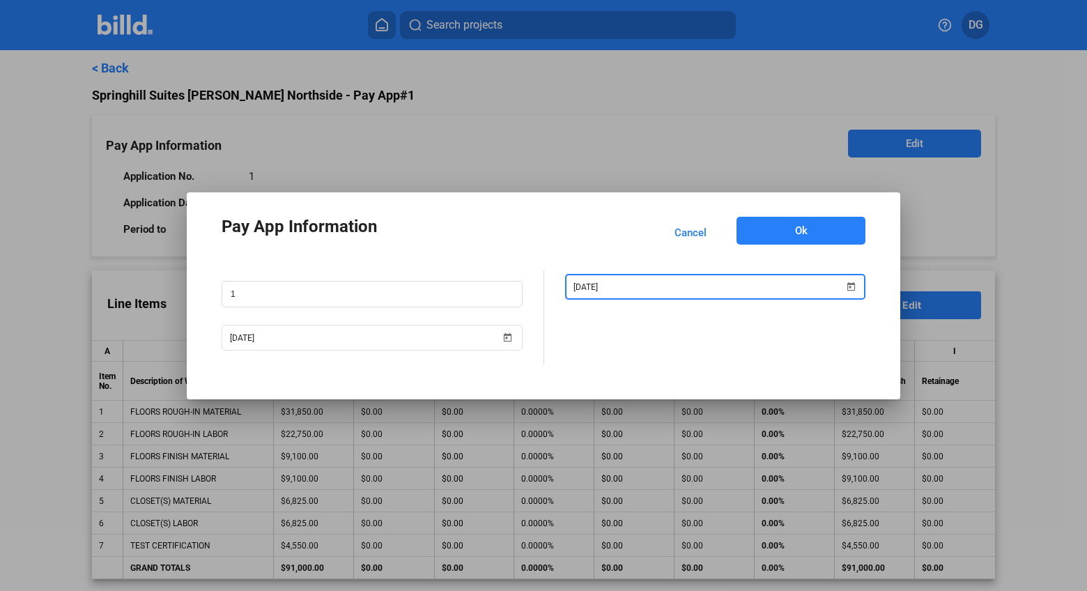
click at [792, 226] on button "Ok" at bounding box center [800, 231] width 129 height 28
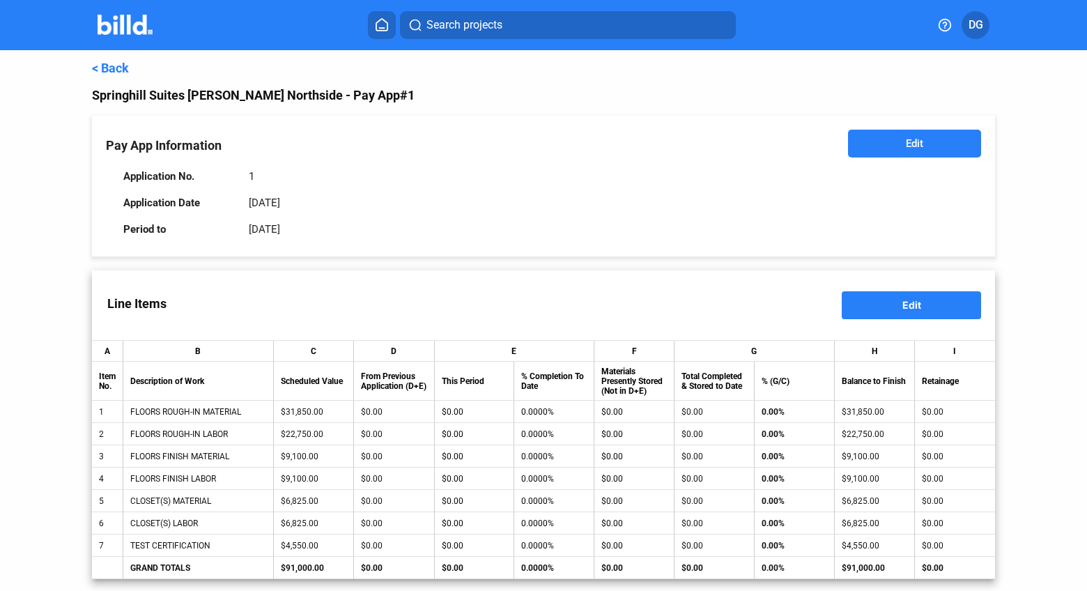
click at [903, 301] on span "Edit" at bounding box center [911, 305] width 19 height 12
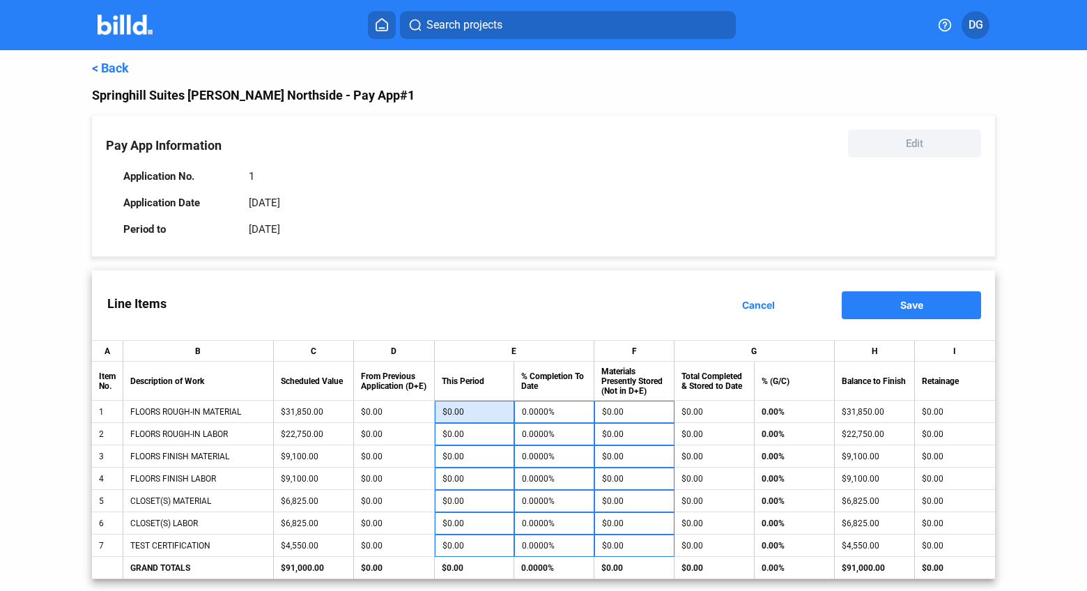
click at [470, 410] on input "$0.00" at bounding box center [474, 411] width 64 height 21
type input "2"
type input "0.0063%"
type input "25"
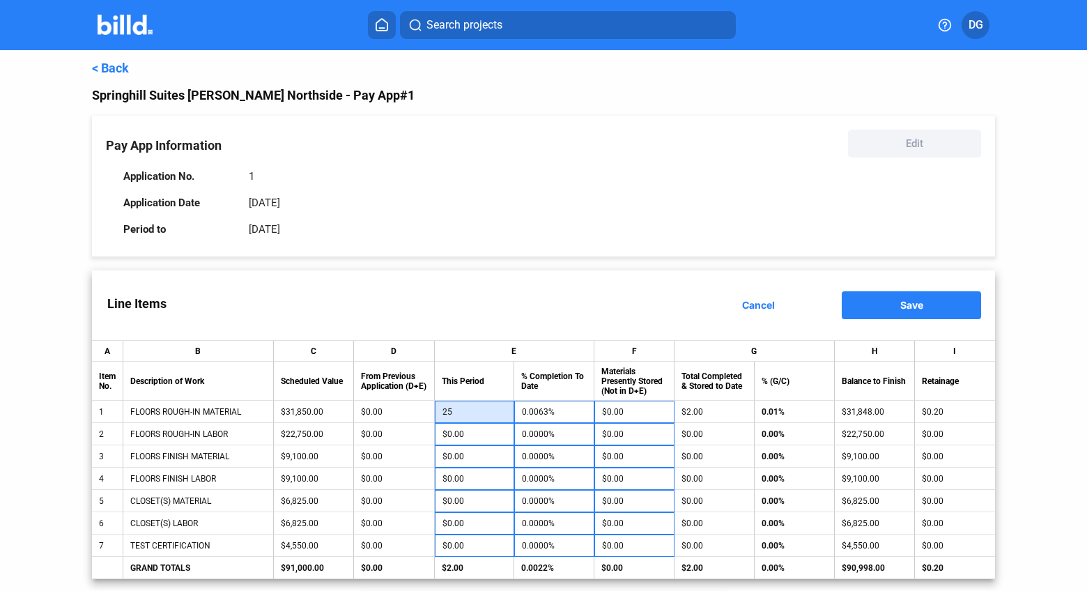
type input "0.0785%"
type input "250"
type input "0.7849%"
type input "2,500"
type input "7.8493%"
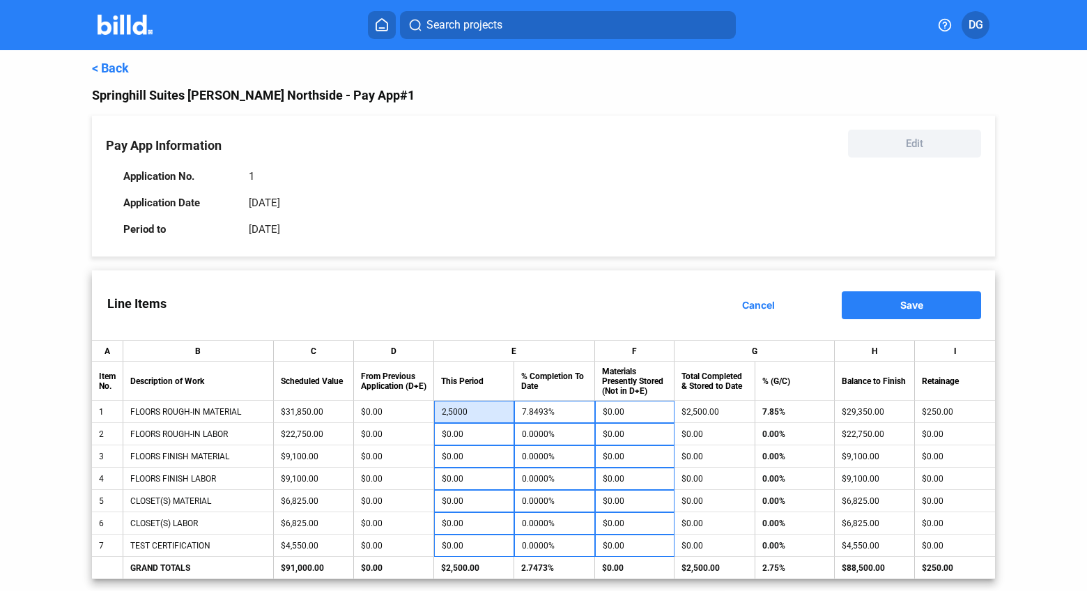
type input "25,000"
type input "78.4929%"
type input "$25,000.00"
click at [1023, 440] on div "< Back Springhill Suites Gilbert Northside - Pay App #1 Pay App Information Edi…" at bounding box center [543, 560] width 978 height 1021
click at [900, 308] on span "Save" at bounding box center [911, 305] width 23 height 12
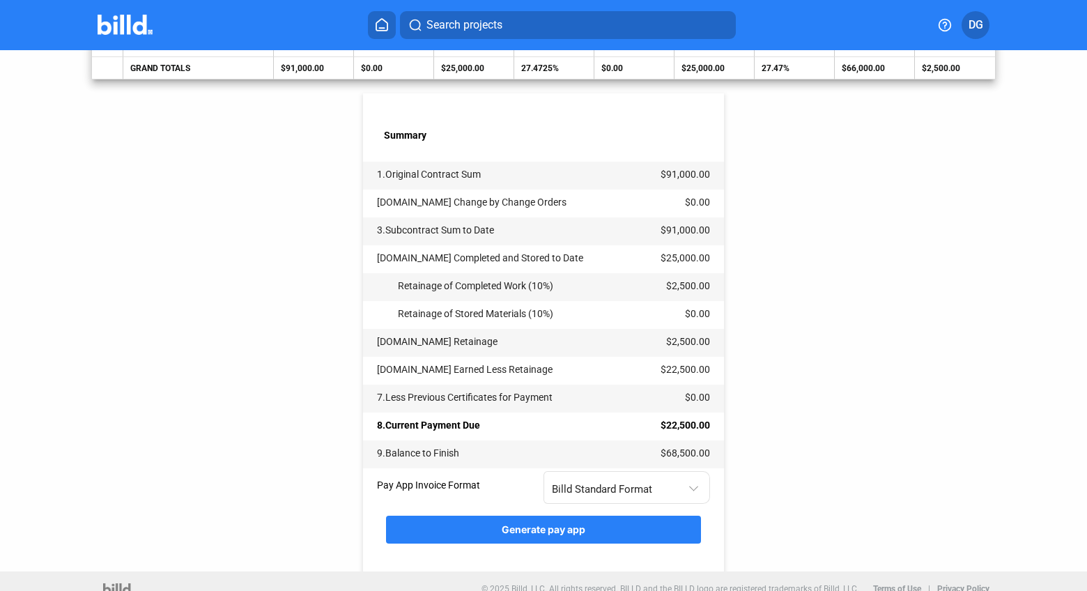
scroll to position [514, 0]
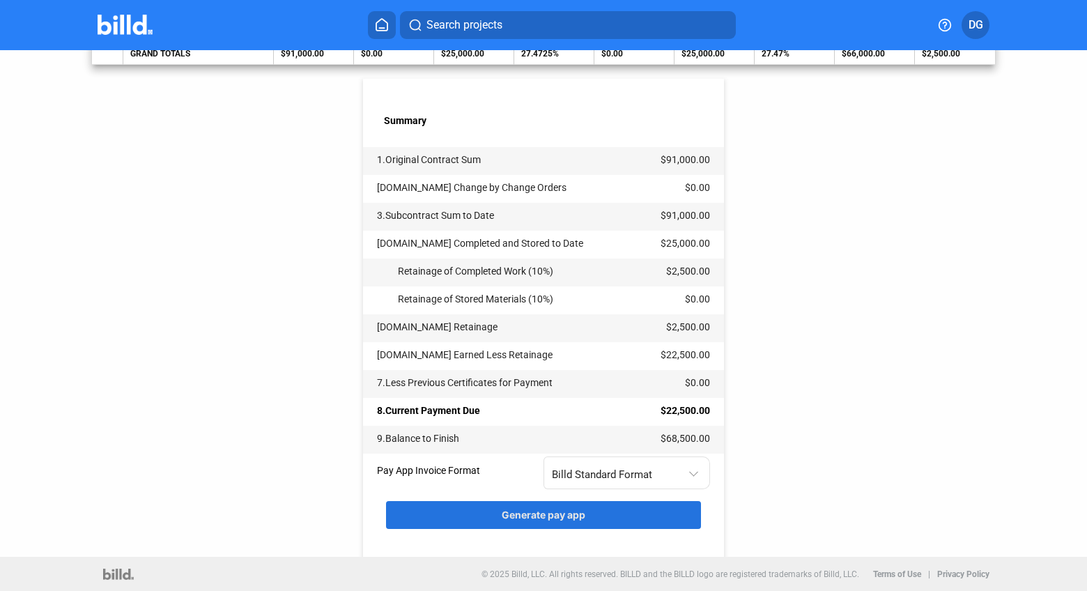
click at [543, 514] on span "Generate pay app" at bounding box center [544, 515] width 84 height 12
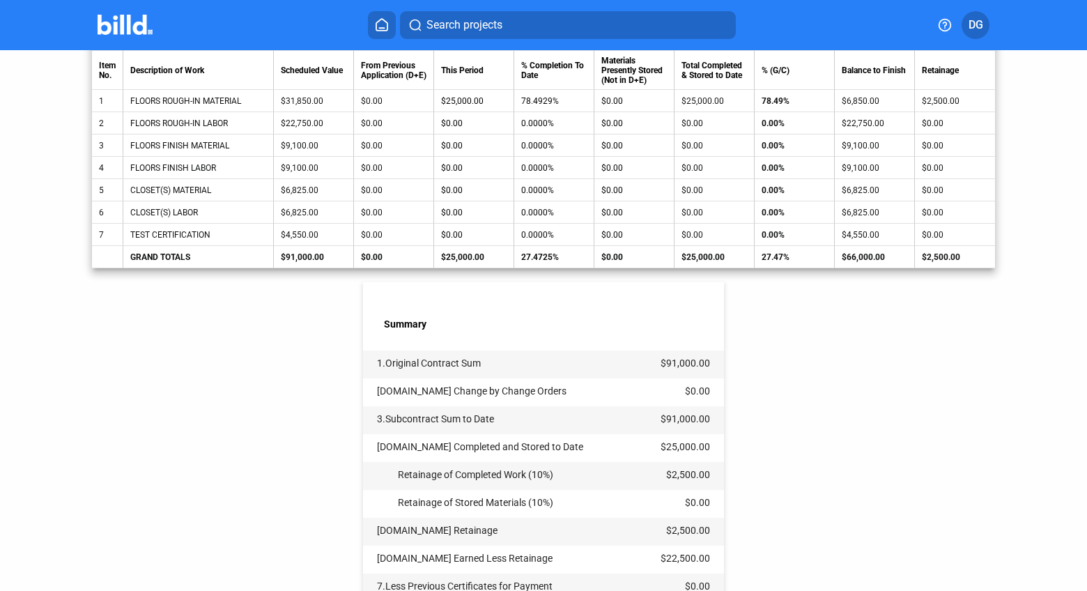
scroll to position [0, 0]
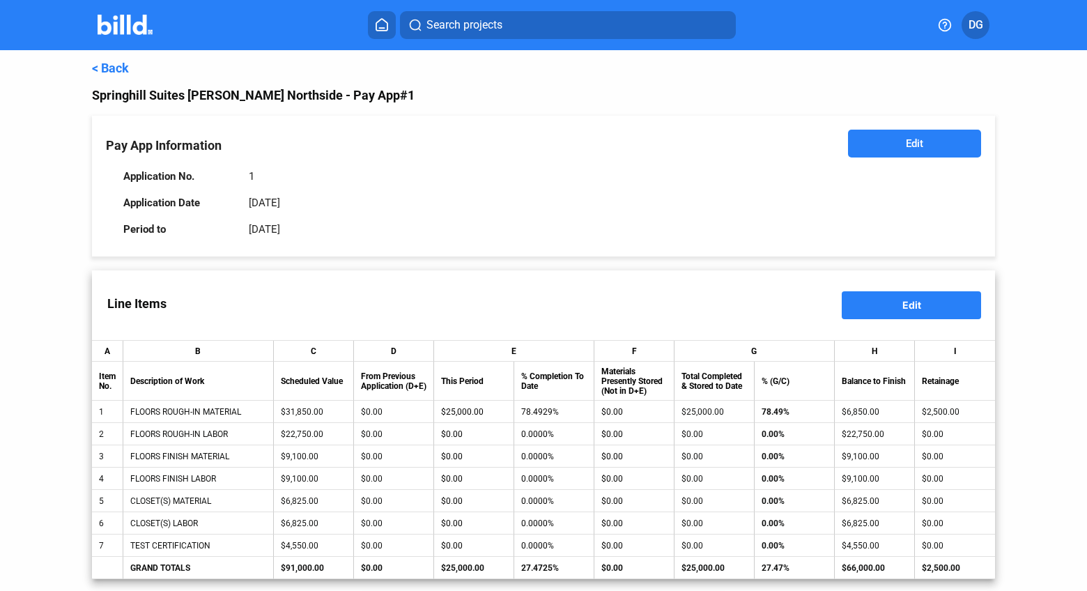
click at [109, 67] on link "< Back" at bounding box center [110, 68] width 37 height 15
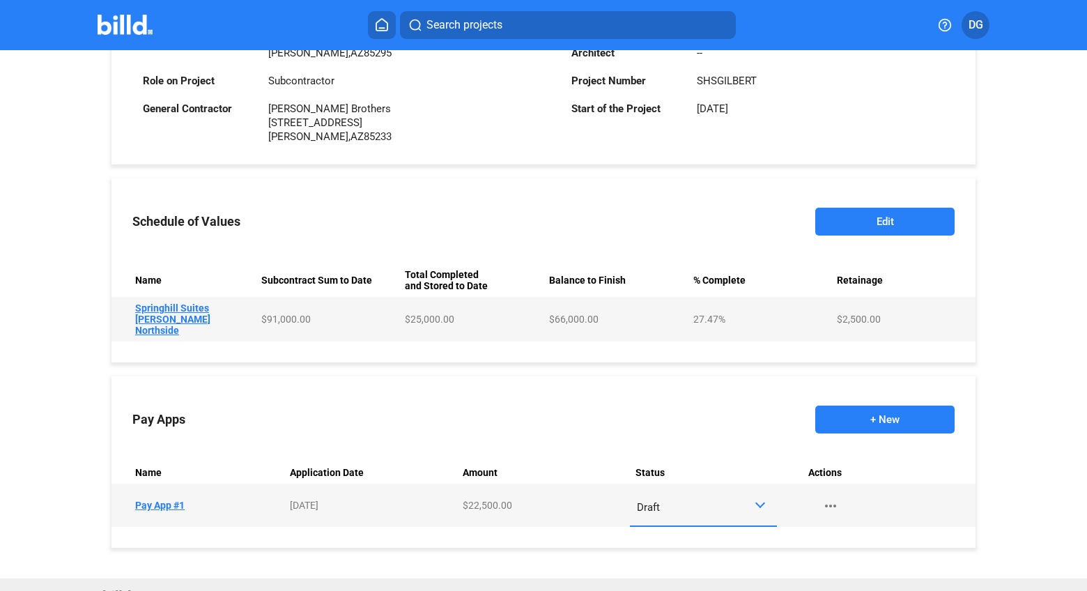
scroll to position [424, 0]
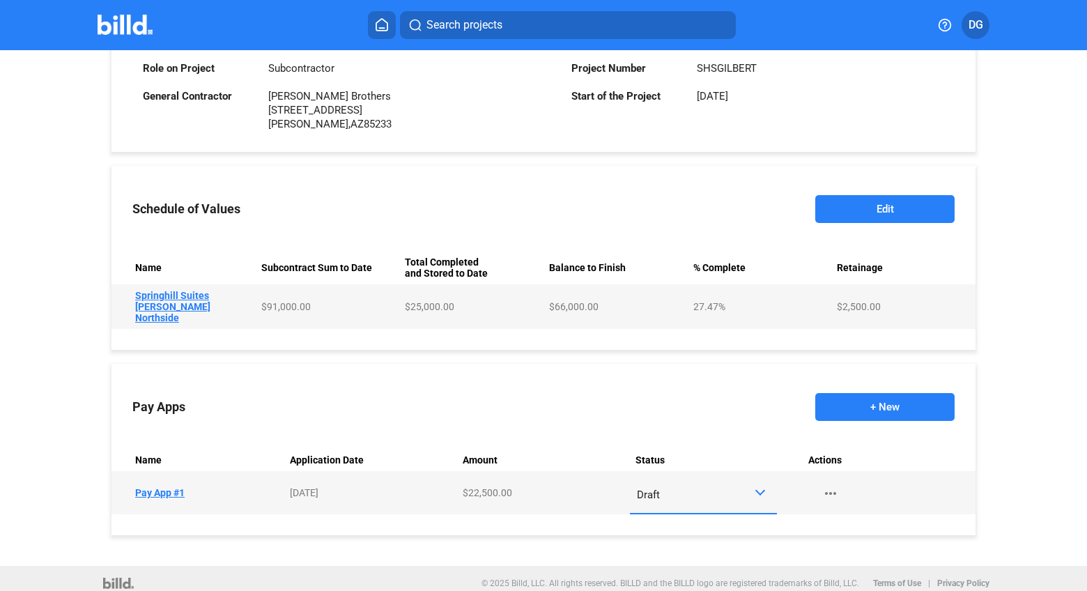
click at [754, 486] on div at bounding box center [762, 491] width 16 height 11
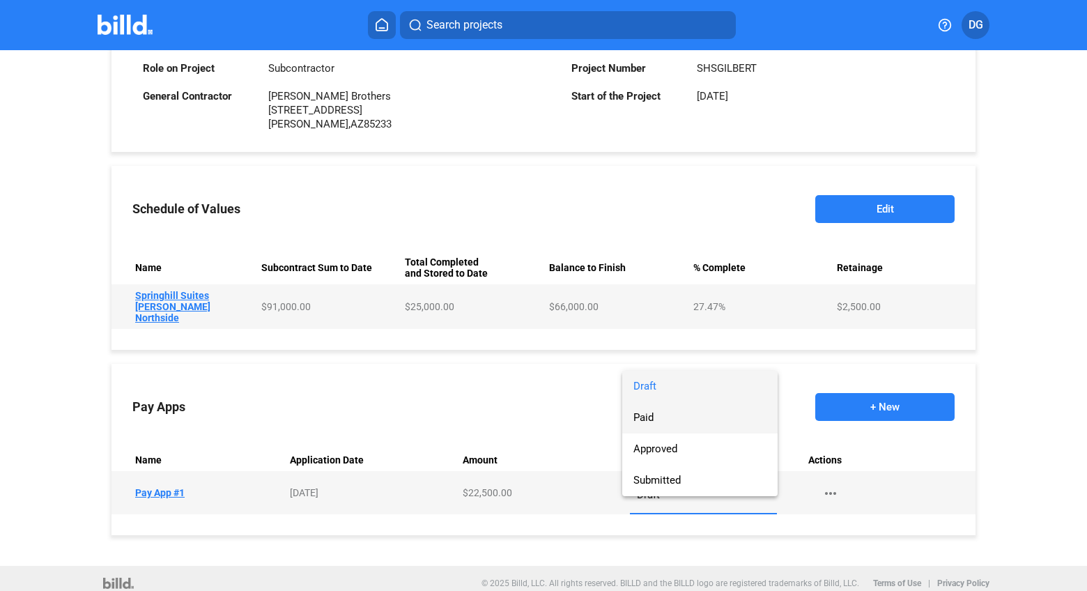
click at [665, 422] on span "Paid" at bounding box center [699, 417] width 133 height 31
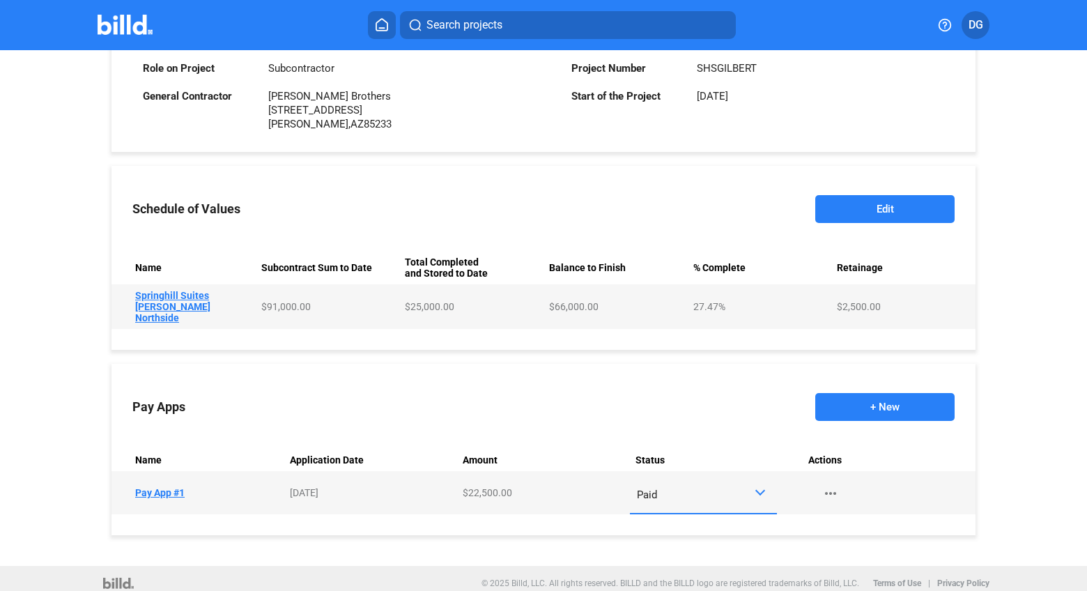
click at [883, 398] on button "+ New" at bounding box center [884, 407] width 139 height 28
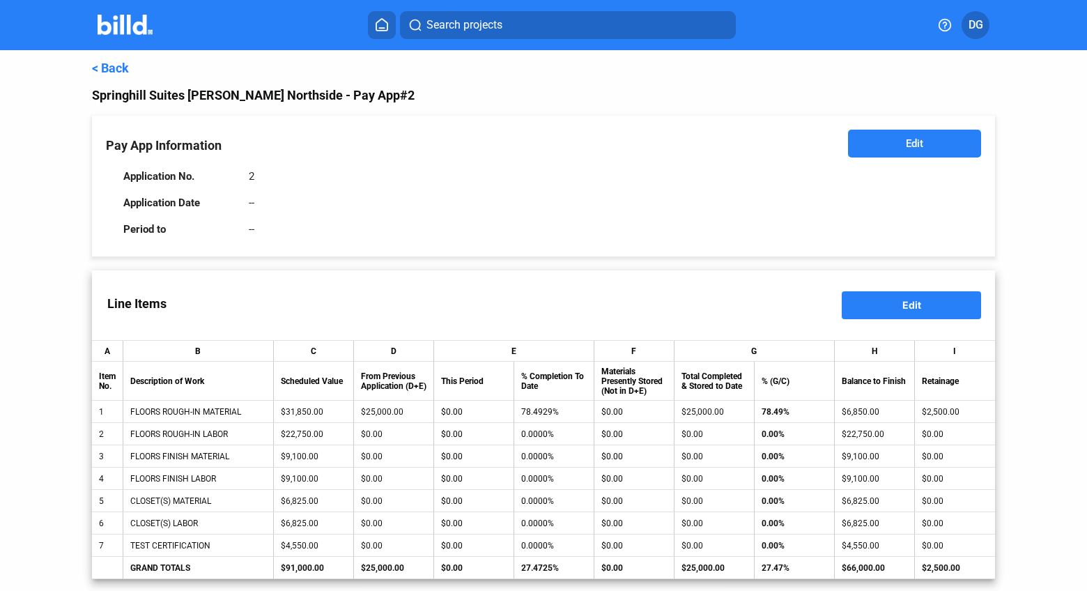
click at [897, 153] on button "Edit" at bounding box center [914, 144] width 133 height 28
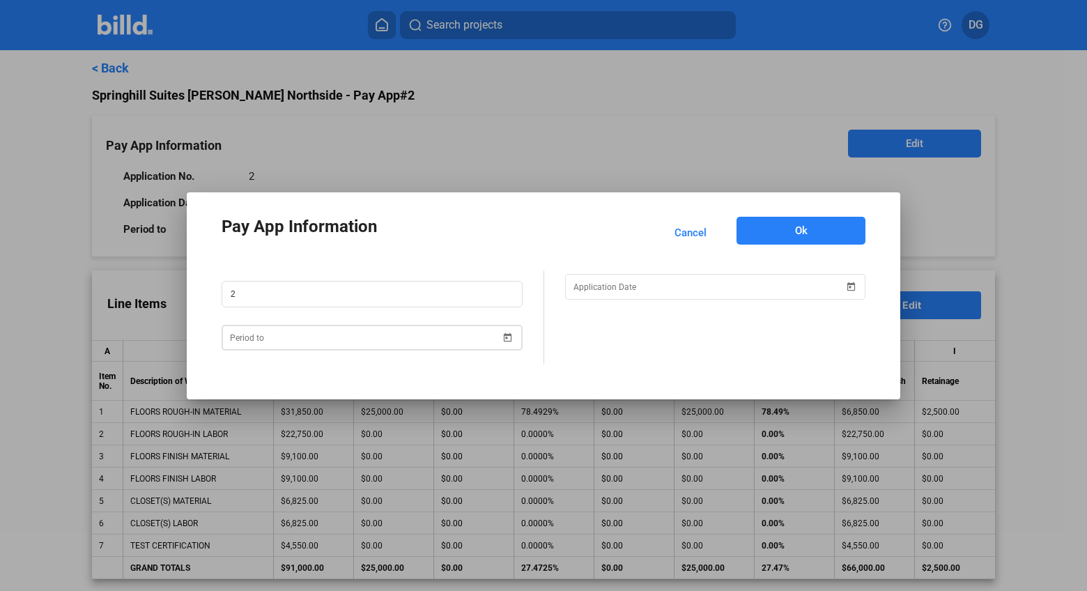
click at [302, 341] on div "Pay App Information Cancel Ok 2" at bounding box center [543, 295] width 1087 height 591
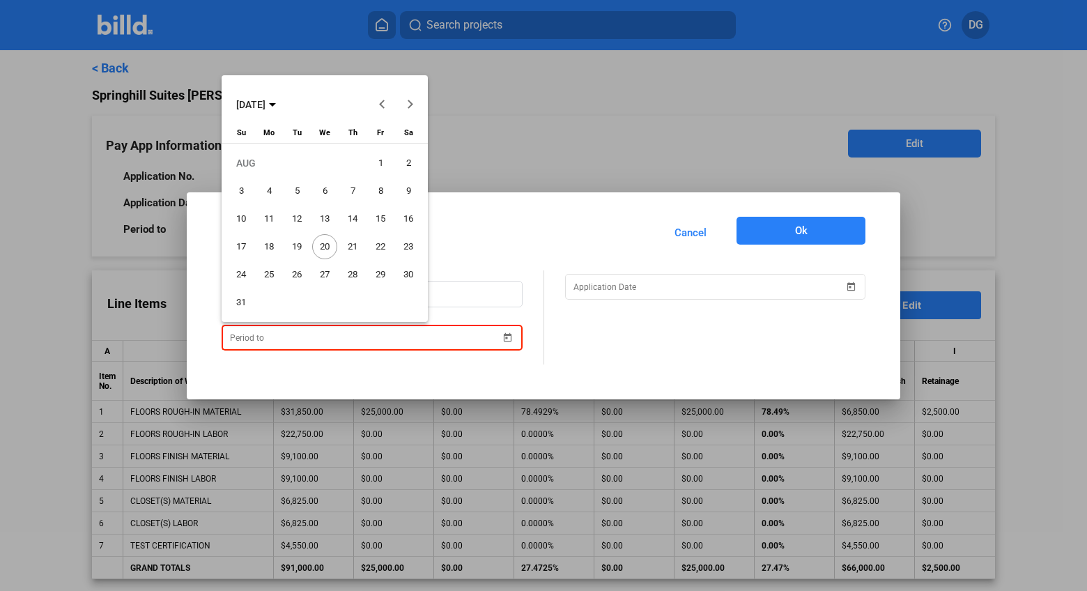
click at [240, 300] on span "31" at bounding box center [240, 302] width 25 height 25
type input "[DATE]"
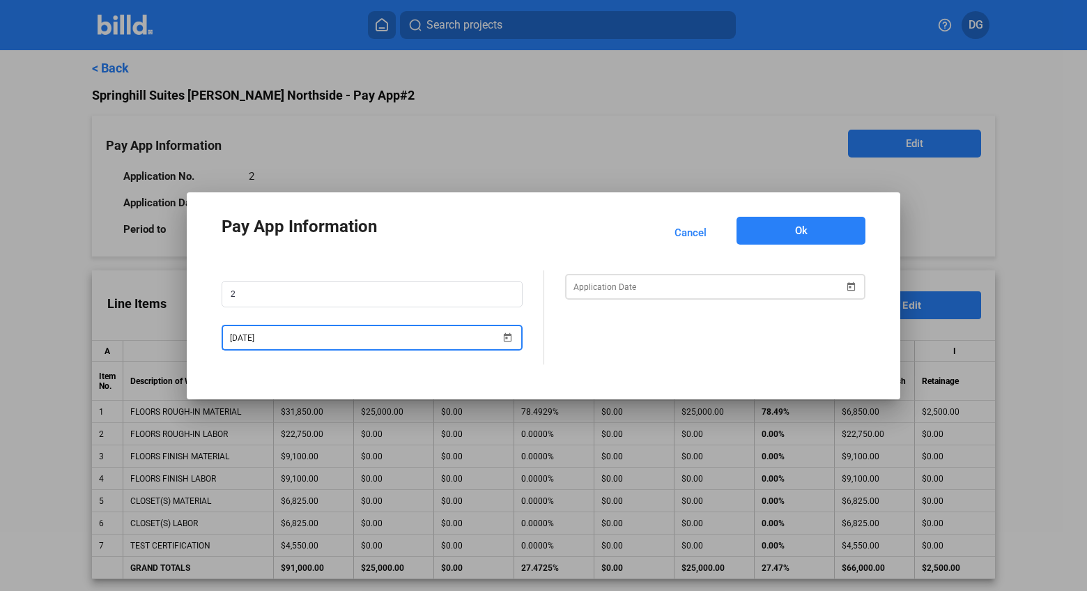
click at [777, 288] on div "Pay App Information Cancel Ok 2 08/31/2025" at bounding box center [543, 295] width 1087 height 591
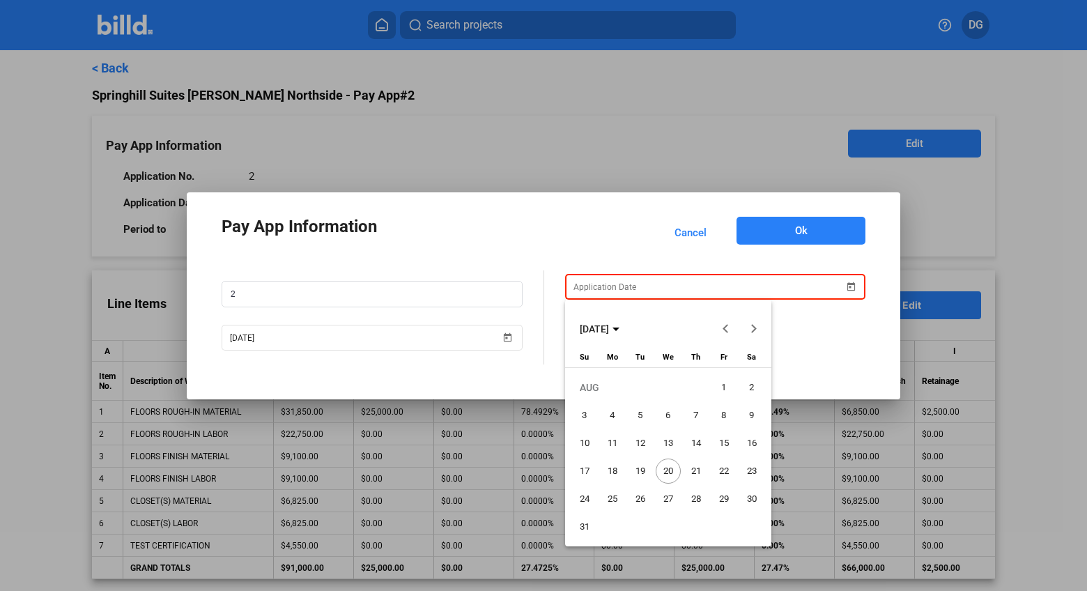
click at [666, 468] on span "20" at bounding box center [668, 470] width 25 height 25
type input "[DATE]"
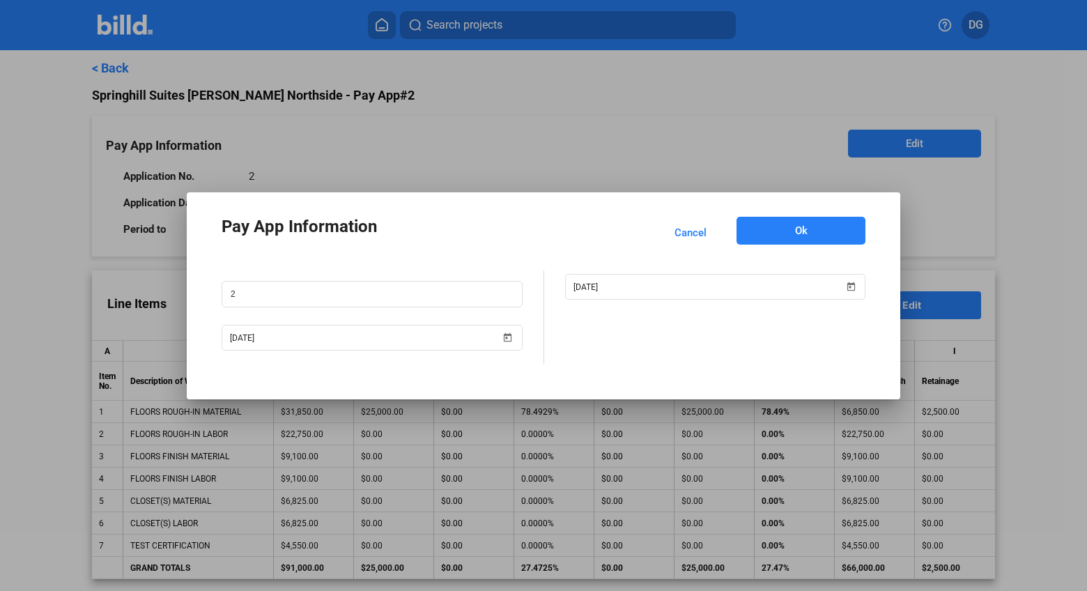
click at [801, 228] on span "Ok" at bounding box center [801, 231] width 13 height 14
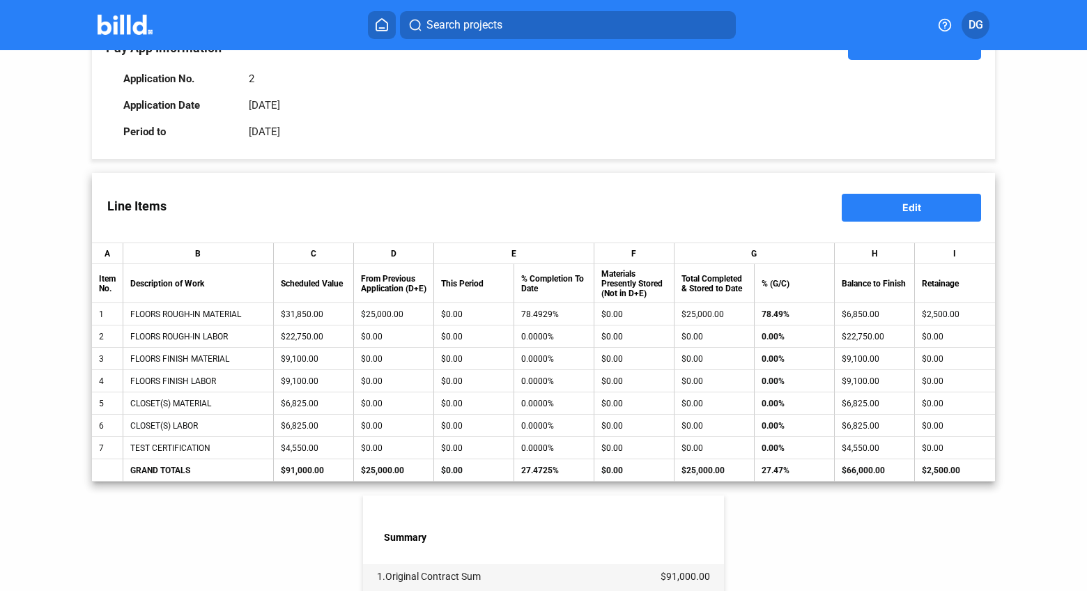
scroll to position [98, 0]
click at [900, 212] on button "Edit" at bounding box center [911, 207] width 139 height 28
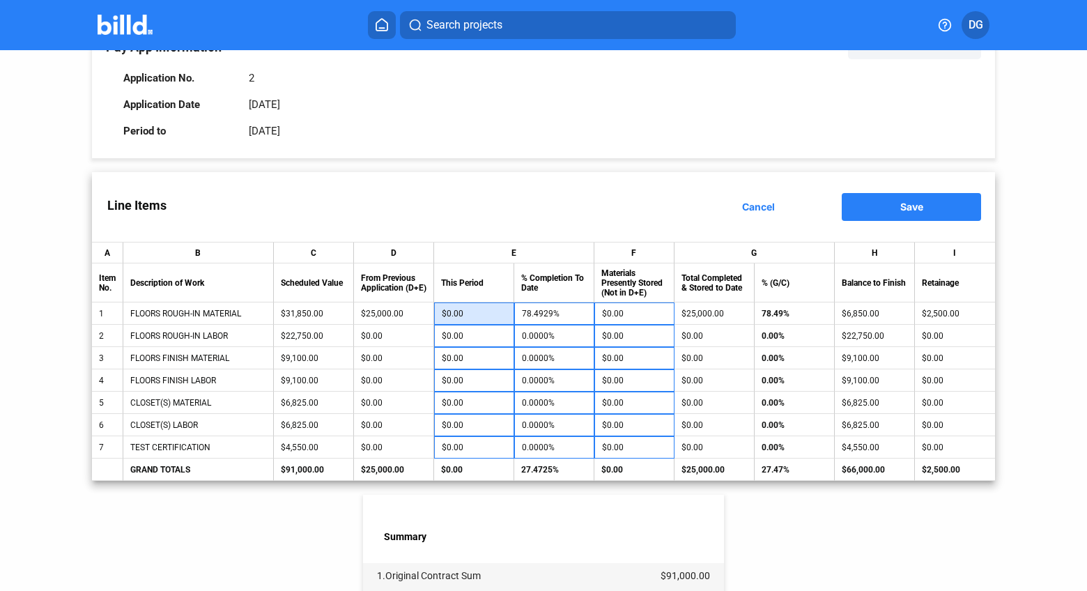
click at [474, 313] on input "$0.00" at bounding box center [474, 313] width 64 height 21
type input "68"
type input "78.7064%"
type input "6"
type input "78.5118%"
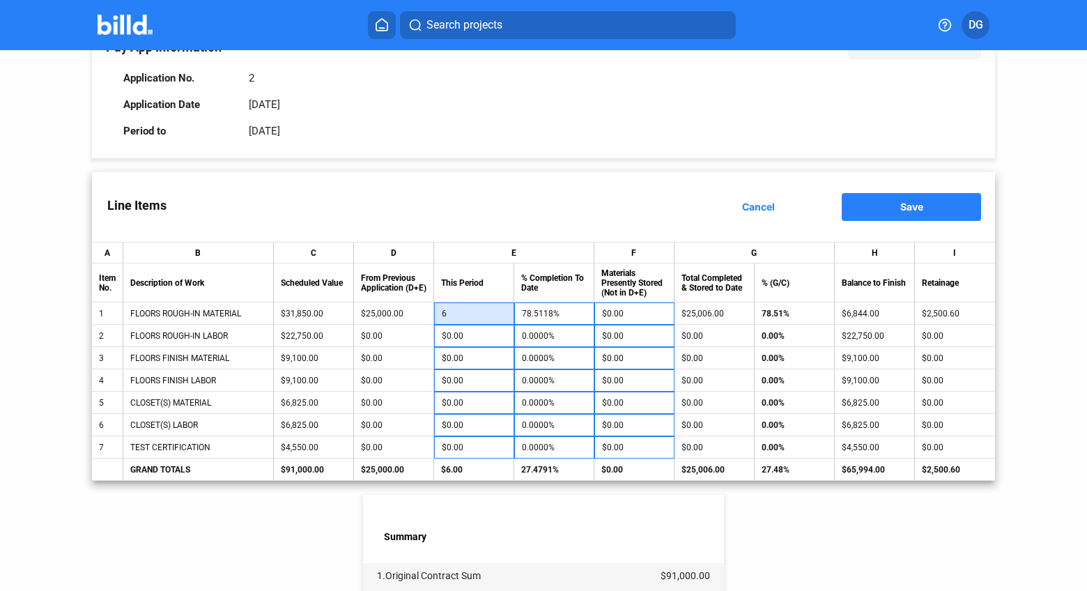
type input "67"
type input "78.7033%"
type input "678"
type input "80.6217%"
type input "6,783"
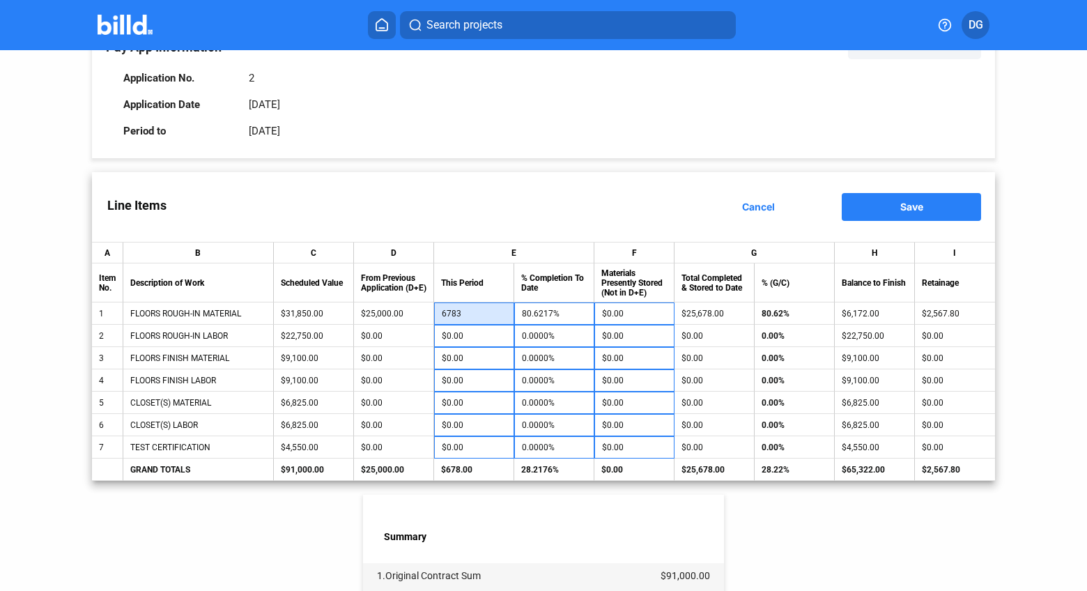
type input "99.7896%"
click at [550, 173] on div "Line Items Cancel Save" at bounding box center [543, 207] width 903 height 70
drag, startPoint x: 492, startPoint y: 310, endPoint x: 423, endPoint y: 310, distance: 69.0
click at [422, 310] on tr "1 FLOORS ROUGH-IN MATERIAL $31,850.00 $25,000.00 $6,783.00 99.7896% $0.00 $31,7…" at bounding box center [543, 313] width 903 height 22
click at [489, 316] on input "$6,783.00" at bounding box center [474, 313] width 65 height 21
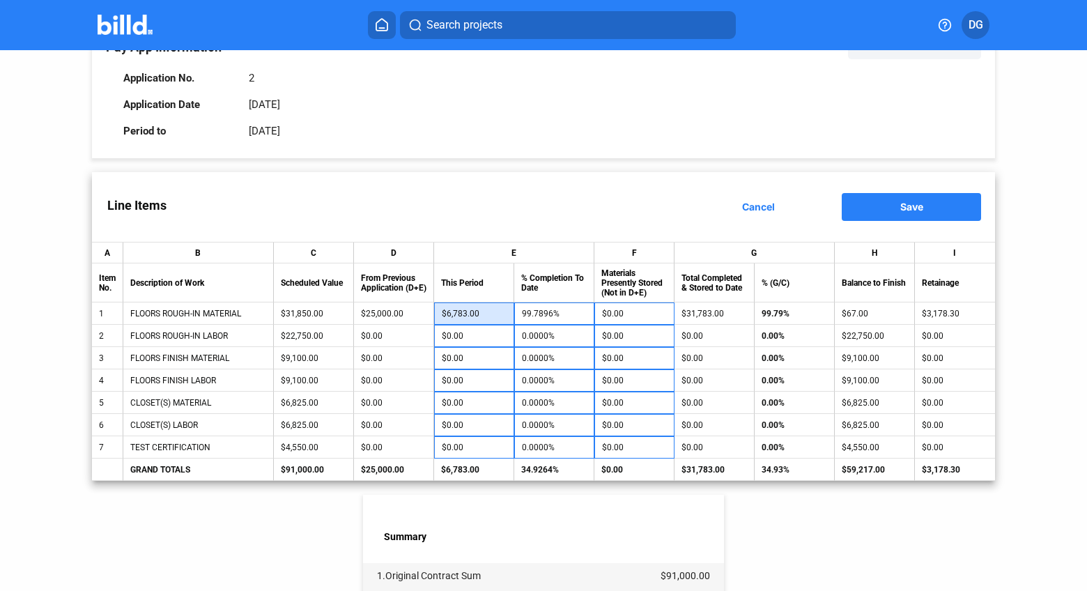
click at [489, 316] on input "$6,783.00" at bounding box center [474, 313] width 65 height 21
type input "$"
type input "78.4929%"
type input "6"
type input "78.5118%"
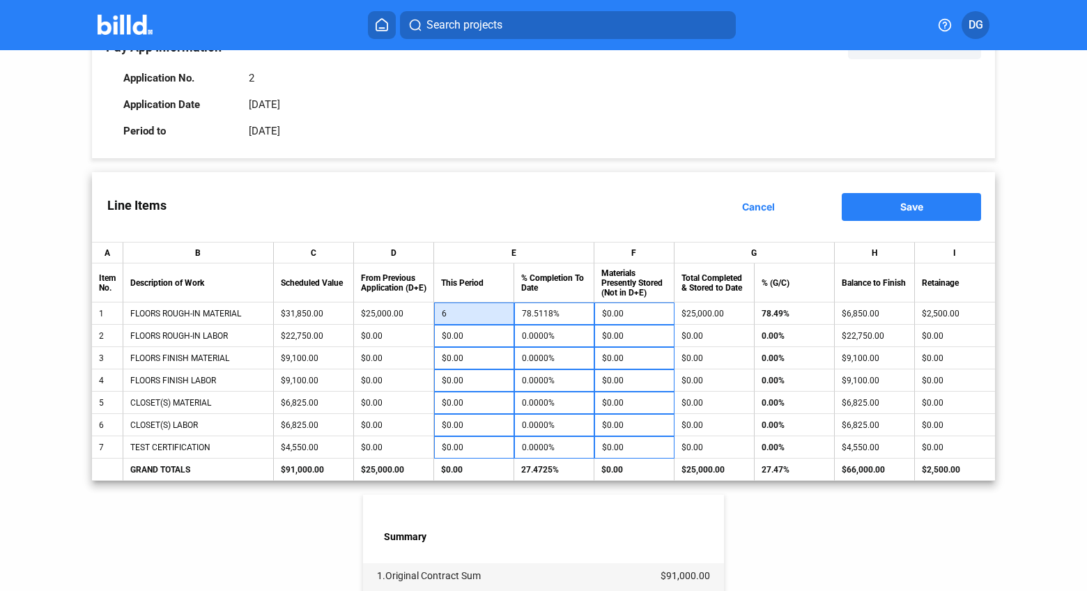
type input "68"
type input "78.7064%"
type input "685"
type input "80.6436%"
type input "6,850"
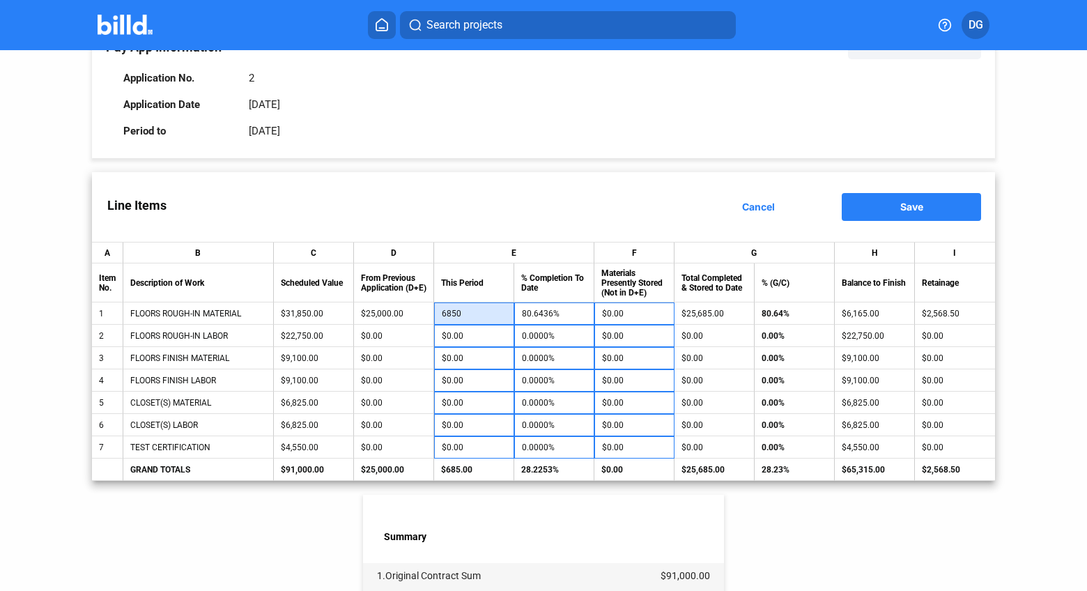
type input "100.0000%"
type input "$6,850.00"
click at [550, 210] on div "Line Items Cancel Save" at bounding box center [543, 207] width 903 height 70
click at [474, 336] on input "$0.00" at bounding box center [474, 335] width 65 height 21
type input "1"
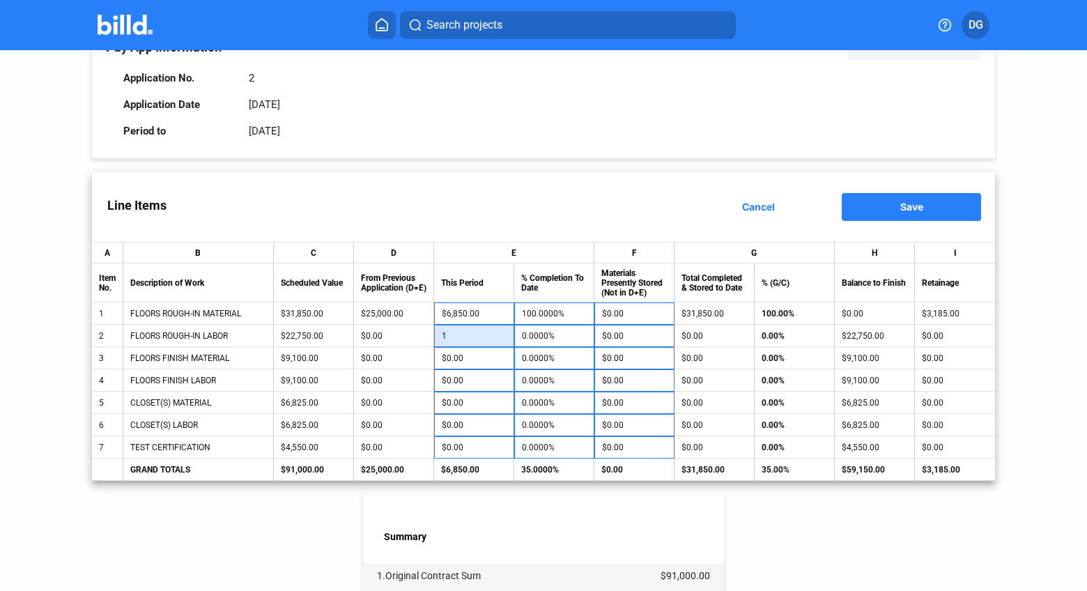
type input "0.0044%"
type input "15"
type input "0.0659%"
type input "150"
type input "0.6593%"
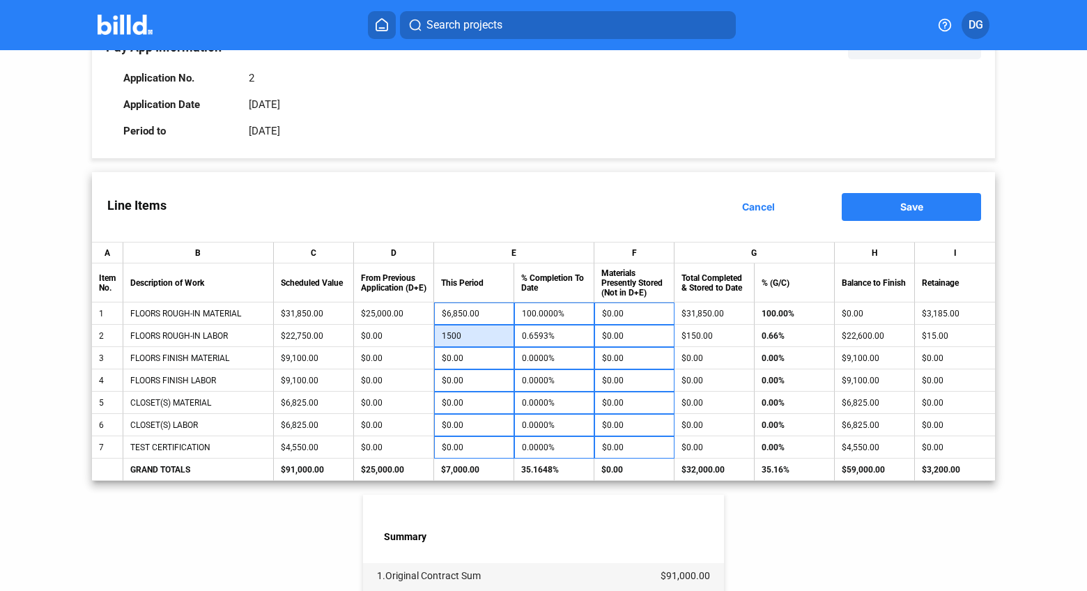
type input "1,500"
type input "6.5934%"
type input "15,000"
type input "65.9341%"
type input "$15,000.00"
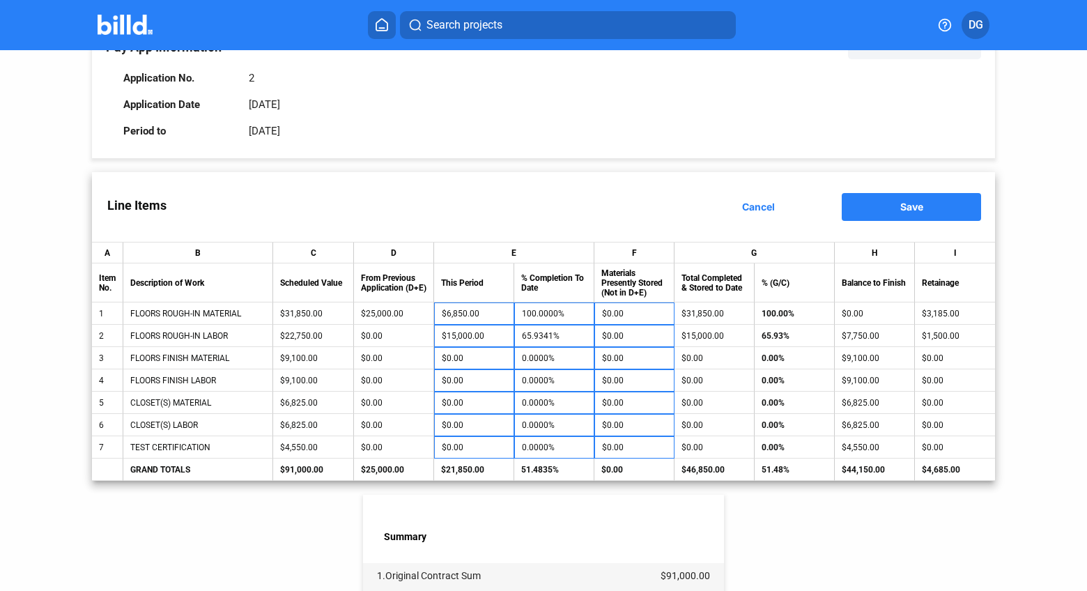
click at [483, 389] on td "$0.00" at bounding box center [474, 380] width 80 height 22
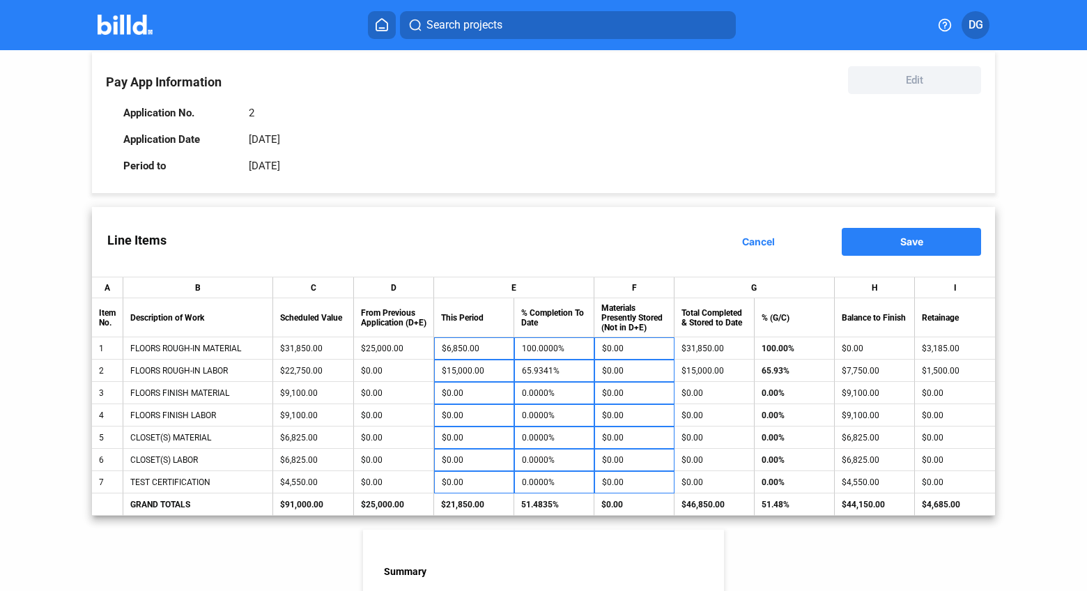
scroll to position [0, 0]
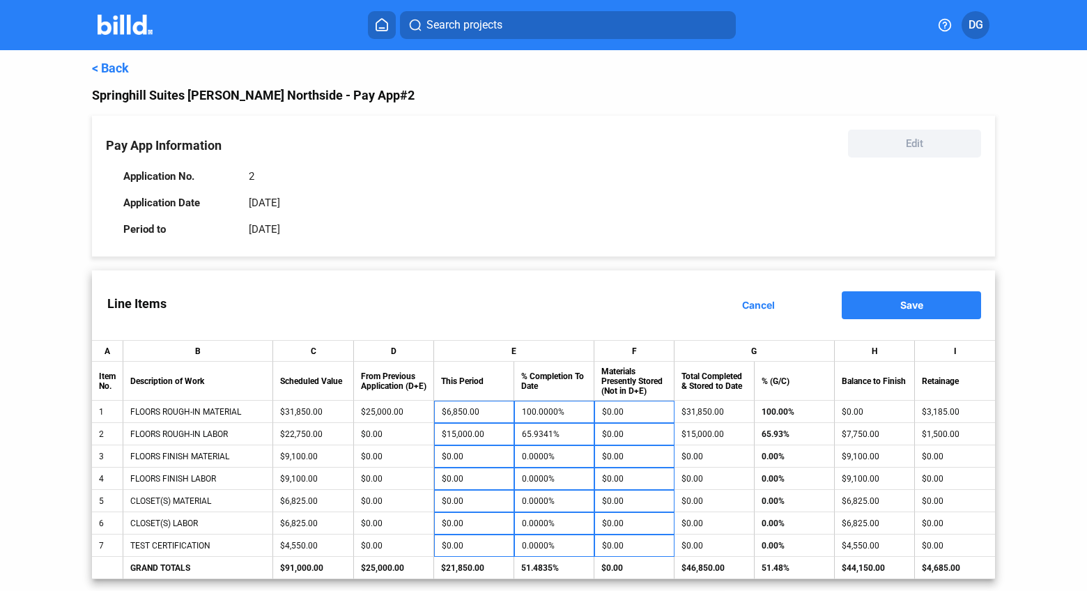
click at [907, 309] on span "Save" at bounding box center [911, 305] width 23 height 12
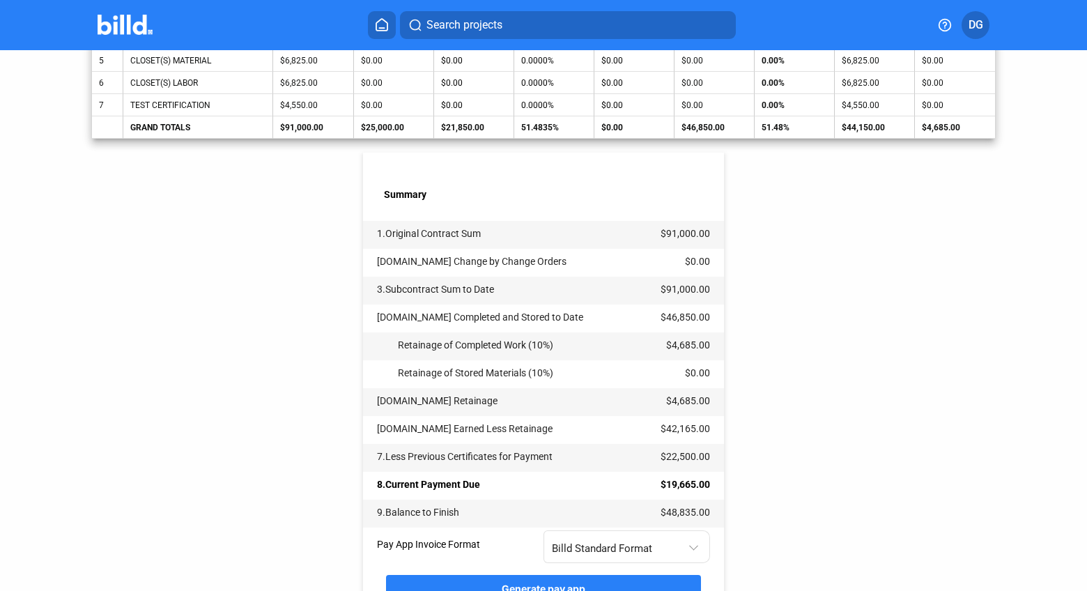
scroll to position [514, 0]
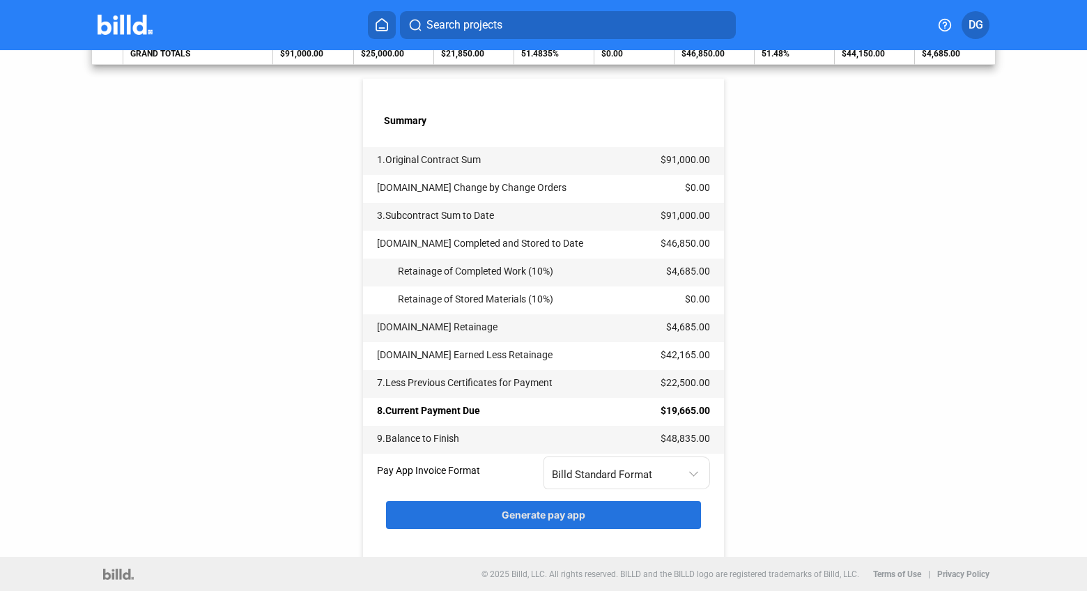
click at [508, 518] on span "Generate pay app" at bounding box center [544, 515] width 84 height 12
